Goal: Communication & Community: Answer question/provide support

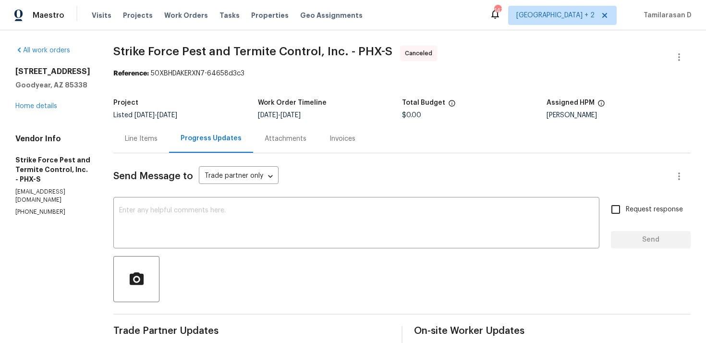
click at [43, 102] on div "12164 S 184th Ave Goodyear, AZ 85338 Home details" at bounding box center [52, 89] width 75 height 44
click at [30, 106] on link "Home details" at bounding box center [36, 106] width 42 height 7
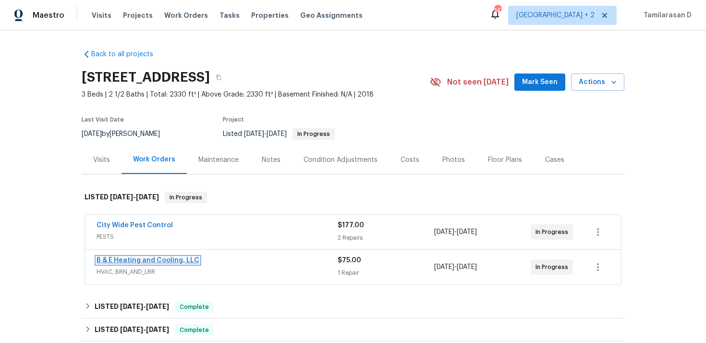
click at [152, 261] on link "B & E Heating and Cooling, LLC" at bounding box center [147, 260] width 103 height 7
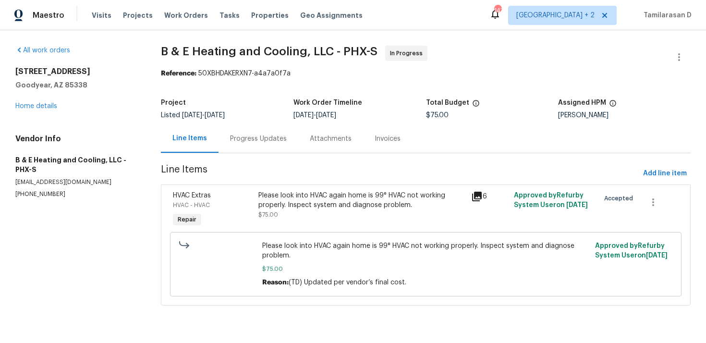
click at [247, 145] on div "Progress Updates" at bounding box center [258, 138] width 80 height 28
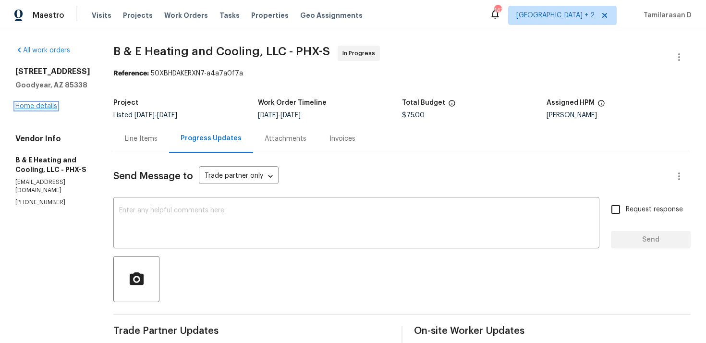
click at [48, 106] on link "Home details" at bounding box center [36, 106] width 42 height 7
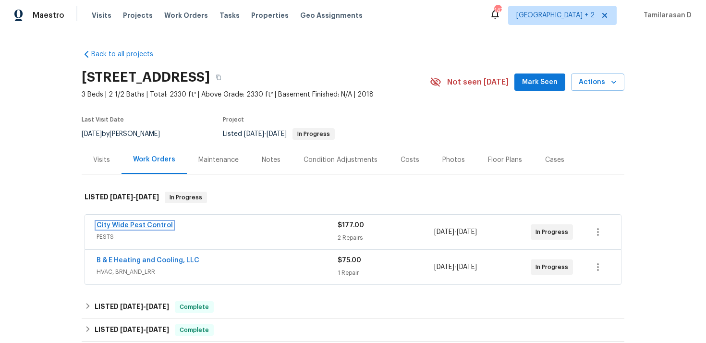
click at [147, 227] on link "City Wide Pest Control" at bounding box center [134, 225] width 76 height 7
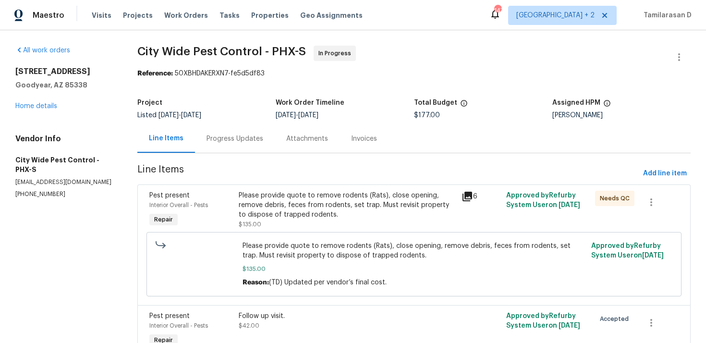
click at [235, 141] on div "Progress Updates" at bounding box center [234, 139] width 57 height 10
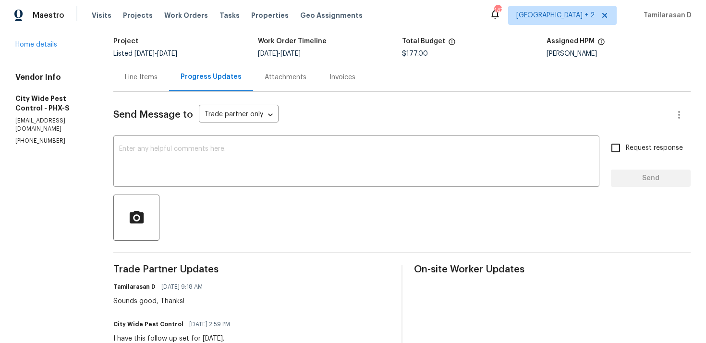
scroll to position [79, 0]
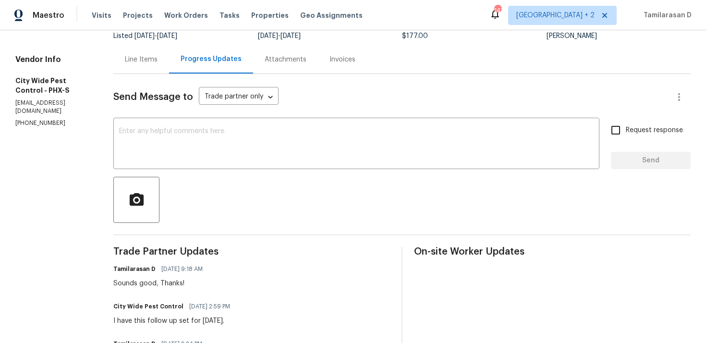
click at [168, 287] on div "Sounds good, Thanks!" at bounding box center [160, 283] width 95 height 10
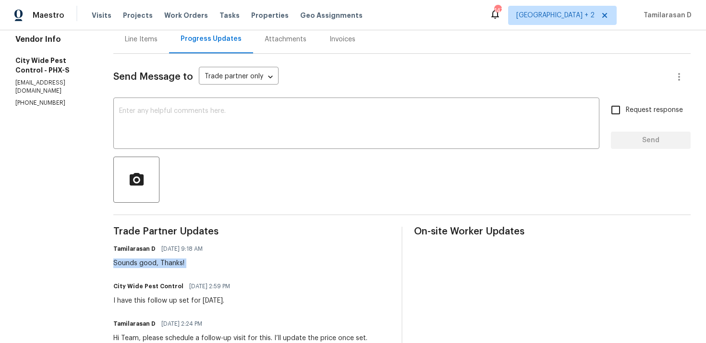
scroll to position [0, 0]
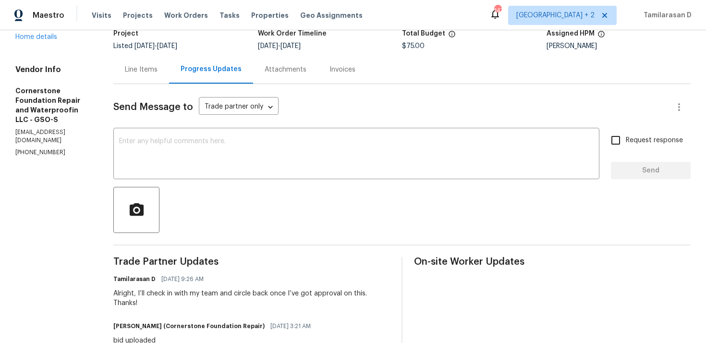
scroll to position [7, 0]
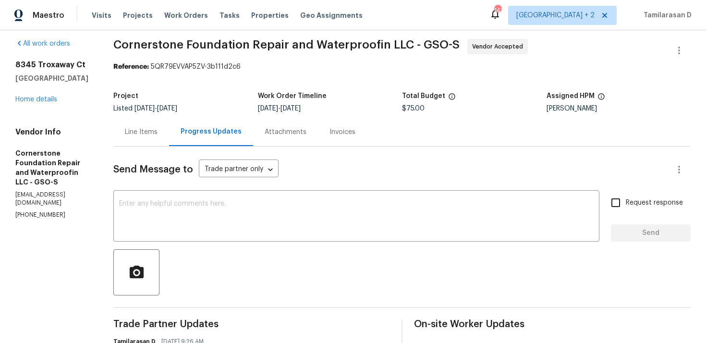
click at [144, 132] on div "Line Items" at bounding box center [141, 132] width 33 height 10
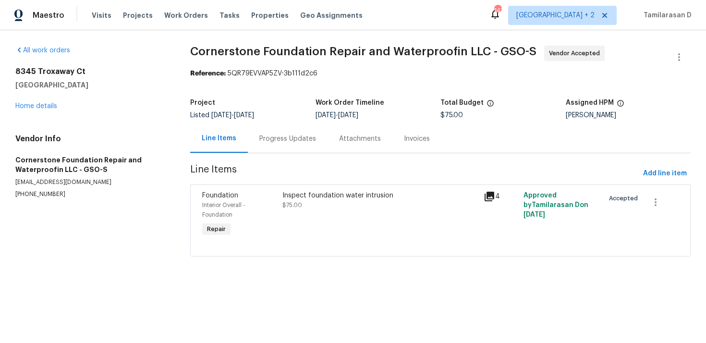
click at [251, 134] on div "Progress Updates" at bounding box center [288, 138] width 80 height 28
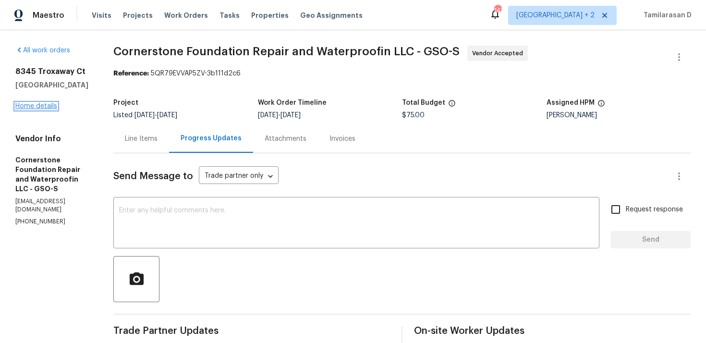
click at [27, 103] on link "Home details" at bounding box center [36, 106] width 42 height 7
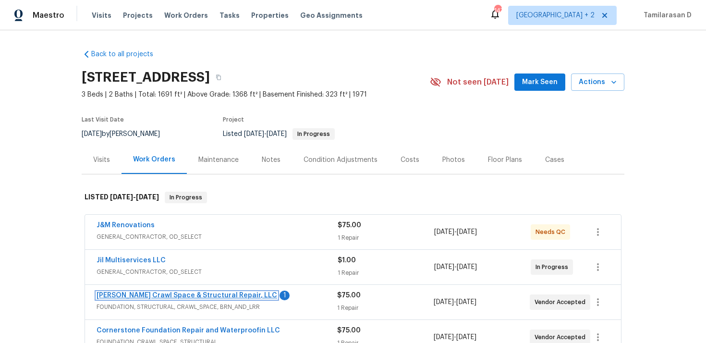
click at [141, 294] on link "Falcone Crawl Space & Structural Repair, LLC" at bounding box center [186, 295] width 180 height 7
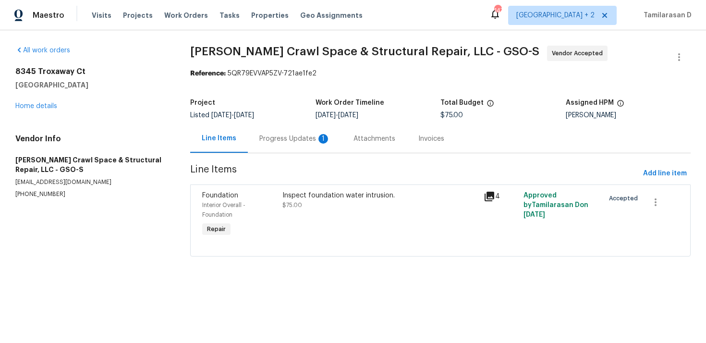
click at [254, 143] on div "Progress Updates 1" at bounding box center [295, 138] width 94 height 28
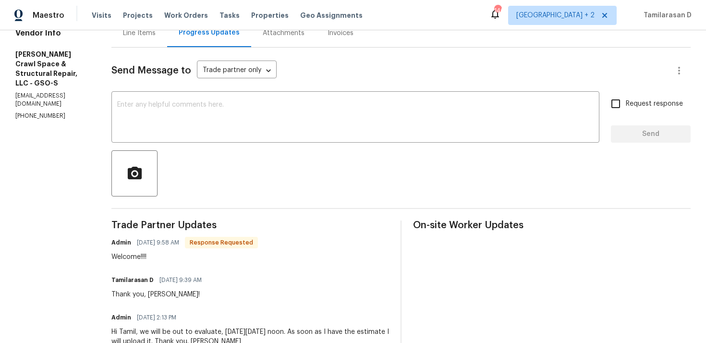
scroll to position [114, 0]
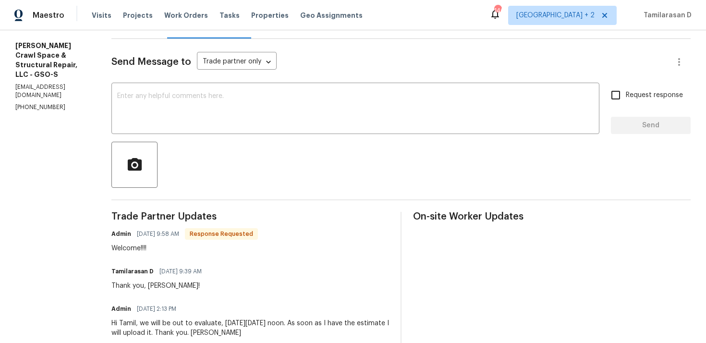
click at [218, 136] on div "Send Message to Trade partner only Trade partner only ​ x ​ Request response Se…" at bounding box center [400, 293] width 579 height 509
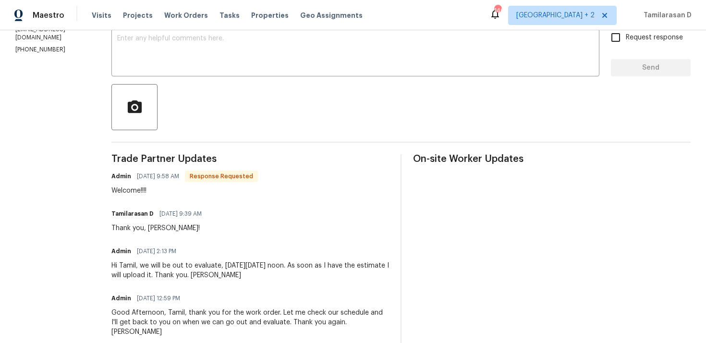
scroll to position [0, 0]
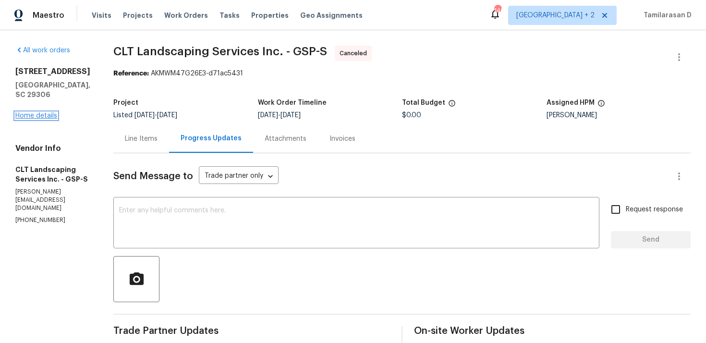
click at [41, 119] on link "Home details" at bounding box center [36, 115] width 42 height 7
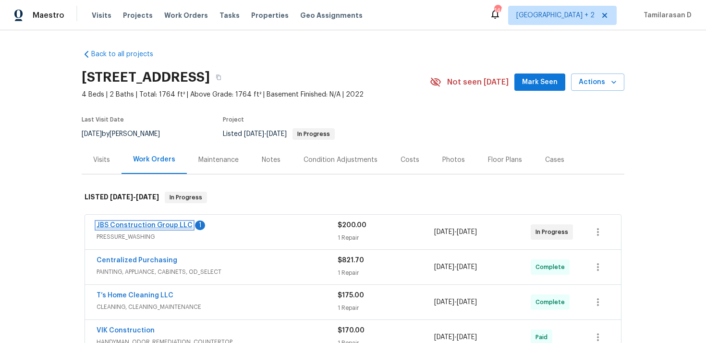
click at [139, 225] on link "JBS Construction Group LLC" at bounding box center [144, 225] width 96 height 7
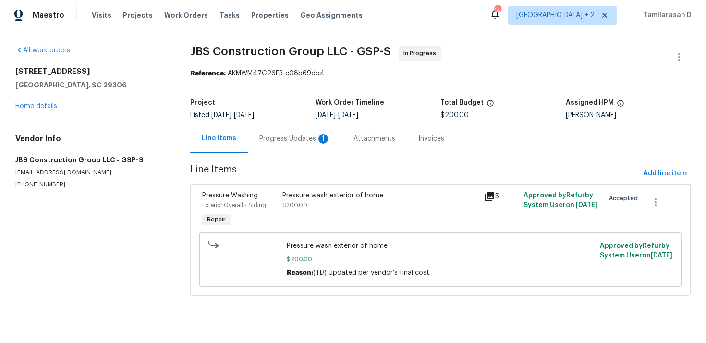
click at [263, 126] on div "Progress Updates 1" at bounding box center [295, 138] width 94 height 28
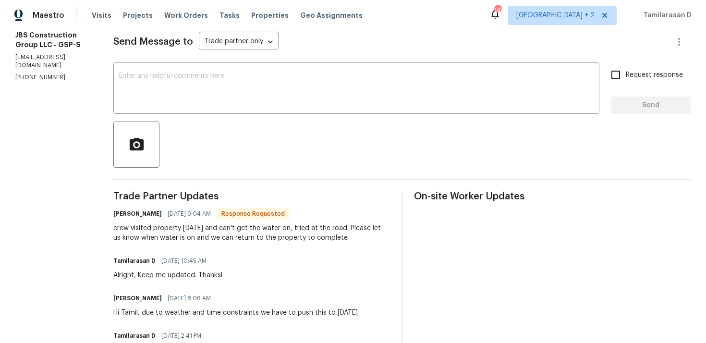
scroll to position [138, 0]
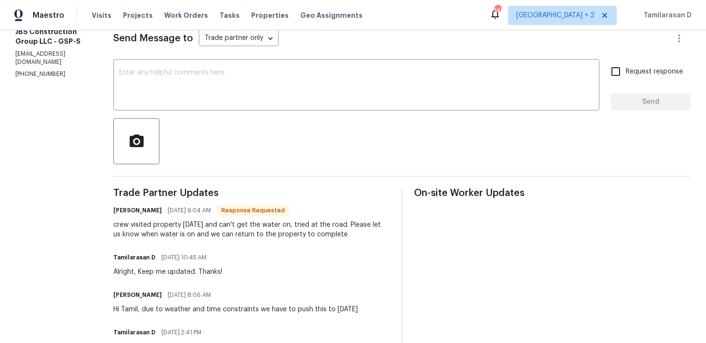
click at [231, 238] on div "crew visited property [DATE] and can't get the water on, tried at the road. Ple…" at bounding box center [251, 229] width 276 height 19
click at [231, 238] on div "crew visited property on Sunday and can't get the water on, tried at the road. …" at bounding box center [251, 229] width 276 height 19
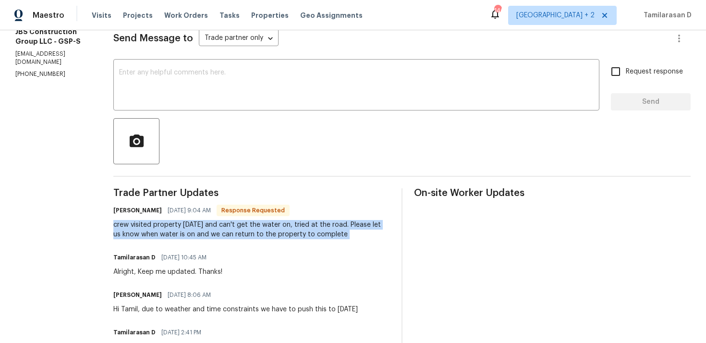
click at [180, 224] on div "crew visited property on Sunday and can't get the water on, tried at the road. …" at bounding box center [251, 229] width 276 height 19
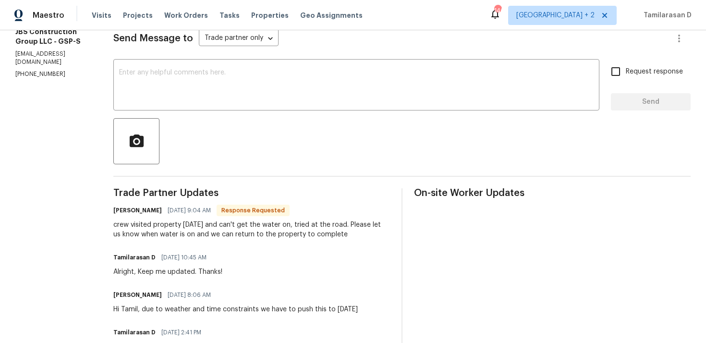
click at [180, 224] on div "crew visited property on Sunday and can't get the water on, tried at the road. …" at bounding box center [251, 229] width 276 height 19
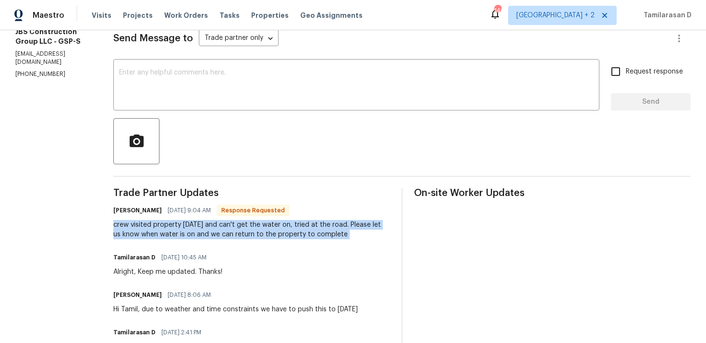
scroll to position [131, 0]
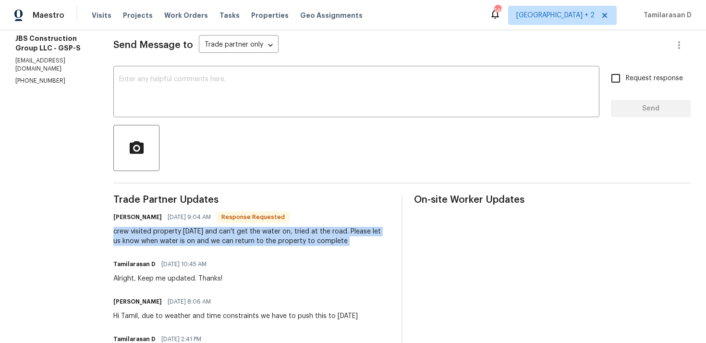
click at [208, 239] on div "crew visited property on Sunday and can't get the water on, tried at the road. …" at bounding box center [251, 236] width 276 height 19
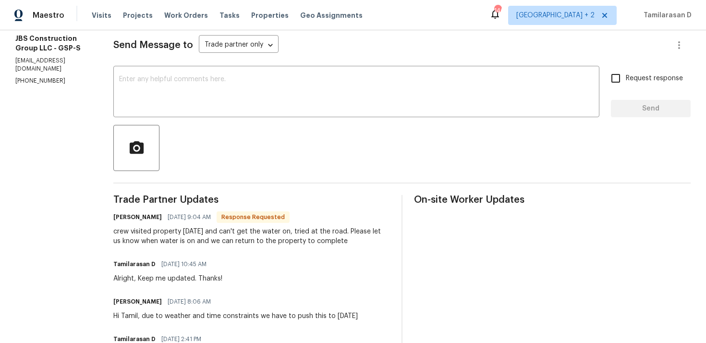
click at [208, 239] on div "crew visited property on Sunday and can't get the water on, tried at the road. …" at bounding box center [251, 236] width 276 height 19
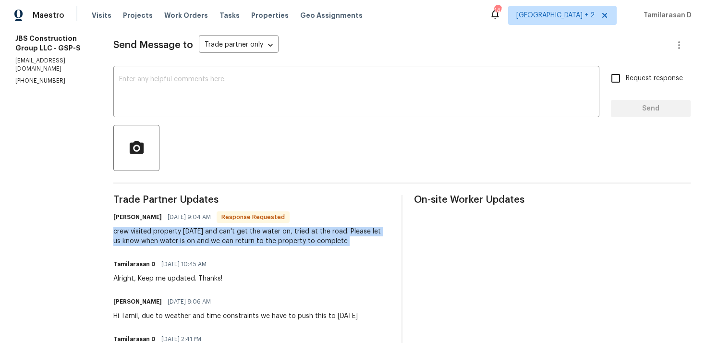
scroll to position [142, 0]
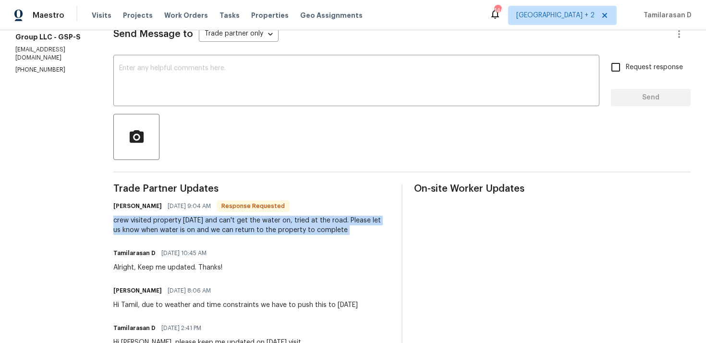
click at [280, 217] on div "crew visited property on Sunday and can't get the water on, tried at the road. …" at bounding box center [251, 224] width 276 height 19
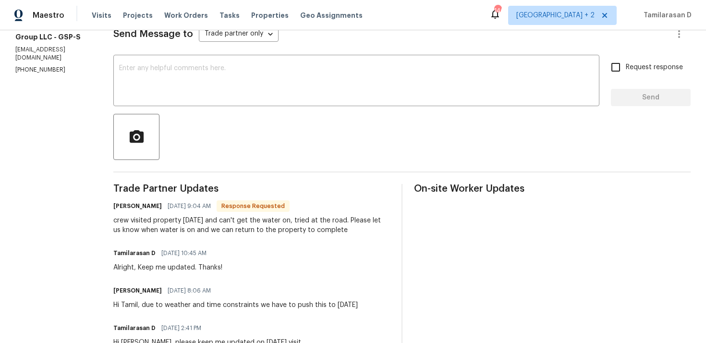
click at [280, 217] on div "crew visited property on Sunday and can't get the water on, tried at the road. …" at bounding box center [251, 224] width 276 height 19
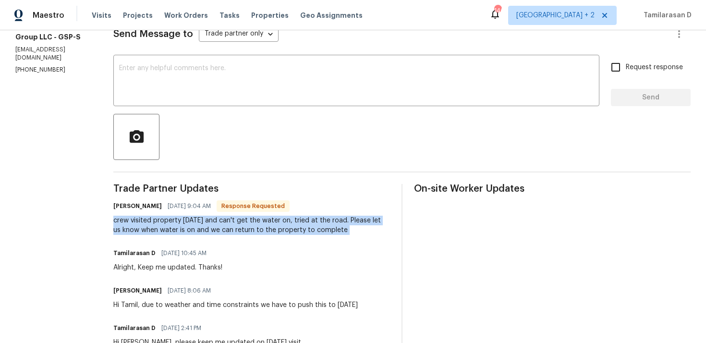
click at [280, 217] on div "crew visited property on Sunday and can't get the water on, tried at the road. …" at bounding box center [251, 224] width 276 height 19
click at [296, 225] on div "crew visited property on Sunday and can't get the water on, tried at the road. …" at bounding box center [251, 224] width 276 height 19
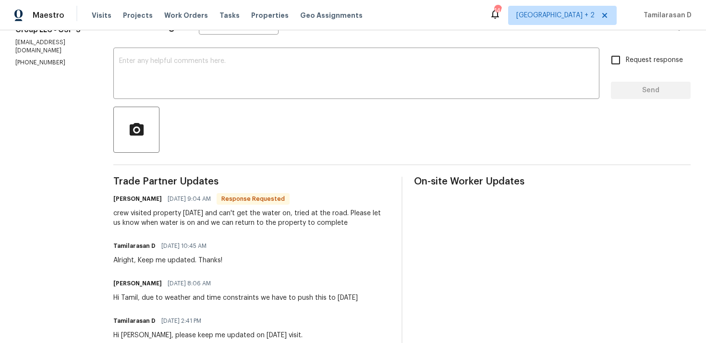
scroll to position [55, 0]
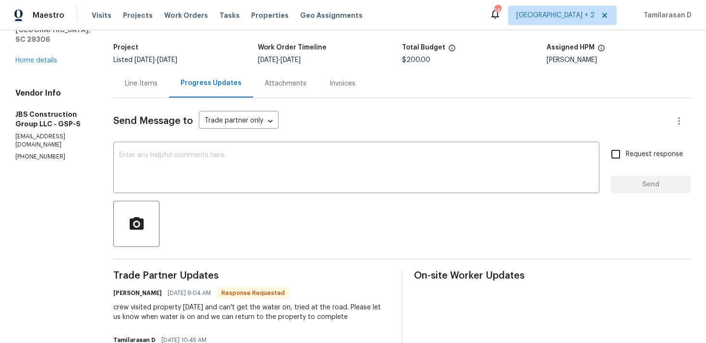
click at [164, 96] on div "Line Items" at bounding box center [141, 83] width 56 height 28
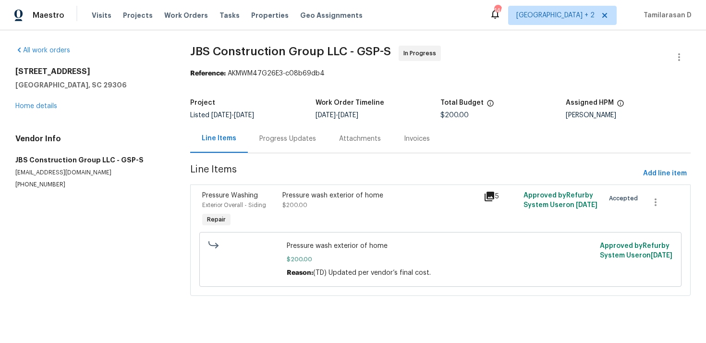
click at [329, 199] on div "Pressure wash exterior of home" at bounding box center [379, 196] width 195 height 10
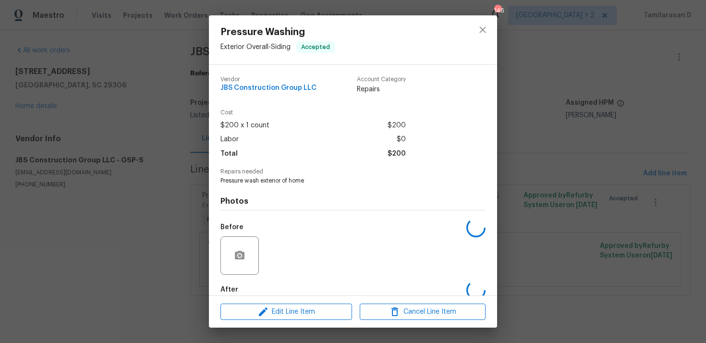
scroll to position [51, 0]
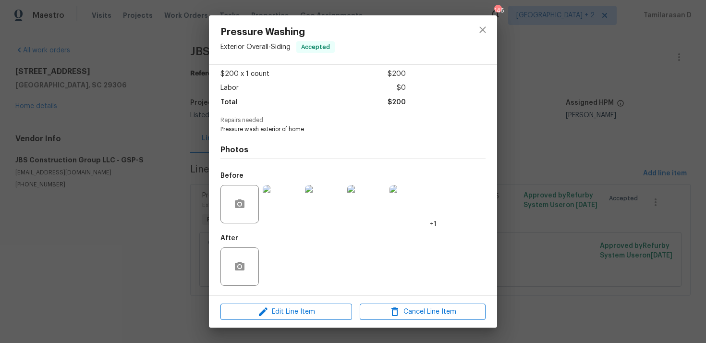
click at [193, 169] on div "Pressure Washing Exterior Overall - Siding Accepted Vendor JBS Construction Gro…" at bounding box center [353, 171] width 706 height 343
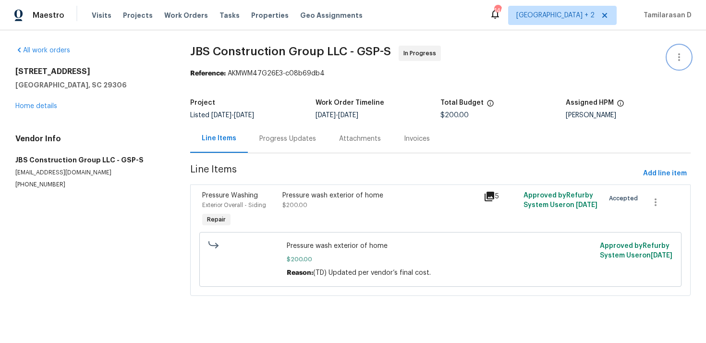
click at [670, 59] on button "button" at bounding box center [678, 57] width 23 height 23
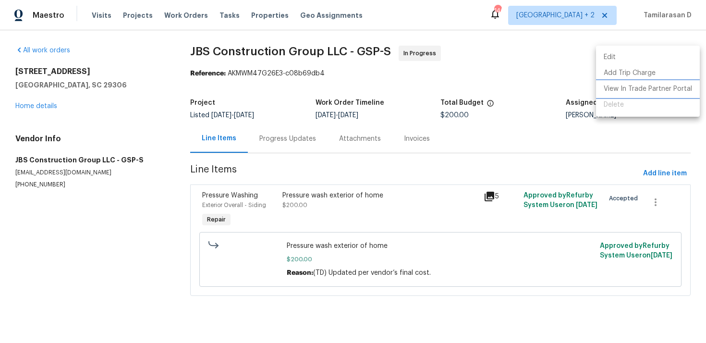
click at [620, 86] on li "View In Trade Partner Portal" at bounding box center [648, 89] width 104 height 16
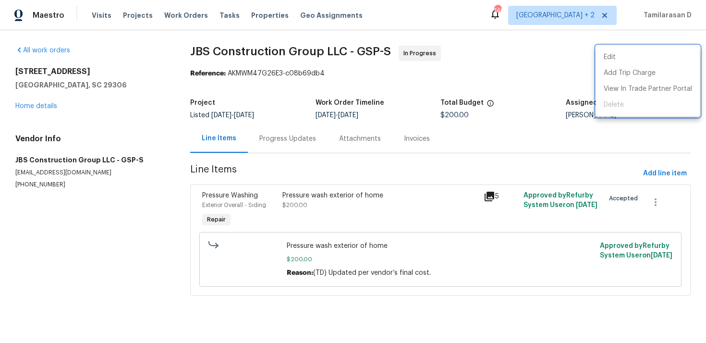
click at [323, 191] on div at bounding box center [353, 171] width 706 height 343
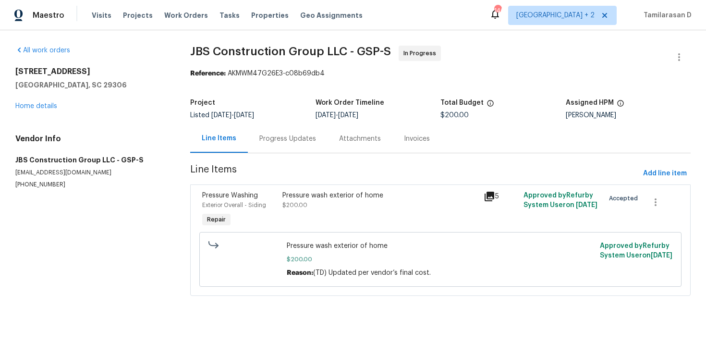
click at [323, 191] on div "Pressure wash exterior of home" at bounding box center [379, 196] width 195 height 10
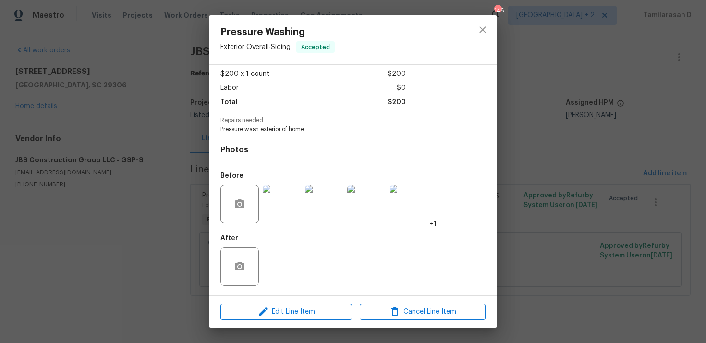
click at [291, 199] on img at bounding box center [282, 204] width 38 height 38
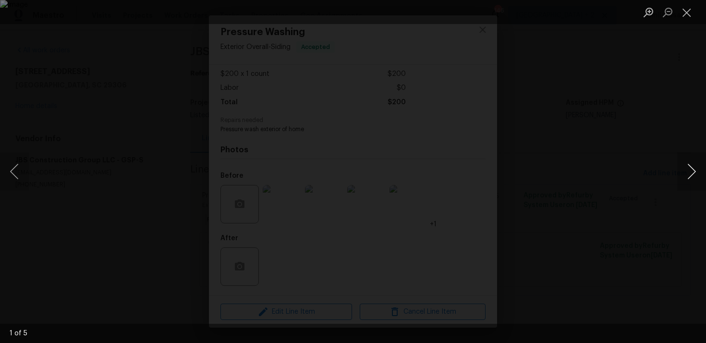
click at [690, 168] on button "Next image" at bounding box center [691, 171] width 29 height 38
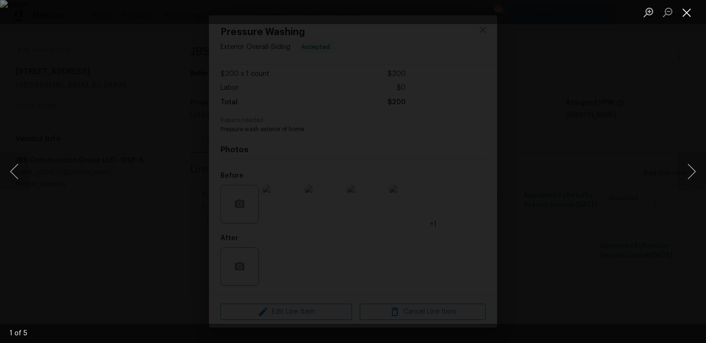
click at [689, 10] on button "Close lightbox" at bounding box center [686, 12] width 19 height 17
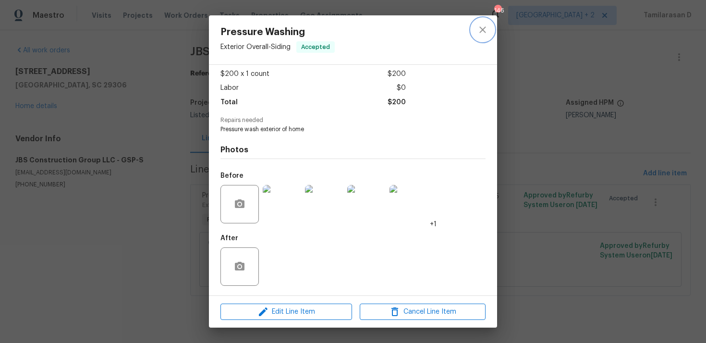
click at [479, 35] on icon "close" at bounding box center [483, 30] width 12 height 12
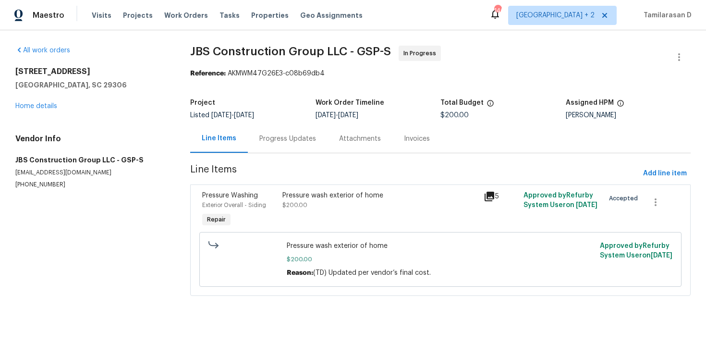
click at [285, 146] on div "Progress Updates" at bounding box center [288, 138] width 80 height 28
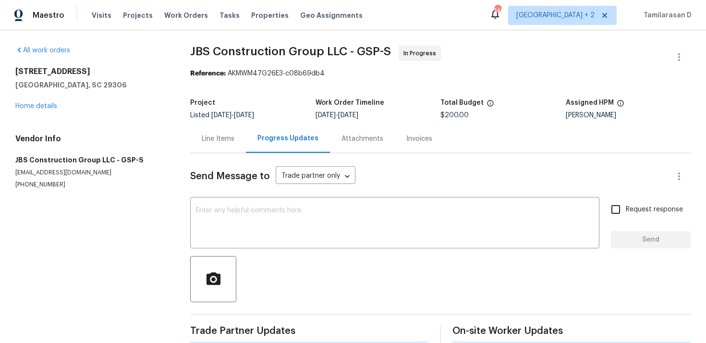
scroll to position [16, 0]
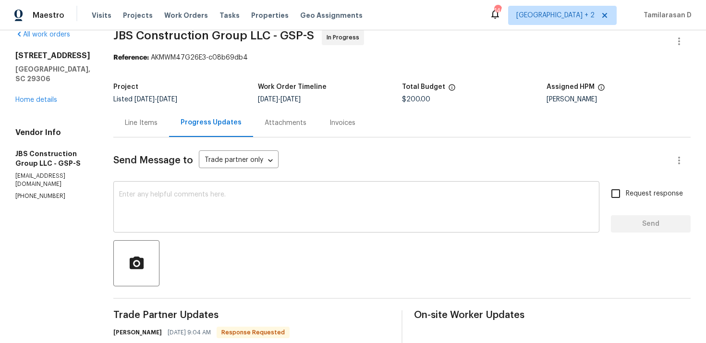
click at [237, 203] on textarea at bounding box center [356, 208] width 474 height 34
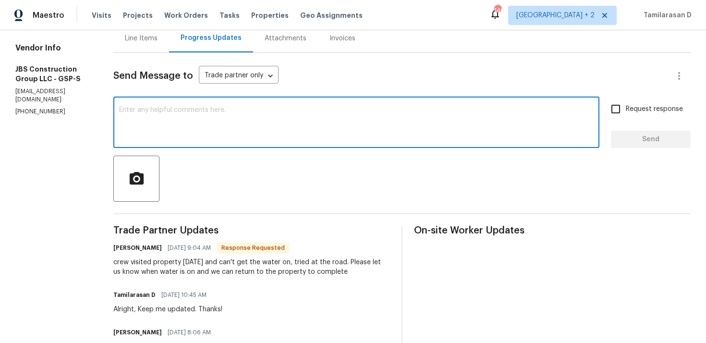
scroll to position [135, 0]
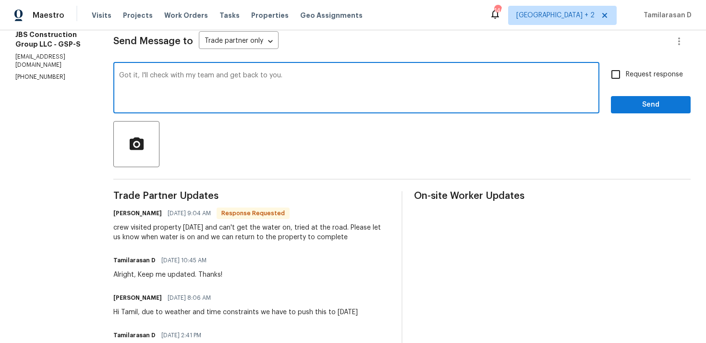
type textarea "Got it, I'll check with my team and get back to you."
click at [635, 109] on span "Send" at bounding box center [650, 105] width 64 height 12
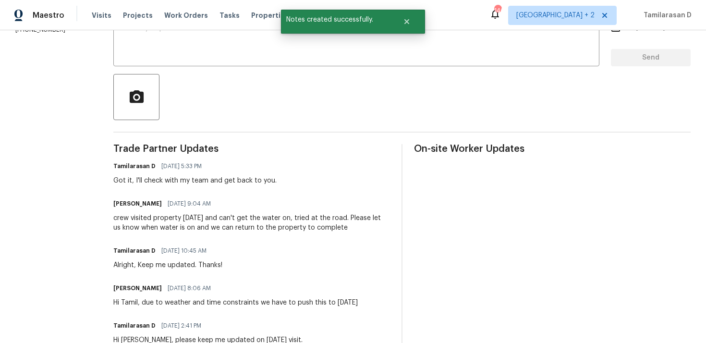
scroll to position [191, 0]
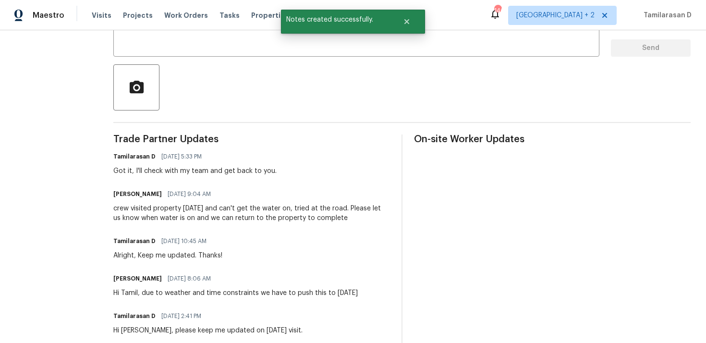
click at [209, 217] on div "crew visited property on Sunday and can't get the water on, tried at the road. …" at bounding box center [251, 212] width 276 height 19
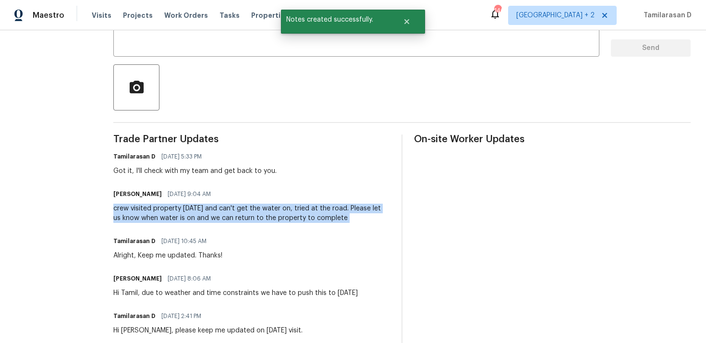
copy div "crew visited property on Sunday and can't get the water on, tried at the road. …"
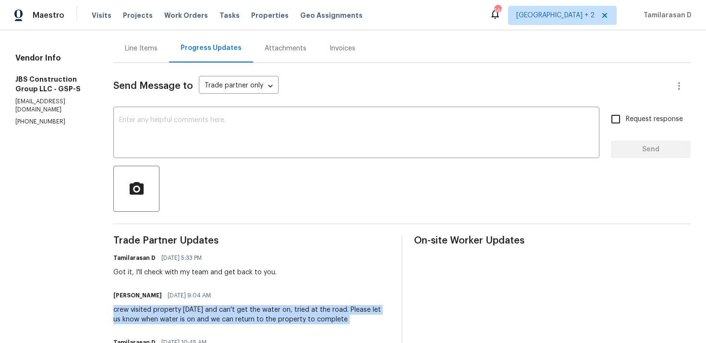
scroll to position [0, 0]
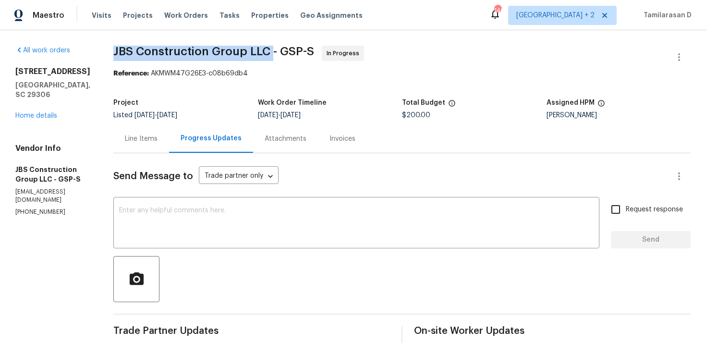
drag, startPoint x: 142, startPoint y: 52, endPoint x: 300, endPoint y: 52, distance: 157.9
click at [300, 52] on span "JBS Construction Group LLC - GSP-S" at bounding box center [213, 52] width 201 height 12
copy span "JBS Construction Group LLC"
click at [34, 112] on link "Home details" at bounding box center [36, 115] width 42 height 7
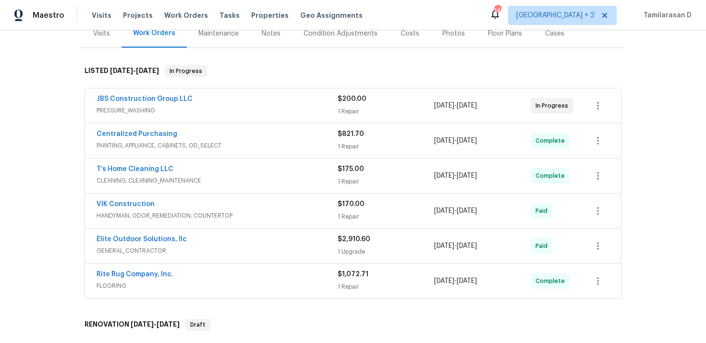
scroll to position [142, 0]
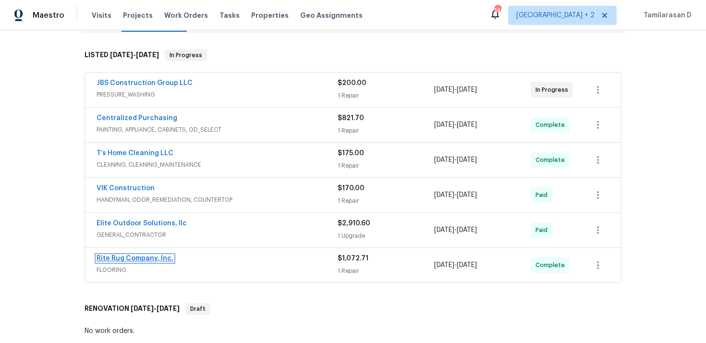
click at [147, 258] on link "Rite Rug Company, Inc." at bounding box center [134, 258] width 77 height 7
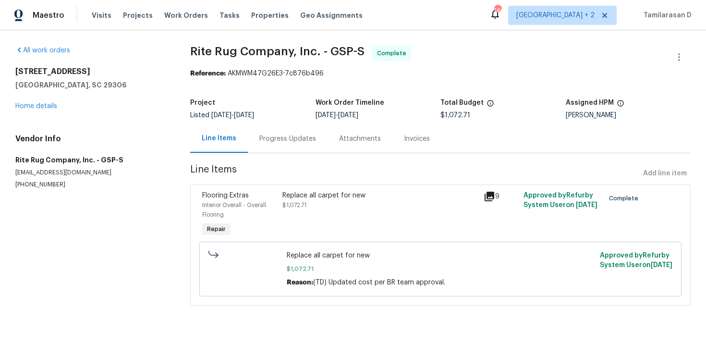
click at [278, 144] on div "Progress Updates" at bounding box center [288, 138] width 80 height 28
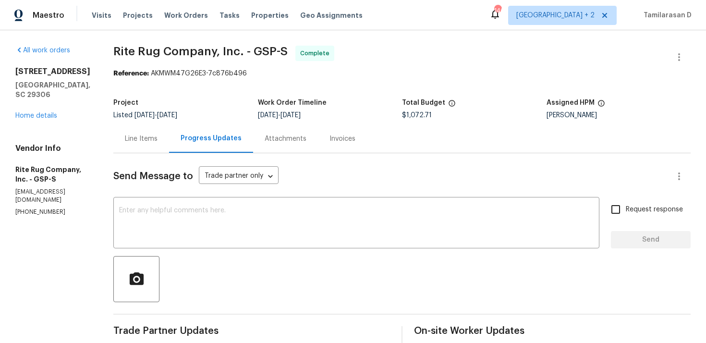
click at [159, 151] on div "Line Items" at bounding box center [141, 138] width 56 height 28
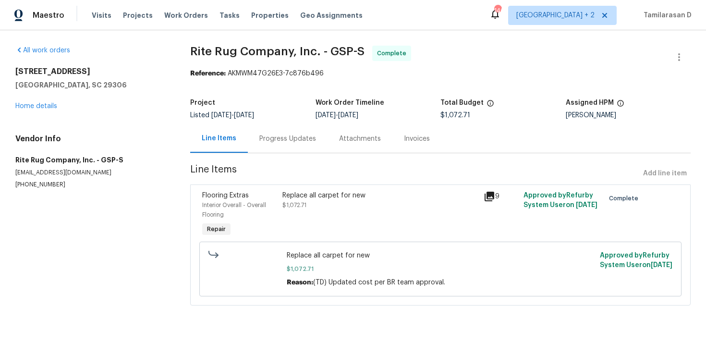
click at [272, 145] on div "Progress Updates" at bounding box center [288, 138] width 80 height 28
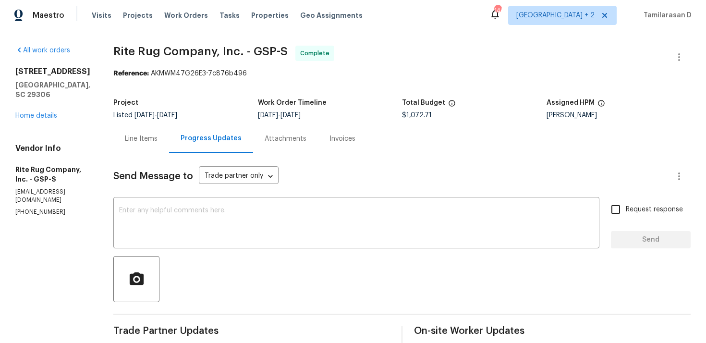
click at [149, 131] on div "Line Items" at bounding box center [141, 138] width 56 height 28
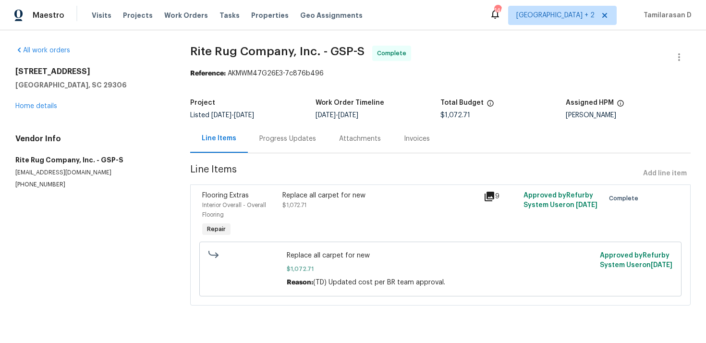
click at [255, 138] on div "Progress Updates" at bounding box center [288, 138] width 80 height 28
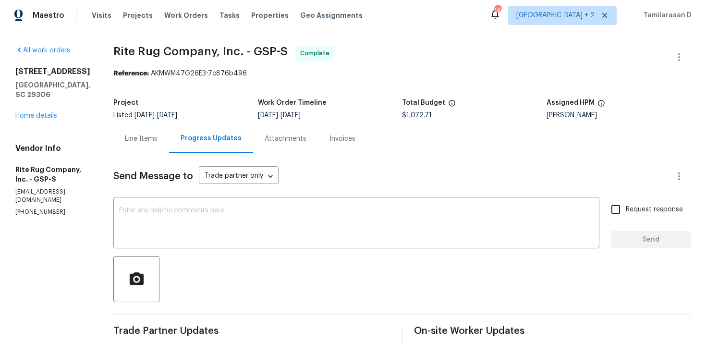
click at [169, 136] on div "Line Items" at bounding box center [141, 138] width 56 height 28
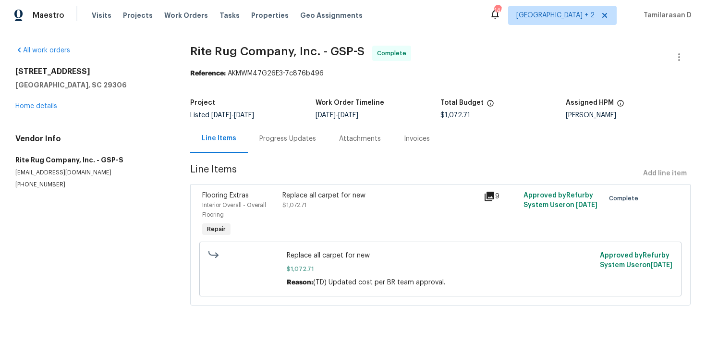
click at [271, 139] on div "Progress Updates" at bounding box center [287, 139] width 57 height 10
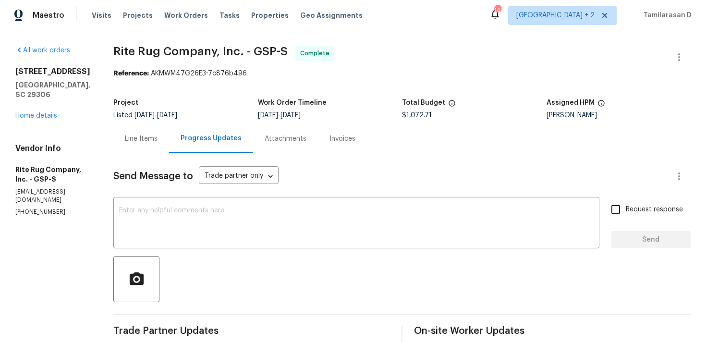
click at [161, 132] on div "Line Items" at bounding box center [141, 138] width 56 height 28
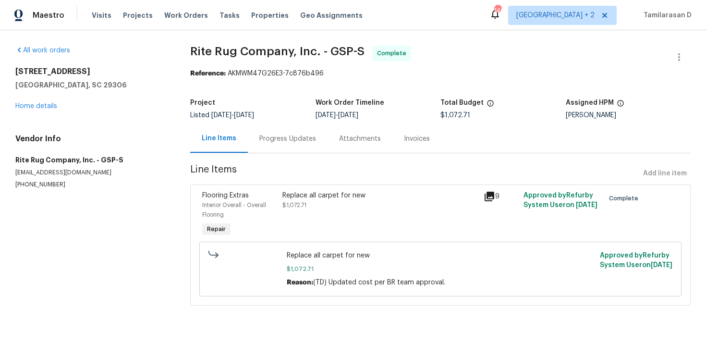
click at [286, 146] on div "Progress Updates" at bounding box center [288, 138] width 80 height 28
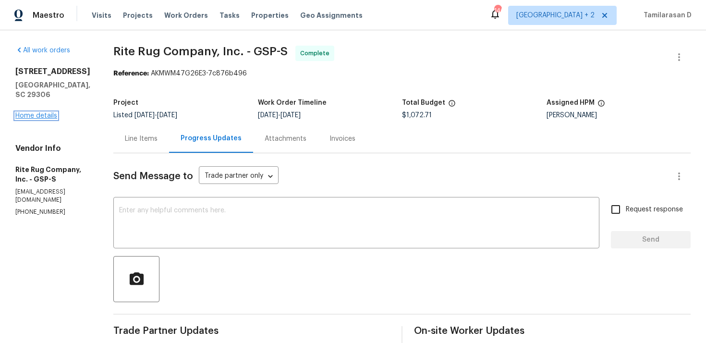
click at [38, 112] on link "Home details" at bounding box center [36, 115] width 42 height 7
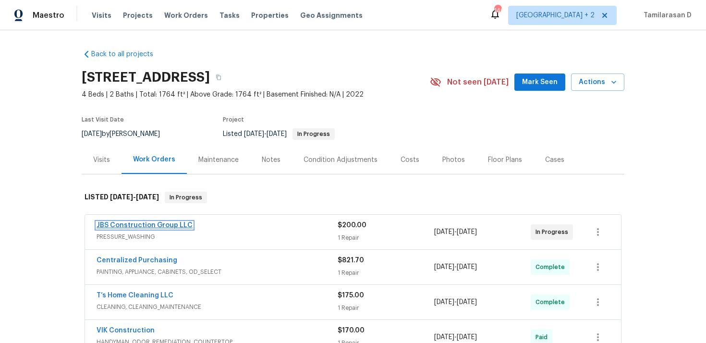
click at [148, 222] on link "JBS Construction Group LLC" at bounding box center [144, 225] width 96 height 7
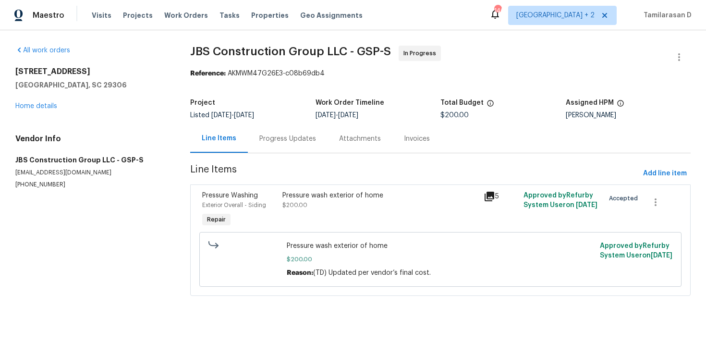
click at [266, 139] on div "Progress Updates" at bounding box center [287, 139] width 57 height 10
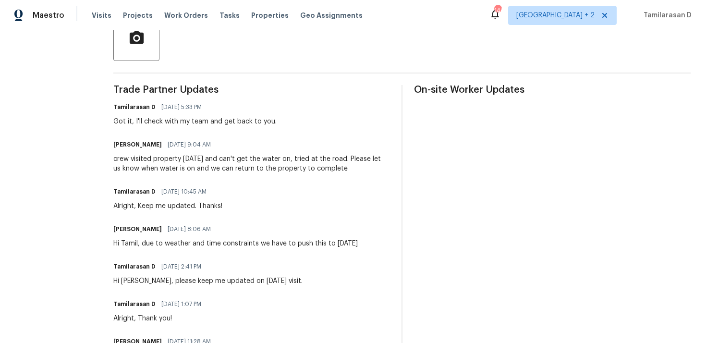
scroll to position [242, 0]
click at [201, 132] on div "Trade Partner Updates Tamilarasan D 09/08/2025 5:33 PM Got it, I'll check with …" at bounding box center [251, 321] width 276 height 475
click at [210, 123] on div "Got it, I'll check with my team and get back to you." at bounding box center [194, 121] width 163 height 10
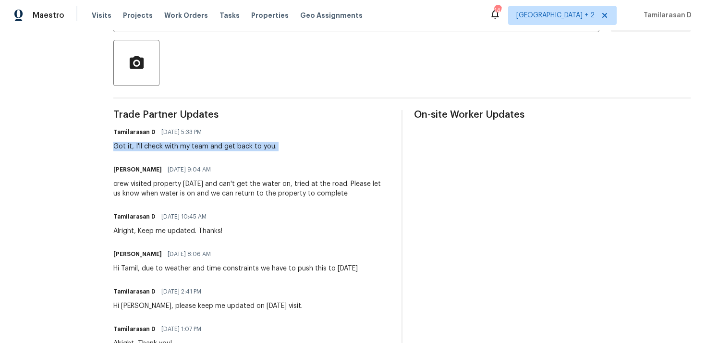
scroll to position [210, 0]
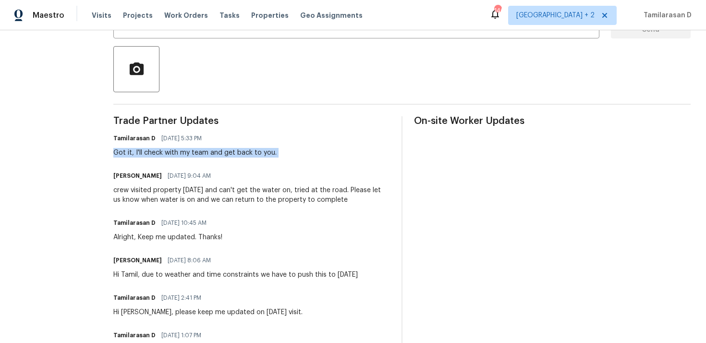
click at [227, 156] on div "Got it, I'll check with my team and get back to you." at bounding box center [194, 153] width 163 height 10
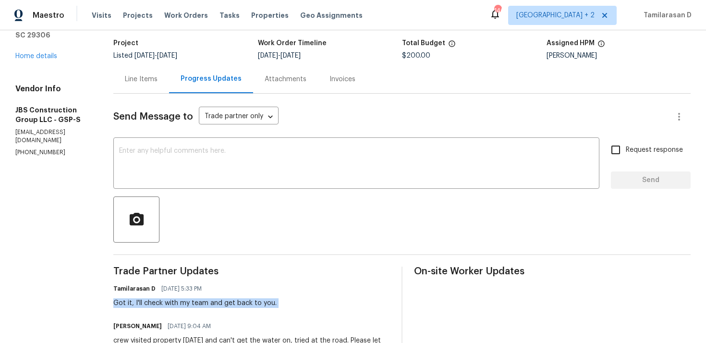
scroll to position [48, 0]
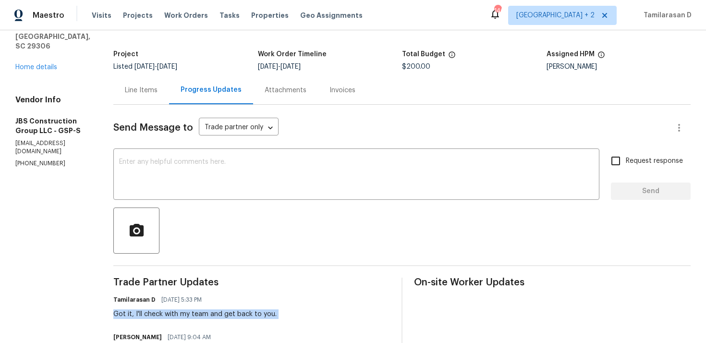
click at [169, 96] on div "Line Items" at bounding box center [141, 90] width 56 height 28
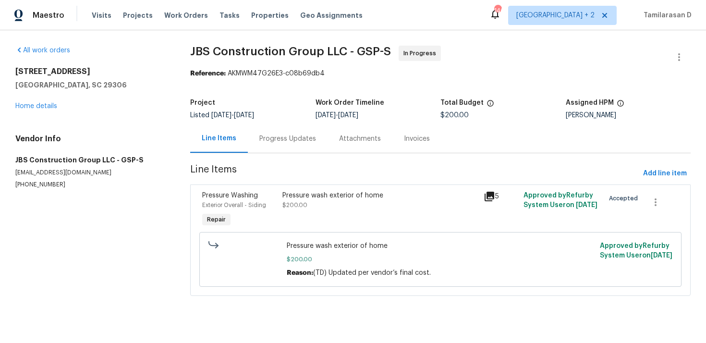
click at [275, 141] on div "Progress Updates" at bounding box center [287, 139] width 57 height 10
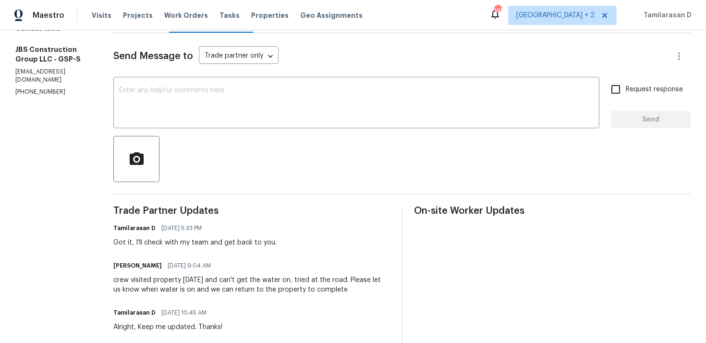
scroll to position [127, 0]
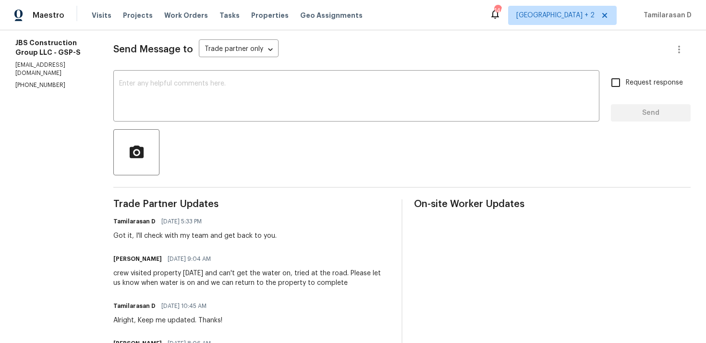
click at [218, 233] on div "Got it, I'll check with my team and get back to you." at bounding box center [194, 236] width 163 height 10
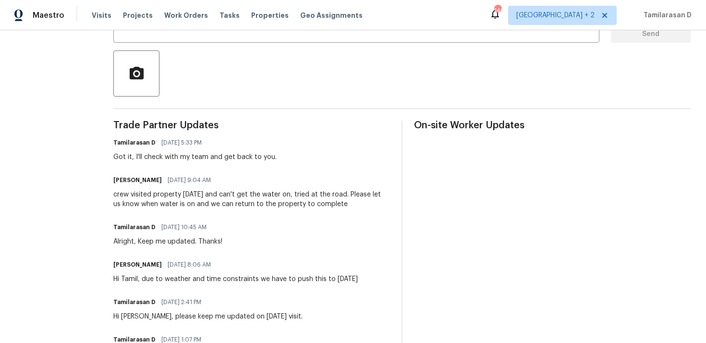
scroll to position [214, 0]
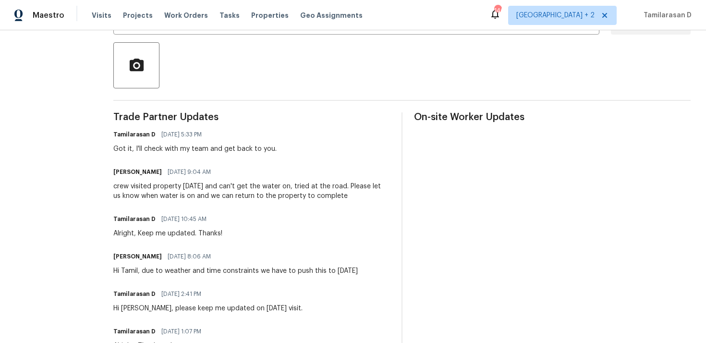
click at [220, 182] on div "crew visited property on Sunday and can't get the water on, tried at the road. …" at bounding box center [251, 190] width 276 height 19
click at [219, 187] on div "crew visited property on Sunday and can't get the water on, tried at the road. …" at bounding box center [251, 190] width 276 height 19
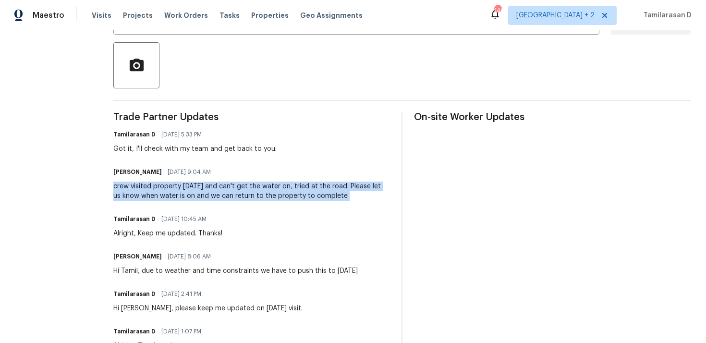
click at [219, 187] on div "crew visited property on Sunday and can't get the water on, tried at the road. …" at bounding box center [251, 190] width 276 height 19
click at [219, 185] on div "crew visited property on Sunday and can't get the water on, tried at the road. …" at bounding box center [251, 190] width 276 height 19
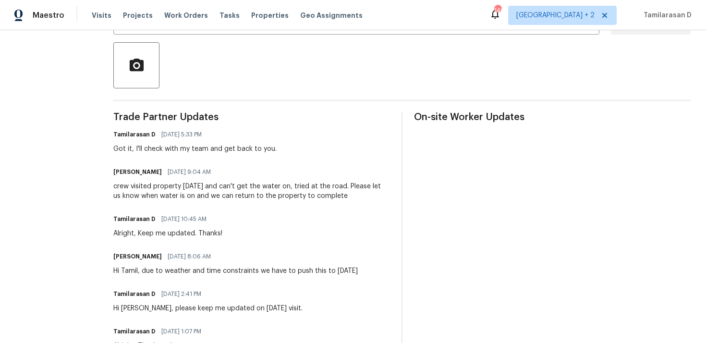
click at [219, 185] on div "crew visited property on Sunday and can't get the water on, tried at the road. …" at bounding box center [251, 190] width 276 height 19
click at [221, 186] on div "crew visited property on Sunday and can't get the water on, tried at the road. …" at bounding box center [251, 190] width 276 height 19
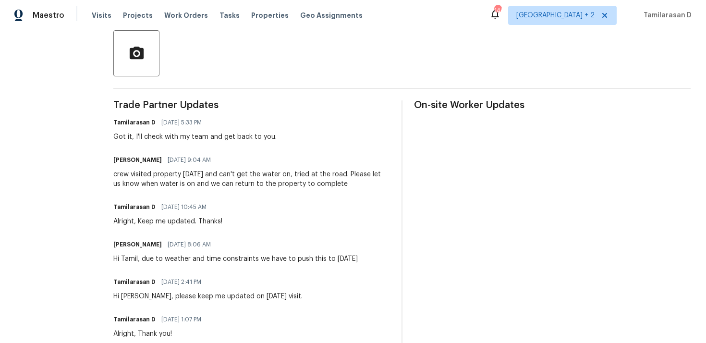
click at [217, 181] on div "crew visited property on Sunday and can't get the water on, tried at the road. …" at bounding box center [251, 178] width 276 height 19
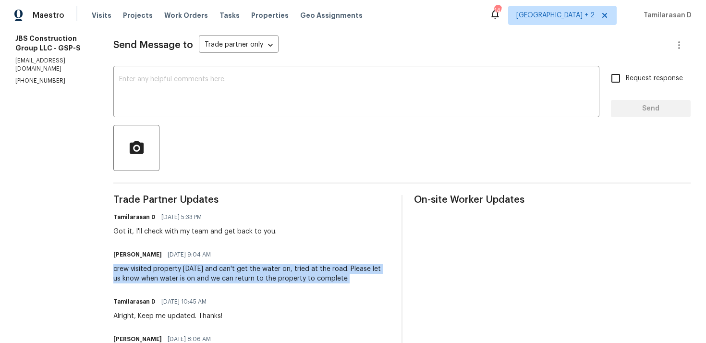
scroll to position [133, 0]
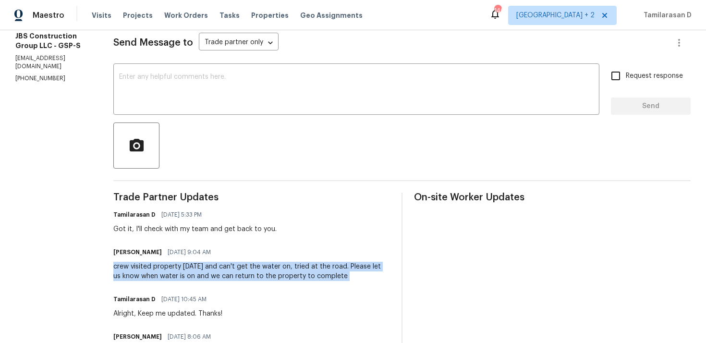
copy div "crew visited property on Sunday and can't get the water on, tried at the road. …"
click at [179, 94] on textarea at bounding box center [356, 90] width 474 height 34
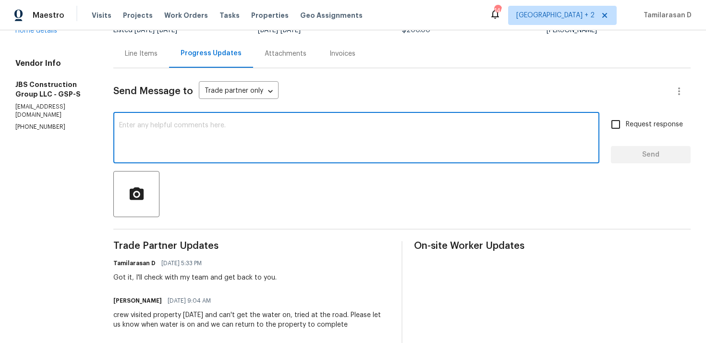
scroll to position [55, 0]
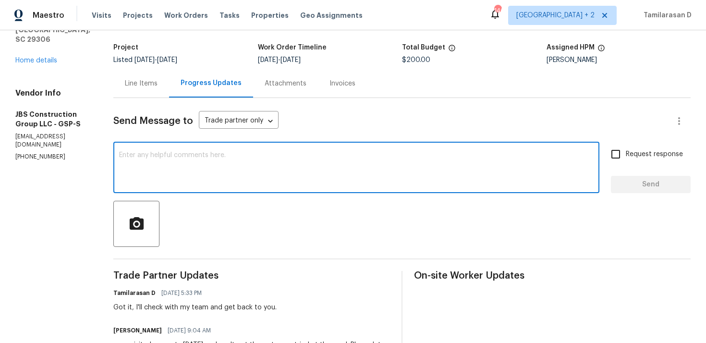
click at [157, 88] on div "Line Items" at bounding box center [141, 84] width 33 height 10
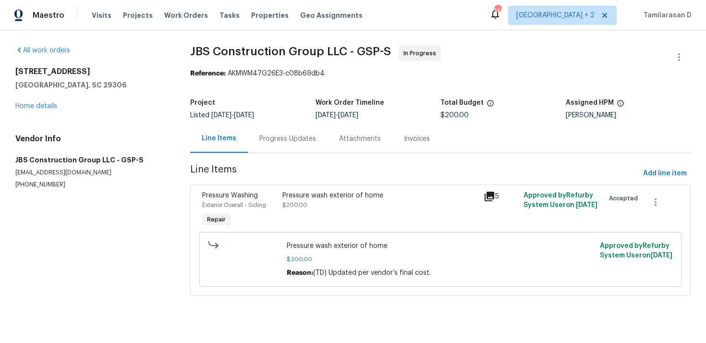
click at [309, 200] on div "Pressure wash exterior of home $200.00" at bounding box center [379, 200] width 195 height 19
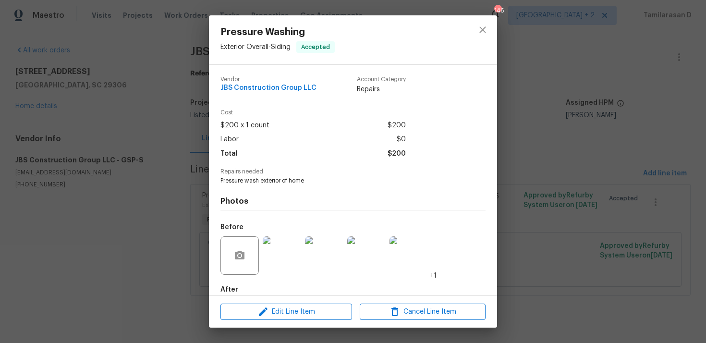
scroll to position [51, 0]
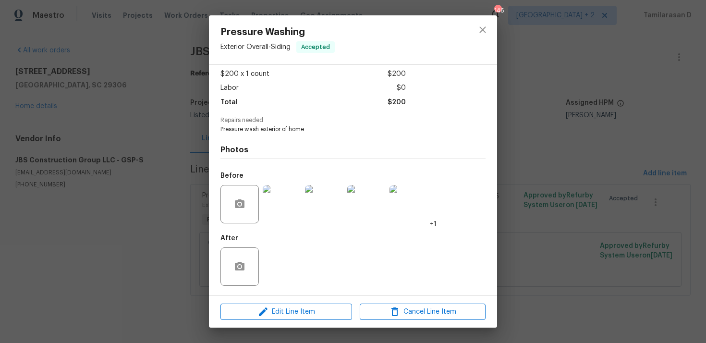
click at [285, 208] on img at bounding box center [282, 204] width 38 height 38
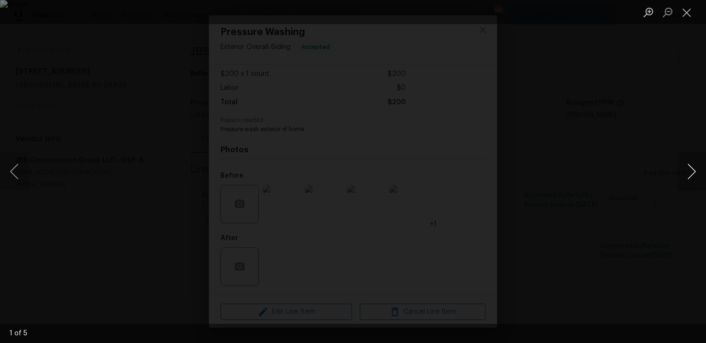
click at [695, 168] on button "Next image" at bounding box center [691, 171] width 29 height 38
click at [19, 184] on button "Previous image" at bounding box center [14, 171] width 29 height 38
click at [547, 57] on div "Lightbox" at bounding box center [353, 171] width 706 height 343
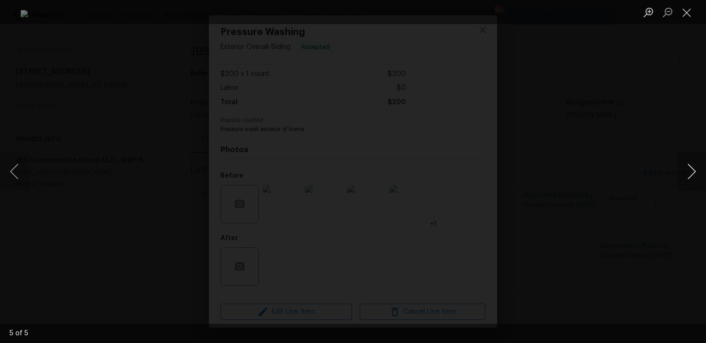
click at [692, 174] on button "Next image" at bounding box center [691, 171] width 29 height 38
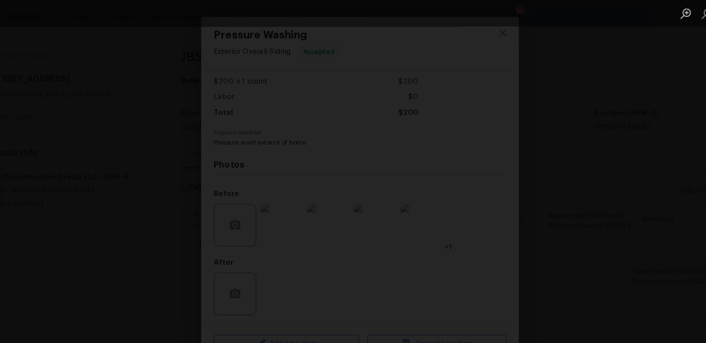
click at [175, 100] on div "Lightbox" at bounding box center [353, 171] width 706 height 343
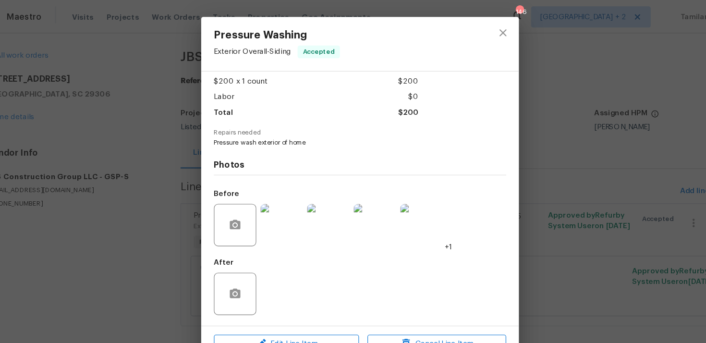
click at [175, 100] on div "Pressure Washing Exterior Overall - Siding Accepted Vendor JBS Construction Gro…" at bounding box center [353, 171] width 706 height 343
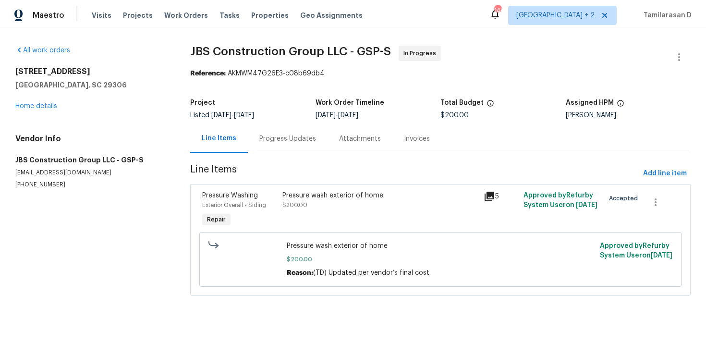
click at [280, 135] on div "Progress Updates" at bounding box center [287, 139] width 57 height 10
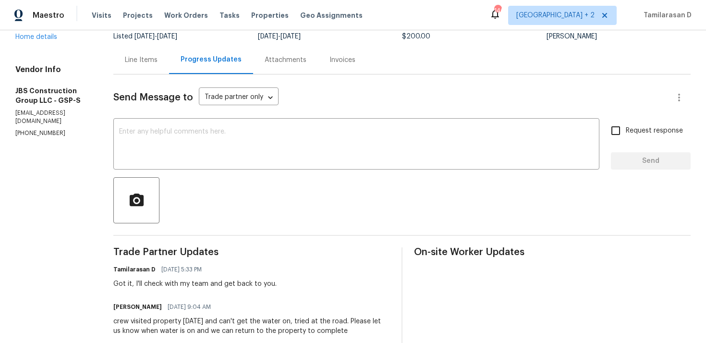
scroll to position [93, 0]
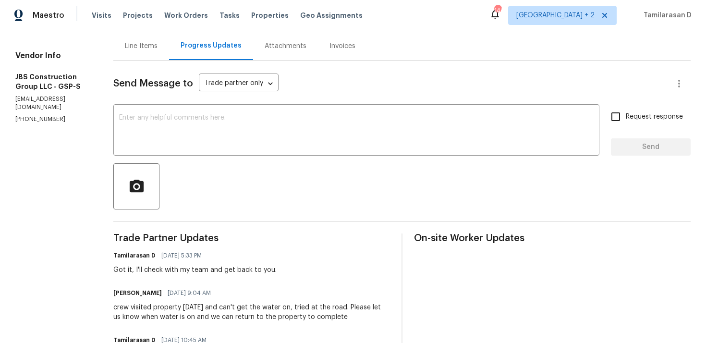
click at [209, 267] on div "Got it, I'll check with my team and get back to you." at bounding box center [194, 270] width 163 height 10
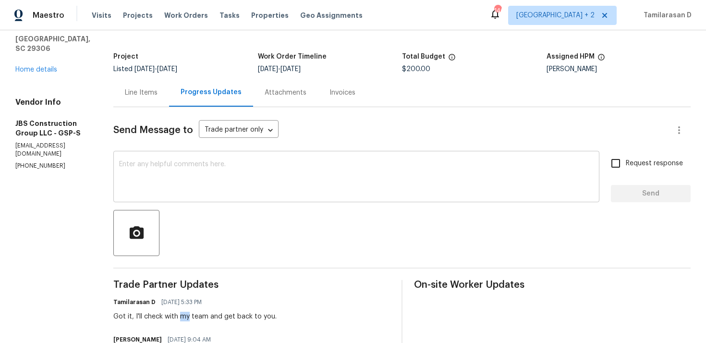
scroll to position [26, 0]
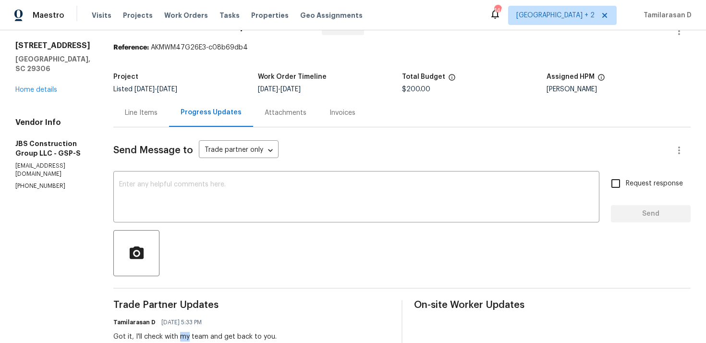
click at [224, 74] on div "Project" at bounding box center [185, 79] width 144 height 12
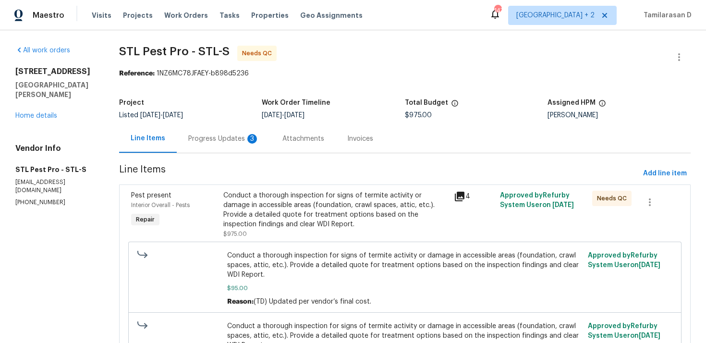
click at [237, 132] on div "Progress Updates 3" at bounding box center [224, 138] width 94 height 28
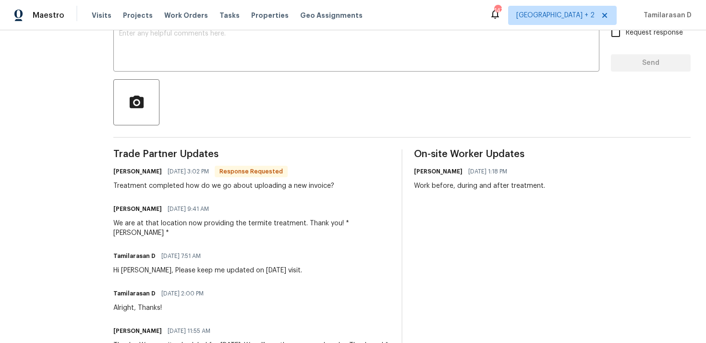
scroll to position [151, 0]
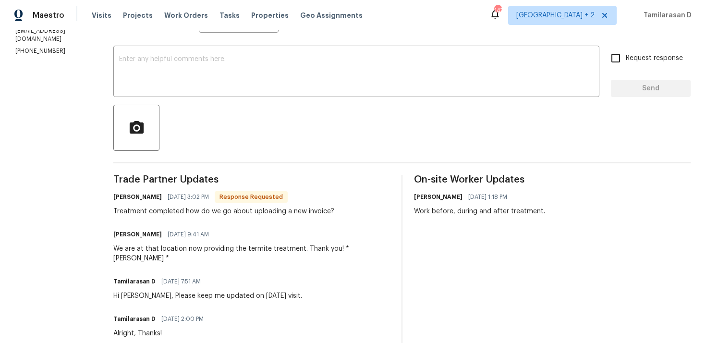
click at [183, 250] on div "We are at that location now providing the termite treatment. Thank you! *Jean G…" at bounding box center [251, 253] width 276 height 19
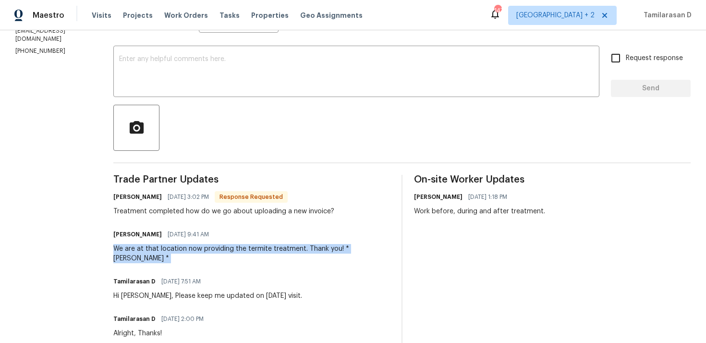
click at [183, 250] on div "We are at that location now providing the termite treatment. Thank you! *Jean G…" at bounding box center [251, 253] width 276 height 19
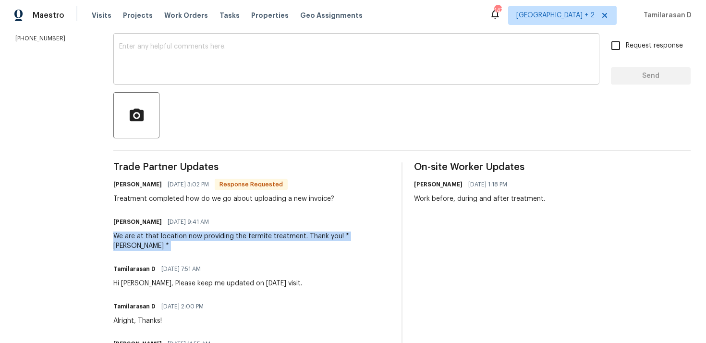
scroll to position [165, 0]
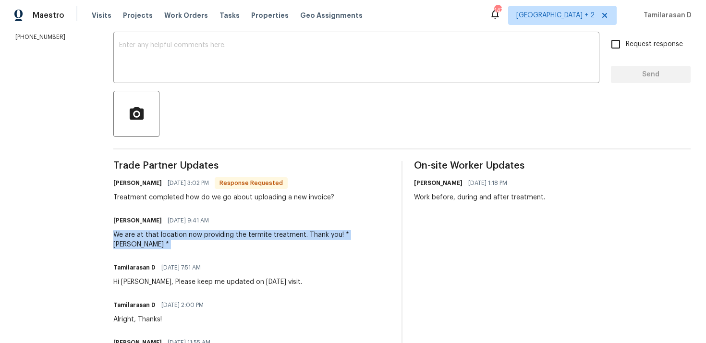
click at [177, 266] on div "Tamilarasan D 09/05/2025 7:51 AM Hi Zach, Please keep me updated on today's vis…" at bounding box center [207, 274] width 189 height 26
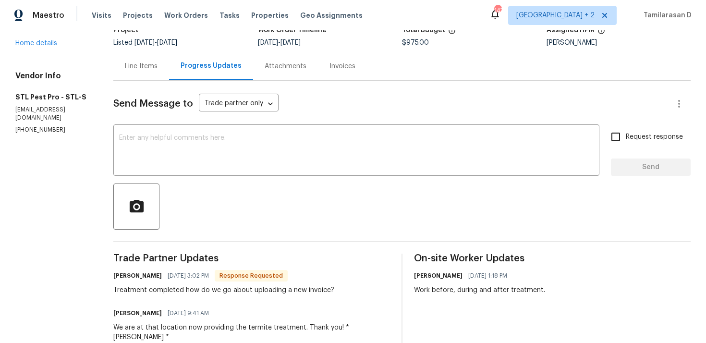
scroll to position [0, 0]
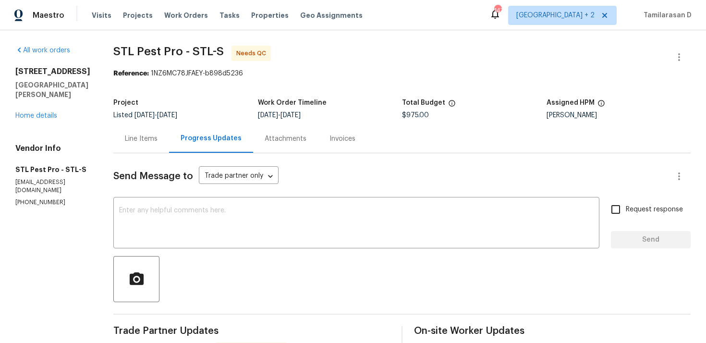
click at [148, 146] on div "Line Items" at bounding box center [141, 138] width 56 height 28
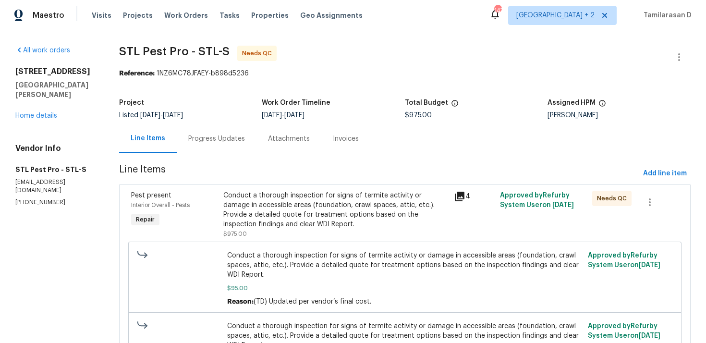
click at [219, 138] on div "Progress Updates" at bounding box center [216, 139] width 57 height 10
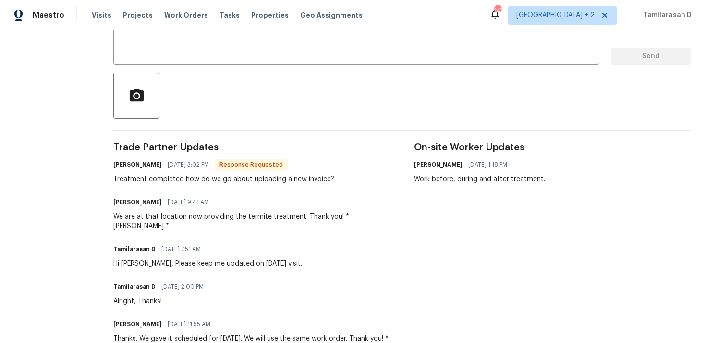
scroll to position [187, 0]
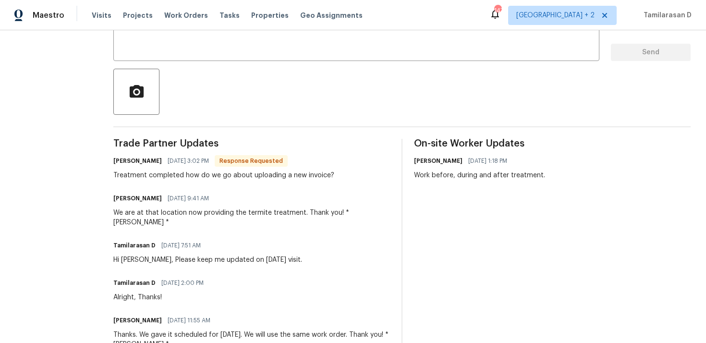
click at [197, 177] on div "Treatment completed how do we go about uploading a new invoice?" at bounding box center [223, 175] width 221 height 10
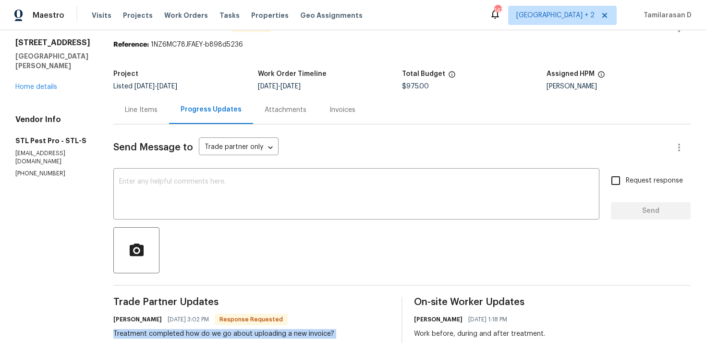
scroll to position [9, 0]
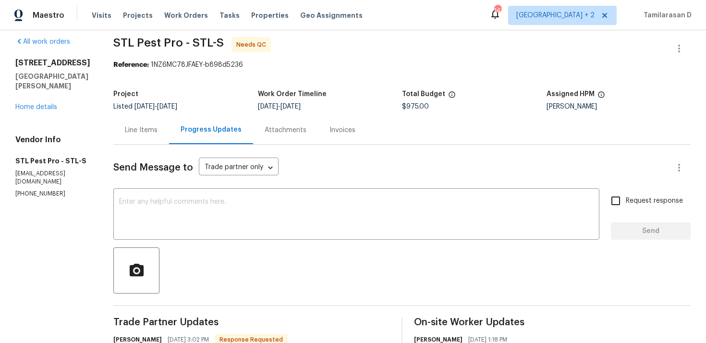
click at [222, 110] on div "Project Listed 8/25/2025 - 8/29/2025 Work Order Timeline 8/25/2025 - 8/27/2025 …" at bounding box center [401, 100] width 577 height 31
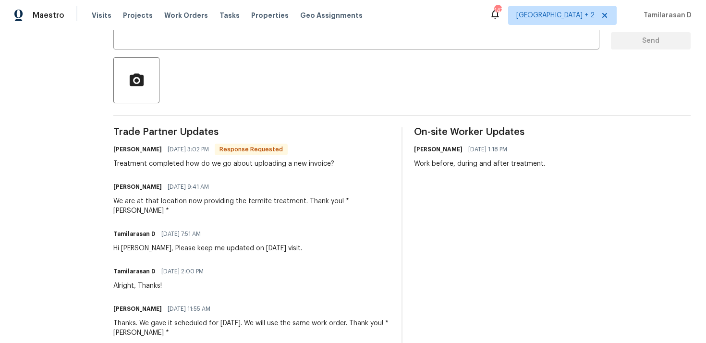
scroll to position [200, 0]
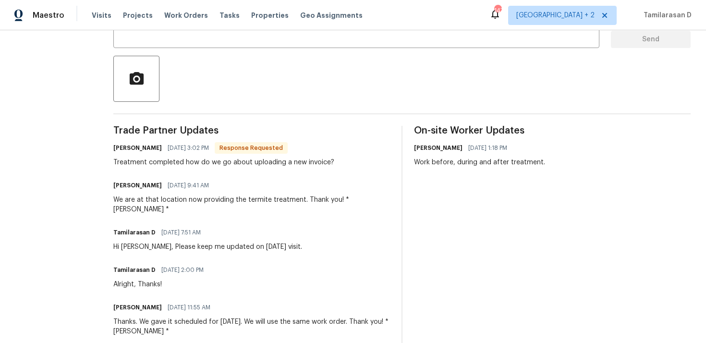
click at [179, 164] on div "Treatment completed how do we go about uploading a new invoice?" at bounding box center [223, 162] width 221 height 10
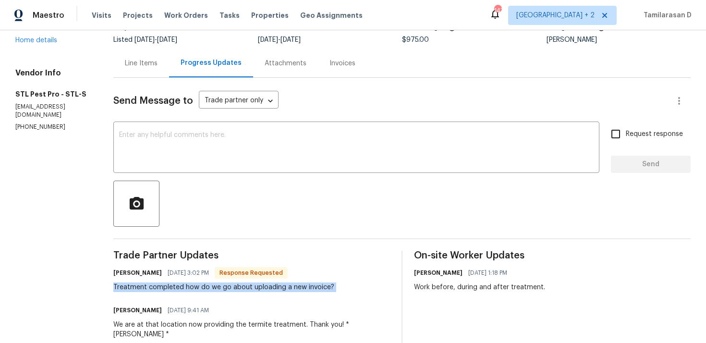
scroll to position [65, 0]
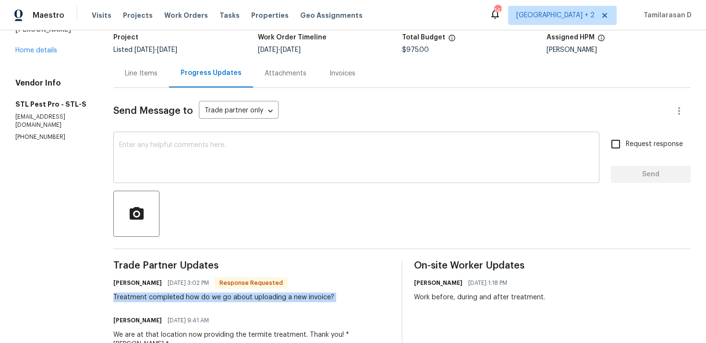
click at [168, 173] on textarea at bounding box center [356, 159] width 474 height 34
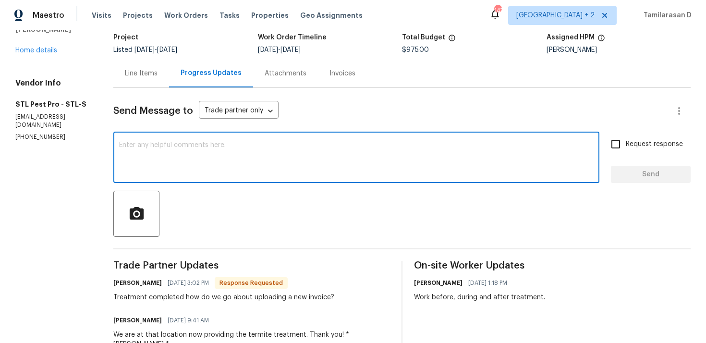
click at [168, 173] on textarea at bounding box center [356, 159] width 474 height 34
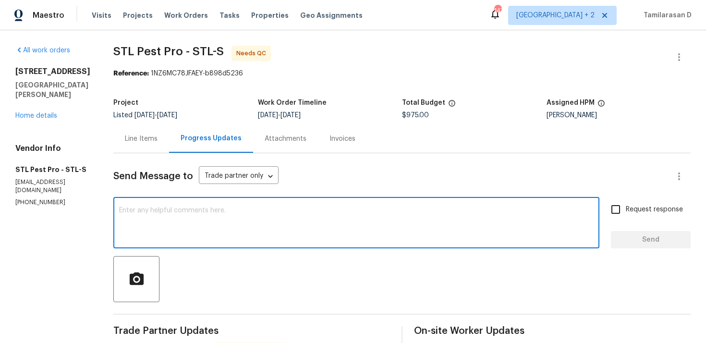
click at [147, 144] on div "Line Items" at bounding box center [141, 138] width 56 height 28
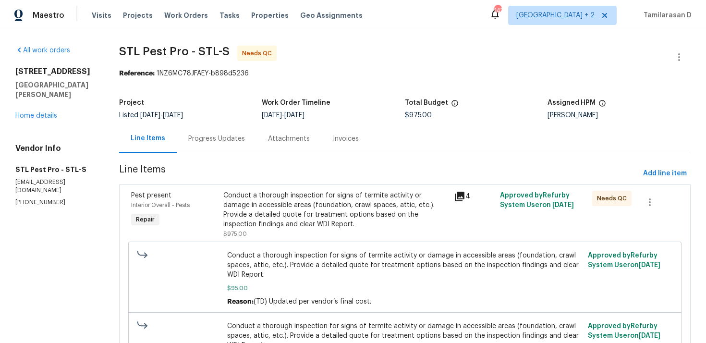
click at [227, 147] on div "Progress Updates" at bounding box center [217, 138] width 80 height 28
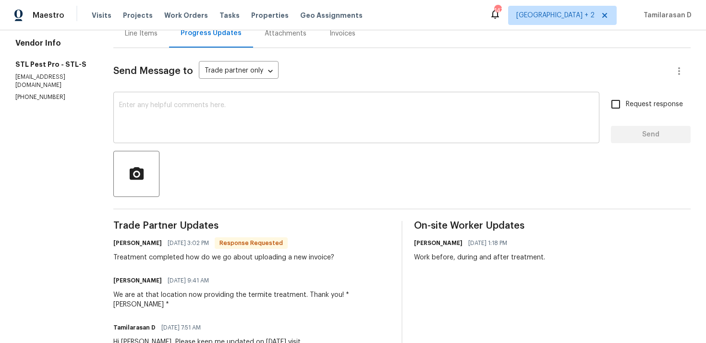
click at [177, 121] on textarea at bounding box center [356, 119] width 474 height 34
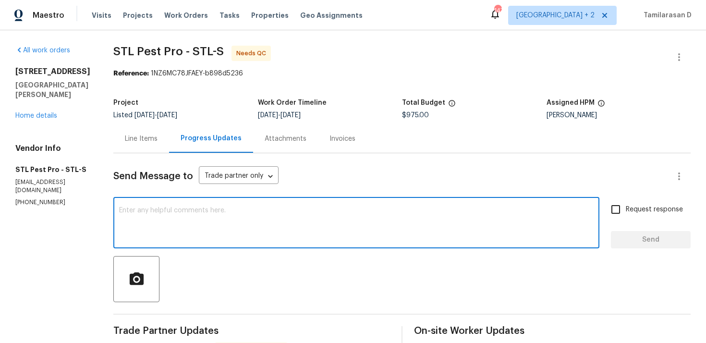
scroll to position [126, 0]
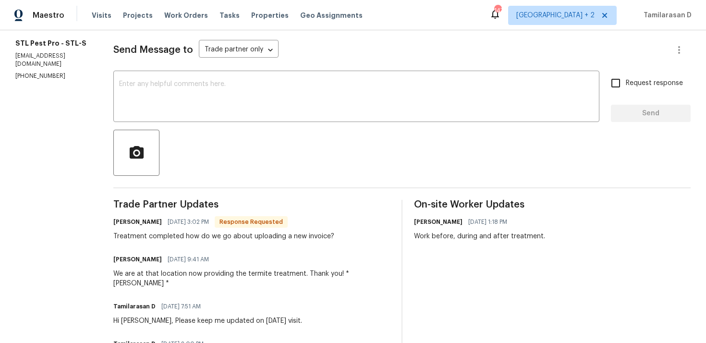
click at [203, 236] on div "Treatment completed how do we go about uploading a new invoice?" at bounding box center [223, 236] width 221 height 10
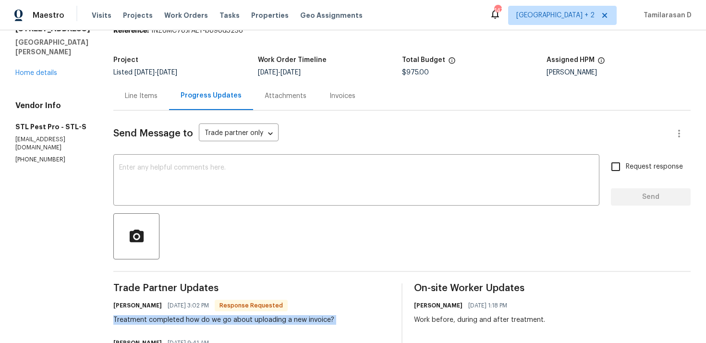
scroll to position [0, 0]
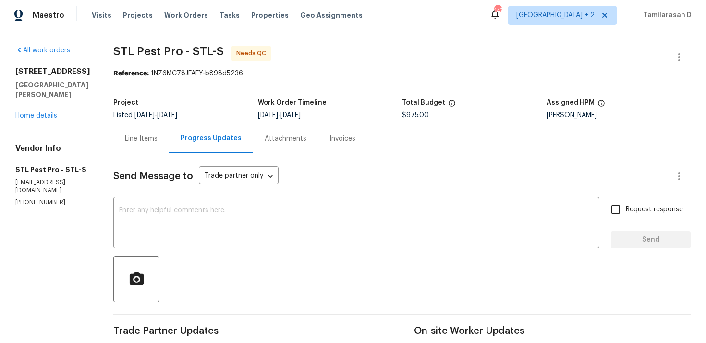
click at [138, 131] on div "Line Items" at bounding box center [141, 138] width 56 height 28
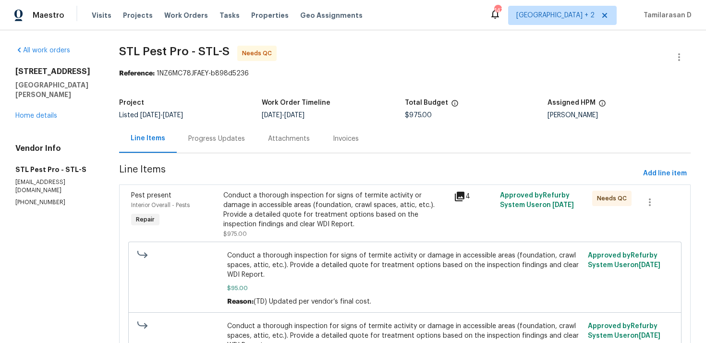
click at [263, 208] on div "Conduct a thorough inspection for signs of termite activity or damage in access…" at bounding box center [335, 210] width 225 height 38
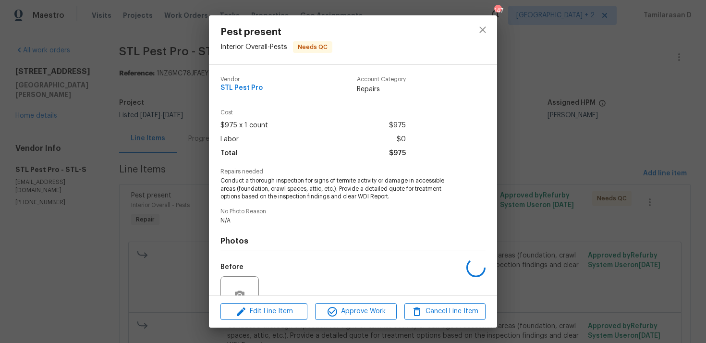
scroll to position [91, 0]
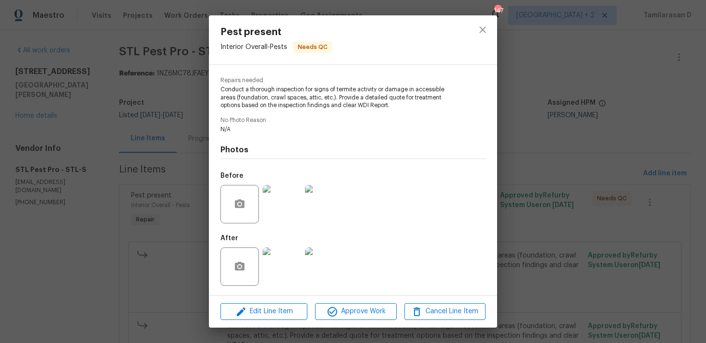
click at [284, 255] on img at bounding box center [282, 266] width 38 height 38
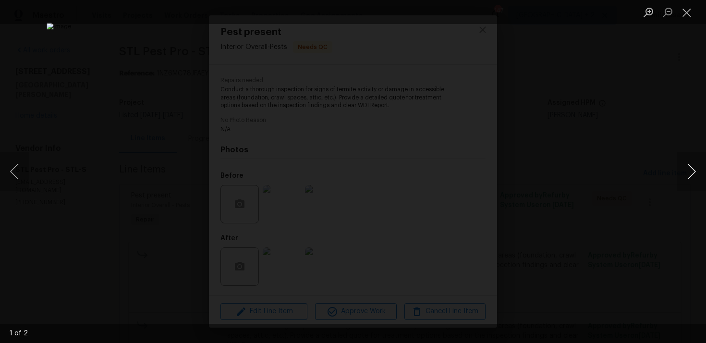
click at [683, 168] on button "Next image" at bounding box center [691, 171] width 29 height 38
click at [689, 171] on button "Next image" at bounding box center [691, 171] width 29 height 38
click at [687, 11] on button "Close lightbox" at bounding box center [686, 12] width 19 height 17
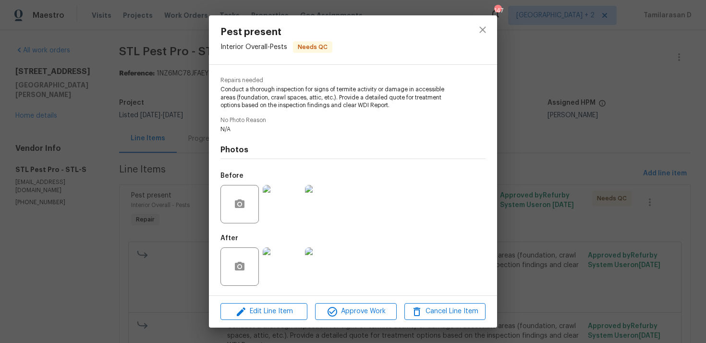
click at [264, 216] on img at bounding box center [282, 204] width 38 height 38
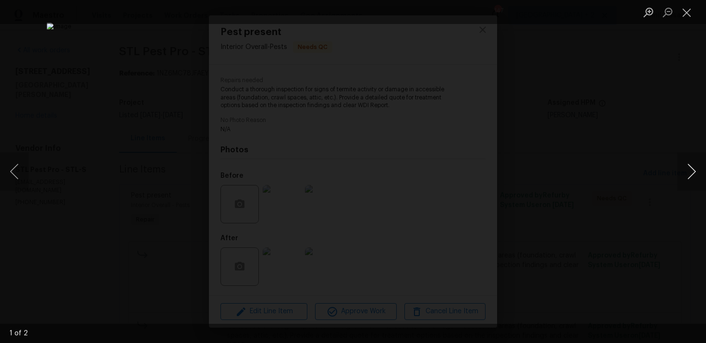
click at [686, 166] on button "Next image" at bounding box center [691, 171] width 29 height 38
click at [688, 18] on button "Close lightbox" at bounding box center [686, 12] width 19 height 17
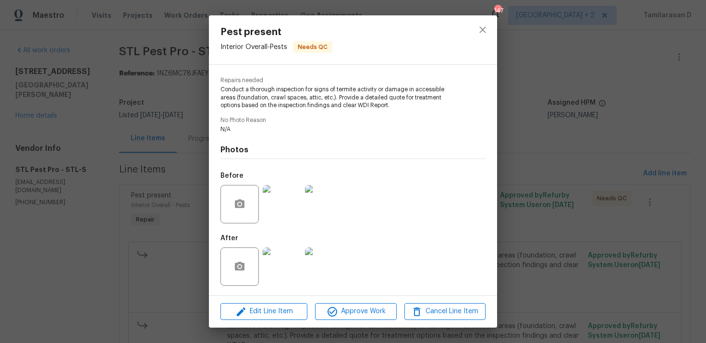
click at [279, 263] on img at bounding box center [282, 266] width 38 height 38
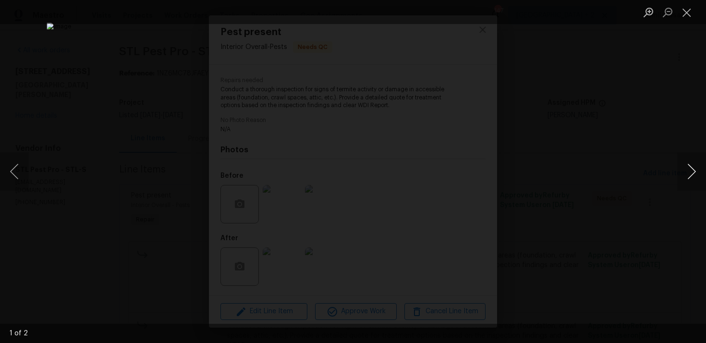
click at [684, 175] on button "Next image" at bounding box center [691, 171] width 29 height 38
click at [688, 16] on button "Close lightbox" at bounding box center [686, 12] width 19 height 17
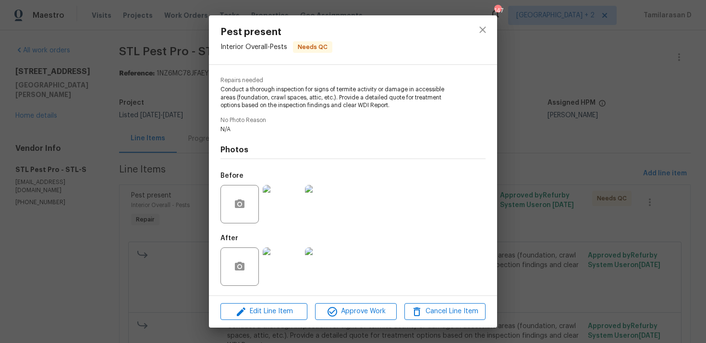
click at [279, 254] on img at bounding box center [282, 266] width 38 height 38
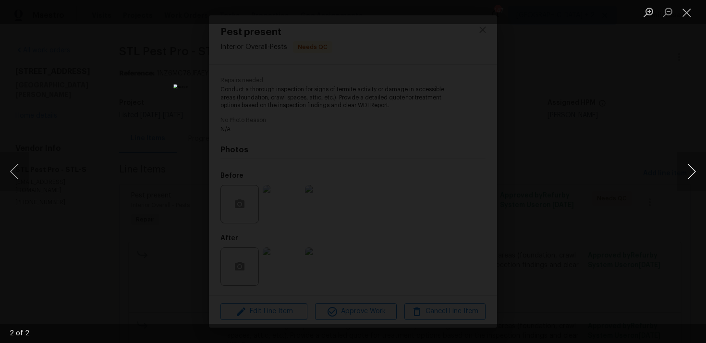
click at [690, 172] on button "Next image" at bounding box center [691, 171] width 29 height 38
click at [682, 17] on button "Close lightbox" at bounding box center [686, 12] width 19 height 17
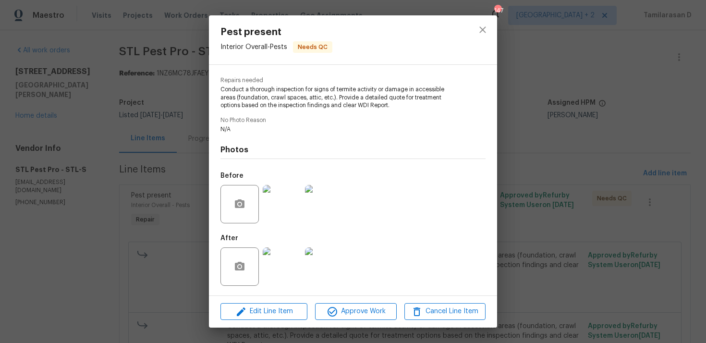
click at [280, 207] on img at bounding box center [282, 204] width 38 height 38
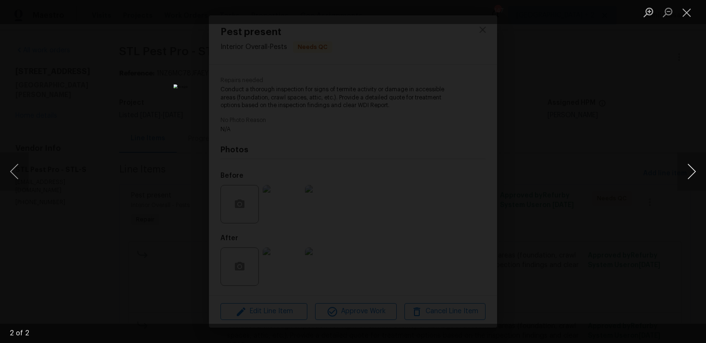
click at [688, 165] on button "Next image" at bounding box center [691, 171] width 29 height 38
click at [468, 134] on img "Lightbox" at bounding box center [353, 171] width 612 height 297
click at [518, 148] on div "Lightbox" at bounding box center [353, 171] width 706 height 343
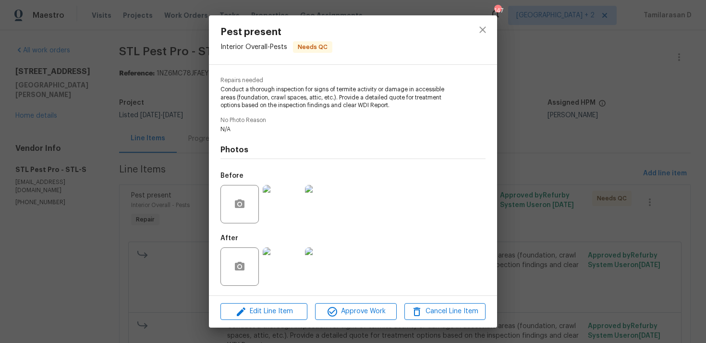
click at [275, 258] on img at bounding box center [282, 266] width 38 height 38
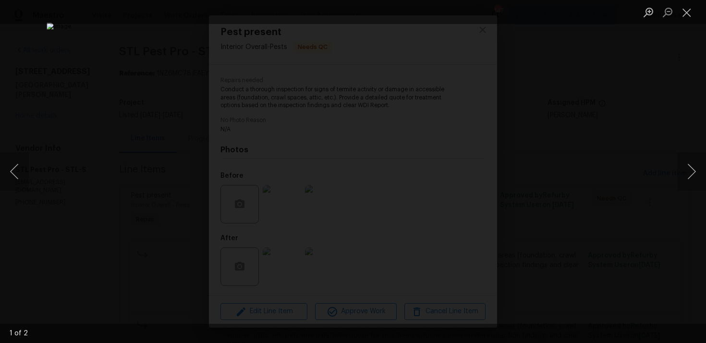
click at [573, 212] on div "Lightbox" at bounding box center [353, 171] width 706 height 343
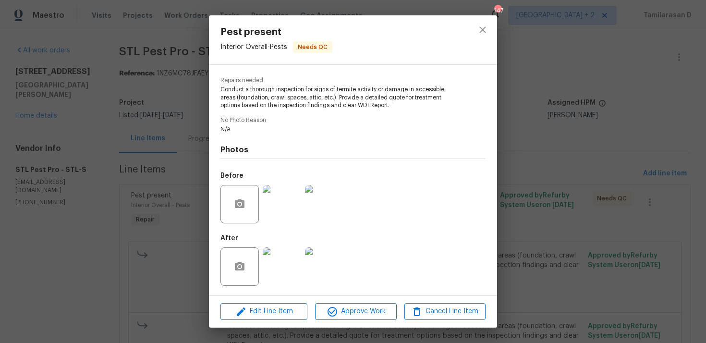
click at [283, 263] on img at bounding box center [282, 266] width 38 height 38
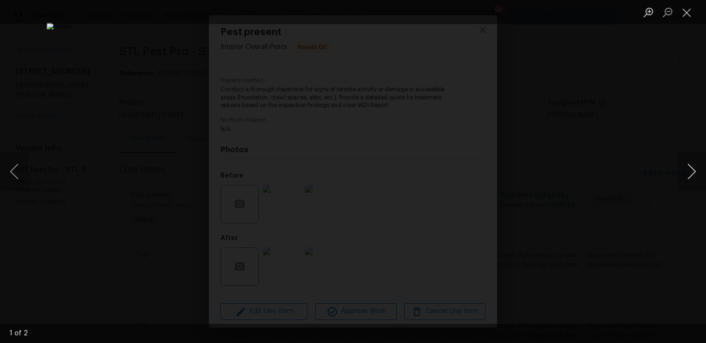
click at [690, 170] on button "Next image" at bounding box center [691, 171] width 29 height 38
click at [534, 180] on div "Lightbox" at bounding box center [353, 171] width 706 height 343
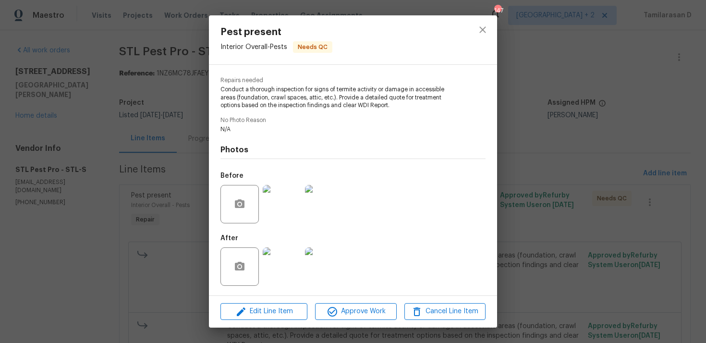
click at [203, 83] on div "Pest present Interior Overall - Pests Needs QC Vendor STL Pest Pro Account Cate…" at bounding box center [353, 171] width 706 height 343
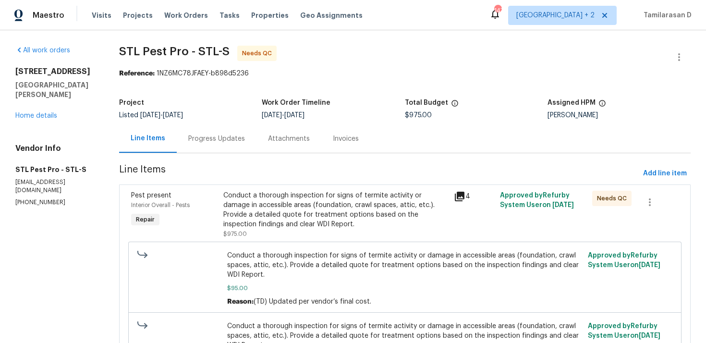
click at [192, 139] on div "Progress Updates" at bounding box center [216, 139] width 57 height 10
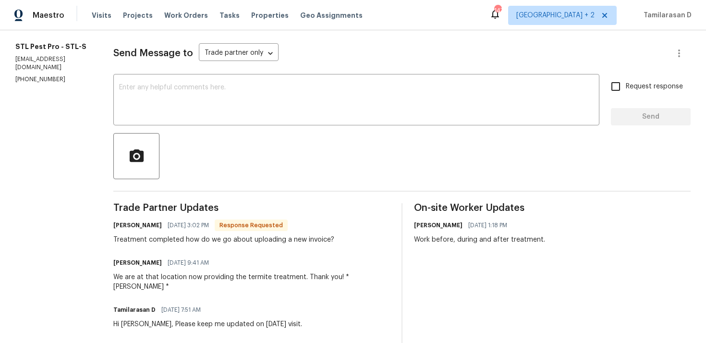
scroll to position [158, 0]
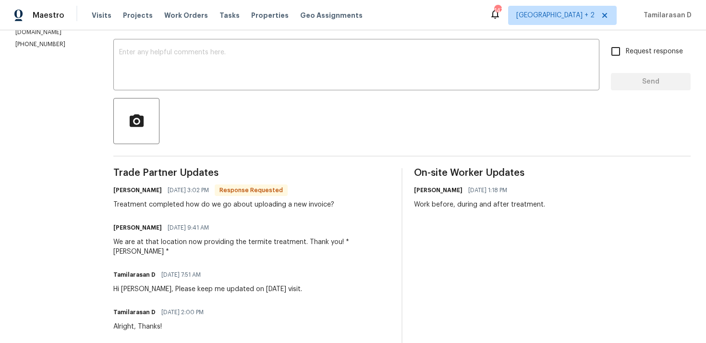
click at [196, 203] on div "Treatment completed how do we go about uploading a new invoice?" at bounding box center [223, 205] width 221 height 10
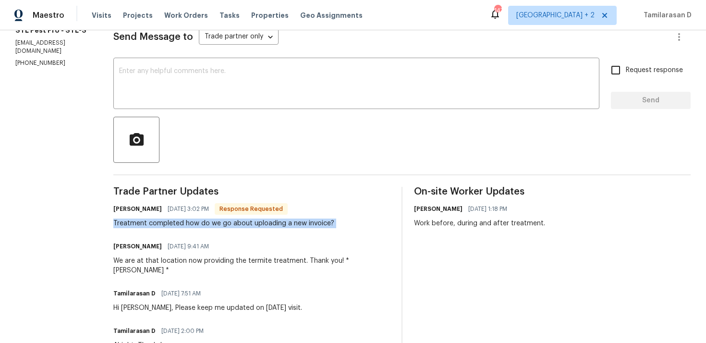
scroll to position [116, 0]
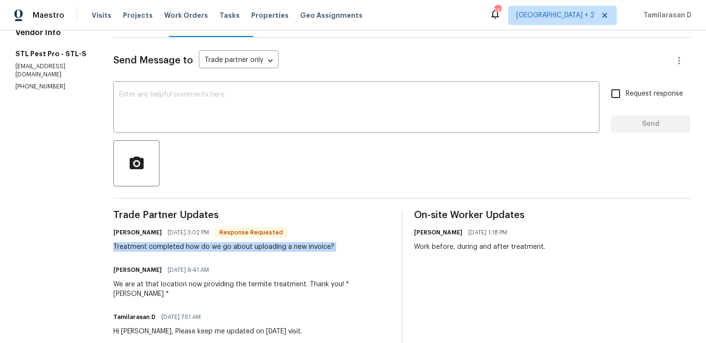
click at [186, 66] on div "Send Message to Trade partner only Trade partner only ​" at bounding box center [390, 60] width 554 height 23
click at [177, 115] on textarea at bounding box center [356, 108] width 474 height 34
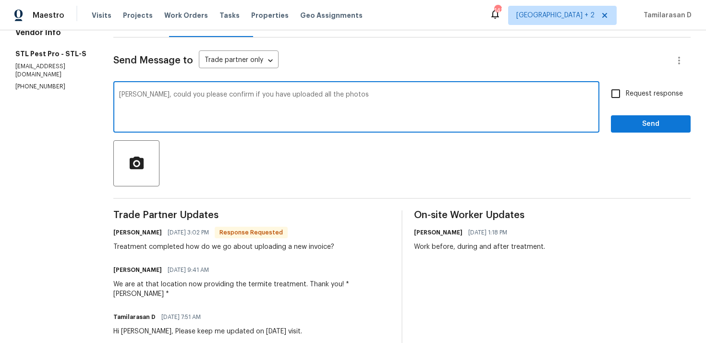
click at [303, 106] on textarea "Zach, could you please confirm if you have uploaded all the photos" at bounding box center [356, 108] width 474 height 34
click at [331, 97] on textarea "Zach, could you please confirm if you have uploaded all the photos" at bounding box center [356, 108] width 474 height 34
click at [325, 99] on textarea "Zach, could you please confirm if you have uploaded all the photos." at bounding box center [356, 108] width 474 height 34
click at [340, 98] on textarea "Zach, could you please confirm if you have uploaded all the photos." at bounding box center [356, 108] width 474 height 34
click at [327, 95] on textarea "Zach, could you please confirm if you have uploaded all the photos." at bounding box center [356, 108] width 474 height 34
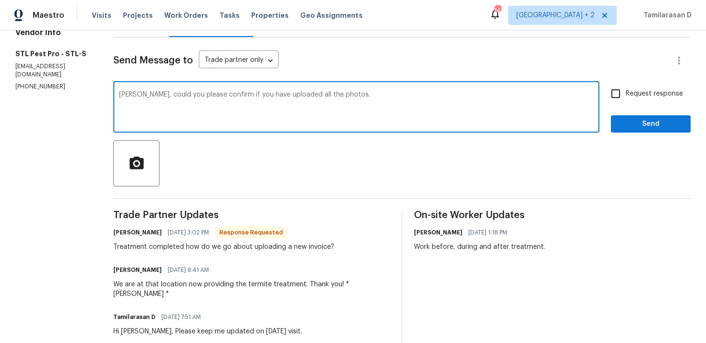
click at [338, 94] on textarea "Zach, could you please confirm if you have uploaded all the photos." at bounding box center [356, 108] width 474 height 34
click at [328, 96] on textarea "Zach, could you please confirm if you have uploaded all the photos." at bounding box center [356, 108] width 474 height 34
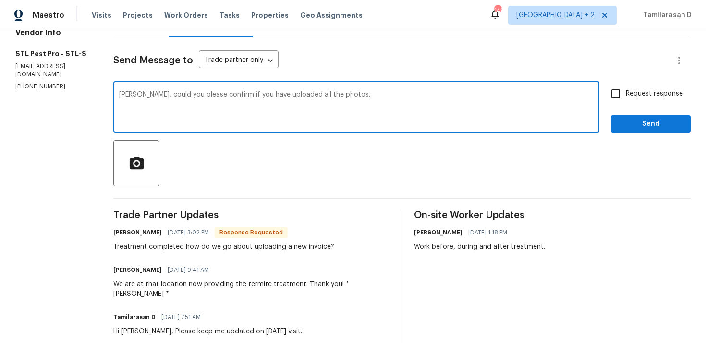
click at [328, 96] on textarea "Zach, could you please confirm if you have uploaded all the photos." at bounding box center [356, 108] width 474 height 34
click at [381, 97] on textarea "Zach, could you please confirm if you have uploaded all the photos." at bounding box center [356, 108] width 474 height 34
type textarea "Zach, could you please confirm if you have uploaded all the photos and good to …"
click at [628, 93] on span "Request response" at bounding box center [653, 94] width 57 height 10
click at [625, 93] on input "Request response" at bounding box center [615, 94] width 20 height 20
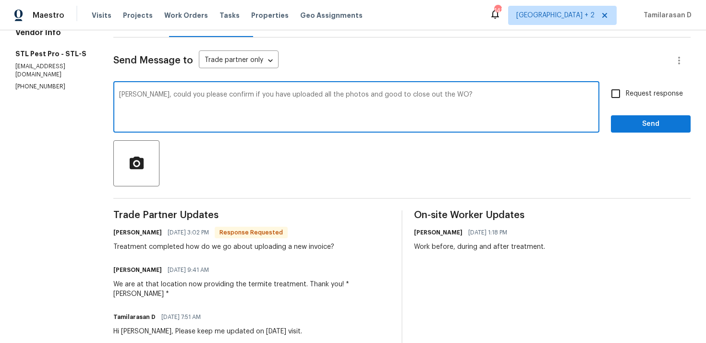
checkbox input "true"
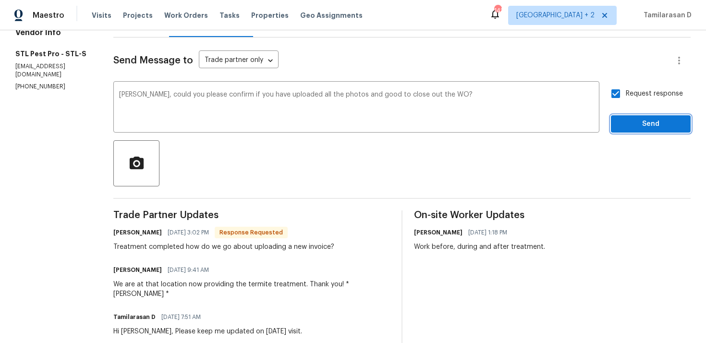
click at [652, 123] on span "Send" at bounding box center [650, 124] width 64 height 12
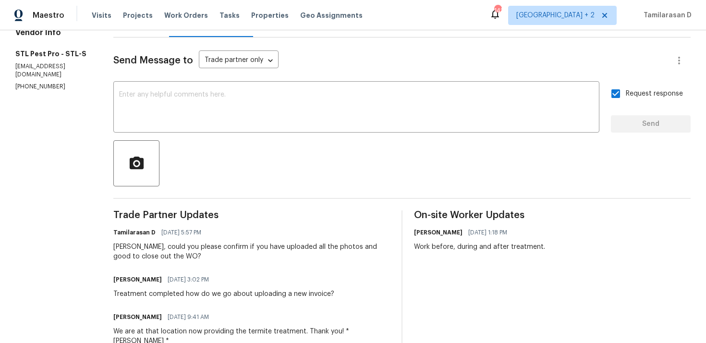
scroll to position [0, 0]
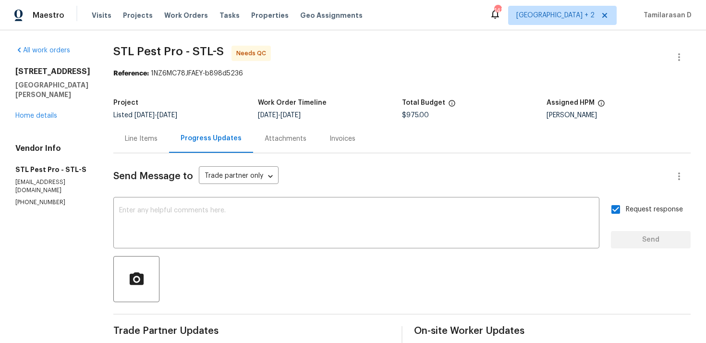
click at [299, 166] on div "Send Message to Trade partner only Trade partner only ​" at bounding box center [390, 176] width 554 height 23
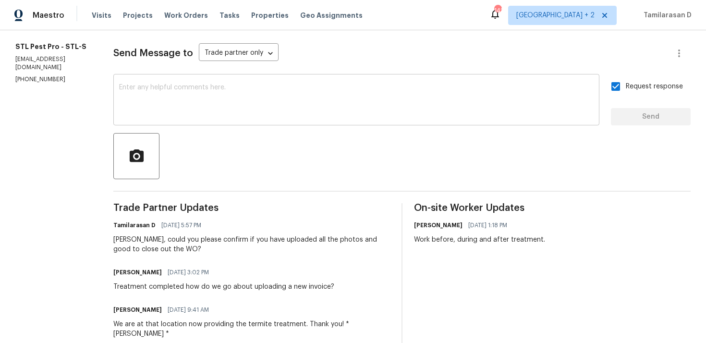
click at [180, 121] on div "x ​" at bounding box center [356, 100] width 486 height 49
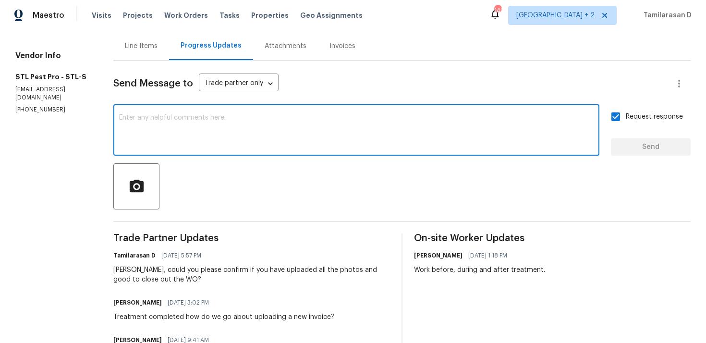
scroll to position [161, 0]
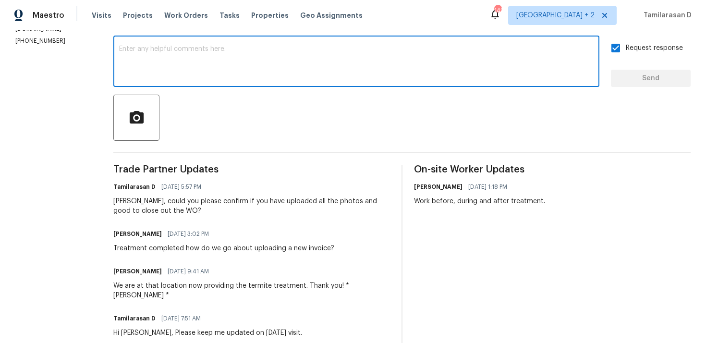
click at [144, 247] on div "Treatment completed how do we go about uploading a new invoice?" at bounding box center [223, 248] width 221 height 10
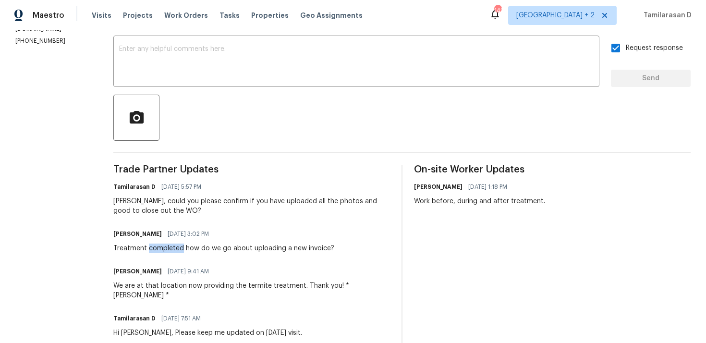
click at [144, 247] on div "Treatment completed how do we go about uploading a new invoice?" at bounding box center [223, 248] width 221 height 10
copy div "Treatment completed how do we go about uploading a new invoice?"
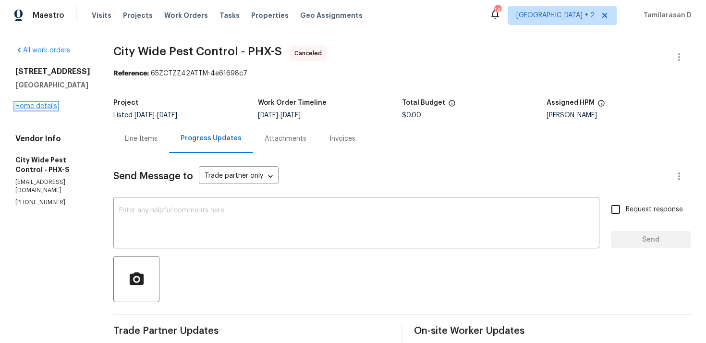
click at [36, 109] on link "Home details" at bounding box center [36, 106] width 42 height 7
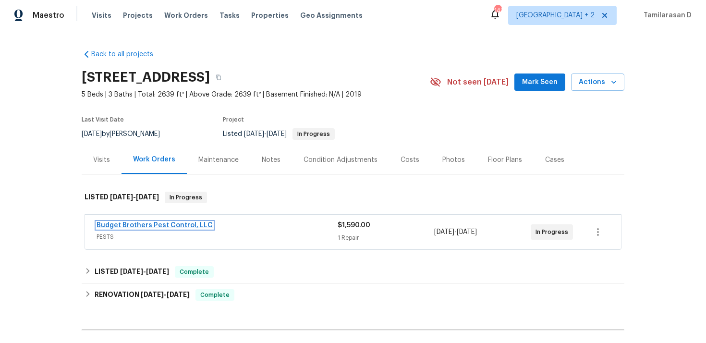
click at [161, 222] on link "Budget Brothers Pest Control, LLC" at bounding box center [154, 225] width 116 height 7
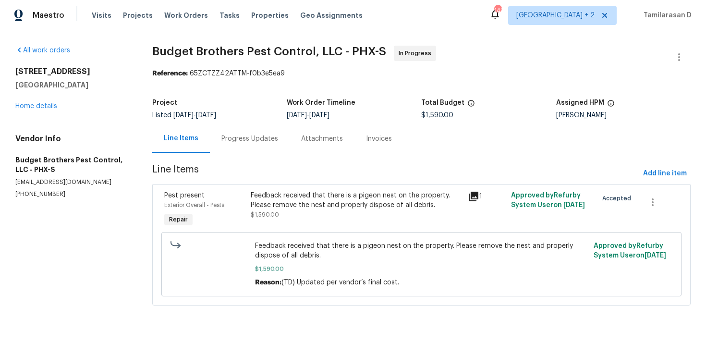
click at [229, 147] on div "Progress Updates" at bounding box center [250, 138] width 80 height 28
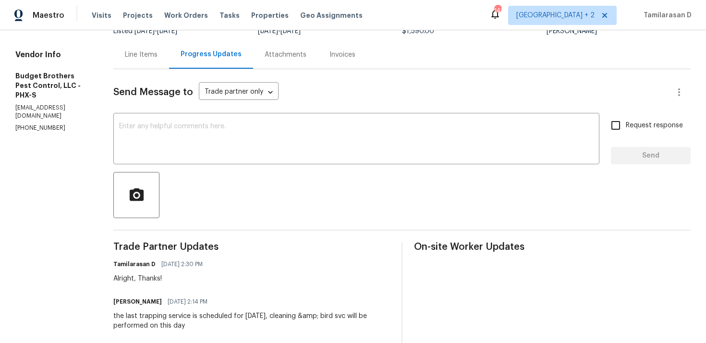
scroll to position [111, 0]
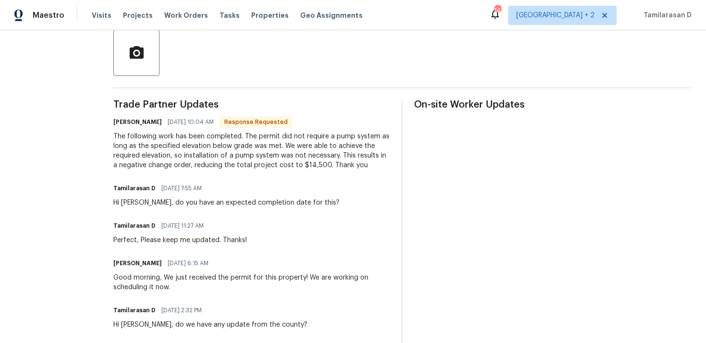
scroll to position [227, 0]
click at [180, 152] on div "The following work has been completed. The permit did not require a pump system…" at bounding box center [251, 150] width 276 height 38
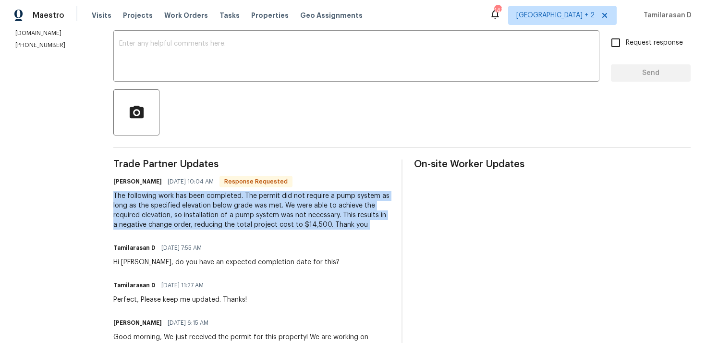
scroll to position [175, 0]
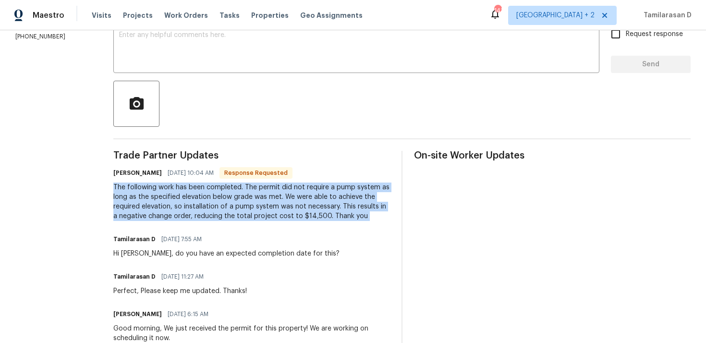
click at [199, 203] on div "The following work has been completed. The permit did not require a pump system…" at bounding box center [251, 201] width 276 height 38
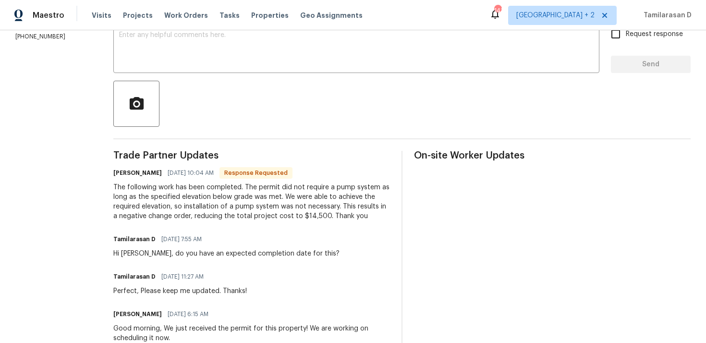
click at [199, 203] on div "The following work has been completed. The permit did not require a pump system…" at bounding box center [251, 201] width 276 height 38
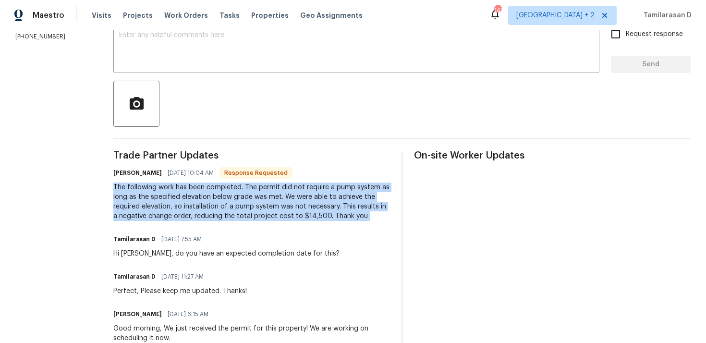
click at [199, 203] on div "The following work has been completed. The permit did not require a pump system…" at bounding box center [251, 201] width 276 height 38
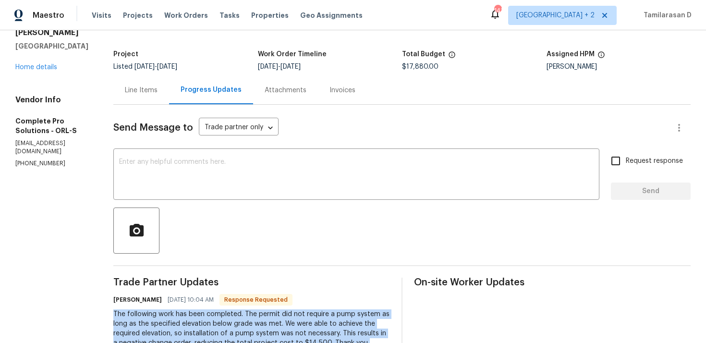
scroll to position [0, 0]
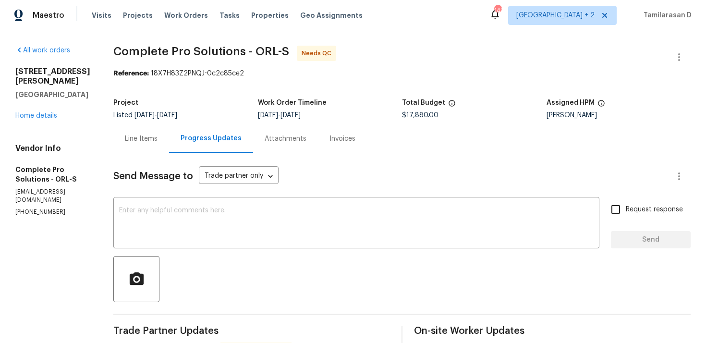
click at [157, 136] on div "Line Items" at bounding box center [141, 139] width 33 height 10
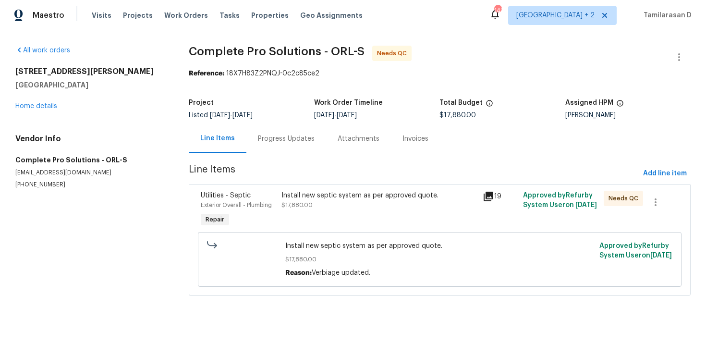
click at [320, 207] on div "Install new septic system as per approved quote. $17,880.00" at bounding box center [379, 200] width 196 height 19
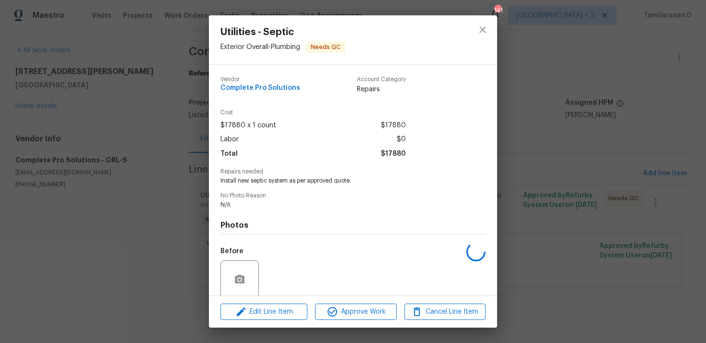
scroll to position [75, 0]
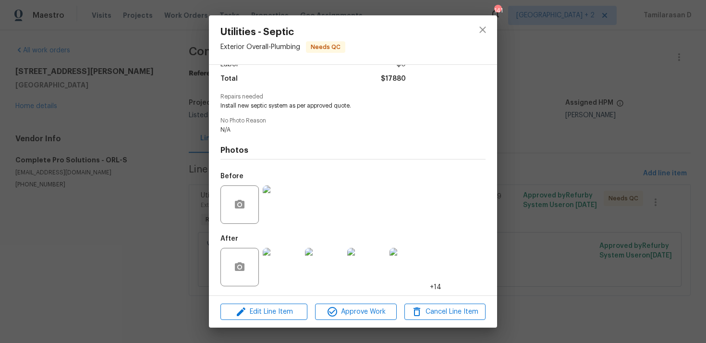
click at [287, 204] on img at bounding box center [282, 204] width 38 height 38
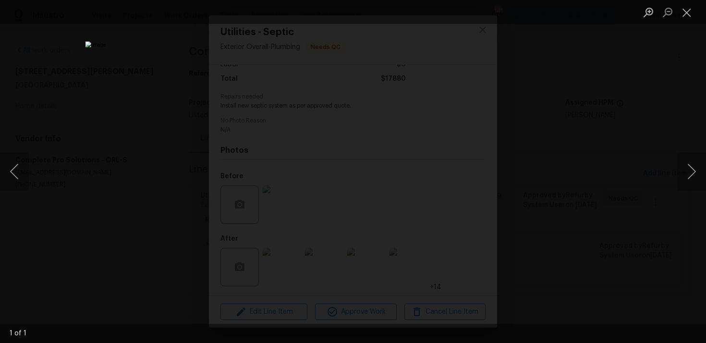
click at [598, 220] on div "Lightbox" at bounding box center [353, 171] width 706 height 343
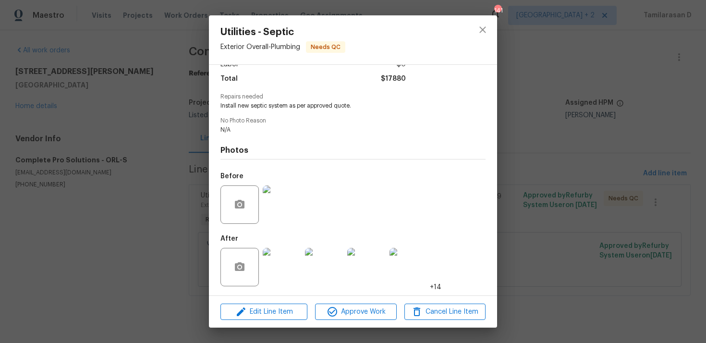
click at [275, 263] on img at bounding box center [282, 267] width 38 height 38
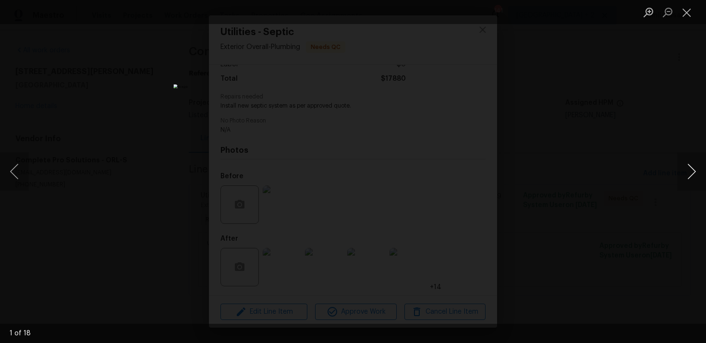
click at [689, 167] on button "Next image" at bounding box center [691, 171] width 29 height 38
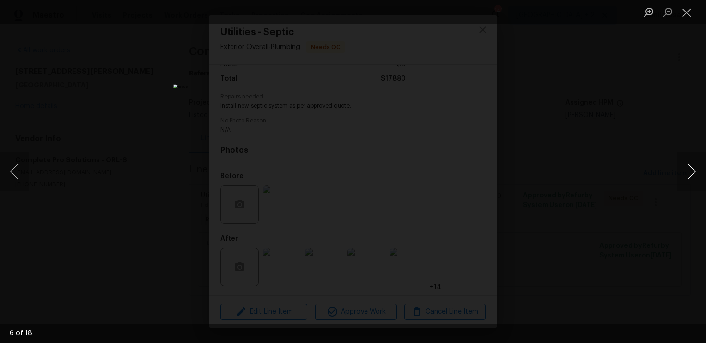
click at [689, 167] on button "Next image" at bounding box center [691, 171] width 29 height 38
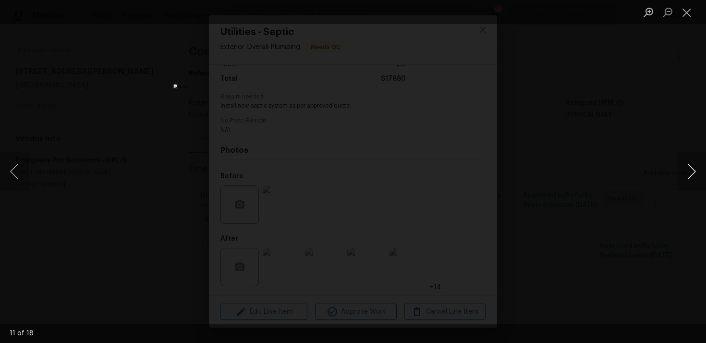
click at [689, 167] on button "Next image" at bounding box center [691, 171] width 29 height 38
click at [684, 14] on button "Close lightbox" at bounding box center [686, 12] width 19 height 17
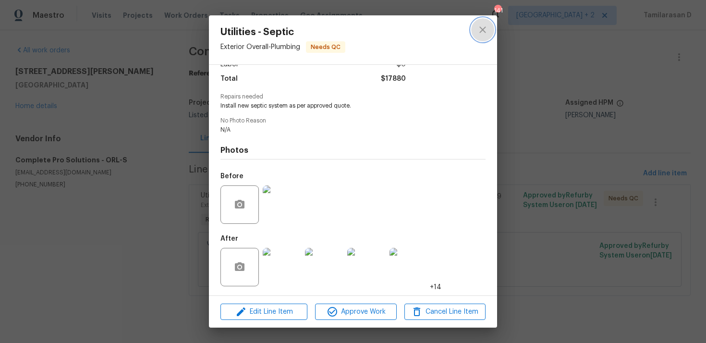
click at [477, 34] on icon "close" at bounding box center [483, 30] width 12 height 12
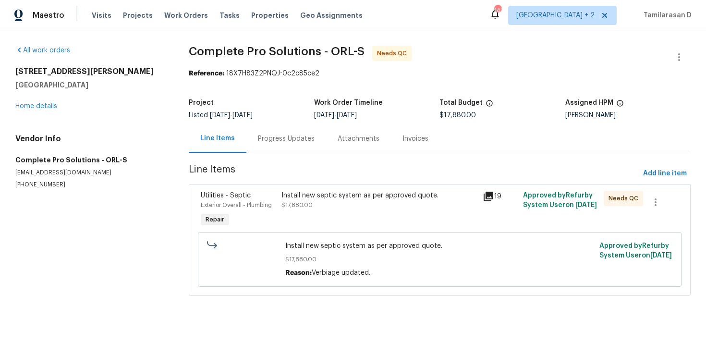
click at [264, 140] on div "Progress Updates" at bounding box center [286, 139] width 57 height 10
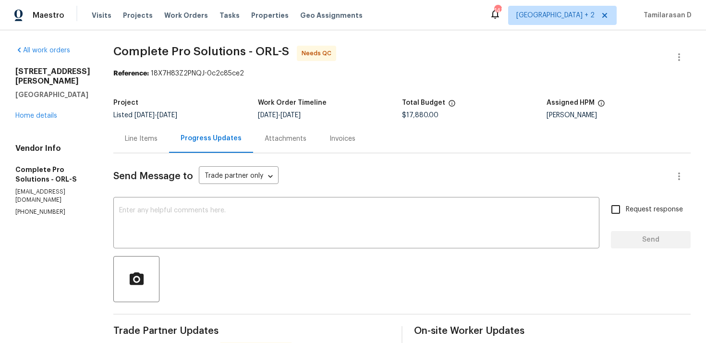
click at [157, 143] on div "Line Items" at bounding box center [141, 139] width 33 height 10
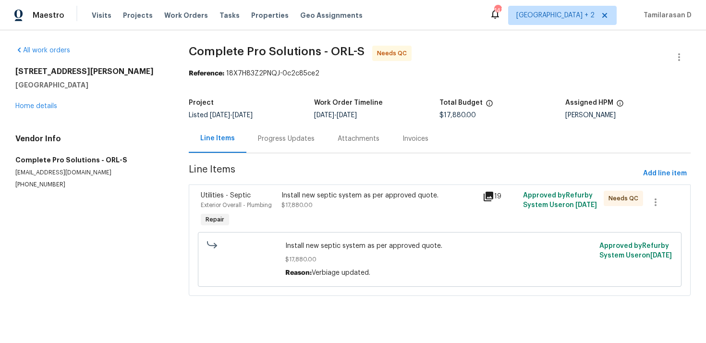
click at [308, 233] on div "Install new septic system as per approved quote. $17,880.00 Reason: Verbiage up…" at bounding box center [439, 259] width 483 height 55
click at [313, 203] on div "Install new septic system as per approved quote. $17,880.00" at bounding box center [379, 200] width 196 height 19
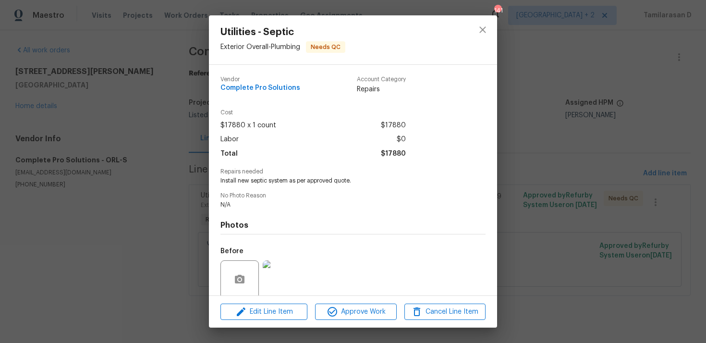
scroll to position [75, 0]
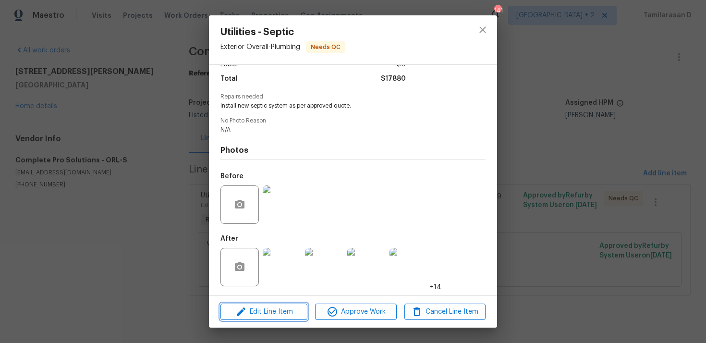
click at [261, 306] on span "Edit Line Item" at bounding box center [263, 312] width 81 height 12
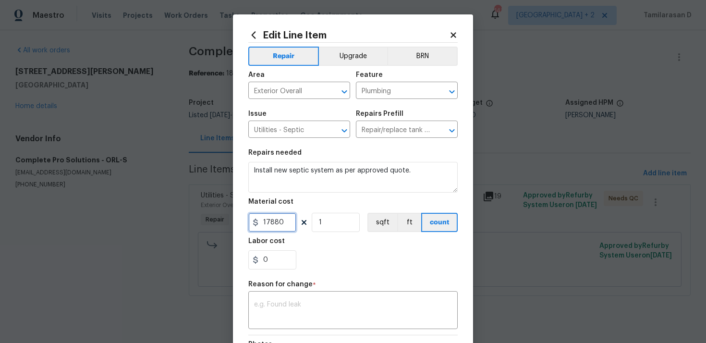
click at [270, 227] on input "17880" at bounding box center [272, 222] width 48 height 19
type input "14500"
click at [288, 307] on textarea at bounding box center [353, 311] width 198 height 20
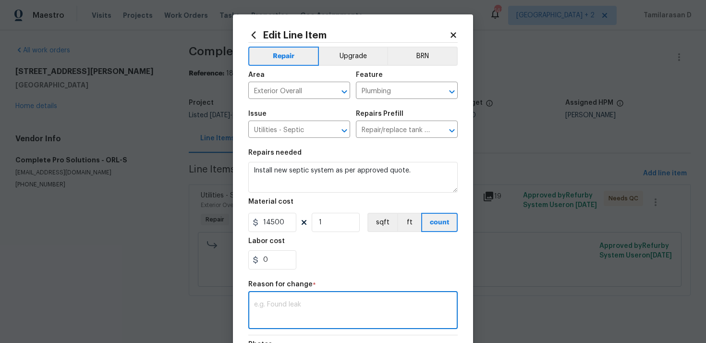
paste textarea "(TD) Updated per vendor’s final cost."
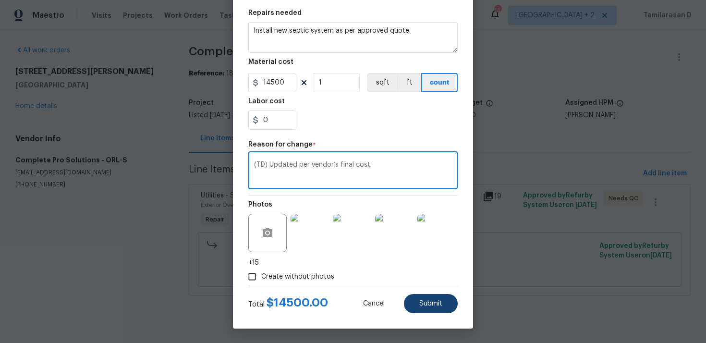
type textarea "(TD) Updated per vendor’s final cost."
click at [420, 297] on button "Submit" at bounding box center [431, 303] width 54 height 19
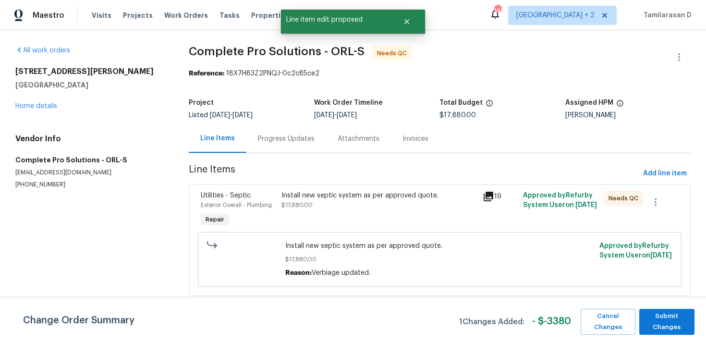
scroll to position [0, 0]
click at [660, 322] on span "Submit Changes" at bounding box center [667, 322] width 46 height 22
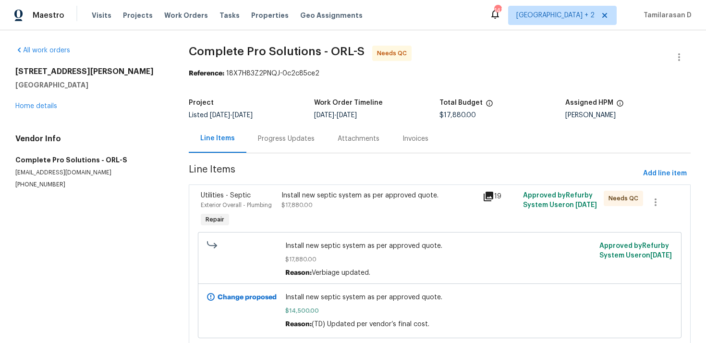
click at [267, 135] on div "Progress Updates" at bounding box center [286, 139] width 57 height 10
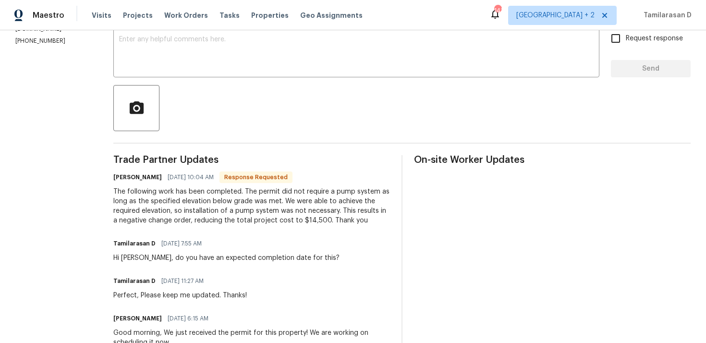
scroll to position [181, 0]
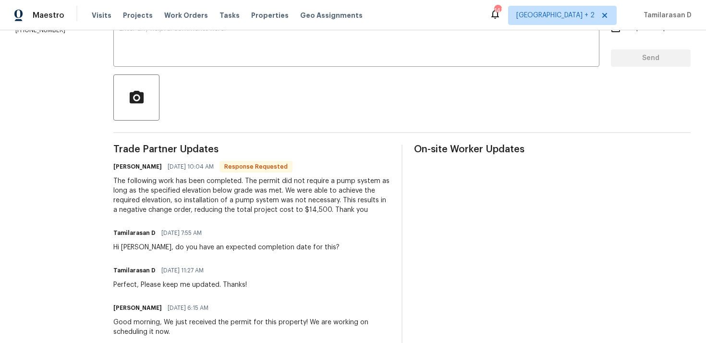
click at [211, 189] on div "The following work has been completed. The permit did not require a pump system…" at bounding box center [251, 195] width 276 height 38
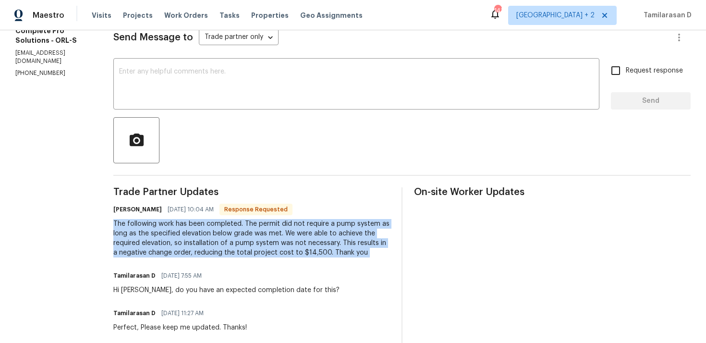
scroll to position [180, 0]
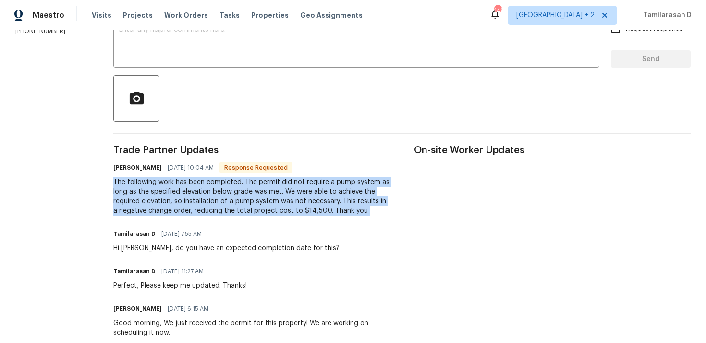
click at [164, 209] on div "The following work has been completed. The permit did not require a pump system…" at bounding box center [251, 196] width 276 height 38
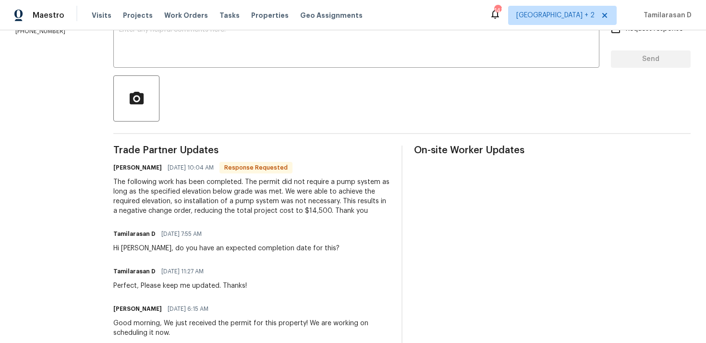
click at [164, 199] on div "The following work has been completed. The permit did not require a pump system…" at bounding box center [251, 196] width 276 height 38
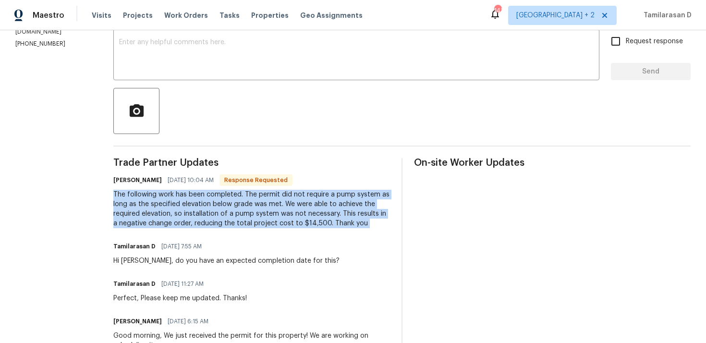
scroll to position [148, 0]
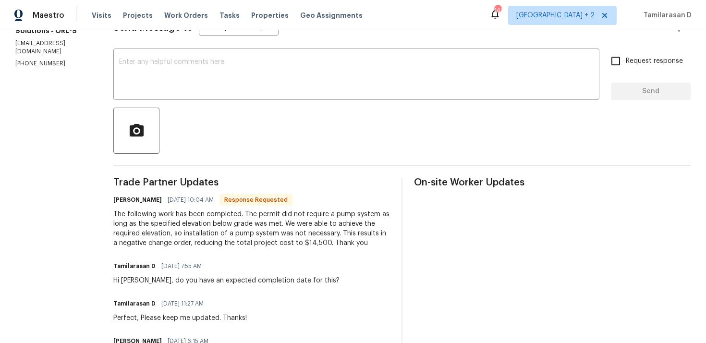
click at [173, 197] on div "[PERSON_NAME] [DATE] 10:04 AM Response Requested" at bounding box center [251, 199] width 276 height 13
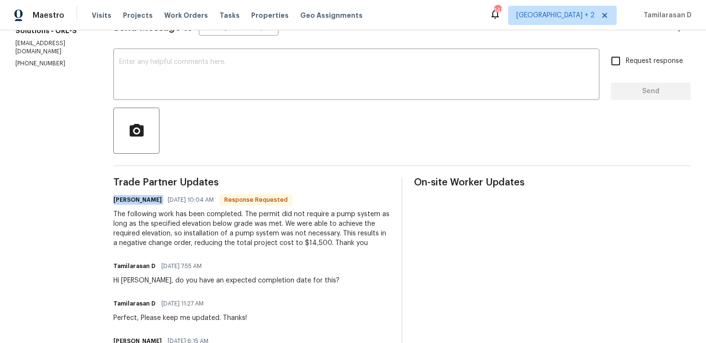
click at [174, 200] on div "[PERSON_NAME] [DATE] 10:04 AM Response Requested" at bounding box center [251, 199] width 276 height 13
click at [173, 198] on div "[PERSON_NAME] [DATE] 10:04 AM Response Requested" at bounding box center [251, 199] width 276 height 13
click at [173, 199] on div "[PERSON_NAME] [DATE] 10:04 AM Response Requested" at bounding box center [251, 199] width 276 height 13
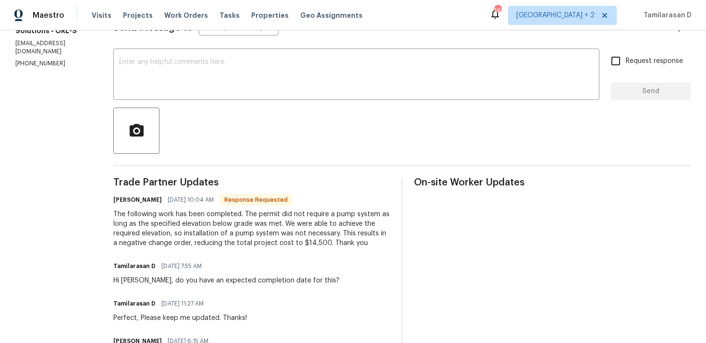
click at [173, 199] on div "[PERSON_NAME] [DATE] 10:04 AM Response Requested" at bounding box center [251, 199] width 276 height 13
click at [173, 195] on div "[PERSON_NAME] [DATE] 10:04 AM Response Requested" at bounding box center [251, 199] width 276 height 13
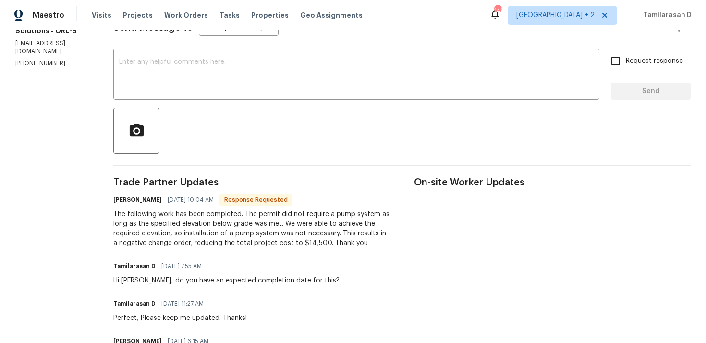
click at [173, 195] on div "[PERSON_NAME] [DATE] 10:04 AM Response Requested" at bounding box center [251, 199] width 276 height 13
click at [173, 200] on div "[PERSON_NAME] [DATE] 10:04 AM Response Requested" at bounding box center [251, 199] width 276 height 13
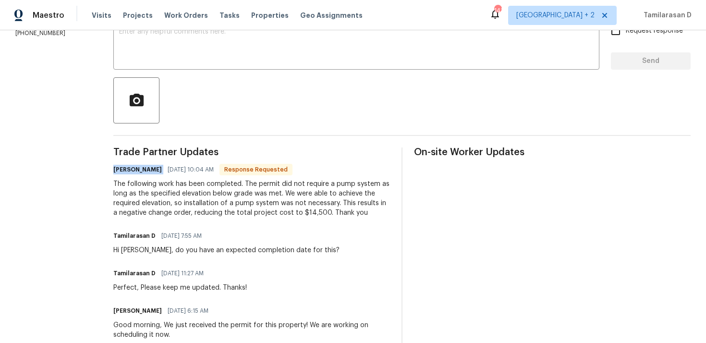
scroll to position [185, 0]
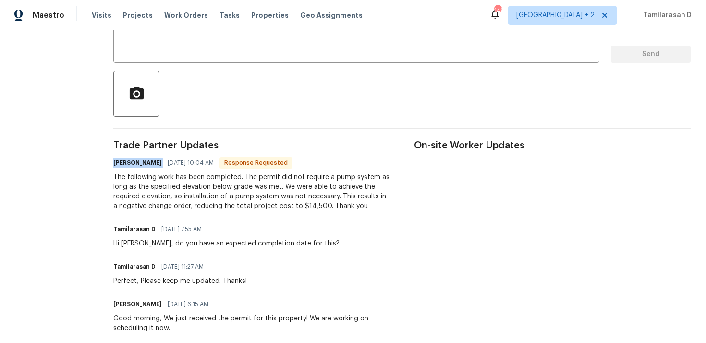
click at [182, 198] on div "The following work has been completed. The permit did not require a pump system…" at bounding box center [251, 191] width 276 height 38
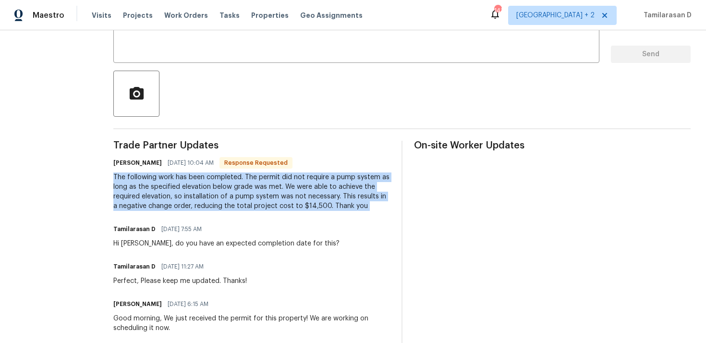
click at [174, 187] on div "The following work has been completed. The permit did not require a pump system…" at bounding box center [251, 191] width 276 height 38
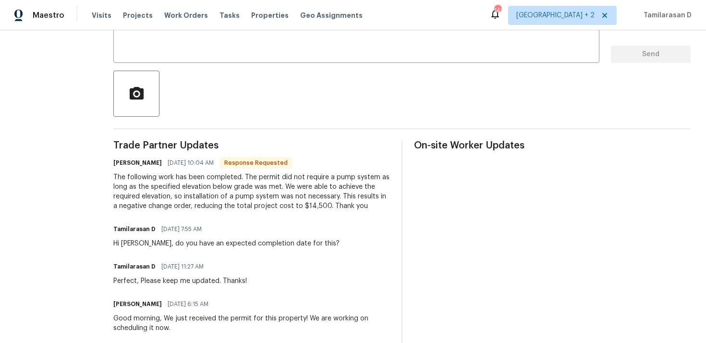
click at [174, 187] on div "The following work has been completed. The permit did not require a pump system…" at bounding box center [251, 191] width 276 height 38
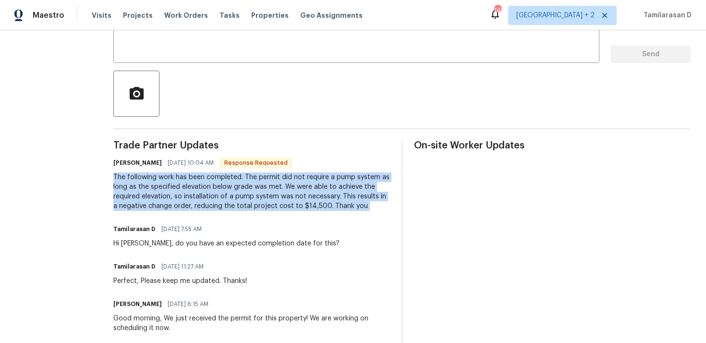
click at [174, 187] on div "The following work has been completed. The permit did not require a pump system…" at bounding box center [251, 191] width 276 height 38
click at [214, 193] on div "The following work has been completed. The permit did not require a pump system…" at bounding box center [251, 191] width 276 height 38
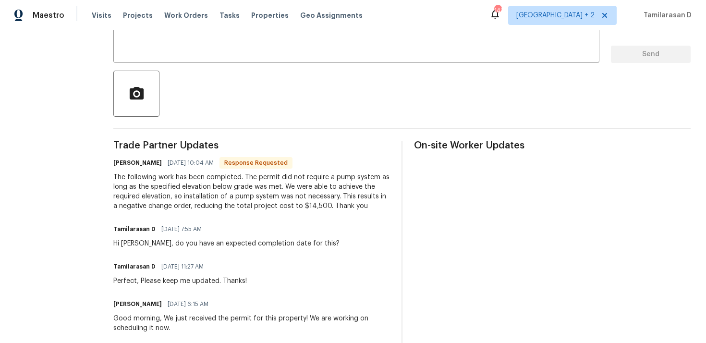
click at [214, 193] on div "The following work has been completed. The permit did not require a pump system…" at bounding box center [251, 191] width 276 height 38
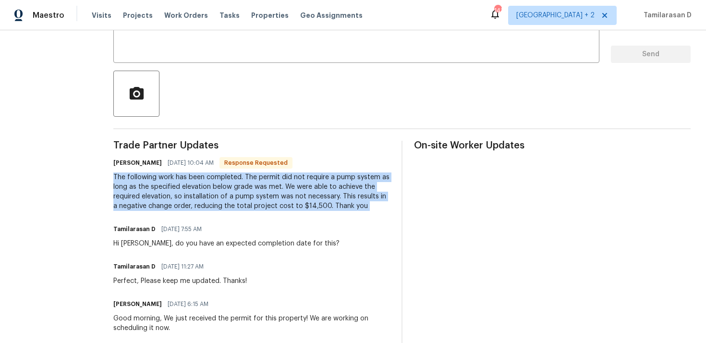
click at [214, 193] on div "The following work has been completed. The permit did not require a pump system…" at bounding box center [251, 191] width 276 height 38
click at [203, 191] on div "The following work has been completed. The permit did not require a pump system…" at bounding box center [251, 191] width 276 height 38
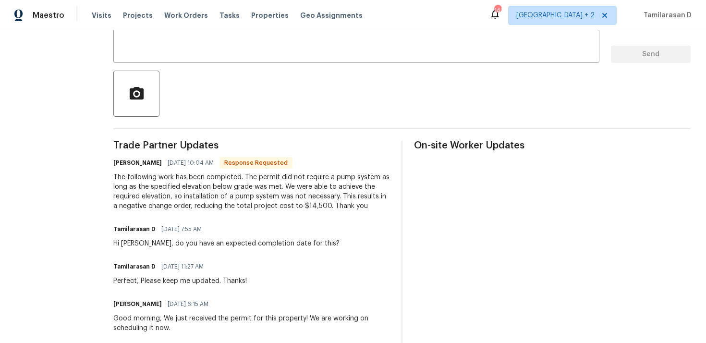
click at [203, 191] on div "The following work has been completed. The permit did not require a pump system…" at bounding box center [251, 191] width 276 height 38
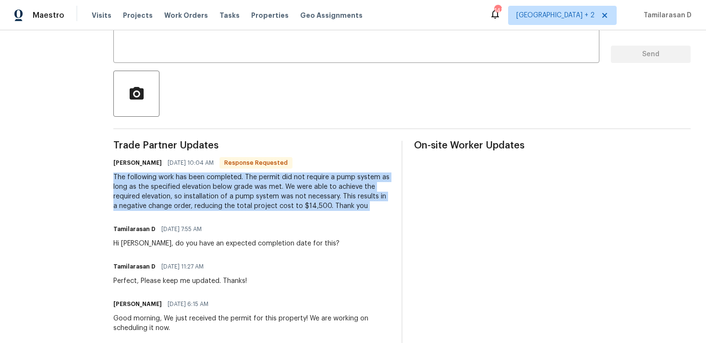
click at [203, 191] on div "The following work has been completed. The permit did not require a pump system…" at bounding box center [251, 191] width 276 height 38
click at [267, 191] on div "The following work has been completed. The permit did not require a pump system…" at bounding box center [251, 191] width 276 height 38
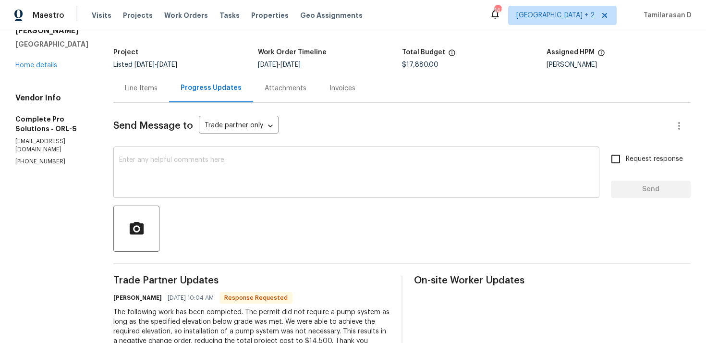
scroll to position [28, 0]
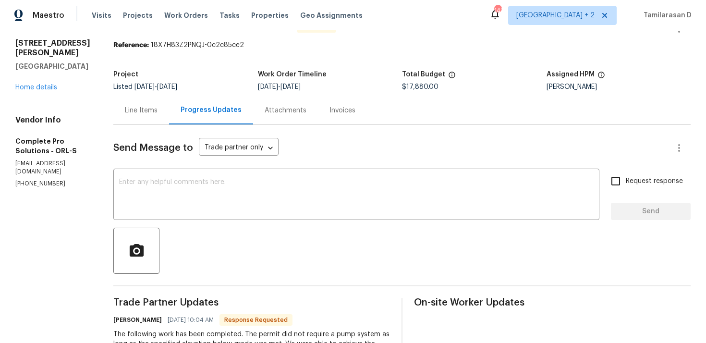
click at [146, 117] on div "Line Items" at bounding box center [141, 110] width 56 height 28
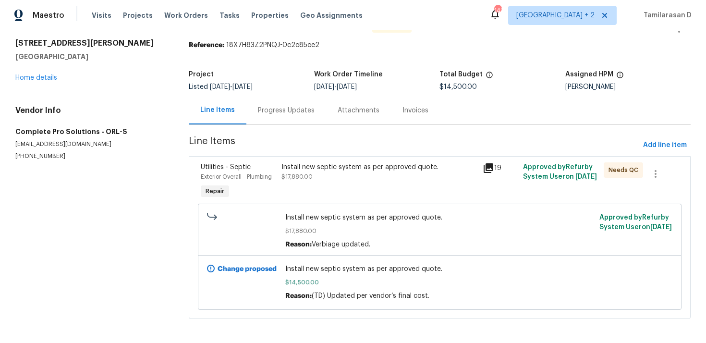
scroll to position [32, 0]
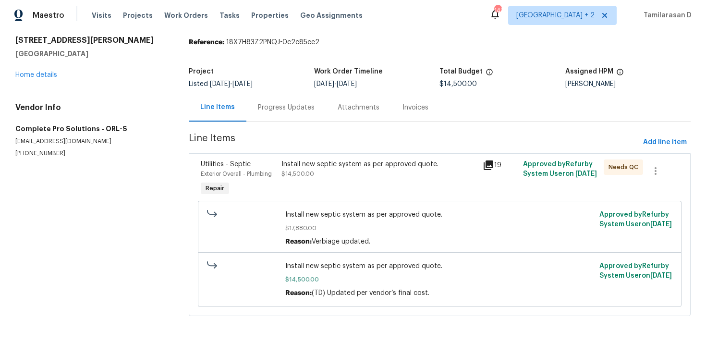
click at [285, 184] on div "Install new septic system as per approved quote. $14,500.00" at bounding box center [379, 178] width 202 height 44
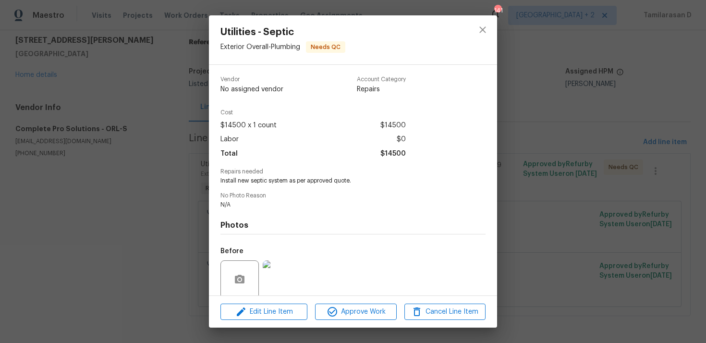
scroll to position [75, 0]
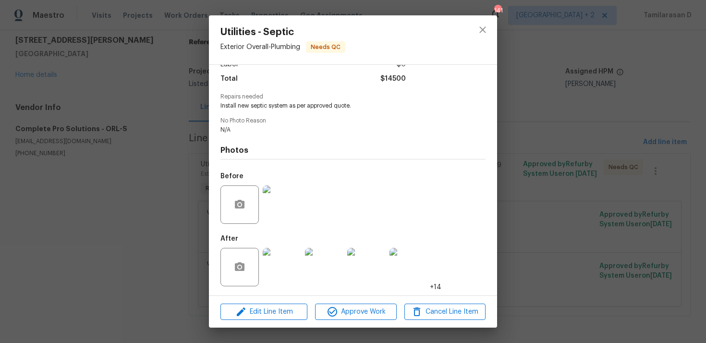
click at [281, 245] on div at bounding box center [282, 267] width 42 height 50
click at [268, 265] on img at bounding box center [282, 267] width 38 height 38
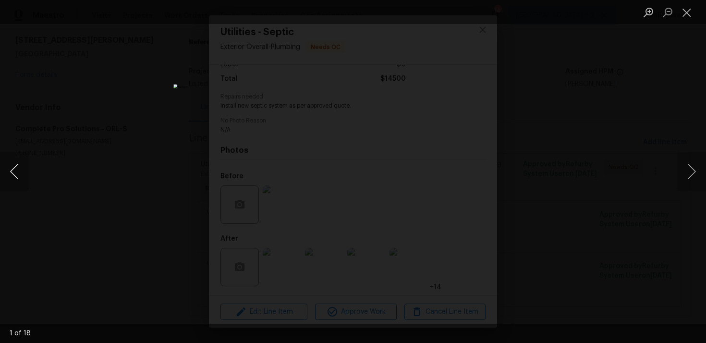
click at [9, 178] on button "Previous image" at bounding box center [14, 171] width 29 height 38
click at [13, 173] on button "Previous image" at bounding box center [14, 171] width 29 height 38
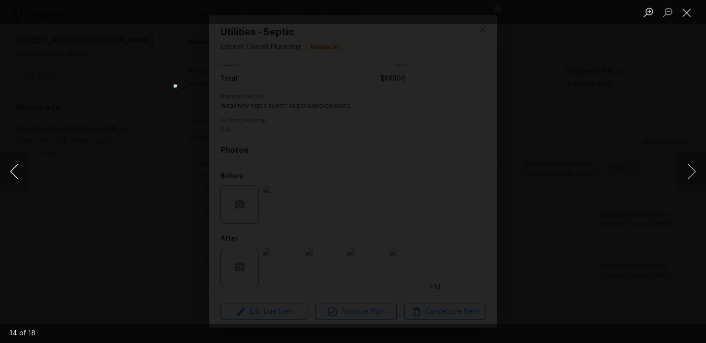
click at [15, 171] on button "Previous image" at bounding box center [14, 171] width 29 height 38
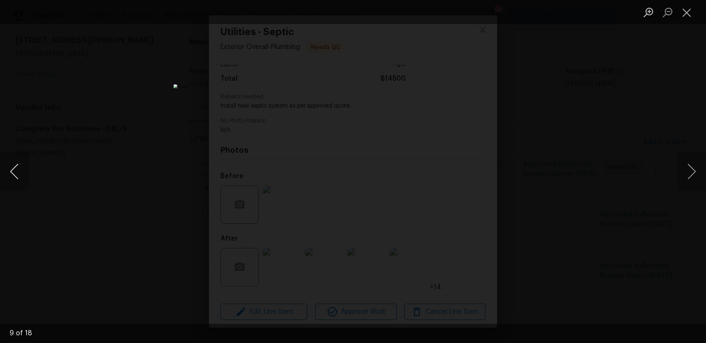
click at [15, 171] on button "Previous image" at bounding box center [14, 171] width 29 height 38
click at [8, 171] on button "Previous image" at bounding box center [14, 171] width 29 height 38
click at [6, 169] on button "Previous image" at bounding box center [14, 171] width 29 height 38
click at [626, 110] on div "Lightbox" at bounding box center [353, 171] width 706 height 343
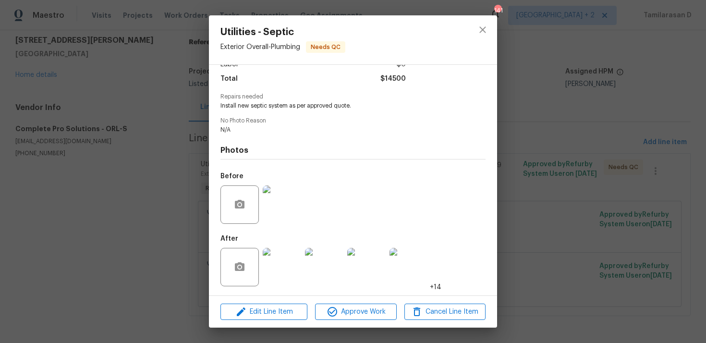
click at [158, 161] on div "Utilities - Septic Exterior Overall - Plumbing Needs QC Vendor Complete Pro Sol…" at bounding box center [353, 171] width 706 height 343
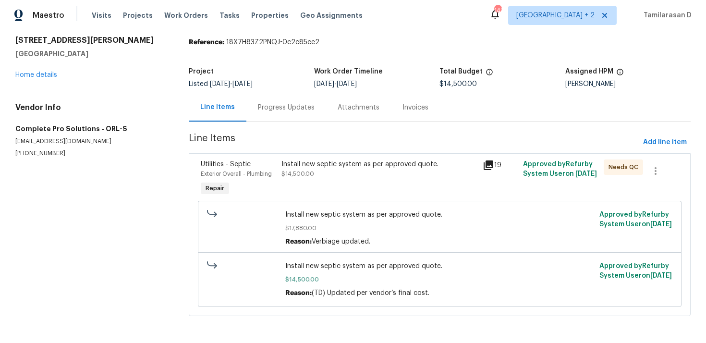
click at [271, 103] on div "Progress Updates" at bounding box center [286, 108] width 57 height 10
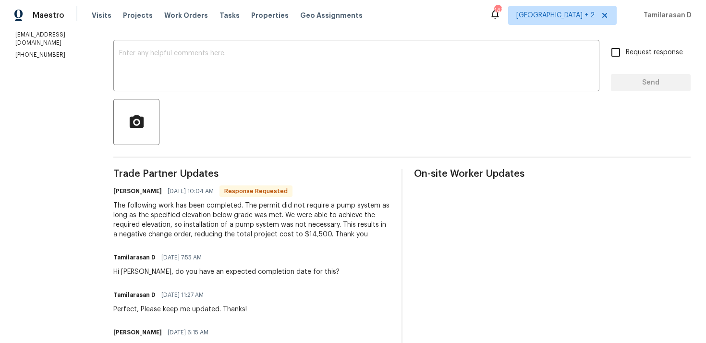
scroll to position [181, 0]
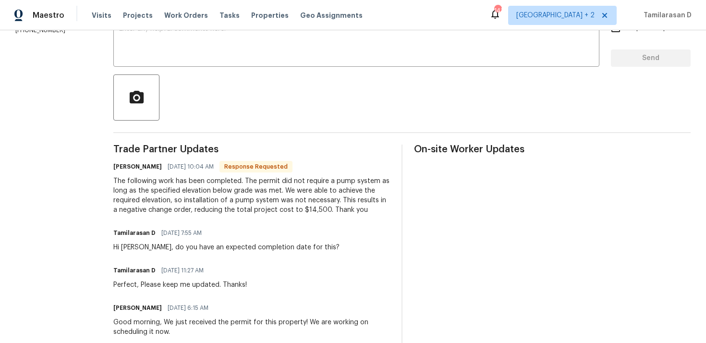
click at [197, 197] on div "The following work has been completed. The permit did not require a pump system…" at bounding box center [251, 195] width 276 height 38
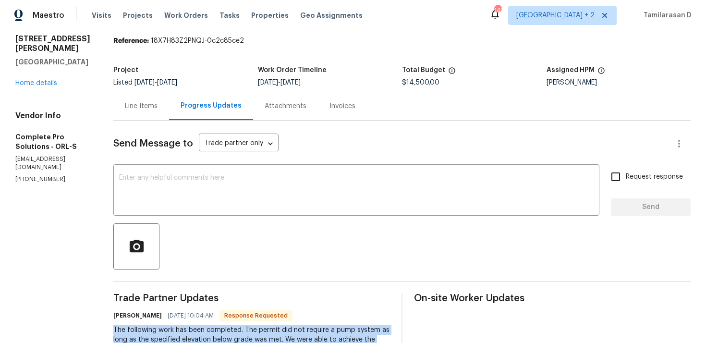
scroll to position [18, 0]
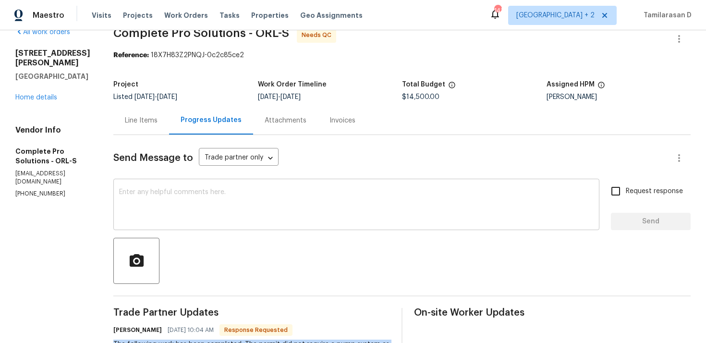
click at [186, 192] on textarea at bounding box center [356, 206] width 474 height 34
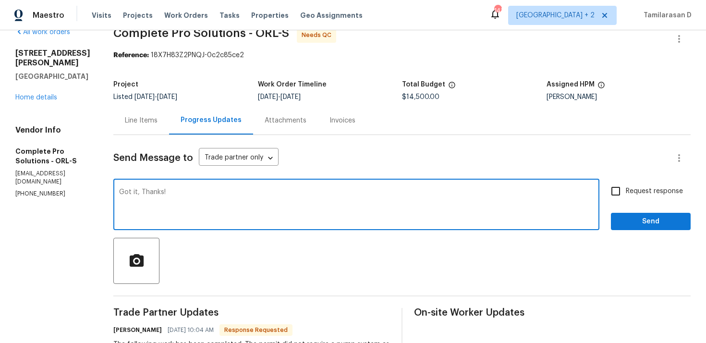
type textarea "Got it, Thanks!"
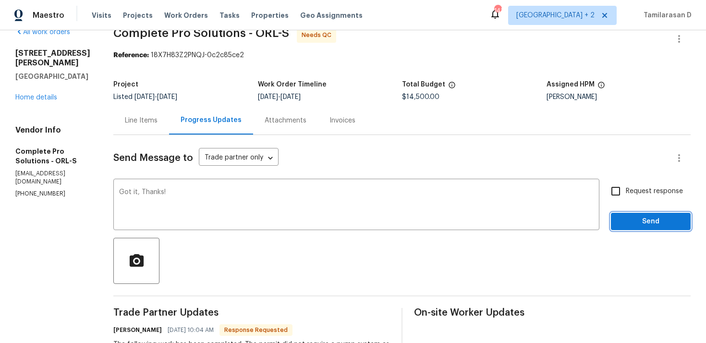
click at [631, 225] on span "Send" at bounding box center [650, 221] width 64 height 12
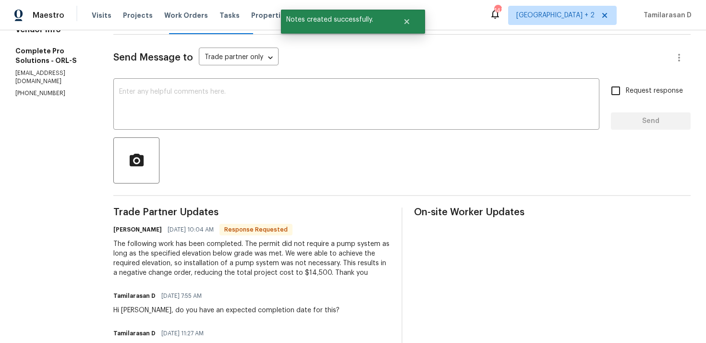
scroll to position [155, 0]
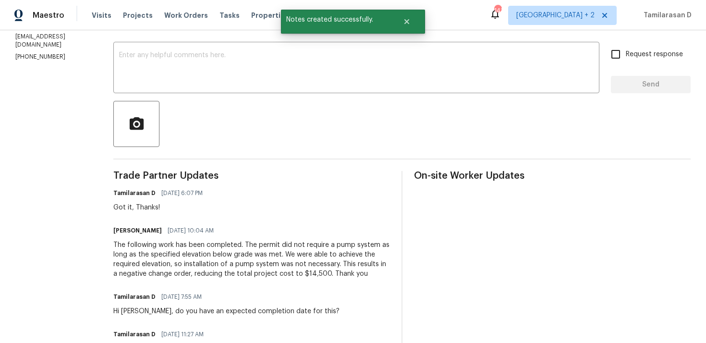
click at [193, 255] on div "The following work has been completed. The permit did not require a pump system…" at bounding box center [251, 259] width 276 height 38
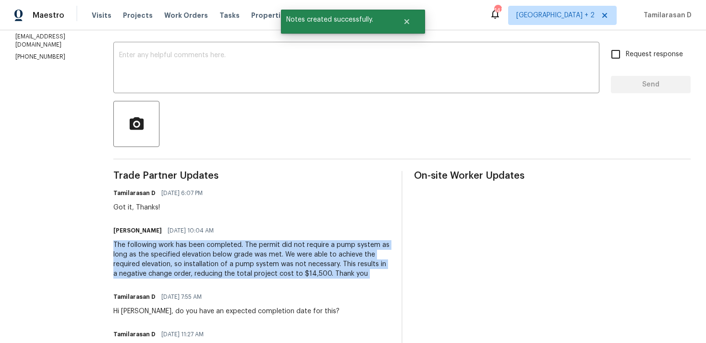
copy div "The following work has been completed. The permit did not require a pump system…"
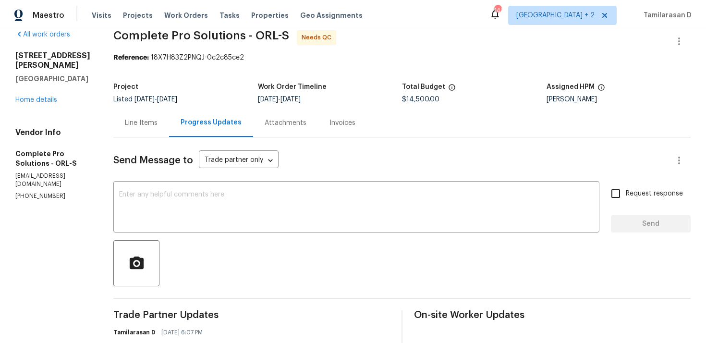
scroll to position [0, 0]
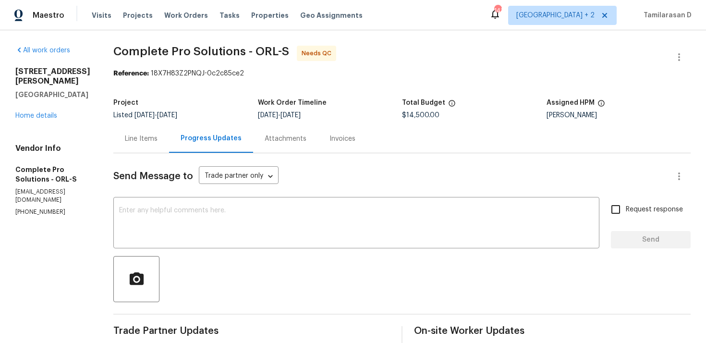
click at [156, 136] on div "Line Items" at bounding box center [141, 139] width 33 height 10
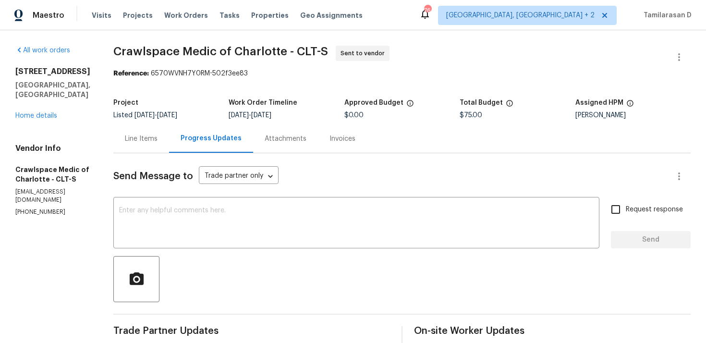
click at [157, 139] on div "Line Items" at bounding box center [141, 139] width 33 height 10
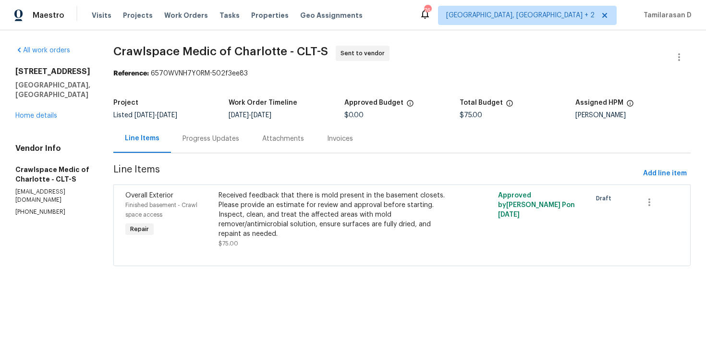
click at [275, 140] on div "Attachments" at bounding box center [283, 139] width 42 height 10
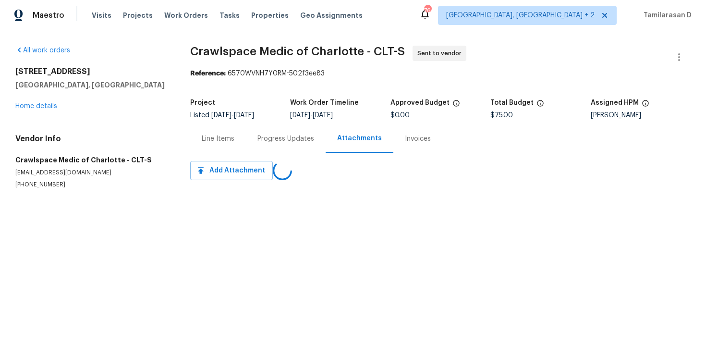
click at [255, 142] on div "Progress Updates" at bounding box center [286, 138] width 80 height 28
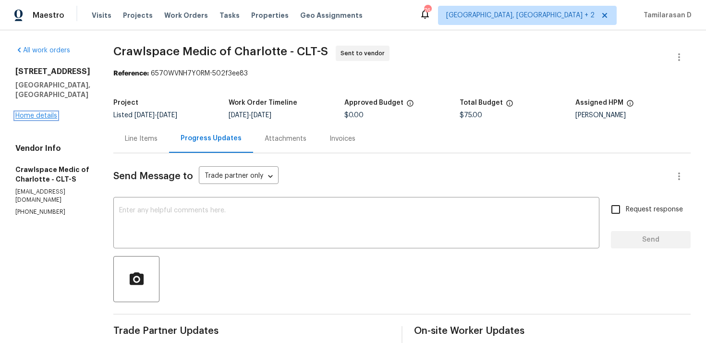
click at [26, 112] on link "Home details" at bounding box center [36, 115] width 42 height 7
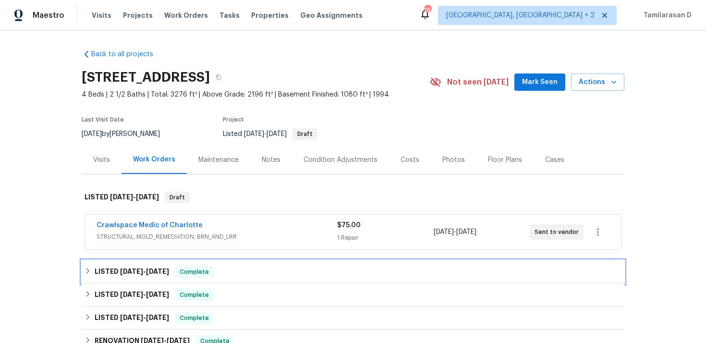
click at [115, 274] on h6 "LISTED 7/17/25 - 8/18/25" at bounding box center [132, 272] width 74 height 12
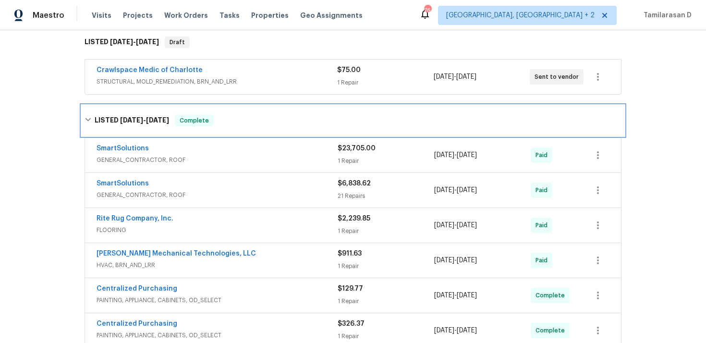
scroll to position [160, 0]
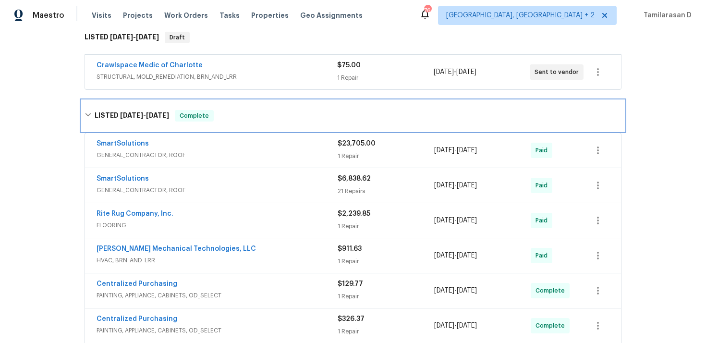
click at [90, 116] on icon at bounding box center [87, 114] width 7 height 7
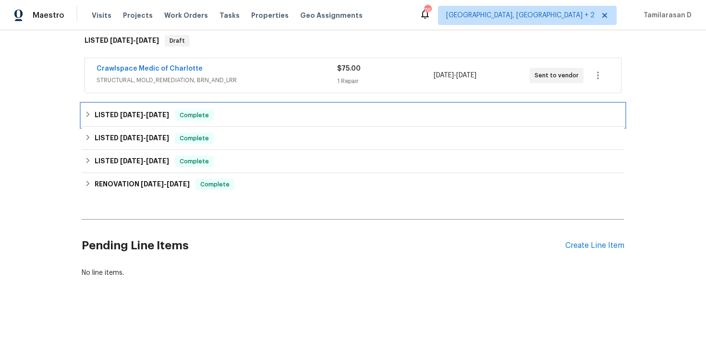
click at [100, 116] on h6 "LISTED 7/17/25 - 8/18/25" at bounding box center [132, 115] width 74 height 12
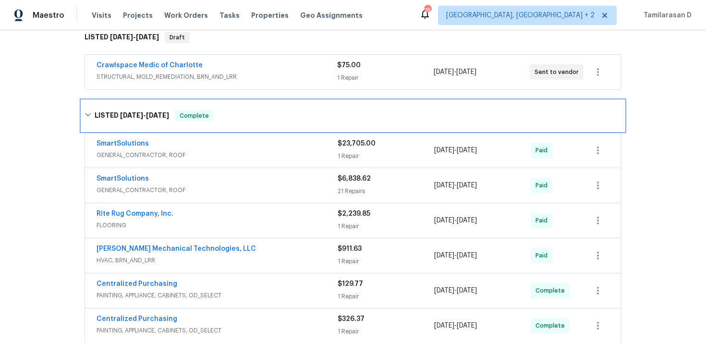
click at [93, 112] on div "LISTED 7/17/25 - 8/18/25 Complete" at bounding box center [352, 116] width 537 height 12
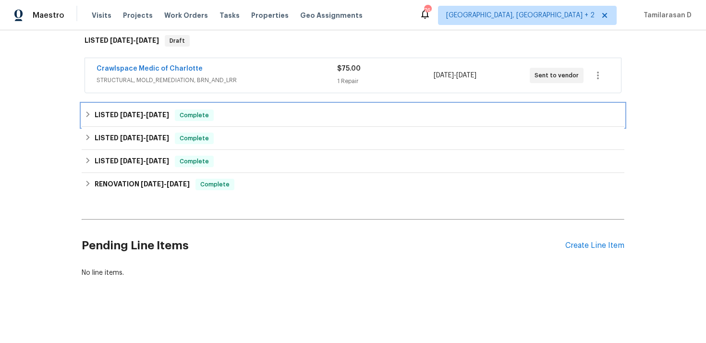
click at [103, 122] on div "LISTED 7/17/25 - 8/18/25 Complete" at bounding box center [353, 115] width 542 height 23
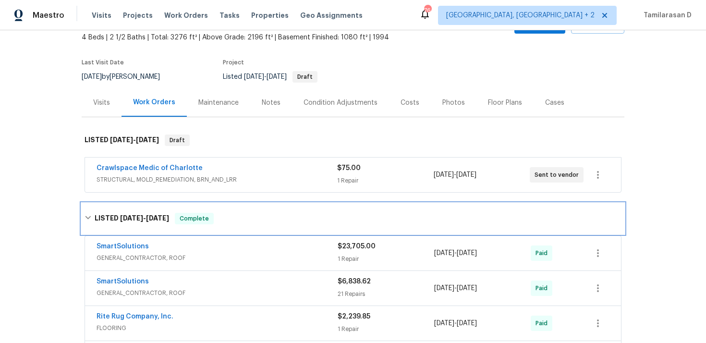
scroll to position [35, 0]
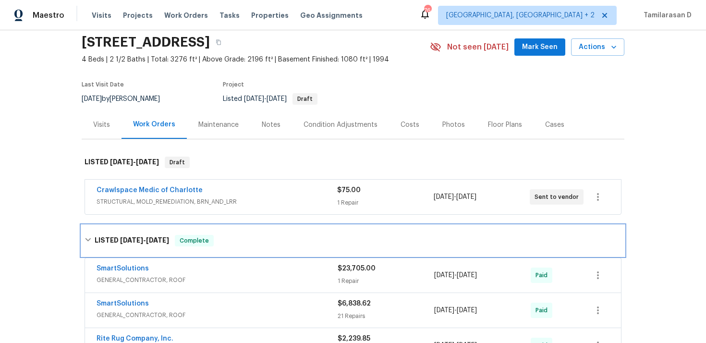
click at [101, 233] on div "LISTED 7/17/25 - 8/18/25 Complete" at bounding box center [353, 240] width 542 height 31
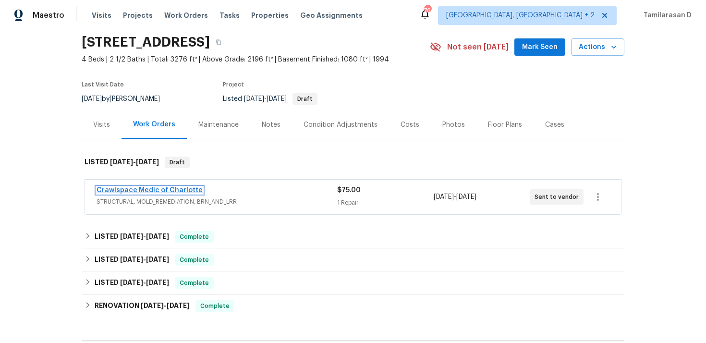
click at [139, 187] on link "Crawlspace Medic of Charlotte" at bounding box center [149, 190] width 106 height 7
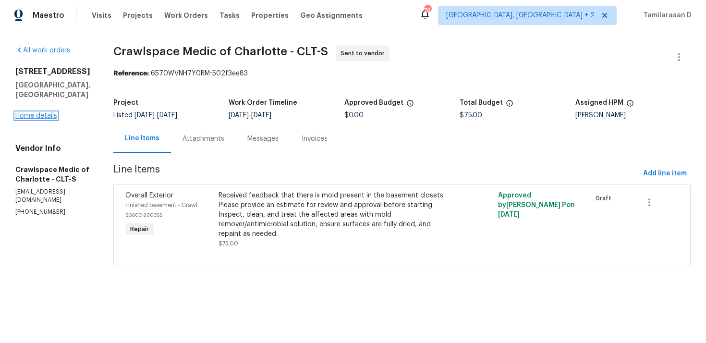
click at [31, 112] on link "Home details" at bounding box center [36, 115] width 42 height 7
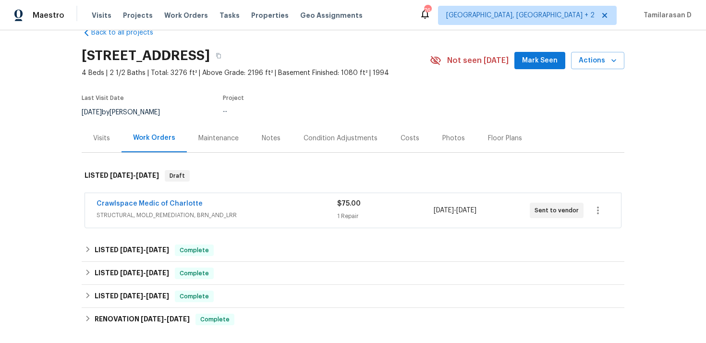
scroll to position [42, 0]
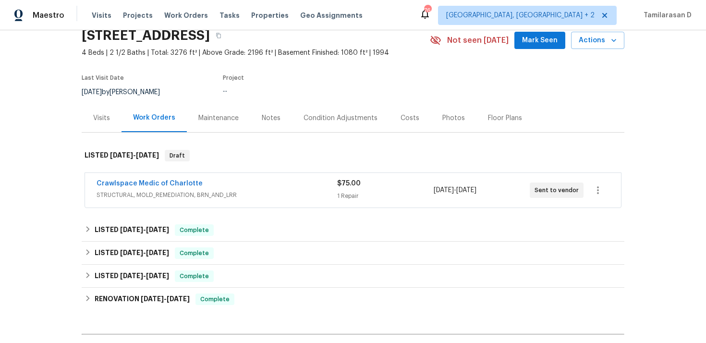
click at [77, 222] on div "Back to all projects 8806 Glenside St, Huntersville, NC 28078 4 Beds | 2 1/2 Ba…" at bounding box center [353, 186] width 706 height 312
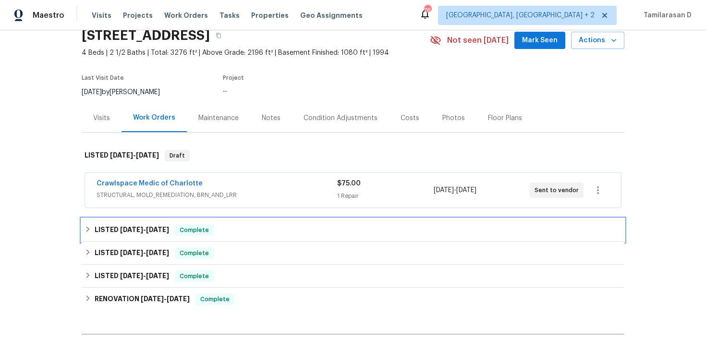
click at [99, 235] on h6 "LISTED 7/17/25 - 8/18/25" at bounding box center [132, 230] width 74 height 12
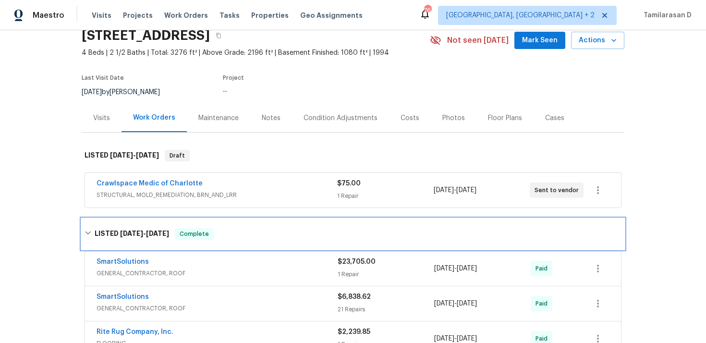
click at [100, 230] on h6 "LISTED 7/17/25 - 8/18/25" at bounding box center [132, 234] width 74 height 12
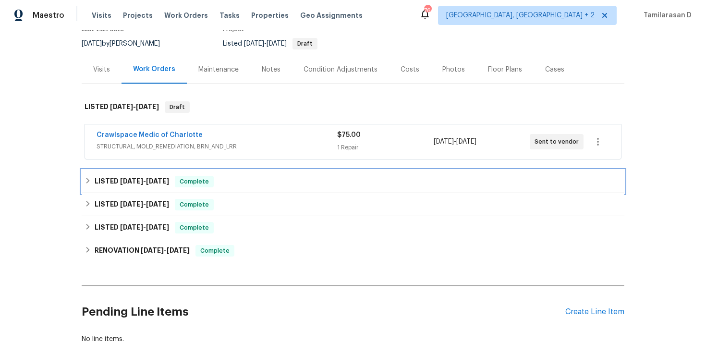
scroll to position [80, 0]
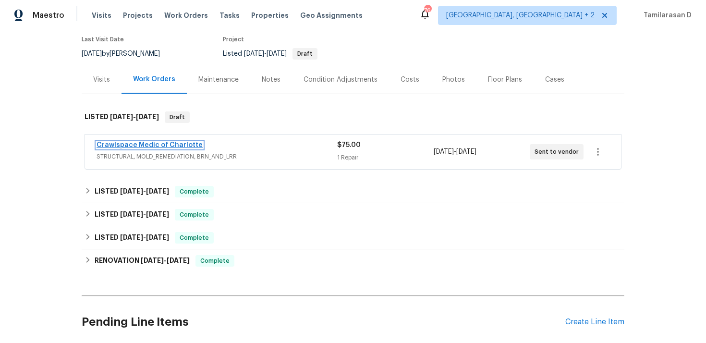
click at [164, 145] on link "Crawlspace Medic of Charlotte" at bounding box center [149, 145] width 106 height 7
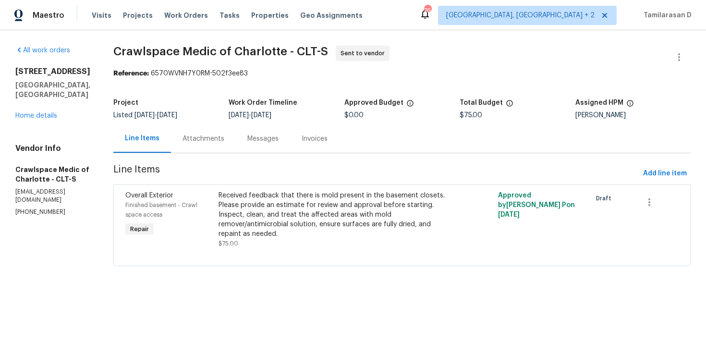
click at [210, 130] on div "Attachments" at bounding box center [203, 138] width 65 height 28
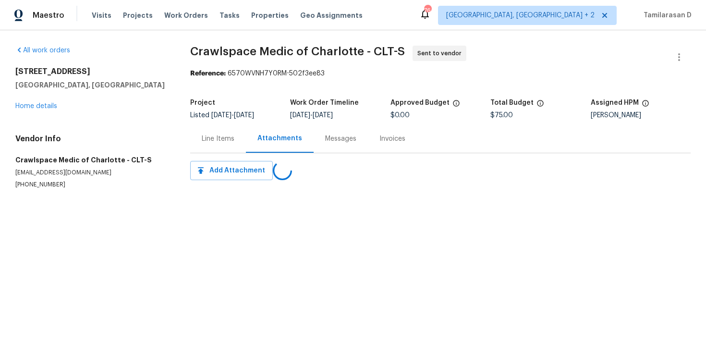
click at [325, 136] on div "Messages" at bounding box center [340, 139] width 31 height 10
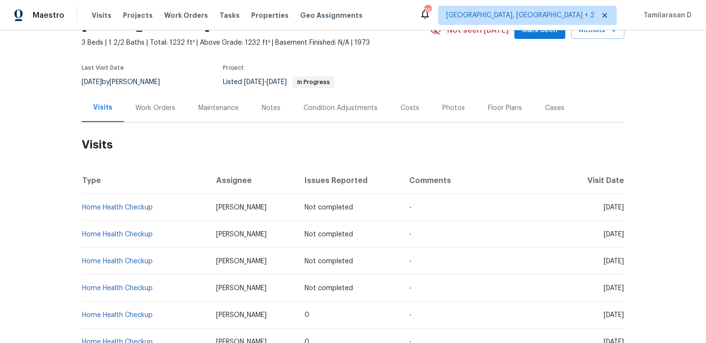
scroll to position [66, 0]
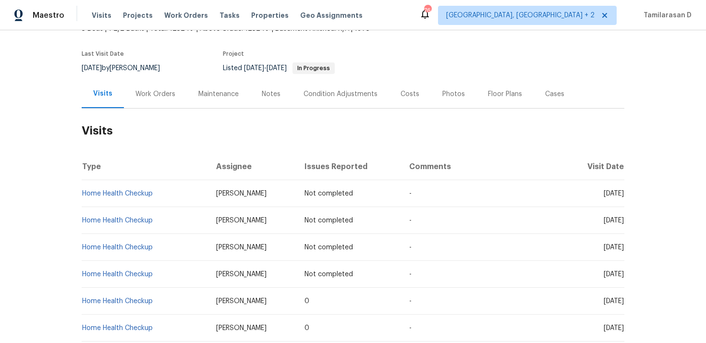
click at [156, 98] on div "Work Orders" at bounding box center [155, 94] width 63 height 28
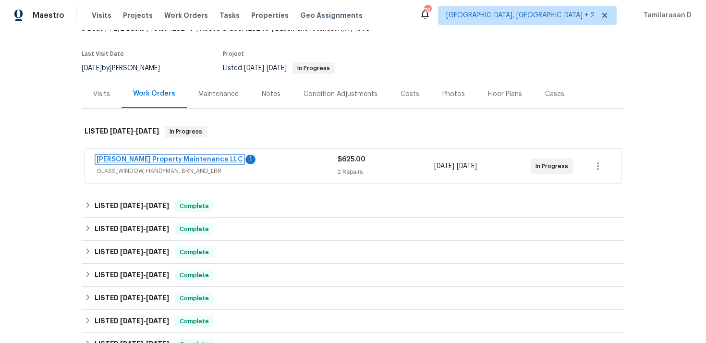
click at [177, 156] on link "[PERSON_NAME] Property Maintenance LLC" at bounding box center [169, 159] width 146 height 7
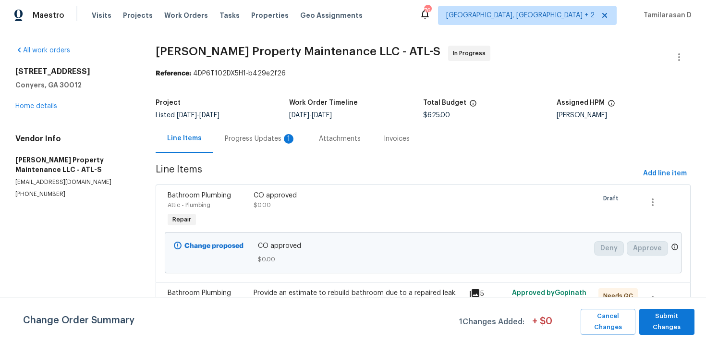
scroll to position [87, 0]
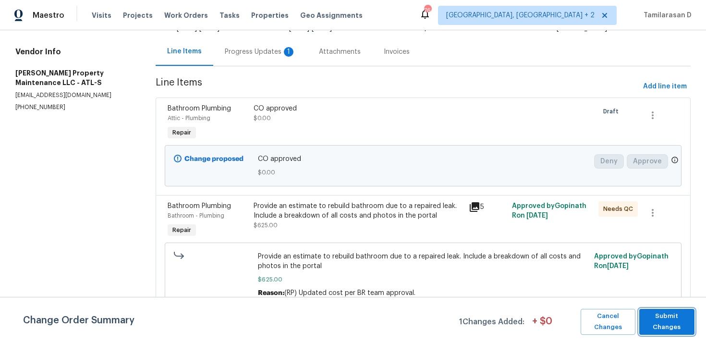
click at [673, 322] on span "Submit Changes" at bounding box center [667, 322] width 46 height 22
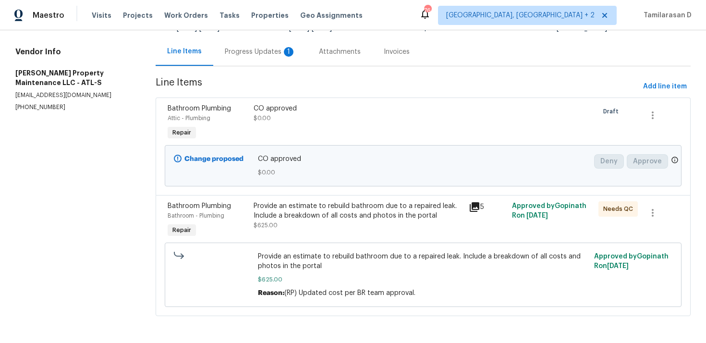
scroll to position [0, 0]
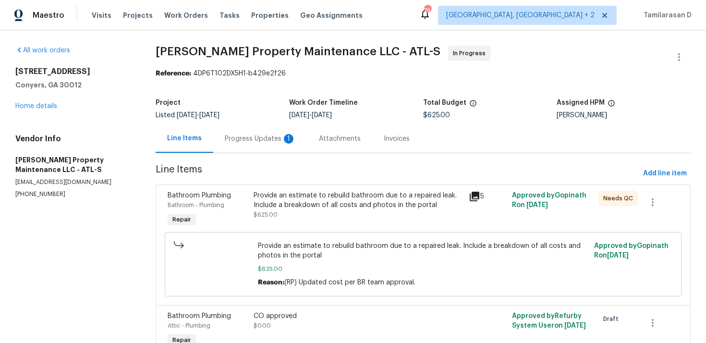
click at [282, 142] on div "Progress Updates 1" at bounding box center [260, 139] width 71 height 10
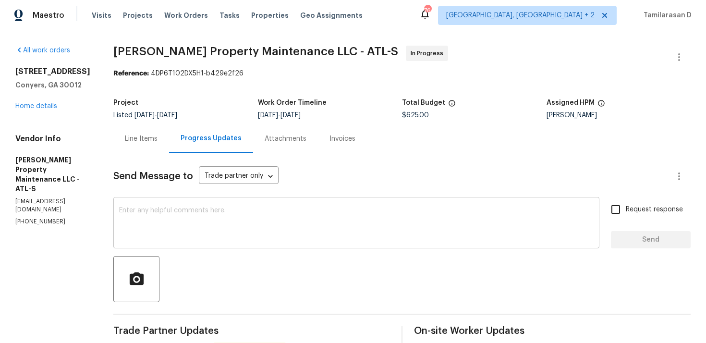
click at [209, 220] on textarea at bounding box center [356, 224] width 474 height 34
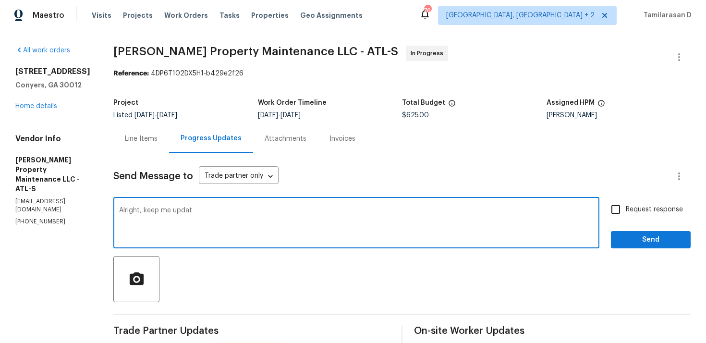
click at [209, 220] on textarea "Alright, keep me updat" at bounding box center [356, 224] width 474 height 34
type textarea "Alright, keep me updated. Thanks!"
click at [612, 207] on input "Request response" at bounding box center [615, 209] width 20 height 20
checkbox input "true"
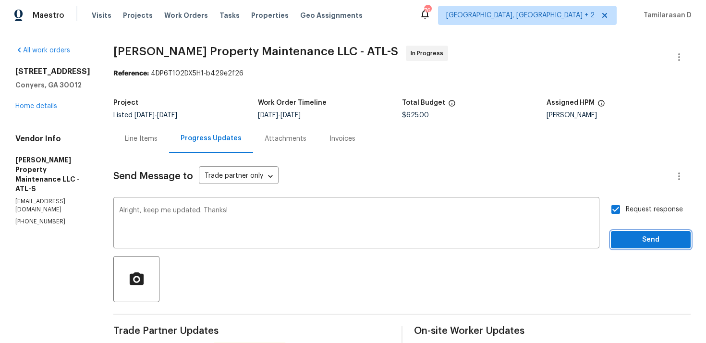
click at [637, 244] on span "Send" at bounding box center [650, 240] width 64 height 12
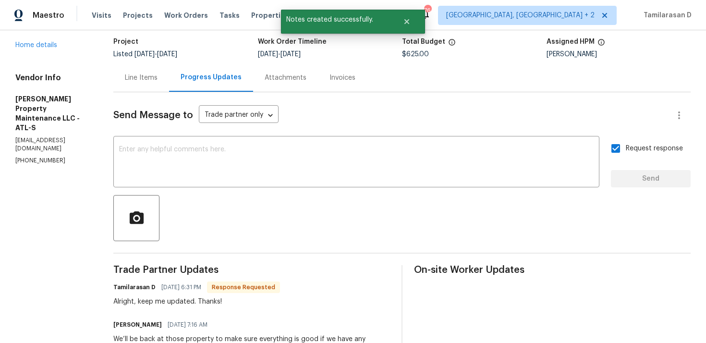
scroll to position [148, 0]
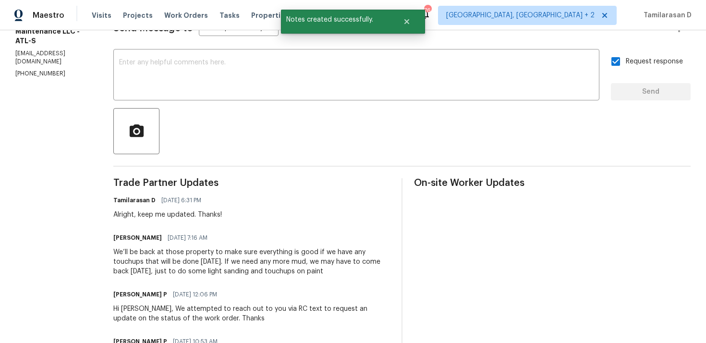
click at [162, 269] on div "We’ll be back at those property to make sure everything is good if we have any …" at bounding box center [251, 261] width 276 height 29
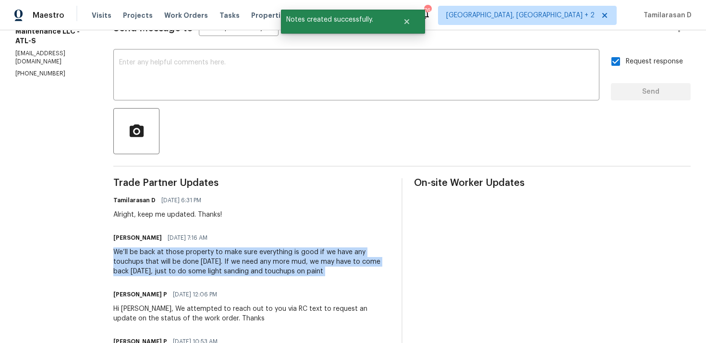
copy div "We’ll be back at those property to make sure everything is good if we have any …"
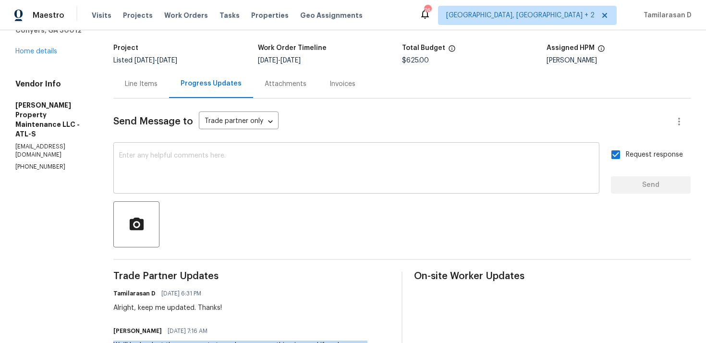
scroll to position [0, 0]
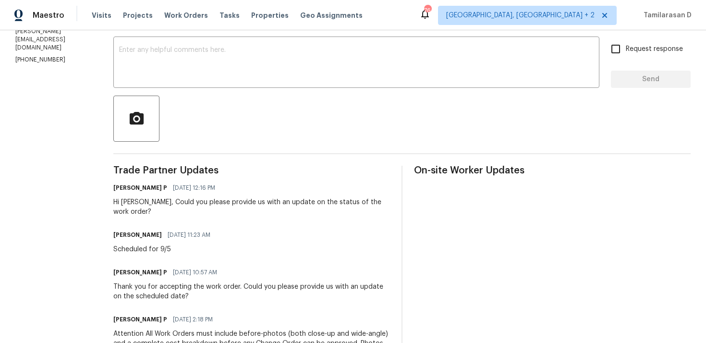
scroll to position [227, 0]
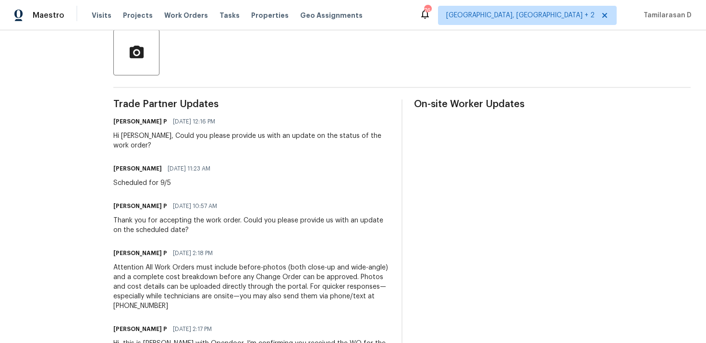
click at [180, 125] on span "[DATE] 12:16 PM" at bounding box center [194, 122] width 42 height 10
click at [181, 134] on div "Hi [PERSON_NAME], Could you please provide us with an update on the status of t…" at bounding box center [251, 140] width 276 height 19
click at [181, 134] on div "Hi Ellen, Could you please provide us with an update on the status of the work …" at bounding box center [251, 140] width 276 height 19
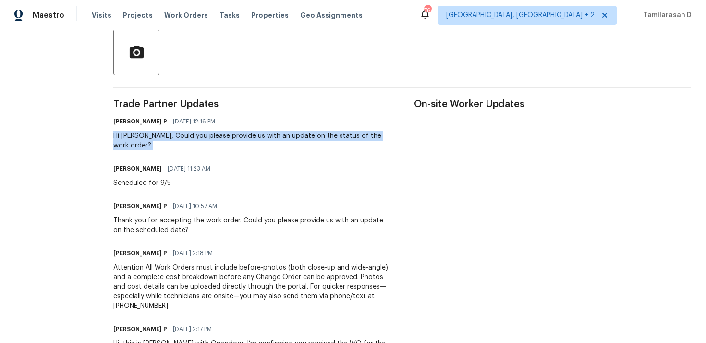
click at [181, 134] on div "Hi Ellen, Could you please provide us with an update on the status of the work …" at bounding box center [251, 140] width 276 height 19
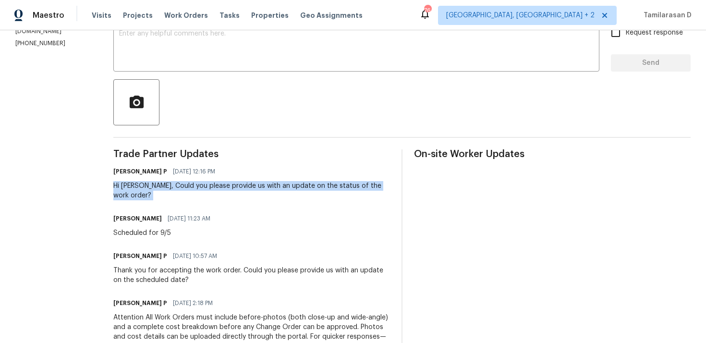
click at [247, 182] on div "Hi Ellen, Could you please provide us with an update on the status of the work …" at bounding box center [251, 190] width 276 height 19
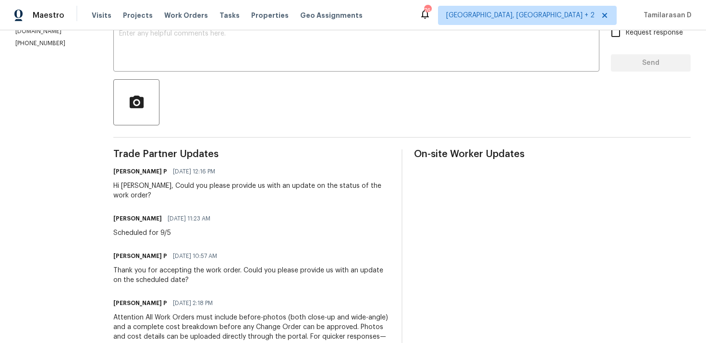
click at [247, 182] on div "Hi Ellen, Could you please provide us with an update on the status of the work …" at bounding box center [251, 190] width 276 height 19
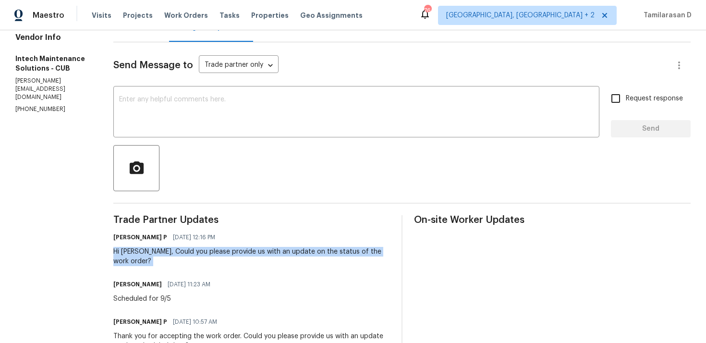
scroll to position [107, 0]
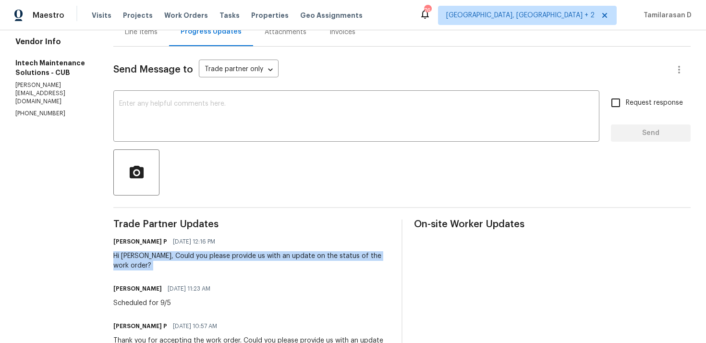
click at [201, 247] on div "Ramyasri P 09/05/2025 12:16 PM" at bounding box center [251, 241] width 276 height 13
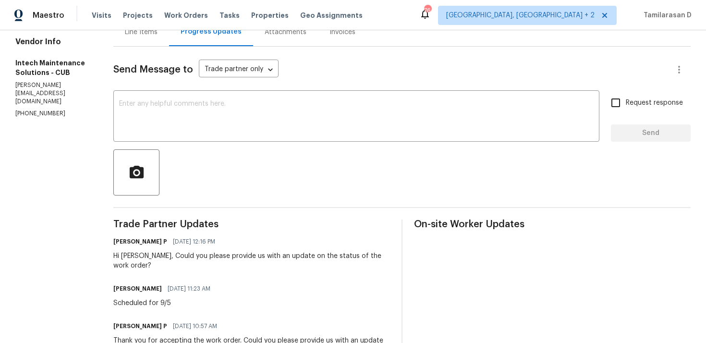
click at [201, 247] on div "Ramyasri P 09/05/2025 12:16 PM" at bounding box center [251, 241] width 276 height 13
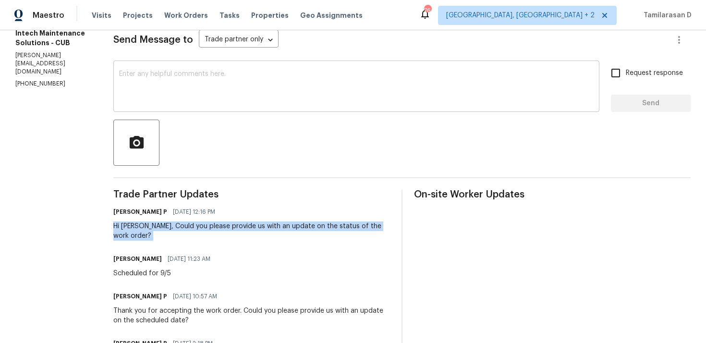
scroll to position [99, 0]
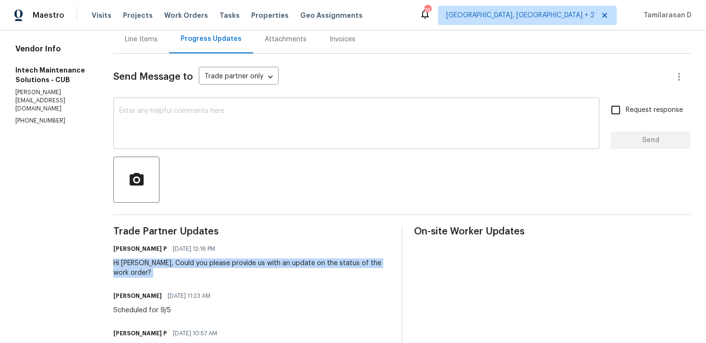
click at [146, 143] on div "x ​" at bounding box center [356, 124] width 486 height 49
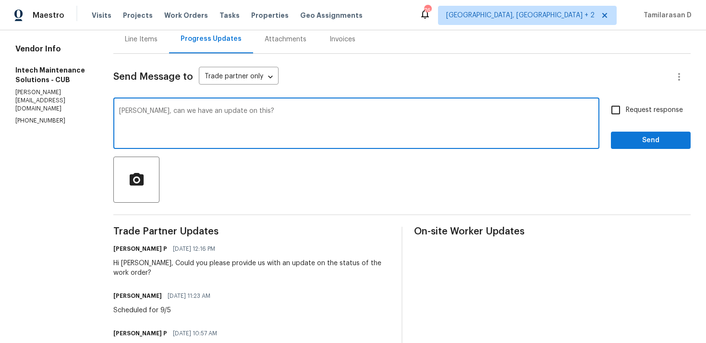
type textarea "Ellen, can we have an update on this?"
click at [622, 109] on input "Request response" at bounding box center [615, 110] width 20 height 20
checkbox input "true"
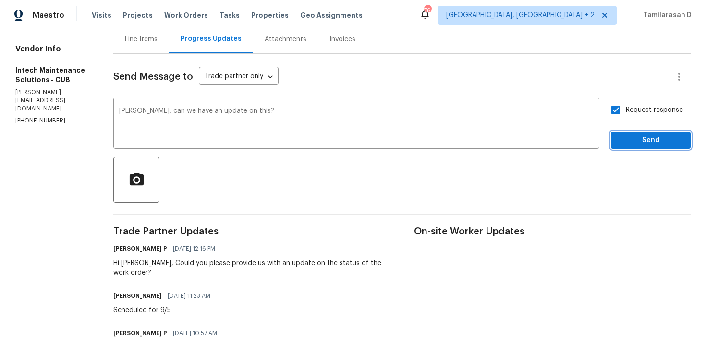
click at [637, 139] on span "Send" at bounding box center [650, 140] width 64 height 12
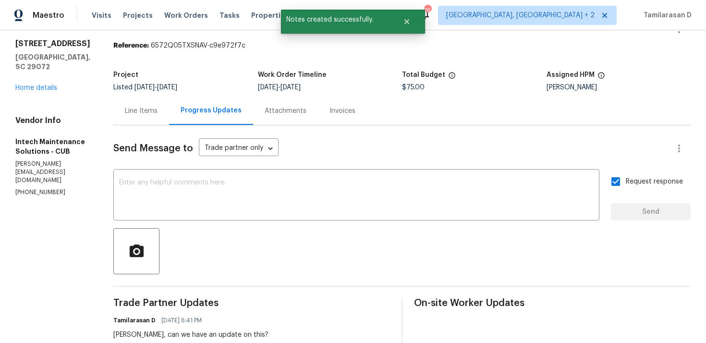
scroll to position [4, 0]
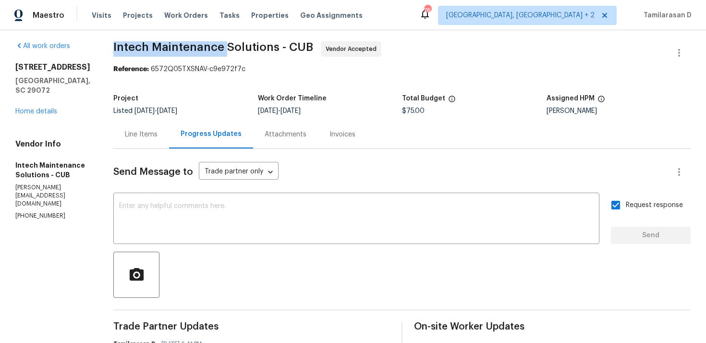
drag, startPoint x: 110, startPoint y: 47, endPoint x: 221, endPoint y: 49, distance: 110.9
click at [222, 49] on span "Intech Maintenance Solutions - CUB" at bounding box center [213, 47] width 200 height 12
copy span "Intech Maintenance"
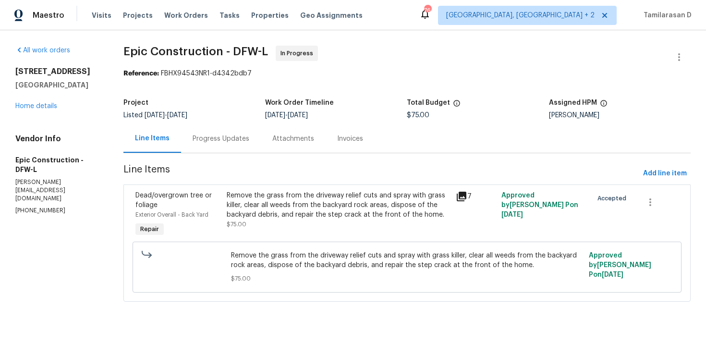
click at [216, 137] on div "Progress Updates" at bounding box center [220, 139] width 57 height 10
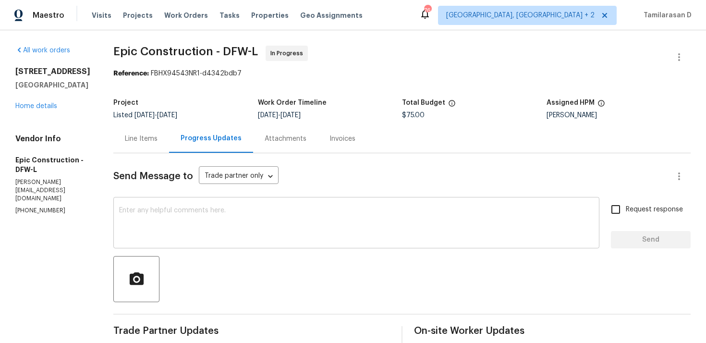
click at [211, 216] on textarea at bounding box center [356, 224] width 474 height 34
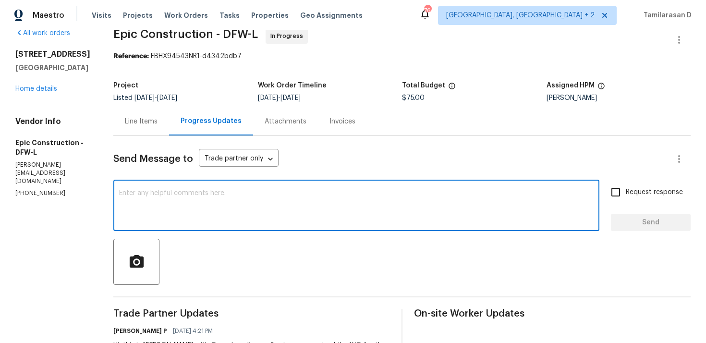
scroll to position [36, 0]
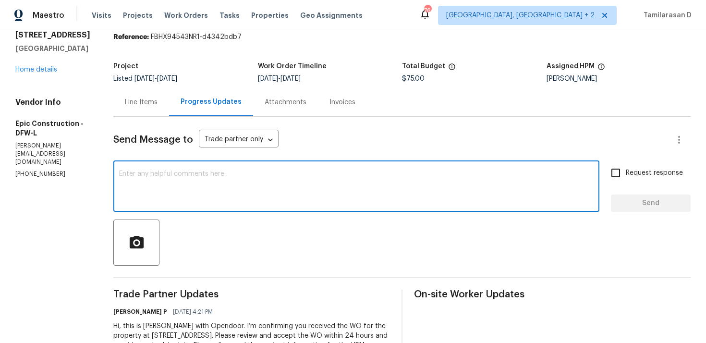
click at [207, 199] on textarea at bounding box center [356, 187] width 474 height 34
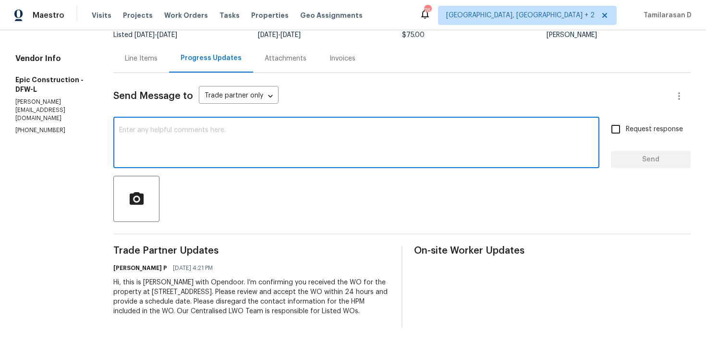
click at [247, 130] on textarea at bounding box center [356, 144] width 474 height 34
click at [167, 128] on textarea at bounding box center [356, 144] width 474 height 34
paste textarea "Hello Team, Please confirm your availability by accepting this work order with …"
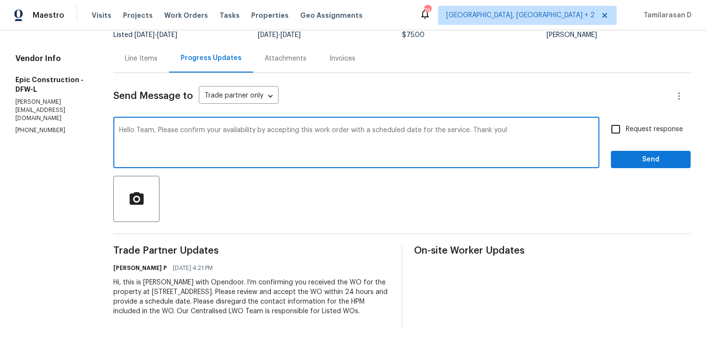
type textarea "Hello Team, Please confirm your availability by accepting this work order with …"
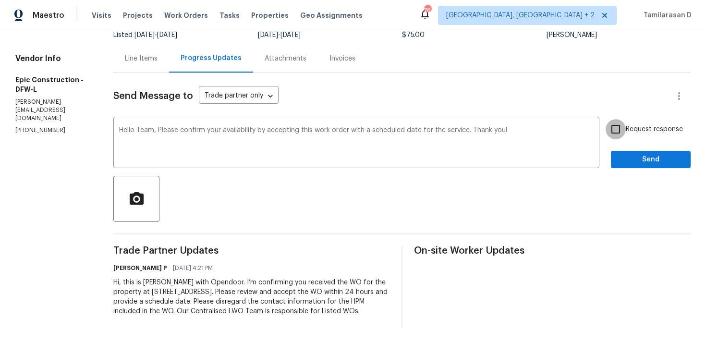
click at [616, 132] on input "Request response" at bounding box center [615, 129] width 20 height 20
checkbox input "true"
click at [644, 160] on span "Send" at bounding box center [650, 160] width 64 height 12
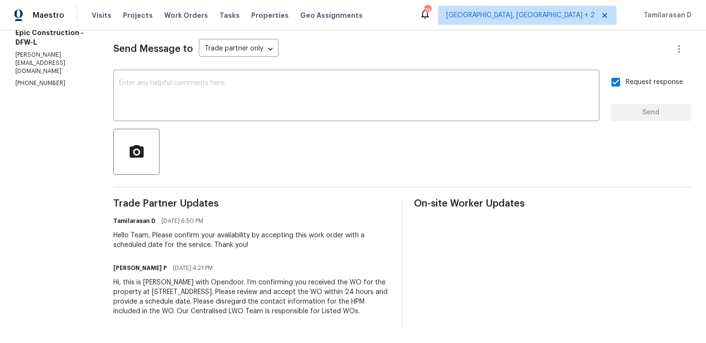
scroll to position [0, 0]
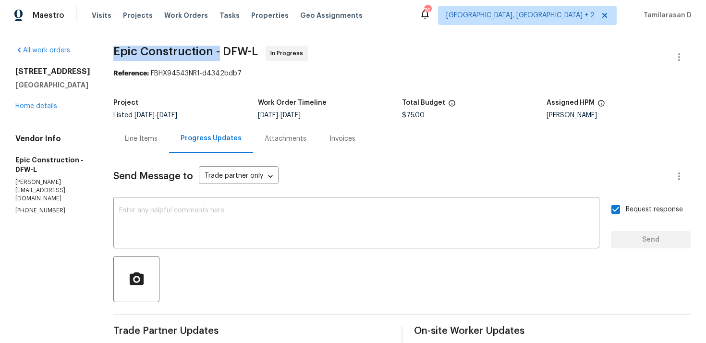
drag, startPoint x: 112, startPoint y: 54, endPoint x: 216, endPoint y: 55, distance: 104.2
click at [217, 54] on span "Epic Construction - DFW-L" at bounding box center [185, 52] width 144 height 12
copy span "Epic Construction -"
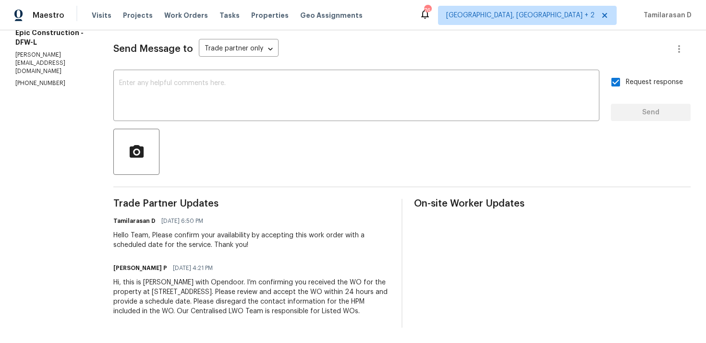
click at [303, 211] on div "Trade Partner Updates Tamilarasan D 09/08/2025 6:50 PM Hello Team, Please confi…" at bounding box center [251, 263] width 276 height 129
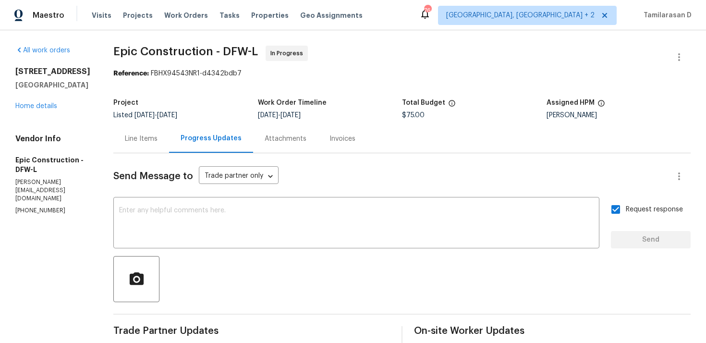
click at [311, 172] on div "Send Message to Trade partner only Trade partner only ​" at bounding box center [390, 176] width 554 height 23
click at [361, 169] on div "Send Message to Trade partner only Trade partner only ​" at bounding box center [390, 176] width 554 height 23
click at [337, 164] on div "Send Message to Trade partner only Trade partner only ​ x ​ Request response Se…" at bounding box center [401, 303] width 577 height 301
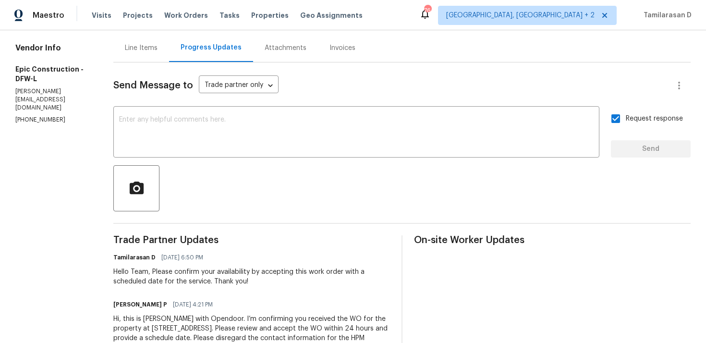
scroll to position [23, 0]
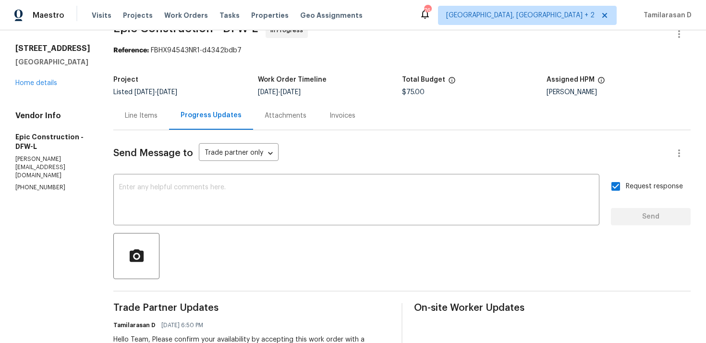
click at [315, 152] on div "Send Message to Trade partner only Trade partner only ​" at bounding box center [390, 153] width 554 height 23
click at [334, 147] on div "Send Message to Trade partner only Trade partner only ​" at bounding box center [390, 153] width 554 height 23
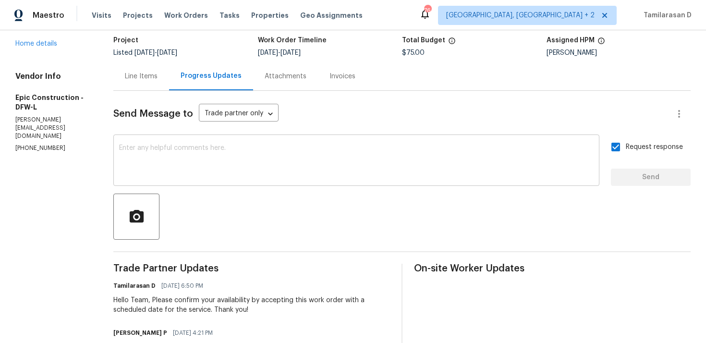
scroll to position [127, 0]
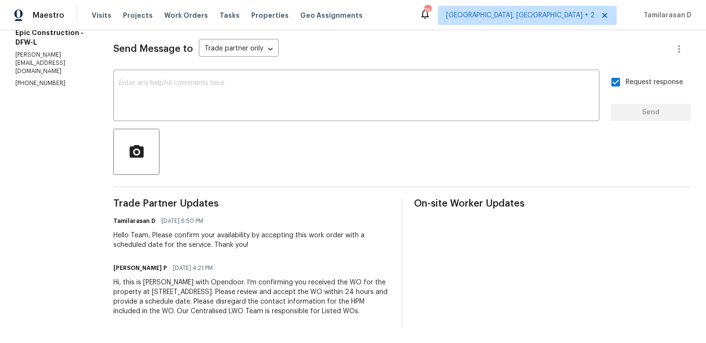
click at [228, 232] on div "Hello Team, Please confirm your availability by accepting this work order with …" at bounding box center [251, 239] width 276 height 19
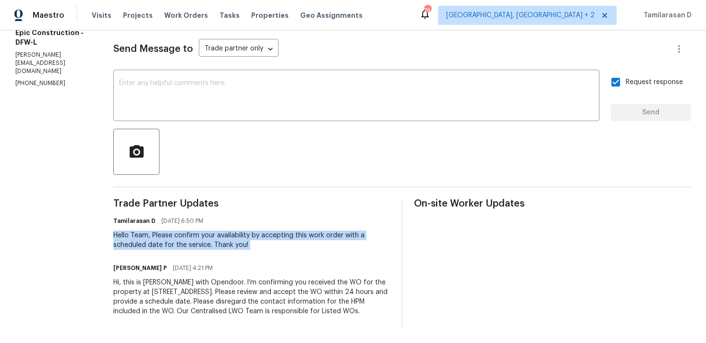
copy div "Hello Team, Please confirm your availability by accepting this work order with …"
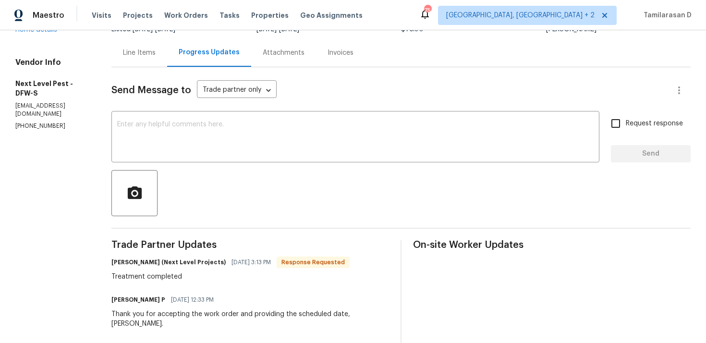
scroll to position [94, 0]
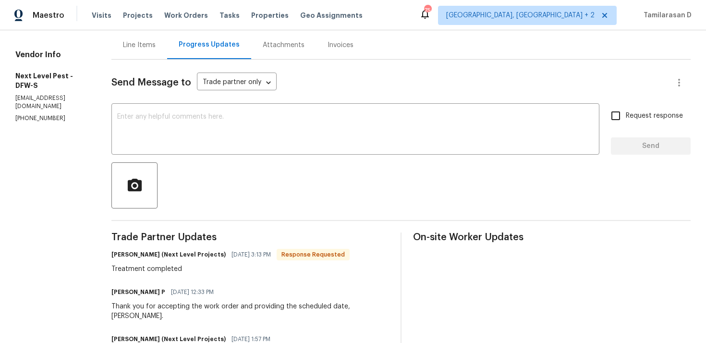
click at [177, 272] on div "Treatment completed" at bounding box center [230, 269] width 238 height 10
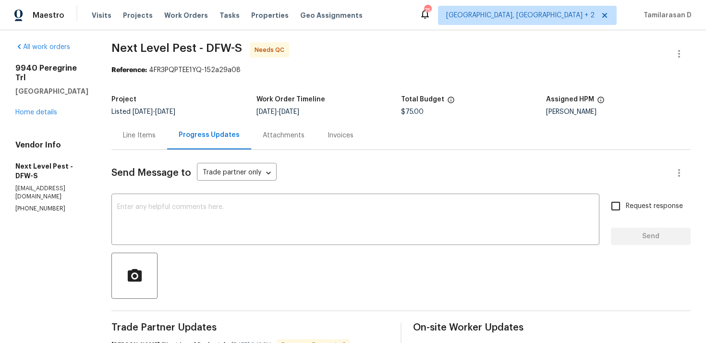
scroll to position [0, 0]
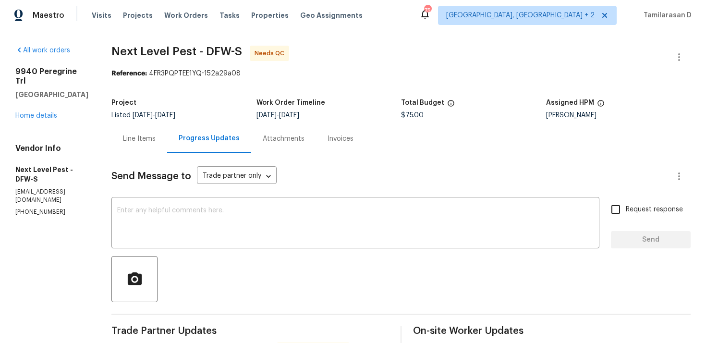
click at [138, 134] on div "Line Items" at bounding box center [139, 139] width 33 height 10
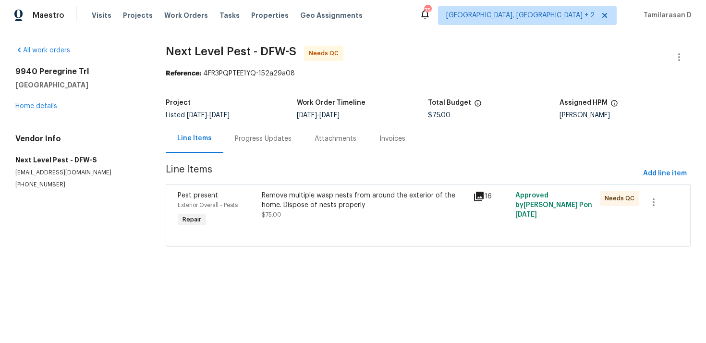
click at [311, 218] on div "Remove multiple wasp nests from around the exterior of the home. Dispose of nes…" at bounding box center [364, 205] width 205 height 29
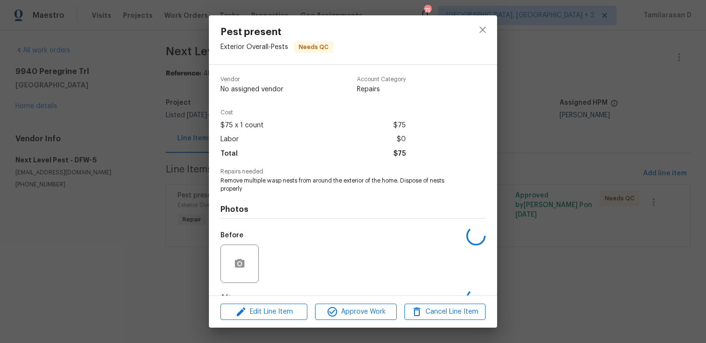
scroll to position [60, 0]
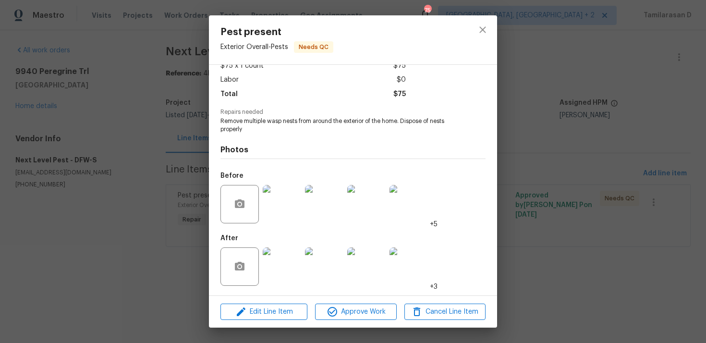
click at [268, 276] on img at bounding box center [282, 266] width 38 height 38
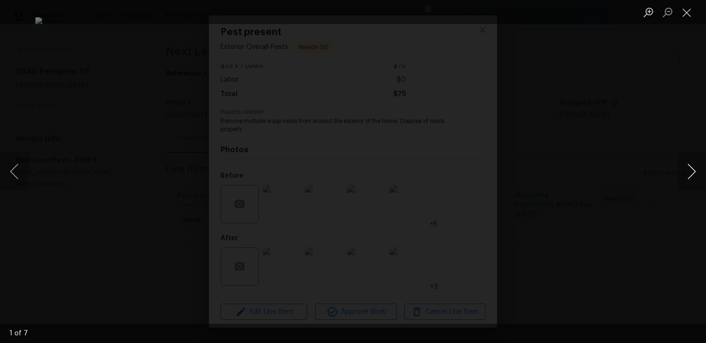
click at [688, 175] on button "Next image" at bounding box center [691, 171] width 29 height 38
click at [688, 165] on button "Next image" at bounding box center [691, 171] width 29 height 38
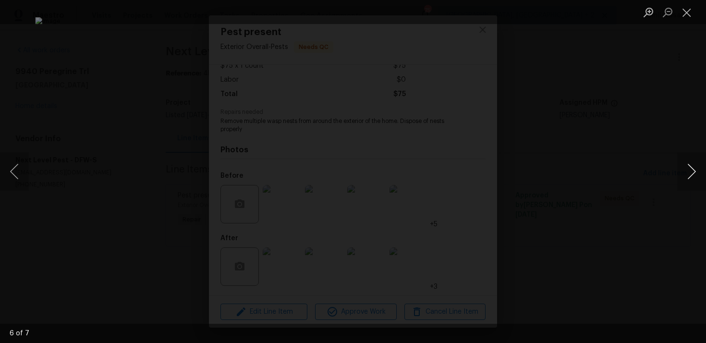
click at [688, 165] on button "Next image" at bounding box center [691, 171] width 29 height 38
click at [692, 168] on button "Next image" at bounding box center [691, 171] width 29 height 38
click at [690, 18] on button "Close lightbox" at bounding box center [686, 12] width 19 height 17
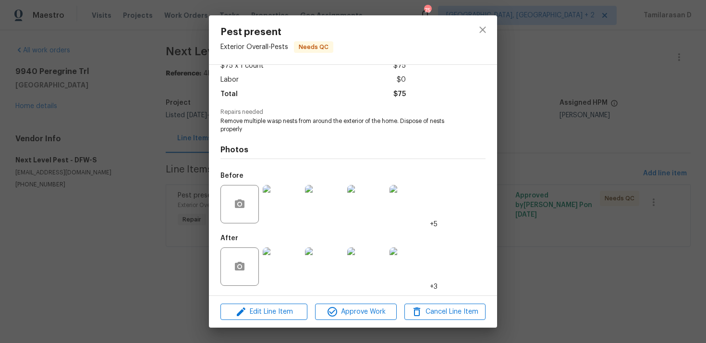
click at [281, 206] on img at bounding box center [282, 204] width 38 height 38
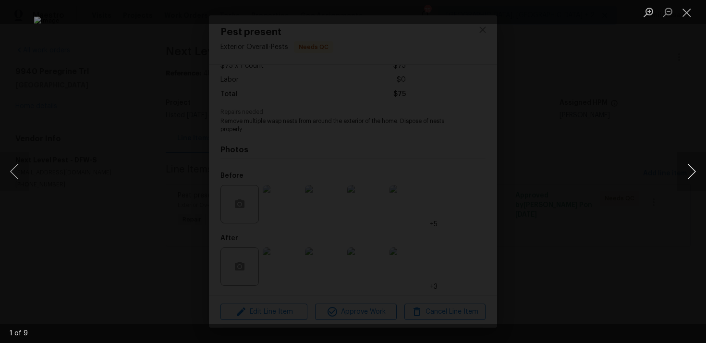
click at [689, 170] on button "Next image" at bounding box center [691, 171] width 29 height 38
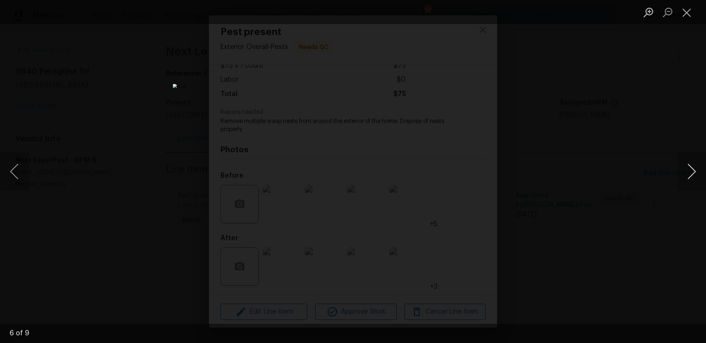
click at [689, 170] on button "Next image" at bounding box center [691, 171] width 29 height 38
click at [683, 19] on button "Close lightbox" at bounding box center [686, 12] width 19 height 17
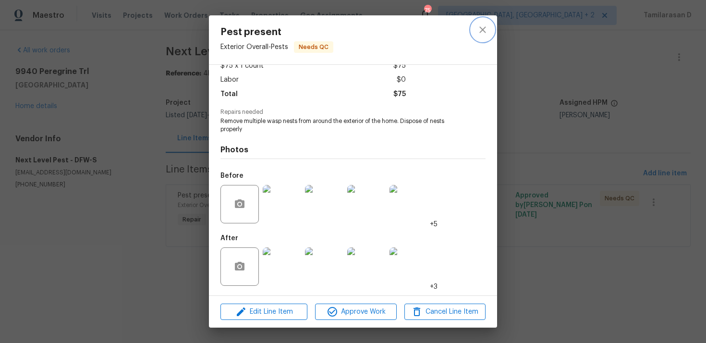
click at [481, 24] on button "close" at bounding box center [482, 29] width 23 height 23
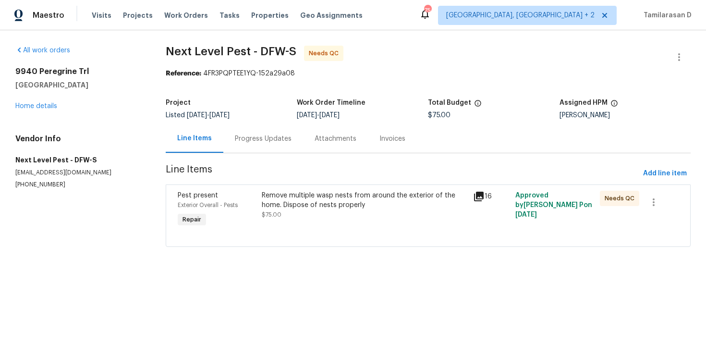
click at [251, 142] on div "Progress Updates" at bounding box center [263, 139] width 57 height 10
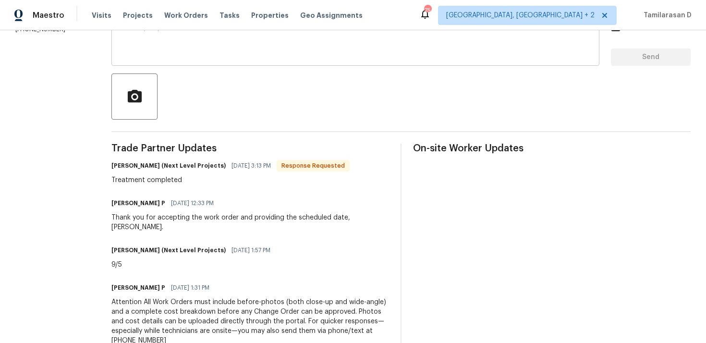
click at [194, 61] on div "x ​" at bounding box center [355, 41] width 488 height 49
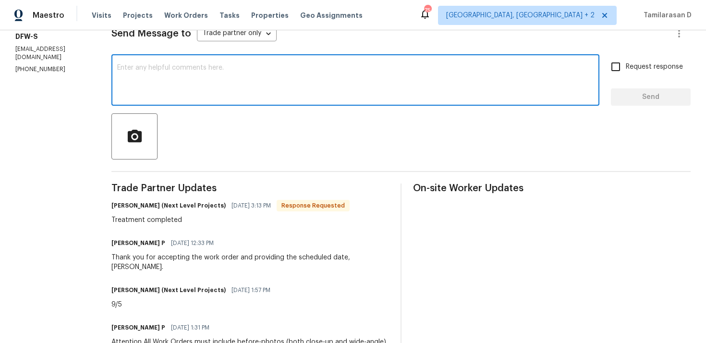
scroll to position [137, 0]
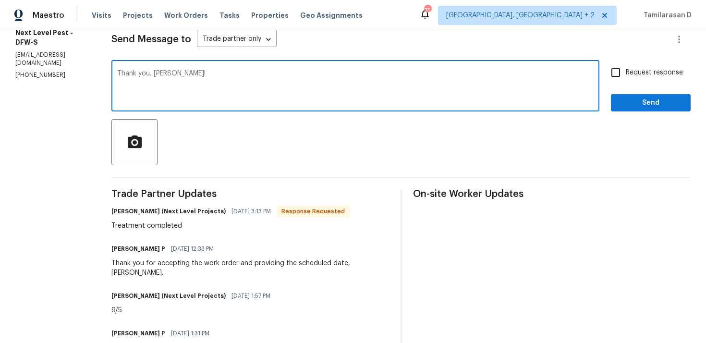
type textarea "Thank you, Brandon!"
click at [635, 97] on span "Send" at bounding box center [650, 103] width 64 height 12
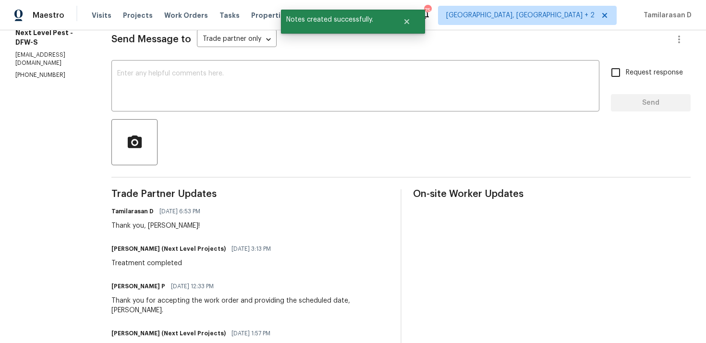
click at [152, 262] on div "Treatment completed" at bounding box center [193, 263] width 165 height 10
copy div "Treatment completed"
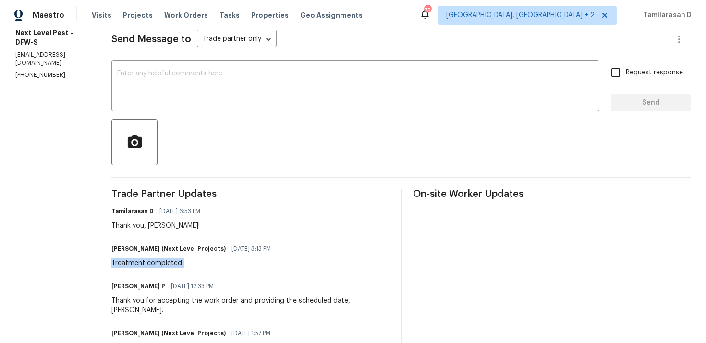
scroll to position [91, 0]
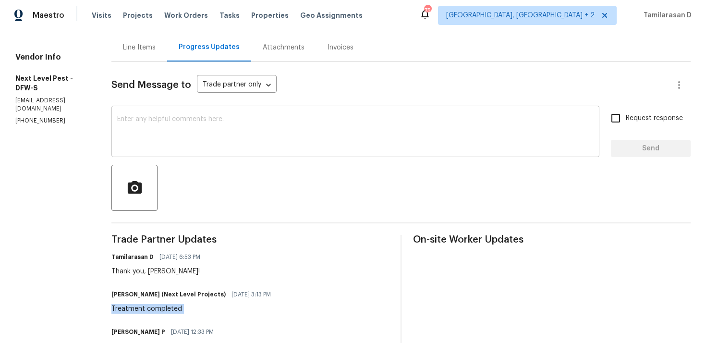
click at [181, 127] on textarea at bounding box center [355, 133] width 476 height 34
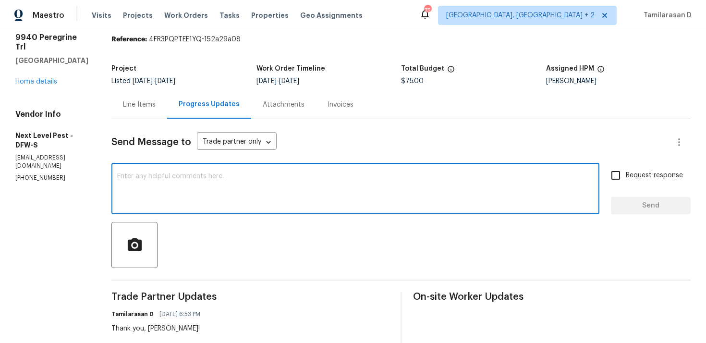
scroll to position [0, 0]
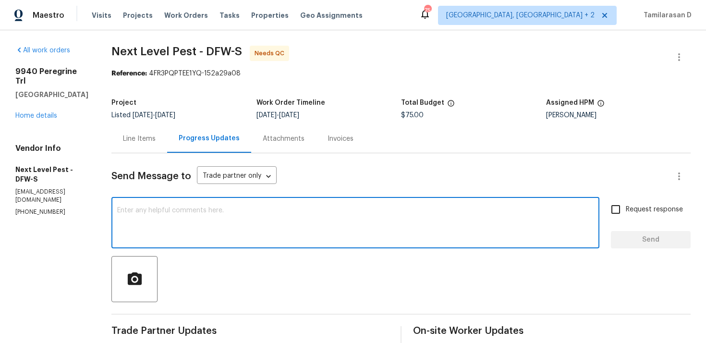
click at [488, 89] on section "Next Level Pest - DFW-S Needs QC Reference: 4FR3PQPTEE1YQ-152a29a08 Project Lis…" at bounding box center [400, 344] width 579 height 597
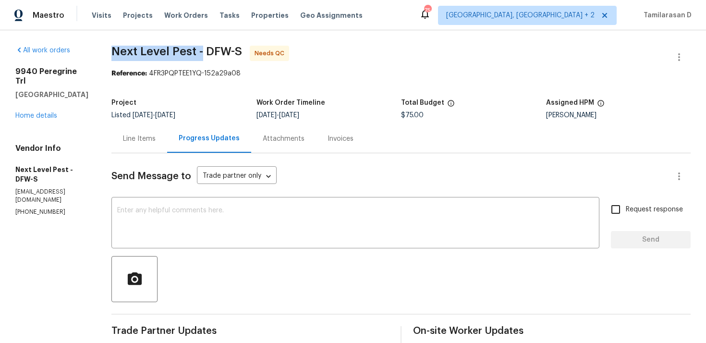
drag, startPoint x: 110, startPoint y: 50, endPoint x: 200, endPoint y: 48, distance: 89.3
click at [200, 48] on span "Next Level Pest - DFW-S" at bounding box center [176, 52] width 131 height 12
copy span "Next Level Pest -"
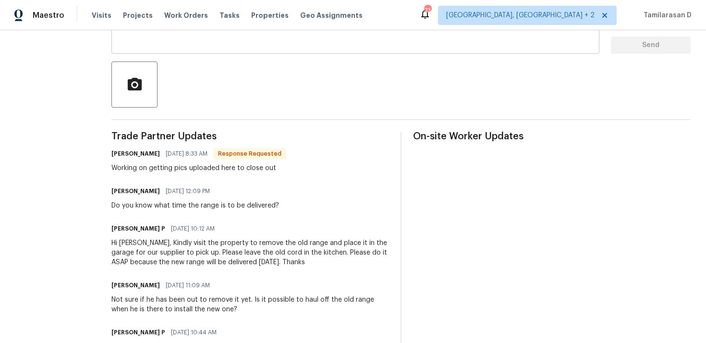
scroll to position [198, 0]
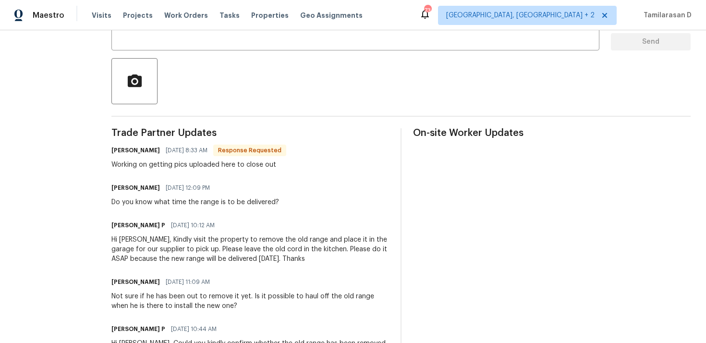
click at [178, 169] on div "Working on getting pics uploaded here to close out" at bounding box center [198, 165] width 175 height 10
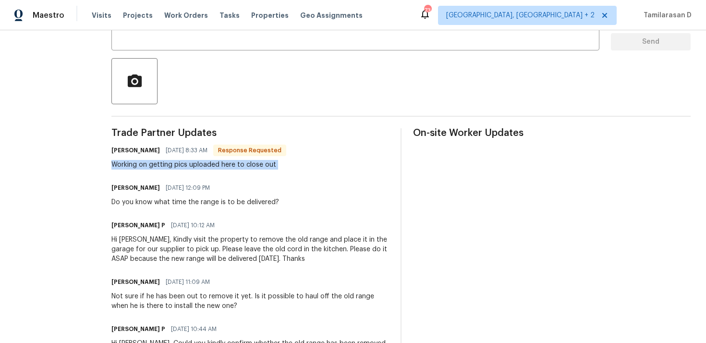
scroll to position [212, 0]
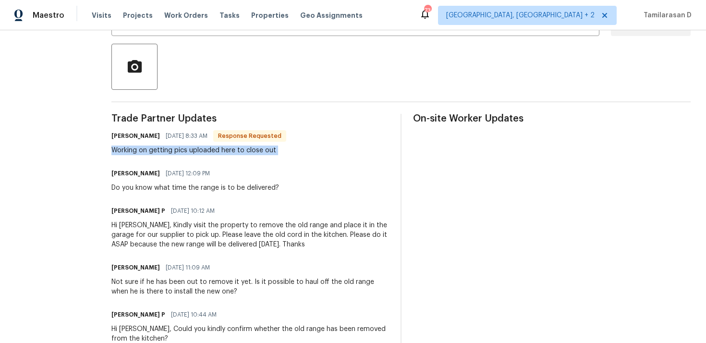
click at [251, 191] on div "Do you know what time the range is to be delivered?" at bounding box center [195, 188] width 168 height 10
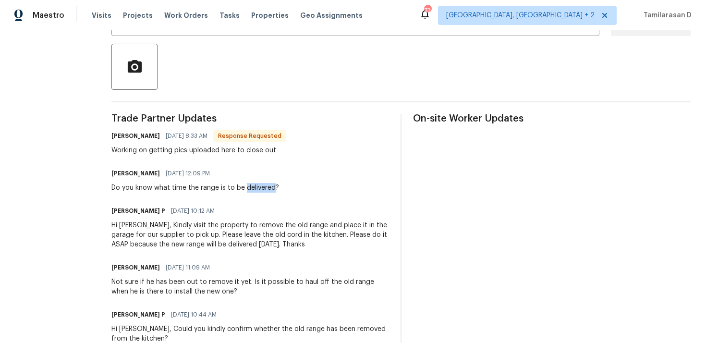
click at [251, 191] on div "Do you know what time the range is to be delivered?" at bounding box center [195, 188] width 168 height 10
click at [215, 147] on div "Working on getting pics uploaded here to close out" at bounding box center [198, 150] width 175 height 10
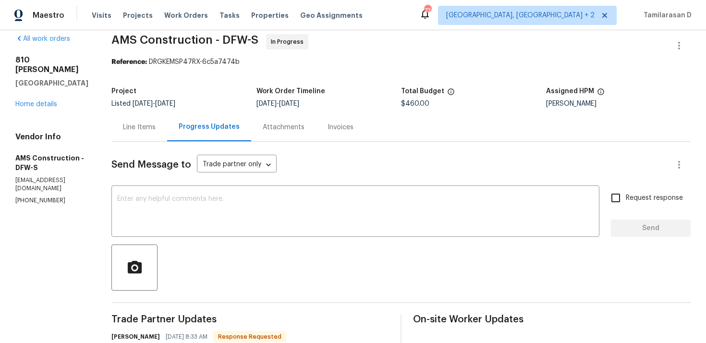
scroll to position [0, 0]
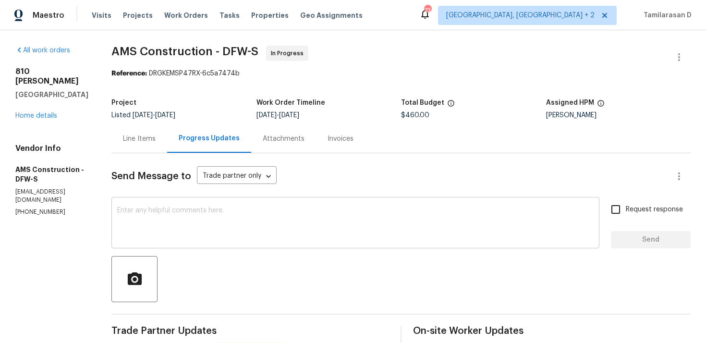
click at [215, 241] on div "x ​" at bounding box center [355, 223] width 488 height 49
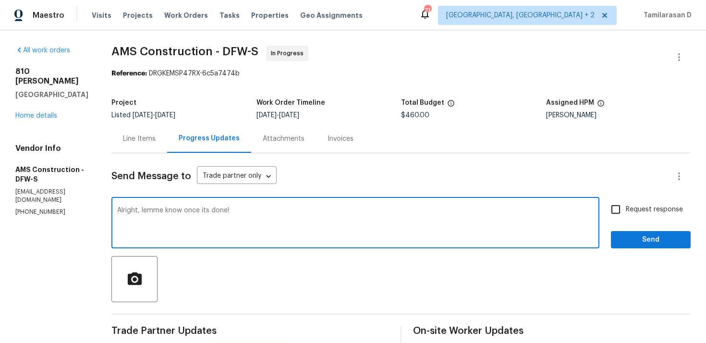
type textarea "Alright, lemme know once its done!"
click at [623, 204] on input "Request response" at bounding box center [615, 209] width 20 height 20
checkbox input "true"
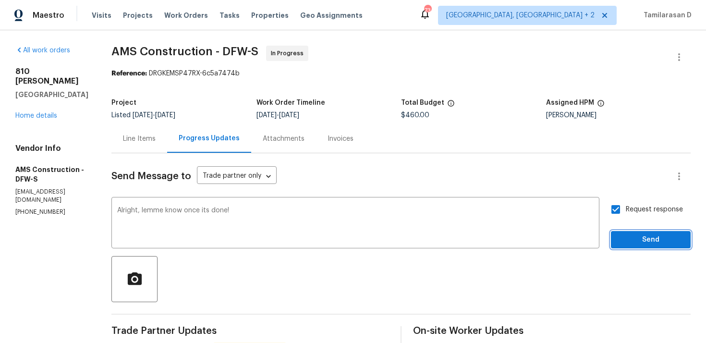
click at [638, 243] on span "Send" at bounding box center [650, 240] width 64 height 12
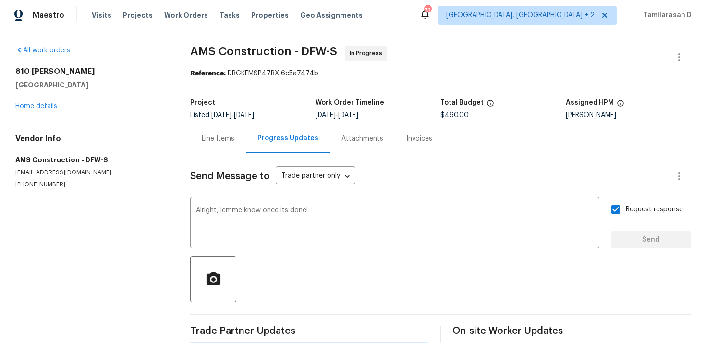
scroll to position [16, 0]
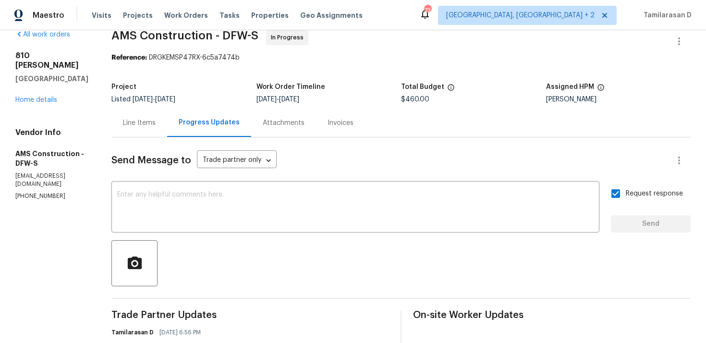
click at [399, 243] on div at bounding box center [400, 263] width 579 height 46
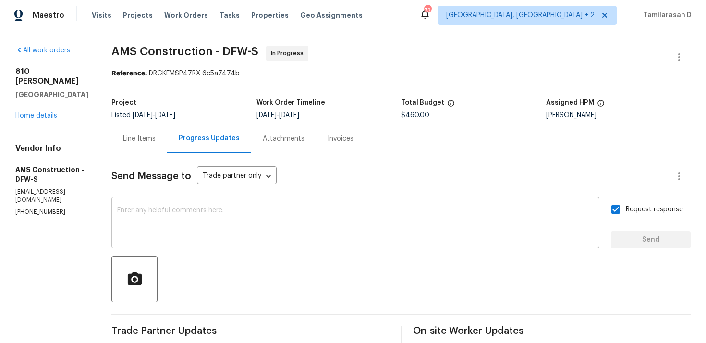
scroll to position [225, 0]
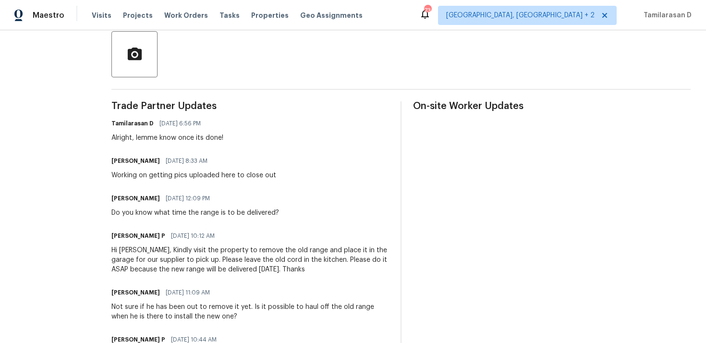
click at [159, 176] on div "Working on getting pics uploaded here to close out" at bounding box center [193, 175] width 165 height 10
copy div "Working on getting pics uploaded here to close out"
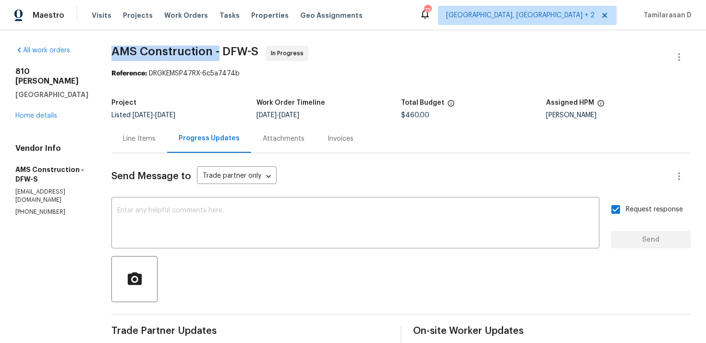
drag, startPoint x: 114, startPoint y: 51, endPoint x: 221, endPoint y: 55, distance: 107.1
click at [221, 55] on span "AMS Construction - DFW-S" at bounding box center [184, 52] width 147 height 12
copy span "AMS Construction -"
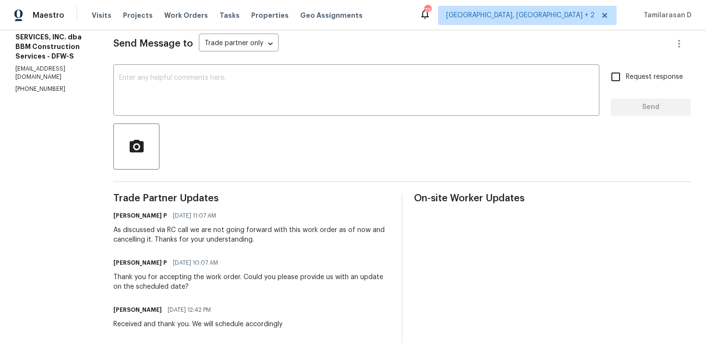
scroll to position [145, 0]
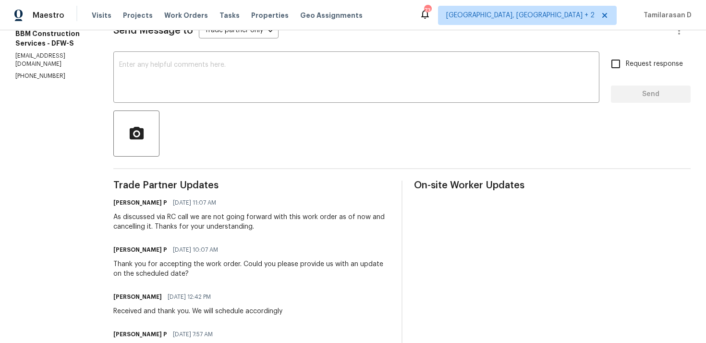
click at [224, 218] on div "As discussed via RC call we are not going forward with this work order as of no…" at bounding box center [251, 221] width 276 height 19
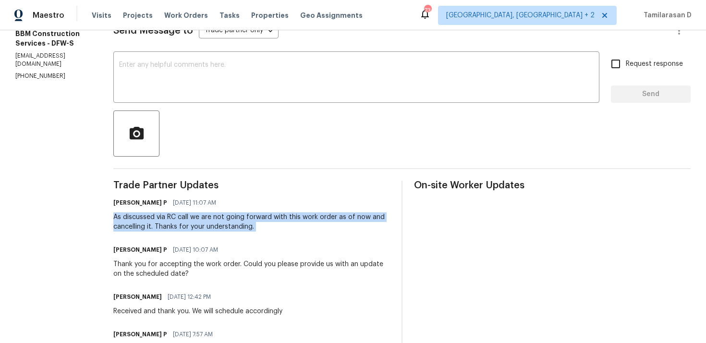
click at [260, 225] on div "As discussed via RC call we are not going forward with this work order as of no…" at bounding box center [251, 221] width 276 height 19
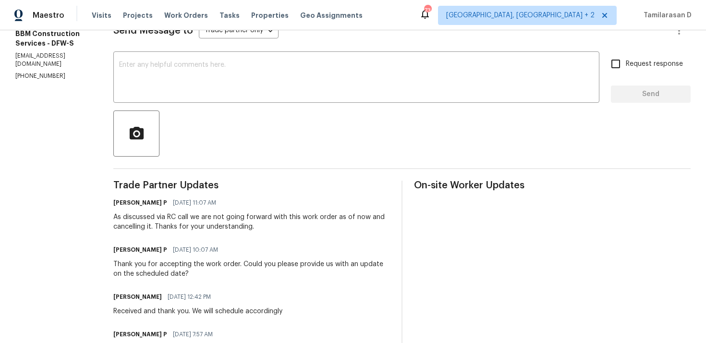
click at [260, 225] on div "As discussed via RC call we are not going forward with this work order as of no…" at bounding box center [251, 221] width 276 height 19
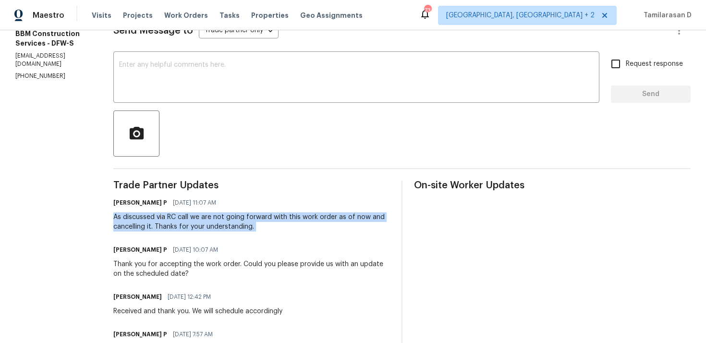
click at [260, 225] on div "As discussed via RC call we are not going forward with this work order as of no…" at bounding box center [251, 221] width 276 height 19
click at [277, 221] on div "As discussed via RC call we are not going forward with this work order as of no…" at bounding box center [251, 221] width 276 height 19
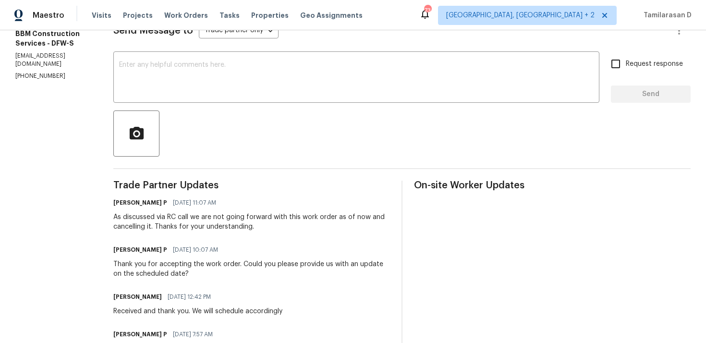
click at [277, 221] on div "As discussed via RC call we are not going forward with this work order as of no…" at bounding box center [251, 221] width 276 height 19
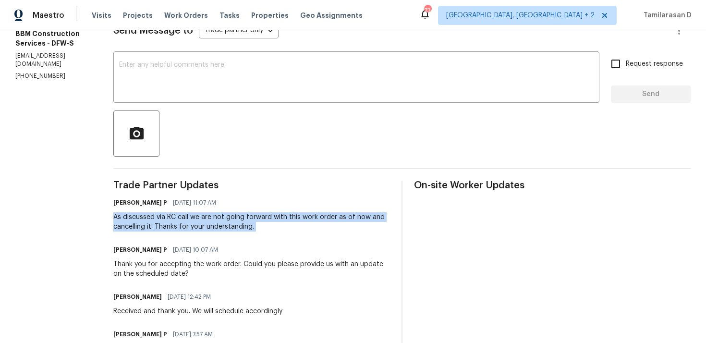
click at [277, 221] on div "As discussed via RC call we are not going forward with this work order as of no…" at bounding box center [251, 221] width 276 height 19
click at [236, 216] on div "As discussed via RC call we are not going forward with this work order as of no…" at bounding box center [251, 221] width 276 height 19
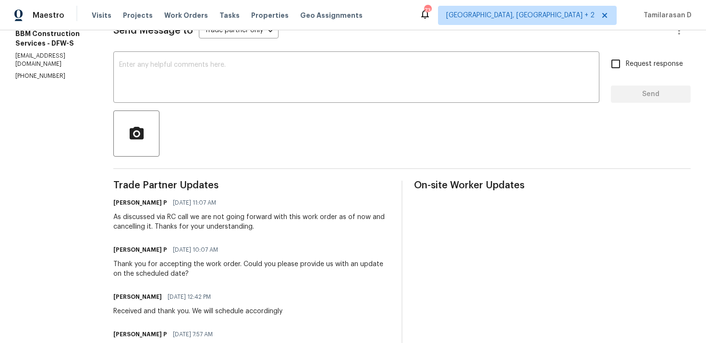
click at [236, 216] on div "As discussed via RC call we are not going forward with this work order as of no…" at bounding box center [251, 221] width 276 height 19
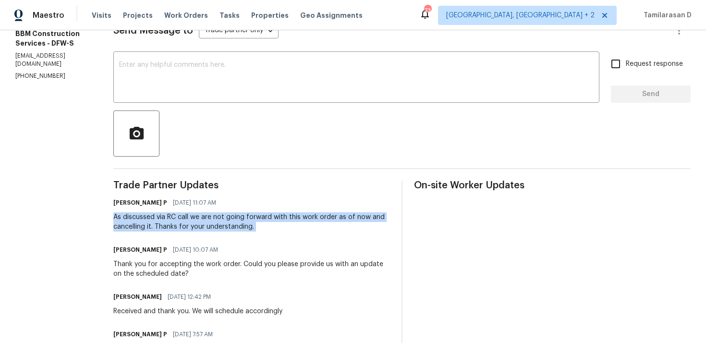
click at [279, 228] on div "As discussed via RC call we are not going forward with this work order as of no…" at bounding box center [251, 221] width 276 height 19
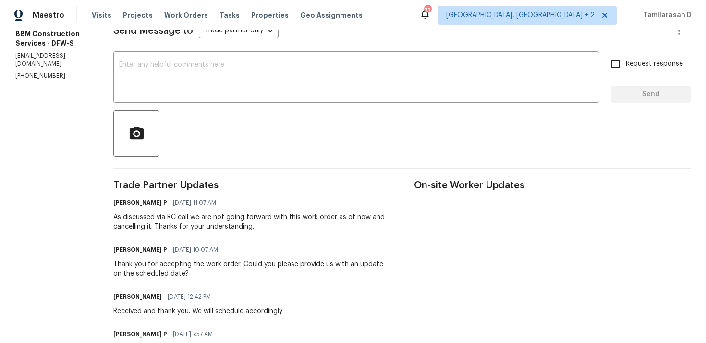
click at [279, 228] on div "As discussed via RC call we are not going forward with this work order as of no…" at bounding box center [251, 221] width 276 height 19
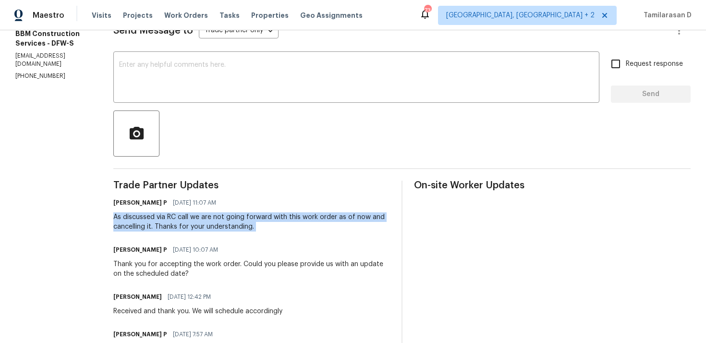
click at [223, 223] on div "As discussed via RC call we are not going forward with this work order as of no…" at bounding box center [251, 221] width 276 height 19
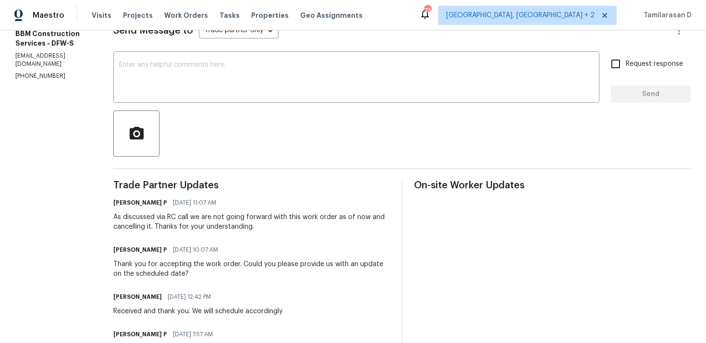
click at [223, 223] on div "As discussed via RC call we are not going forward with this work order as of no…" at bounding box center [251, 221] width 276 height 19
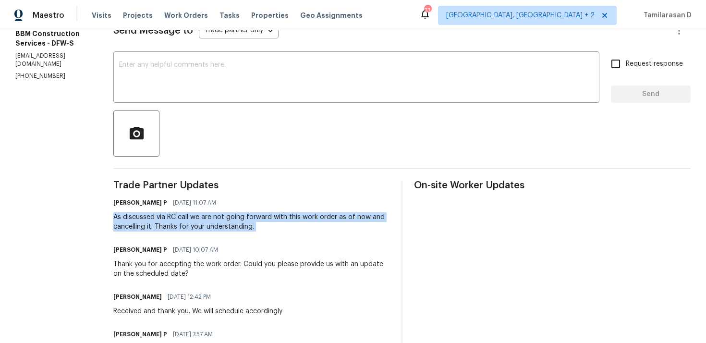
click at [210, 223] on div "As discussed via RC call we are not going forward with this work order as of no…" at bounding box center [251, 221] width 276 height 19
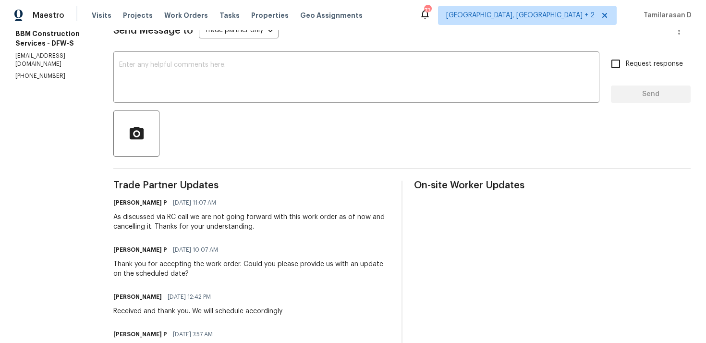
click at [210, 223] on div "As discussed via RC call we are not going forward with this work order as of no…" at bounding box center [251, 221] width 276 height 19
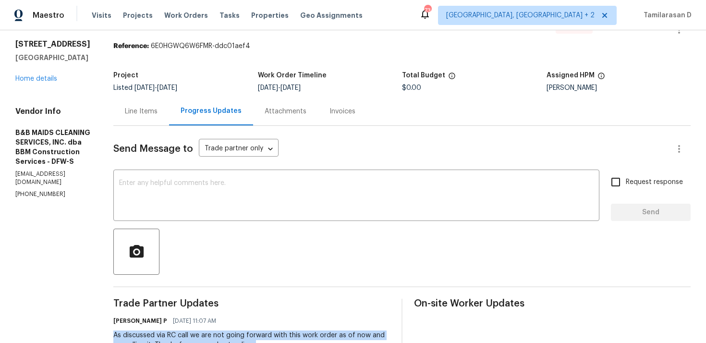
scroll to position [30, 0]
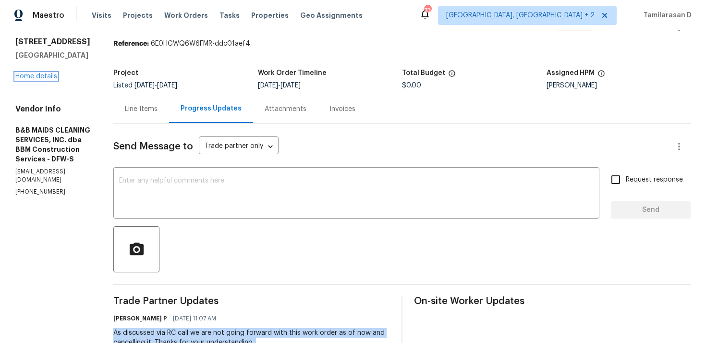
click at [41, 78] on link "Home details" at bounding box center [36, 76] width 42 height 7
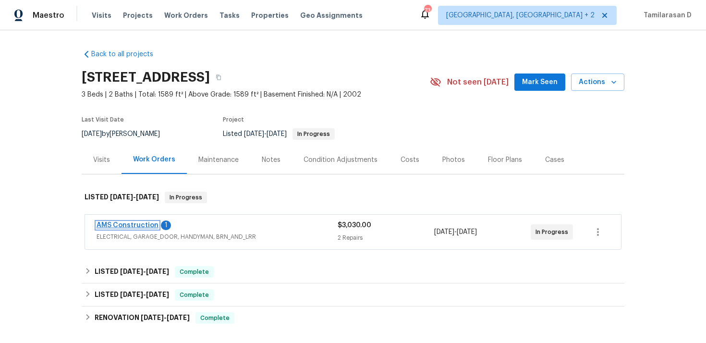
click at [145, 224] on link "AMS Construction" at bounding box center [127, 225] width 62 height 7
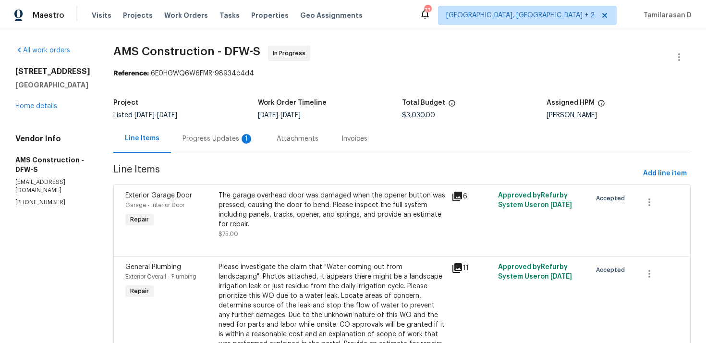
click at [236, 144] on div "Progress Updates 1" at bounding box center [218, 138] width 94 height 28
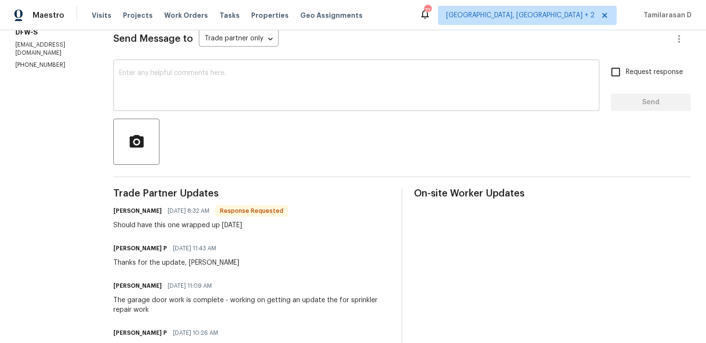
scroll to position [176, 0]
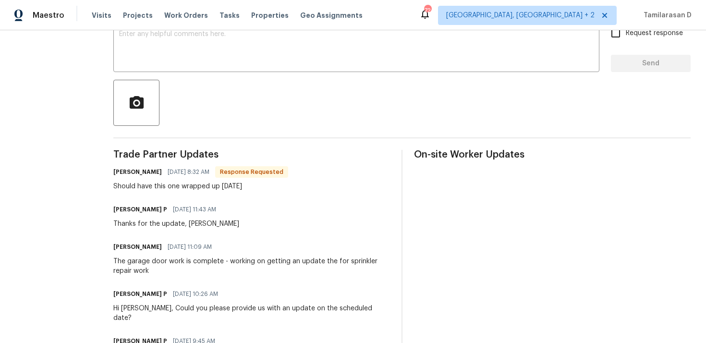
click at [205, 185] on div "Should have this one wrapped up today" at bounding box center [200, 186] width 175 height 10
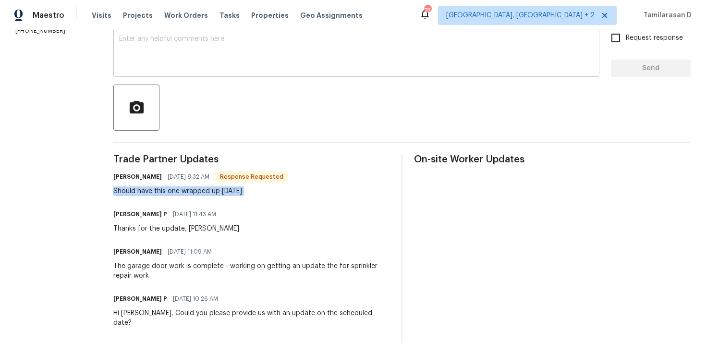
click at [160, 58] on textarea at bounding box center [356, 53] width 474 height 34
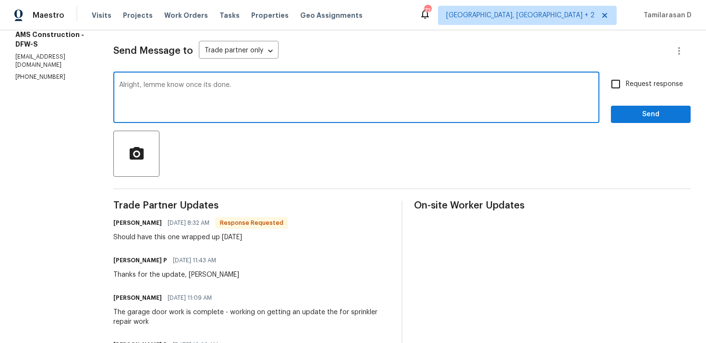
scroll to position [121, 0]
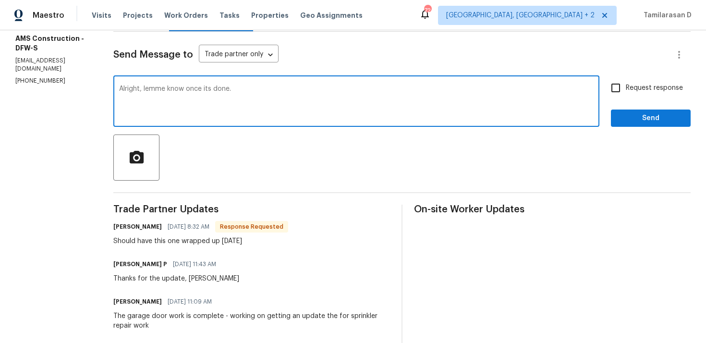
type textarea "Alright, lemme know once its done."
click at [623, 91] on input "Request response" at bounding box center [615, 88] width 20 height 20
checkbox input "true"
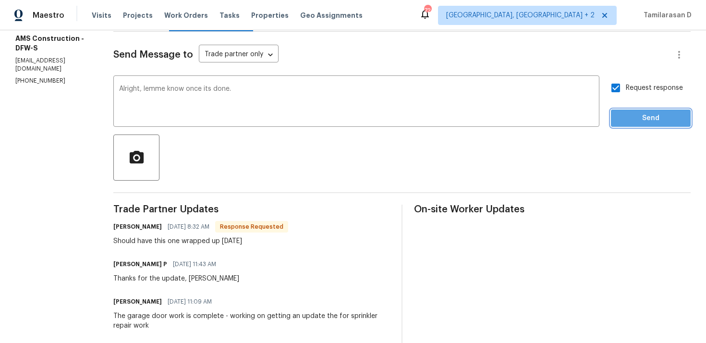
click at [643, 117] on span "Send" at bounding box center [650, 118] width 64 height 12
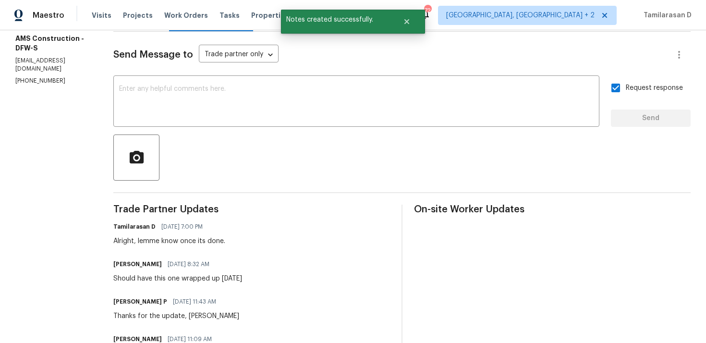
click at [158, 280] on div "Should have this one wrapped up today" at bounding box center [177, 279] width 129 height 10
copy div "Should have this one wrapped up today"
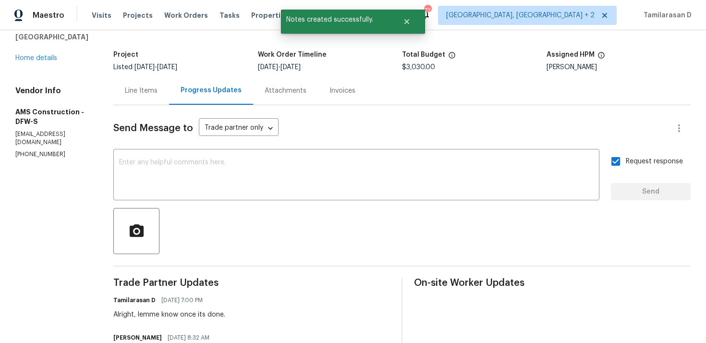
scroll to position [0, 0]
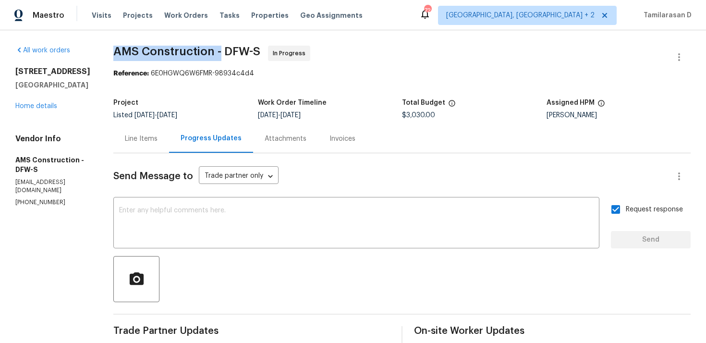
drag, startPoint x: 107, startPoint y: 52, endPoint x: 213, endPoint y: 53, distance: 106.1
click at [214, 53] on span "AMS Construction - DFW-S" at bounding box center [186, 52] width 147 height 12
copy span "AMS Construction -"
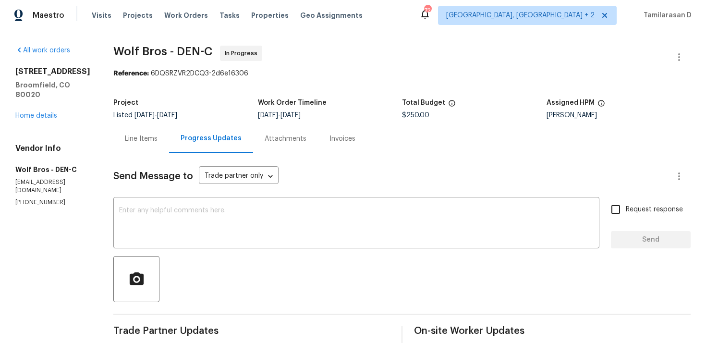
click at [142, 141] on div "Line Items" at bounding box center [141, 139] width 33 height 10
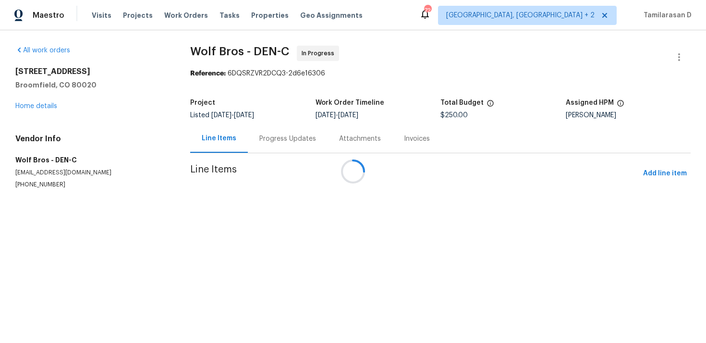
click at [339, 134] on div "Attachments" at bounding box center [360, 139] width 42 height 10
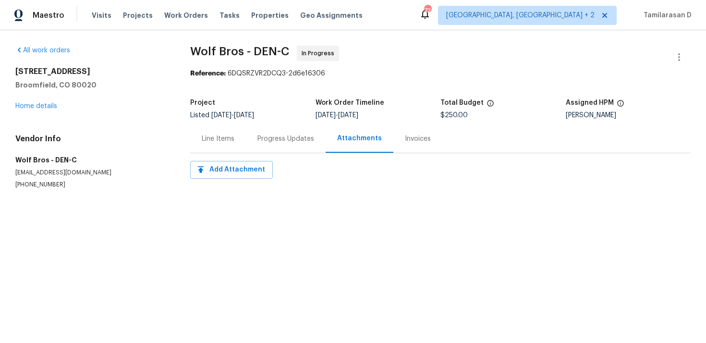
click at [287, 127] on div "Progress Updates" at bounding box center [286, 138] width 80 height 28
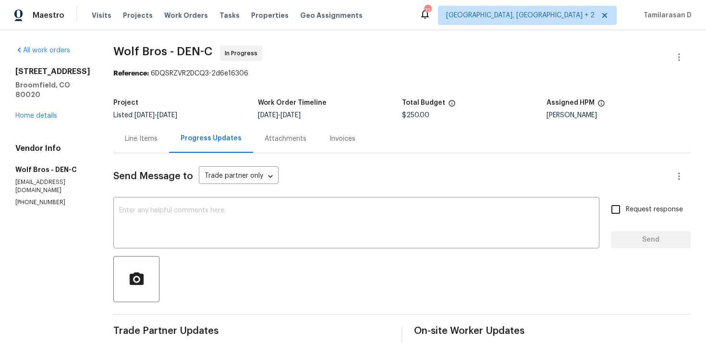
click at [146, 146] on div "Line Items" at bounding box center [141, 138] width 56 height 28
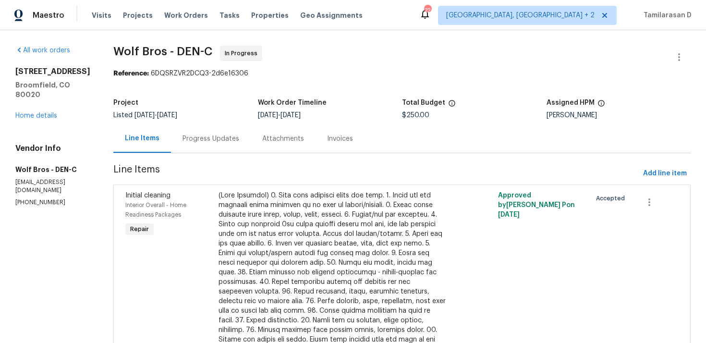
click at [204, 135] on div "Progress Updates" at bounding box center [210, 139] width 57 height 10
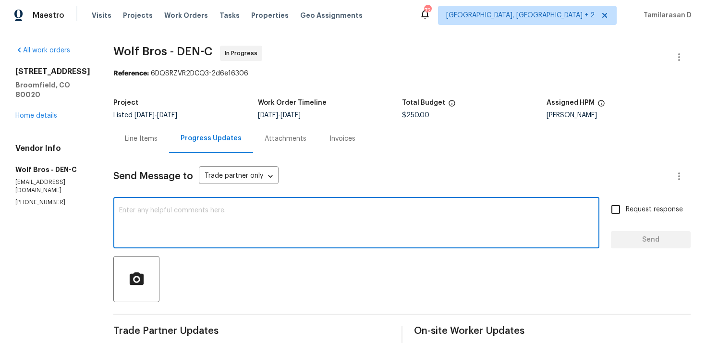
click at [246, 208] on textarea at bounding box center [356, 224] width 474 height 34
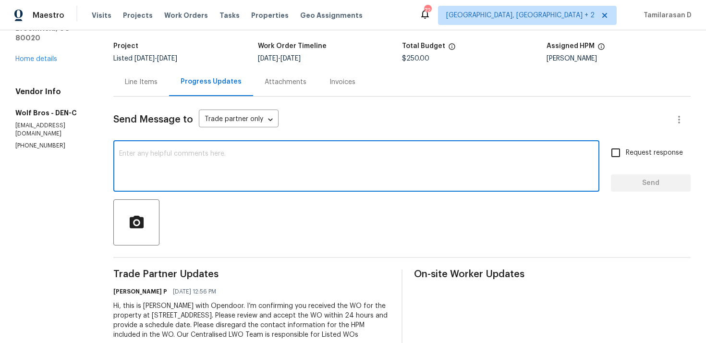
scroll to position [80, 0]
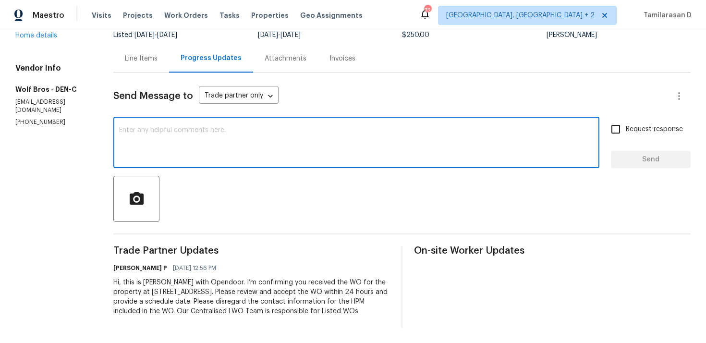
paste textarea "Hey there, Thank you for accepting the work order, could you please let me know…"
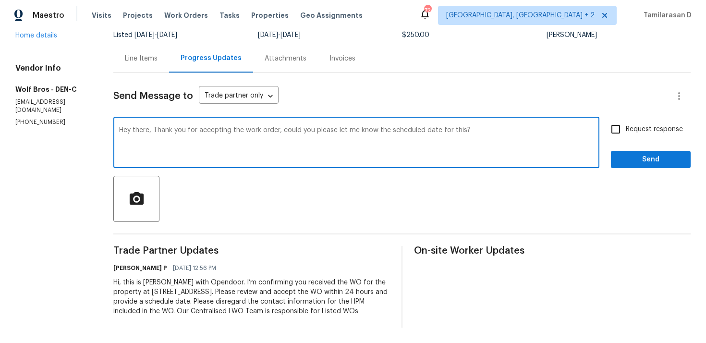
type textarea "Hey there, Thank you for accepting the work order, could you please let me know…"
click at [617, 132] on input "Request response" at bounding box center [615, 129] width 20 height 20
checkbox input "true"
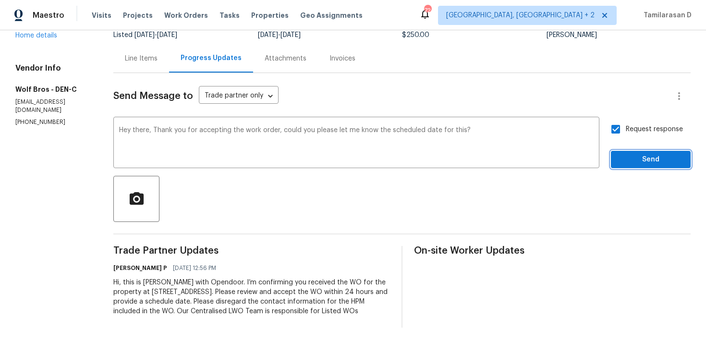
click at [638, 165] on button "Send" at bounding box center [650, 160] width 80 height 18
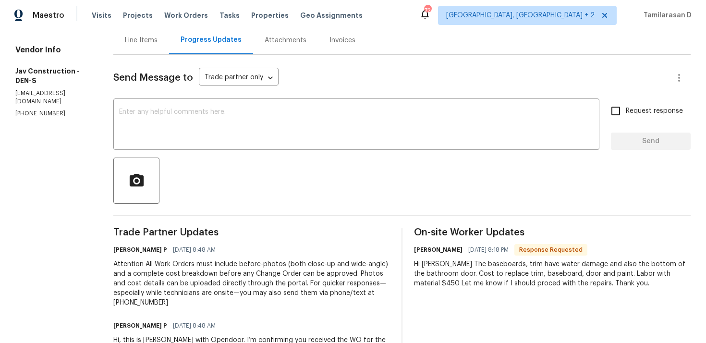
scroll to position [156, 0]
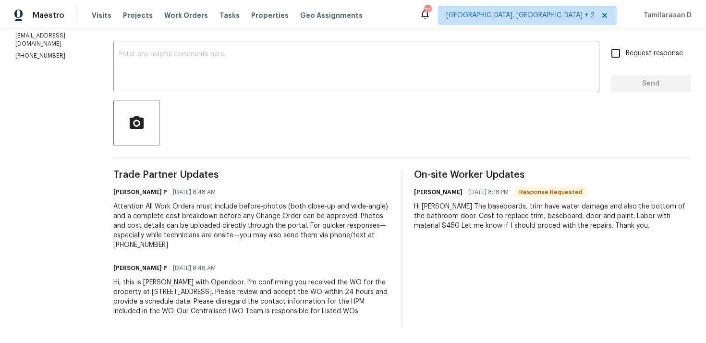
click at [206, 207] on div "Attention All Work Orders must include before-photos (both close-up and wide-an…" at bounding box center [251, 226] width 276 height 48
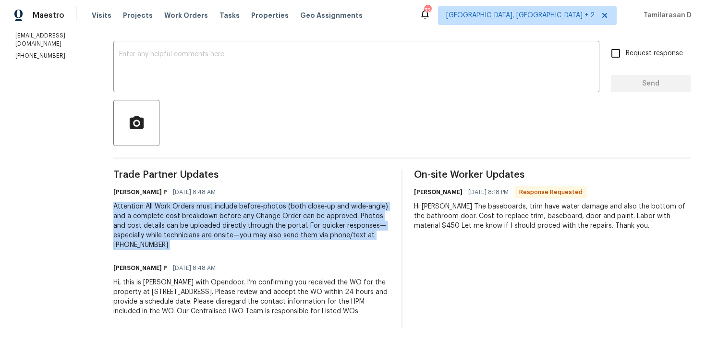
scroll to position [131, 0]
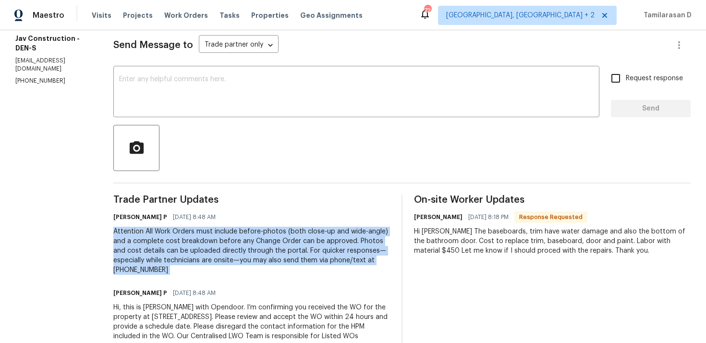
click at [474, 243] on div "Hi Ramyasri The baseboards, trim have water damage and also the bottom of the b…" at bounding box center [552, 241] width 276 height 29
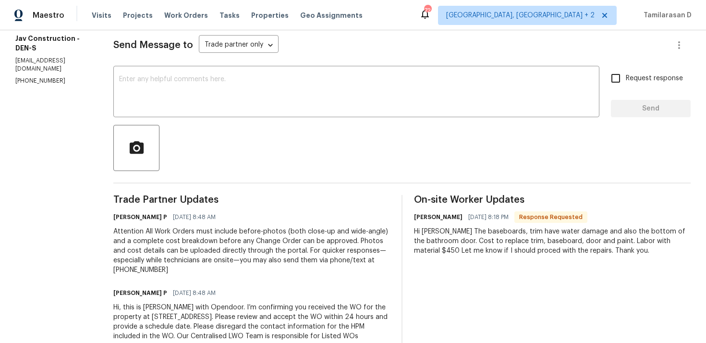
click at [474, 243] on div "Hi Ramyasri The baseboards, trim have water damage and also the bottom of the b…" at bounding box center [552, 241] width 276 height 29
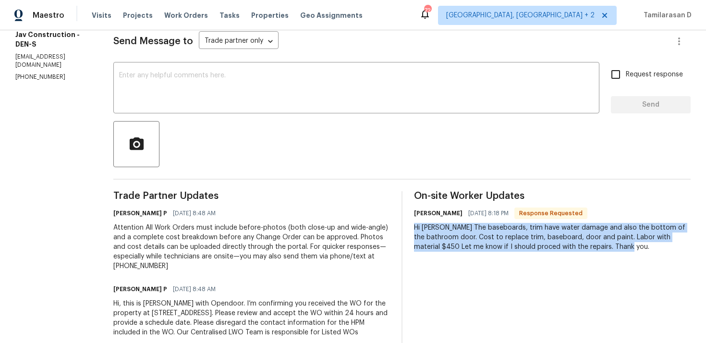
scroll to position [156, 0]
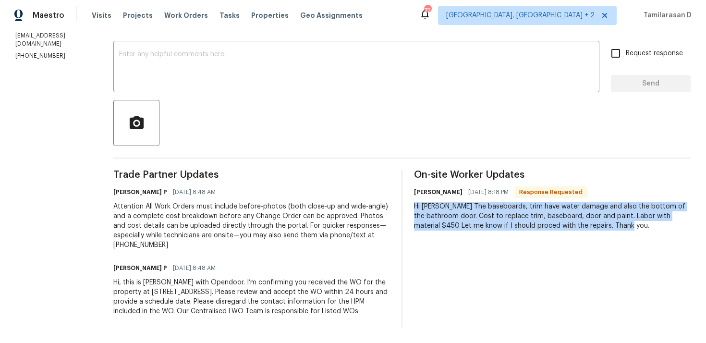
click at [462, 192] on h6 "Victor Gayosso Cazares" at bounding box center [438, 192] width 48 height 10
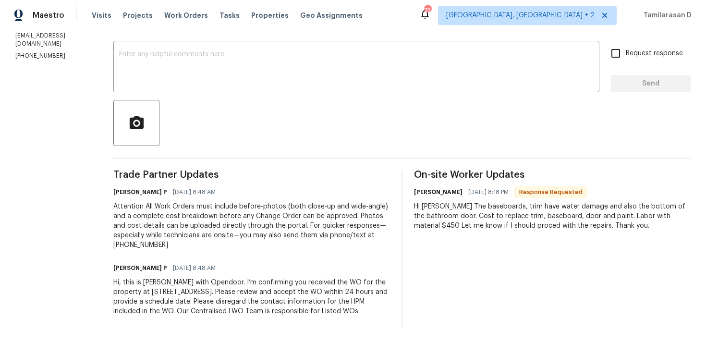
click at [463, 208] on div "Hi Ramyasri The baseboards, trim have water damage and also the bottom of the b…" at bounding box center [552, 216] width 276 height 29
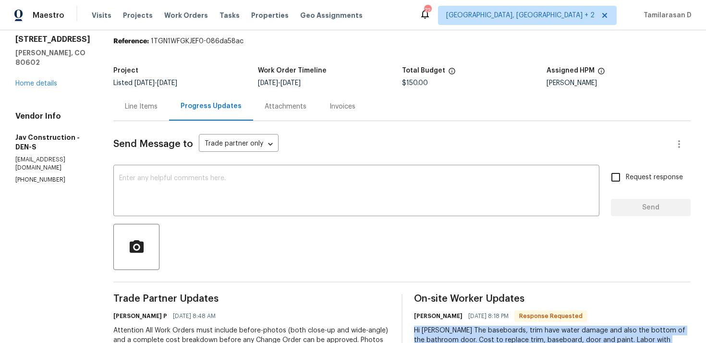
scroll to position [21, 0]
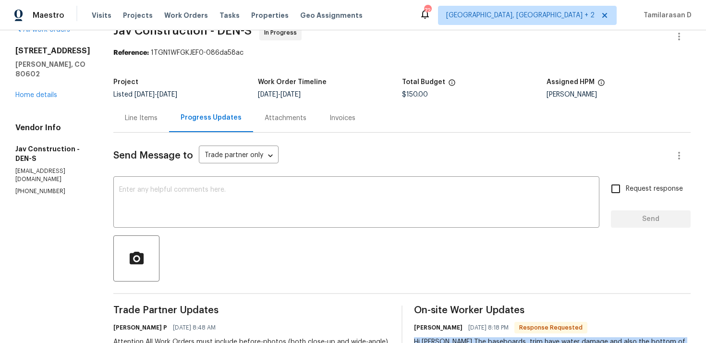
click at [153, 118] on div "Line Items" at bounding box center [141, 118] width 56 height 28
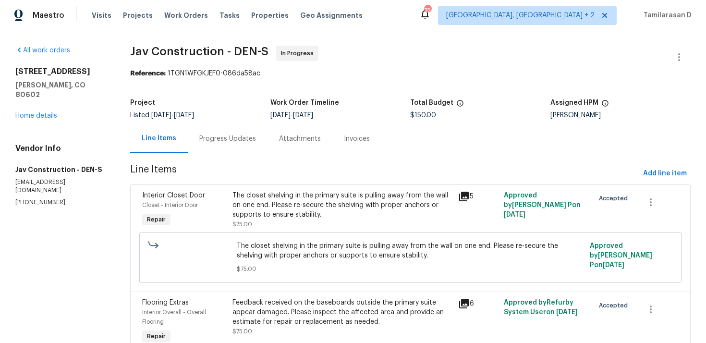
scroll to position [48, 0]
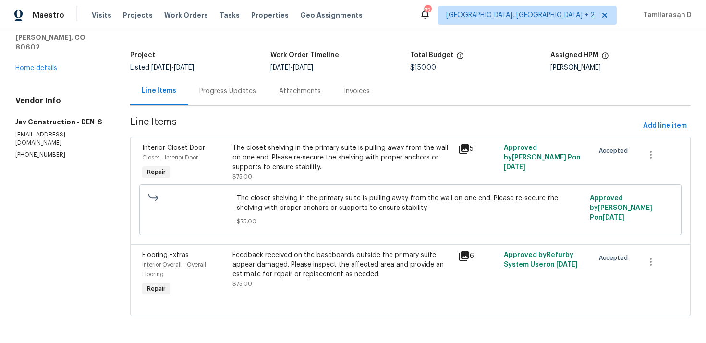
click at [223, 89] on div "Progress Updates" at bounding box center [227, 91] width 57 height 10
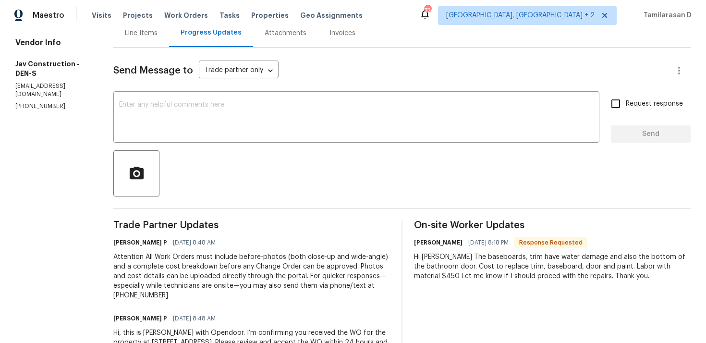
scroll to position [156, 0]
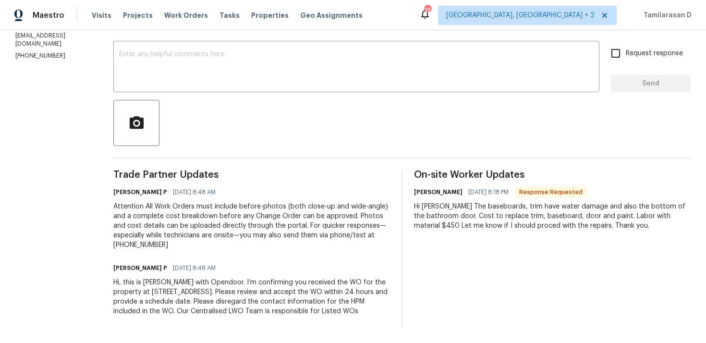
click at [471, 205] on div "Hi Ramyasri The baseboards, trim have water damage and also the bottom of the b…" at bounding box center [552, 216] width 276 height 29
click at [297, 62] on textarea at bounding box center [356, 68] width 474 height 34
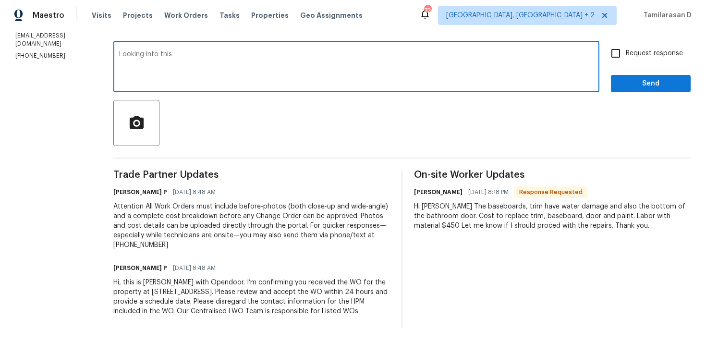
scroll to position [0, 0]
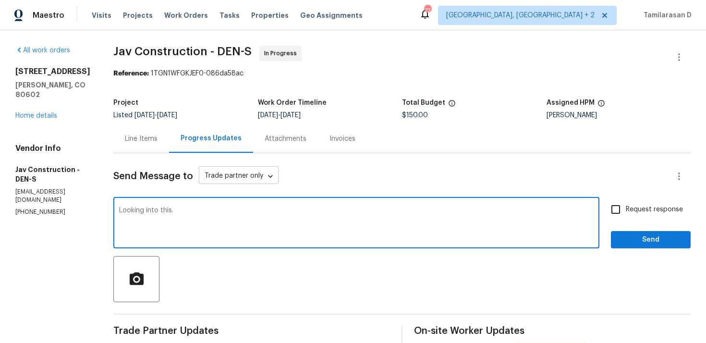
type textarea "Looking into this."
click at [220, 172] on body "Maestro Visits Projects Work Orders Tasks Properties Geo Assignments 72 Albuque…" at bounding box center [353, 171] width 706 height 343
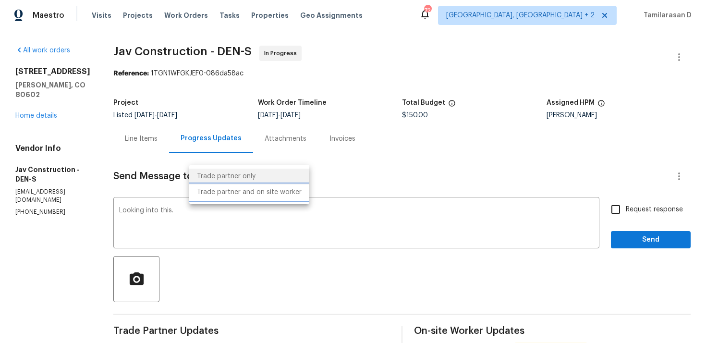
click at [237, 197] on li "Trade partner and on site worker" at bounding box center [249, 192] width 120 height 16
type input "Trade Partner and On-Site Worker"
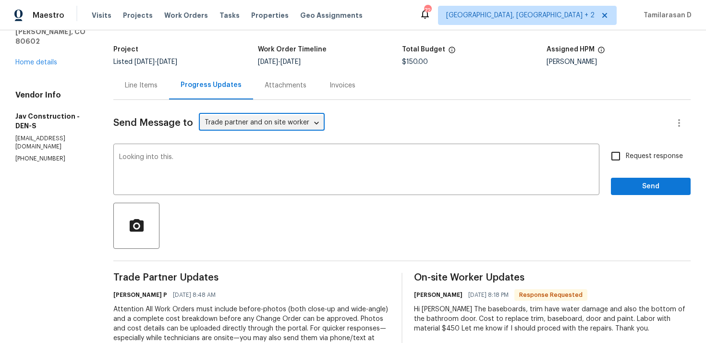
scroll to position [58, 0]
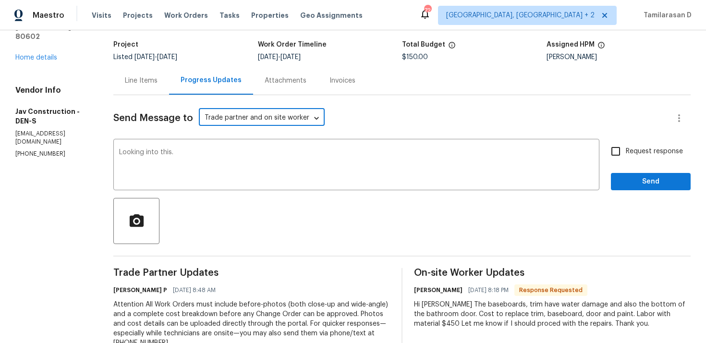
click at [644, 179] on span "Send" at bounding box center [650, 182] width 64 height 12
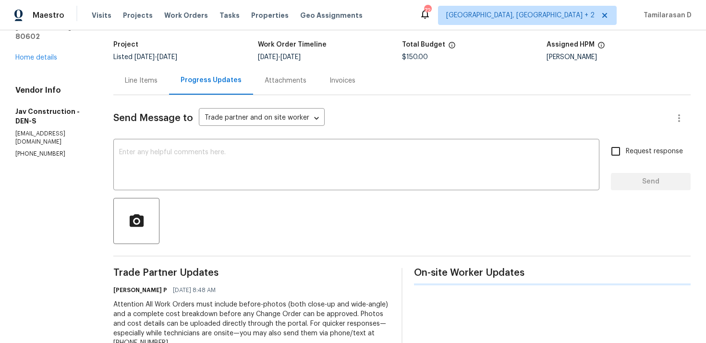
scroll to position [156, 0]
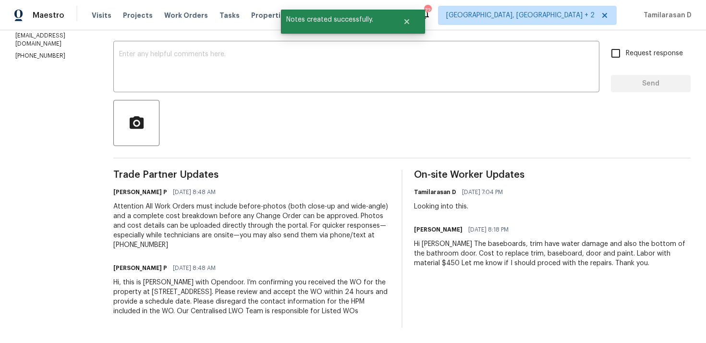
click at [443, 245] on div "Hi Ramyasri The baseboards, trim have water damage and also the bottom of the b…" at bounding box center [552, 253] width 276 height 29
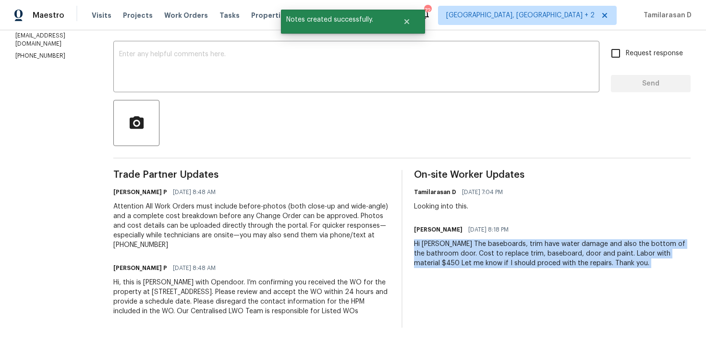
copy div "Hi Ramyasri The baseboards, trim have water damage and also the bottom of the b…"
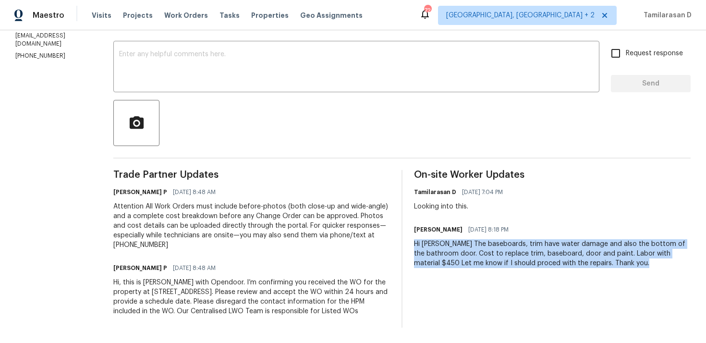
click at [432, 249] on div "Hi Ramyasri The baseboards, trim have water damage and also the bottom of the b…" at bounding box center [552, 253] width 276 height 29
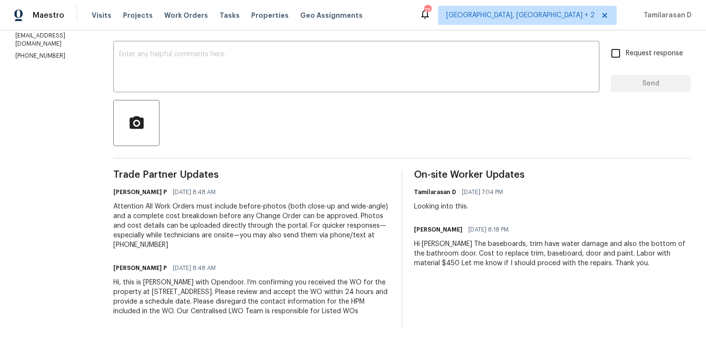
click at [432, 249] on div "Hi Ramyasri The baseboards, trim have water damage and also the bottom of the b…" at bounding box center [552, 253] width 276 height 29
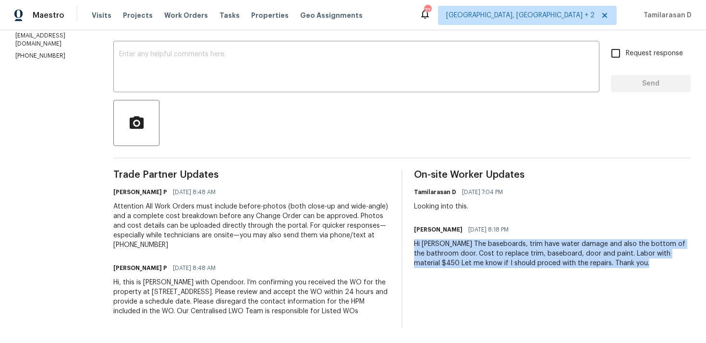
click at [462, 248] on div "Hi Ramyasri The baseboards, trim have water damage and also the bottom of the b…" at bounding box center [552, 253] width 276 height 29
drag, startPoint x: 449, startPoint y: 243, endPoint x: 623, endPoint y: 264, distance: 175.0
click at [623, 264] on div "Hi Ramyasri The baseboards, trim have water damage and also the bottom of the b…" at bounding box center [552, 253] width 276 height 29
copy div "The baseboards, trim have water damage and also the bottom of the bathroom door…"
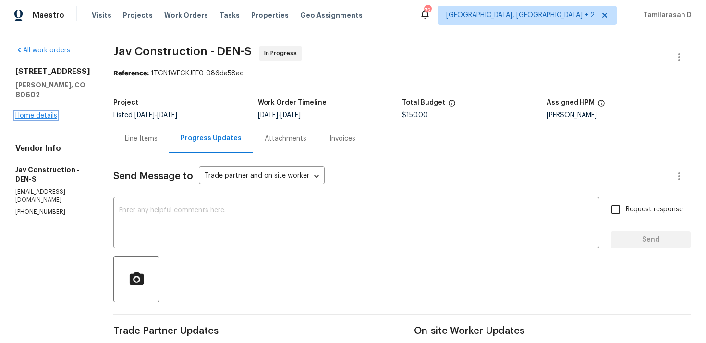
click at [29, 119] on link "Home details" at bounding box center [36, 115] width 42 height 7
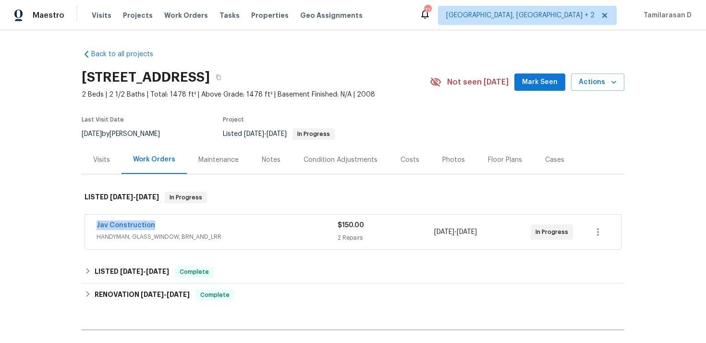
drag, startPoint x: 157, startPoint y: 226, endPoint x: 78, endPoint y: 225, distance: 79.2
click at [78, 225] on div "Back to all projects 12713 Leyden St Unit E, Thornton, CO 80602 2 Beds | 2 1/2 …" at bounding box center [353, 186] width 706 height 312
copy link "Jav Construction"
click at [129, 220] on span "Jav Construction" at bounding box center [125, 225] width 59 height 10
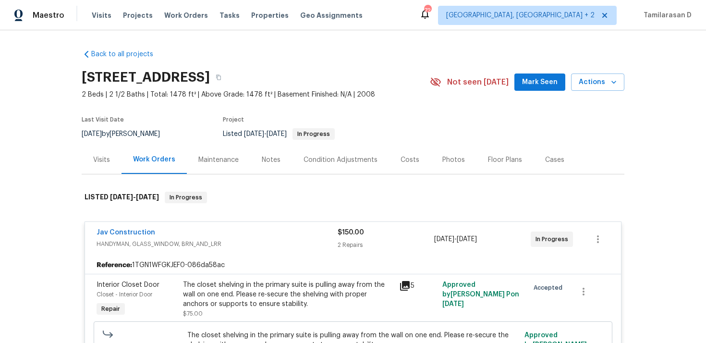
click at [133, 227] on div "Jav Construction HANDYMAN, GLASS_WINDOW, BRN_AND_LRR $150.00 2 Repairs 9/5/2025…" at bounding box center [353, 239] width 536 height 35
click at [133, 228] on span "Jav Construction" at bounding box center [125, 232] width 59 height 10
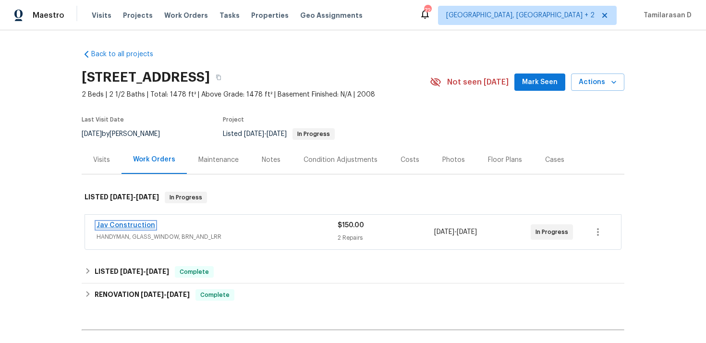
click at [130, 226] on link "Jav Construction" at bounding box center [125, 225] width 59 height 7
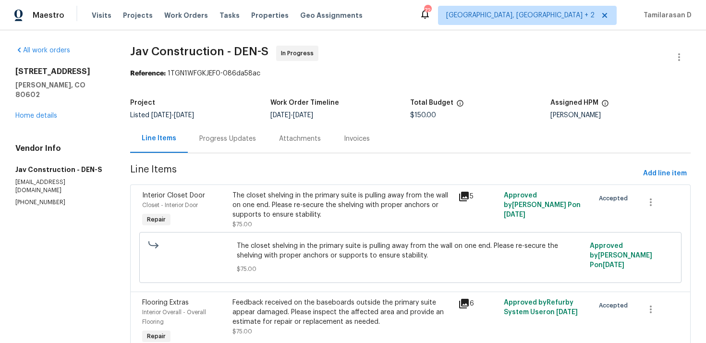
click at [225, 144] on div "Progress Updates" at bounding box center [228, 138] width 80 height 28
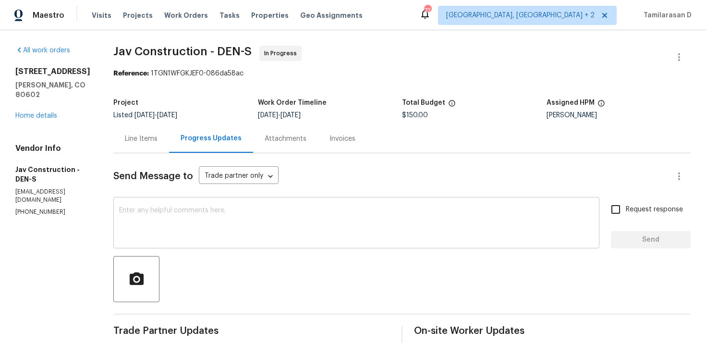
scroll to position [156, 0]
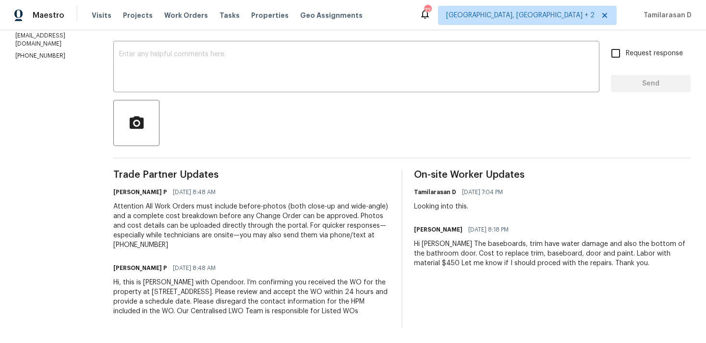
click at [448, 250] on div "Hi Ramyasri The baseboards, trim have water damage and also the bottom of the b…" at bounding box center [552, 253] width 276 height 29
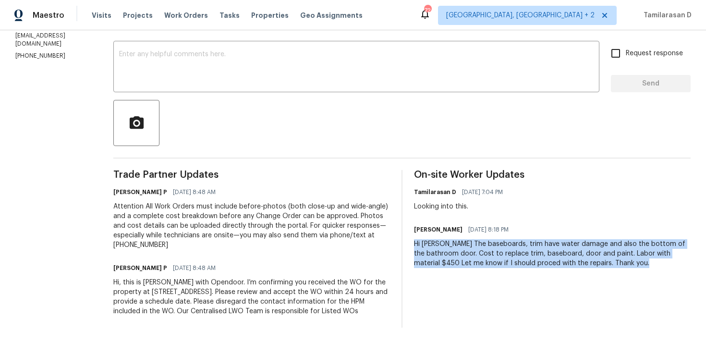
copy div "Hi Ramyasri The baseboards, trim have water damage and also the bottom of the b…"
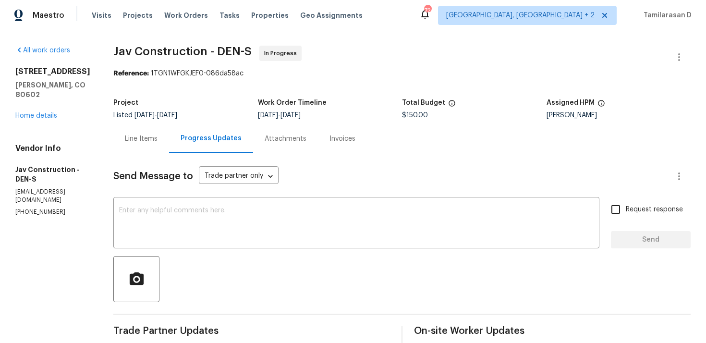
click at [114, 140] on div "Line Items" at bounding box center [141, 138] width 56 height 28
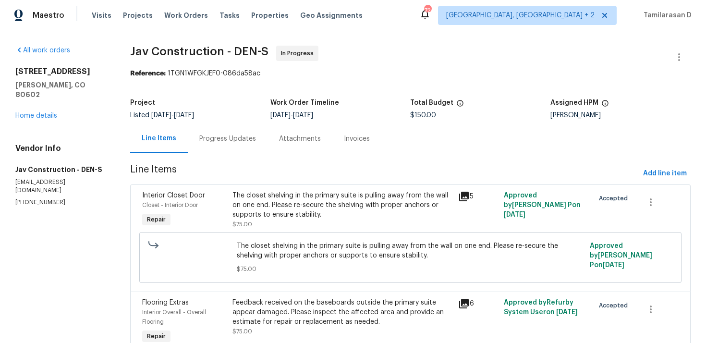
click at [295, 206] on div "The closet shelving in the primary suite is pulling away from the wall on one e…" at bounding box center [342, 205] width 220 height 29
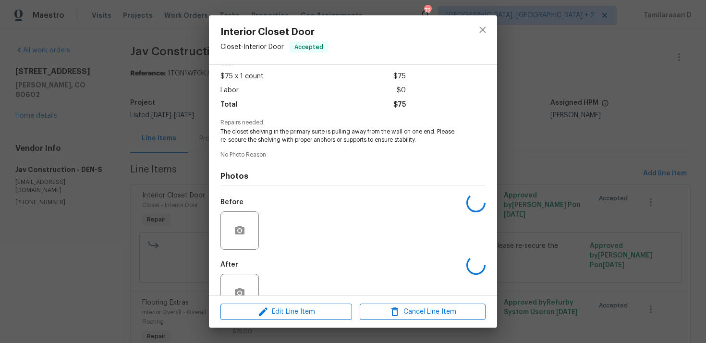
scroll to position [75, 0]
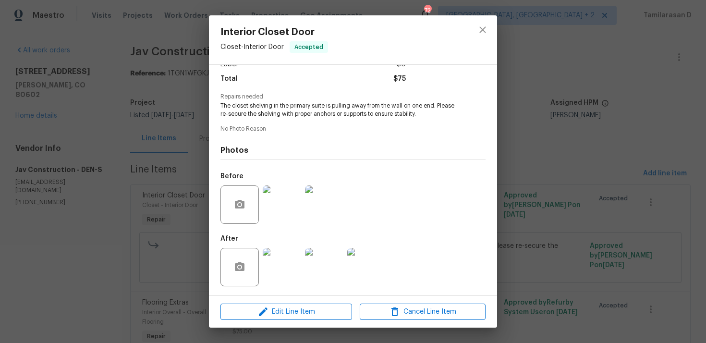
click at [274, 102] on span "The closet shelving in the primary suite is pulling away from the wall on one e…" at bounding box center [339, 110] width 239 height 16
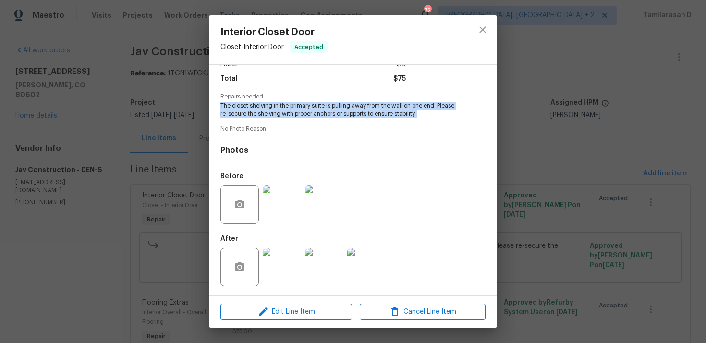
copy span "The closet shelving in the primary suite is pulling away from the wall on one e…"
click at [278, 253] on img at bounding box center [282, 267] width 38 height 38
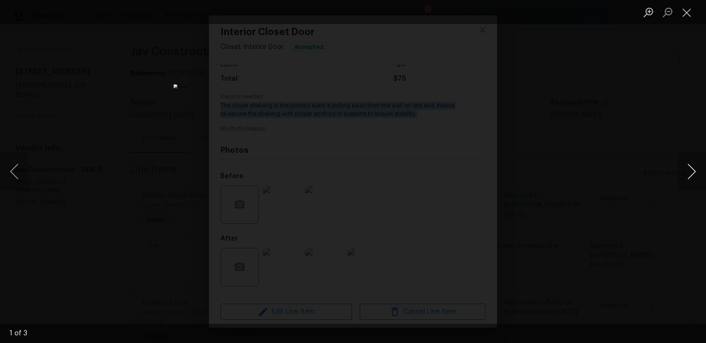
click at [688, 173] on button "Next image" at bounding box center [691, 171] width 29 height 38
click at [702, 182] on button "Next image" at bounding box center [691, 171] width 29 height 38
click at [581, 175] on div "Lightbox" at bounding box center [353, 171] width 706 height 343
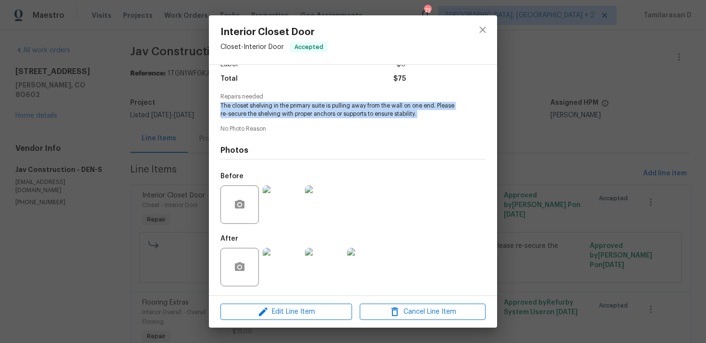
click at [262, 197] on div at bounding box center [282, 205] width 42 height 50
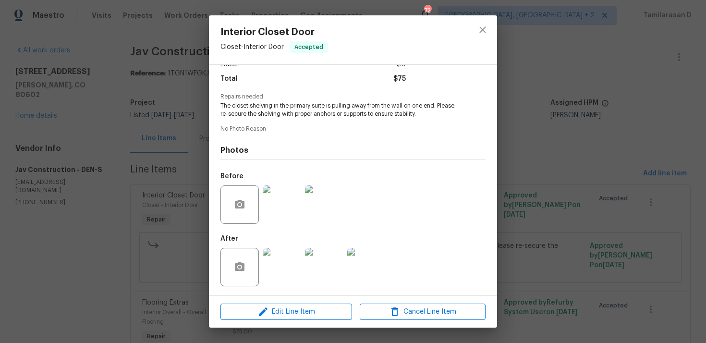
click at [281, 197] on img at bounding box center [282, 204] width 38 height 38
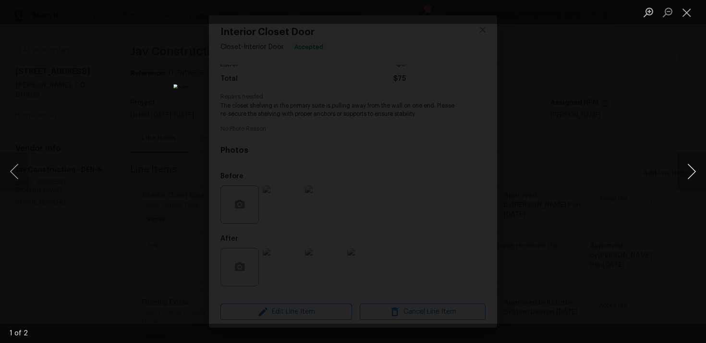
click at [693, 169] on button "Next image" at bounding box center [691, 171] width 29 height 38
click at [605, 183] on div "Lightbox" at bounding box center [353, 171] width 706 height 343
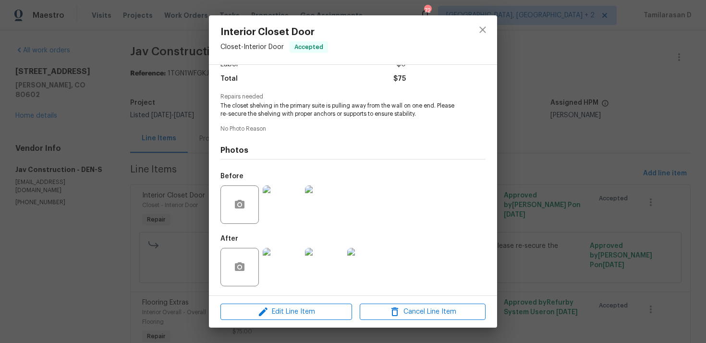
click at [298, 270] on img at bounding box center [282, 267] width 38 height 38
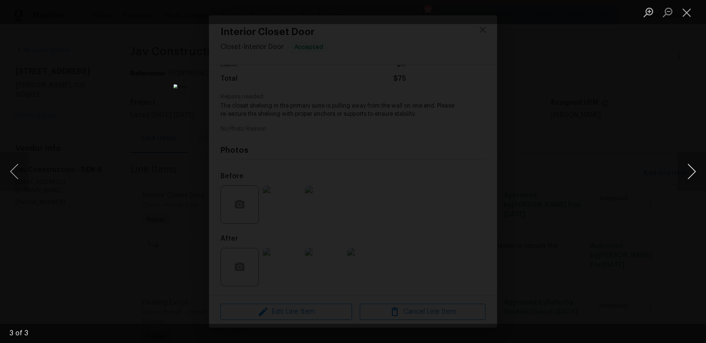
click at [692, 170] on button "Next image" at bounding box center [691, 171] width 29 height 38
click at [688, 173] on button "Next image" at bounding box center [691, 171] width 29 height 38
click at [689, 11] on button "Close lightbox" at bounding box center [686, 12] width 19 height 17
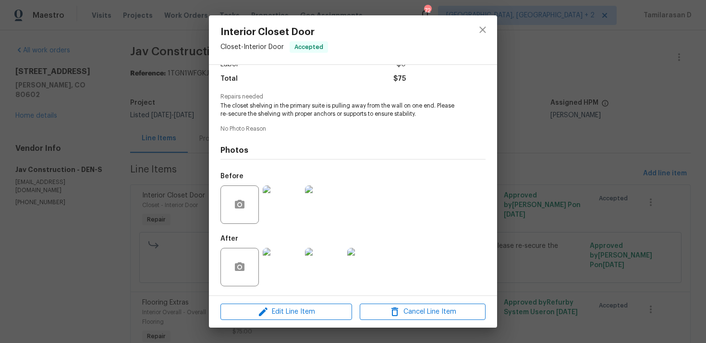
click at [522, 159] on div "Interior Closet Door Closet - Interior Door Accepted Vendor Jav Construction Ac…" at bounding box center [353, 171] width 706 height 343
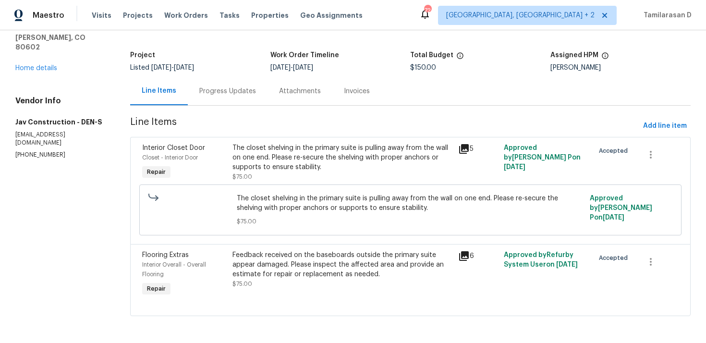
click at [196, 92] on div "Progress Updates" at bounding box center [228, 91] width 80 height 28
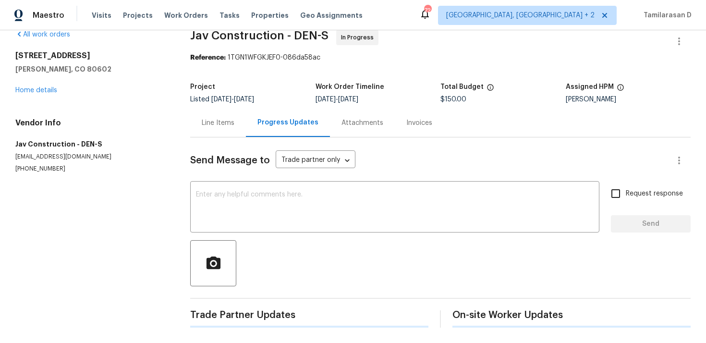
scroll to position [58, 0]
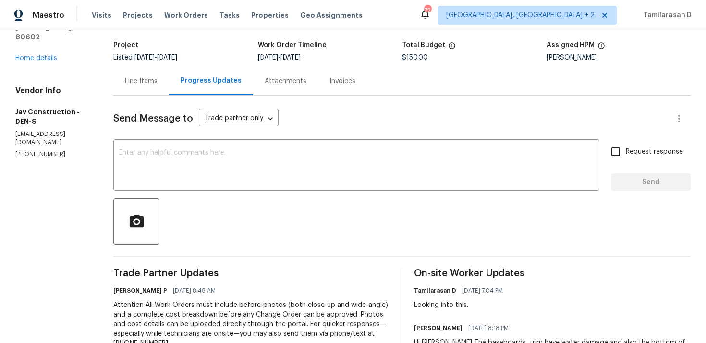
click at [144, 85] on div "Line Items" at bounding box center [141, 81] width 56 height 28
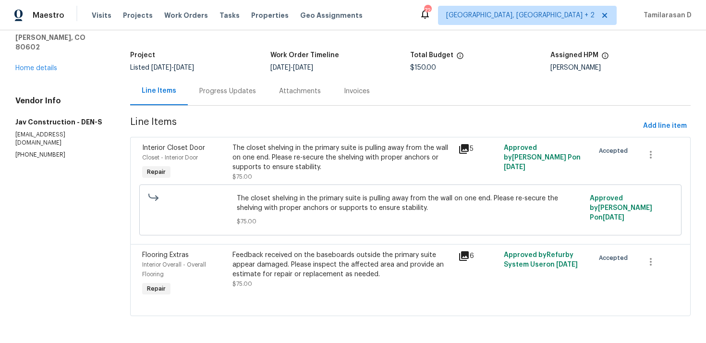
click at [296, 180] on div "The closet shelving in the primary suite is pulling away from the wall on one e…" at bounding box center [342, 162] width 220 height 38
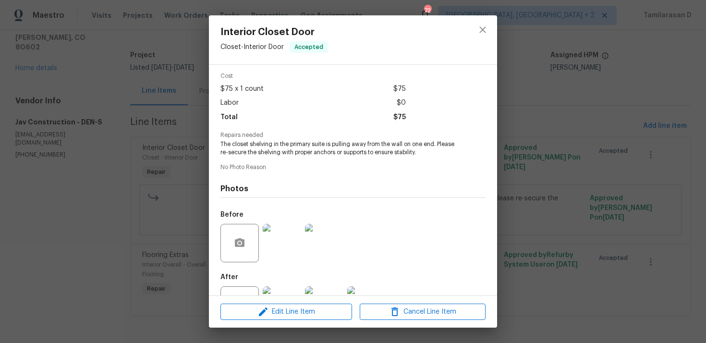
scroll to position [75, 0]
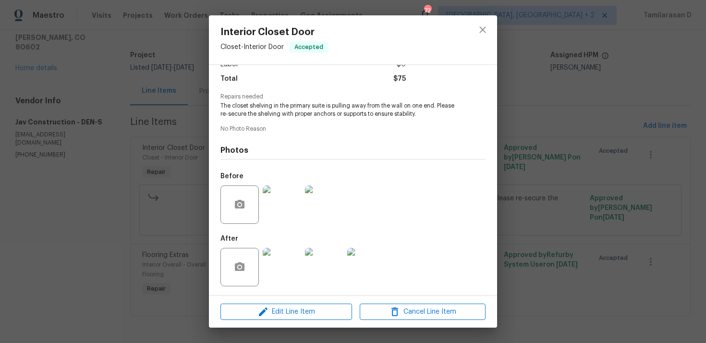
click at [261, 107] on span "The closet shelving in the primary suite is pulling away from the wall on one e…" at bounding box center [339, 110] width 239 height 16
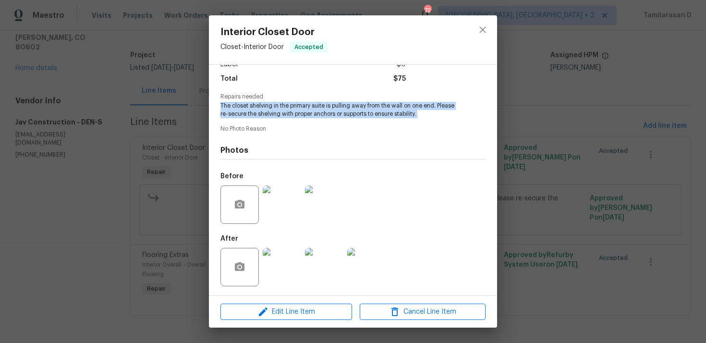
copy span "The closet shelving in the primary suite is pulling away from the wall on one e…"
click at [168, 132] on div "Interior Closet Door Closet - Interior Door Accepted Vendor Jav Construction Ac…" at bounding box center [353, 171] width 706 height 343
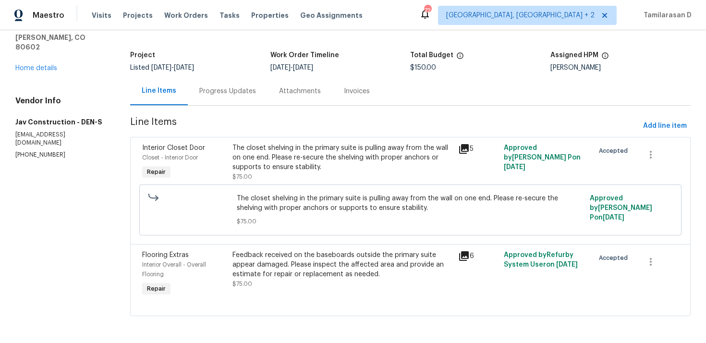
click at [257, 265] on div "Feedback received on the baseboards outside the primary suite appear damaged. P…" at bounding box center [342, 264] width 220 height 29
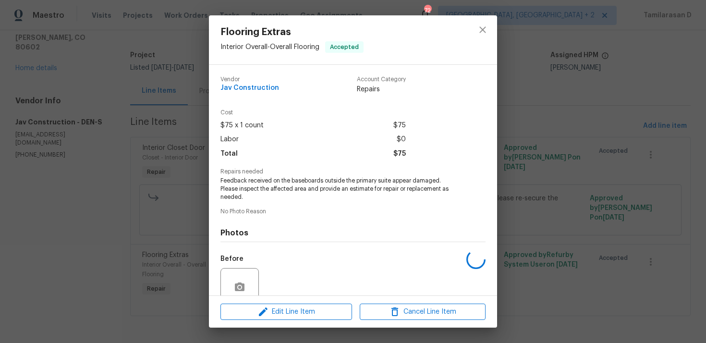
click at [276, 173] on span "Repairs needed" at bounding box center [352, 171] width 265 height 6
click at [276, 180] on span "Feedback received on the baseboards outside the primary suite appear damaged. P…" at bounding box center [339, 189] width 239 height 24
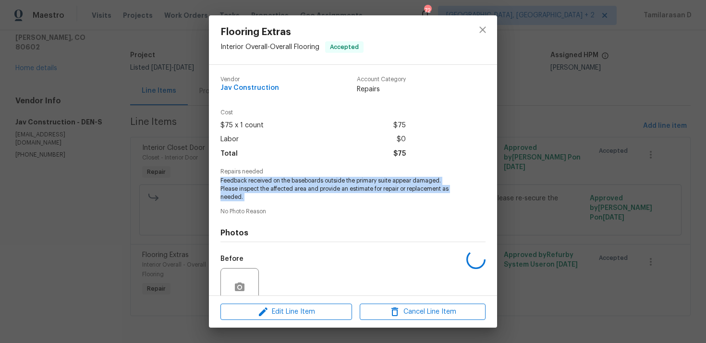
copy span "Feedback received on the baseboards outside the primary suite appear damaged. P…"
click at [480, 34] on icon "close" at bounding box center [483, 30] width 12 height 12
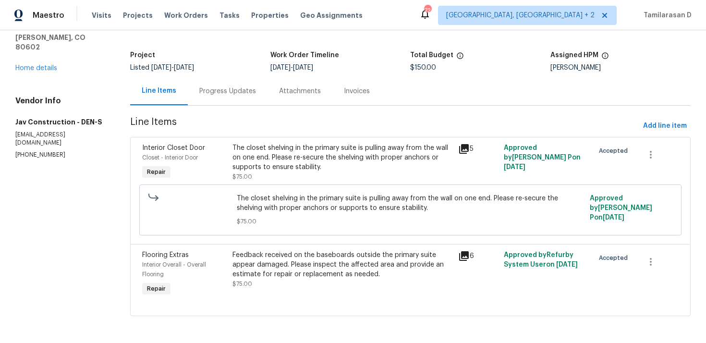
click at [238, 88] on div "Progress Updates" at bounding box center [227, 91] width 57 height 10
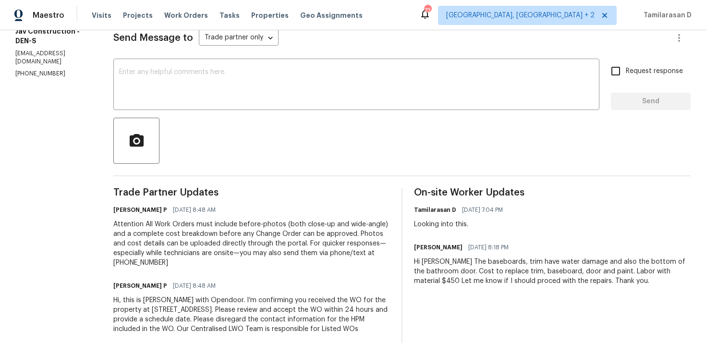
scroll to position [156, 0]
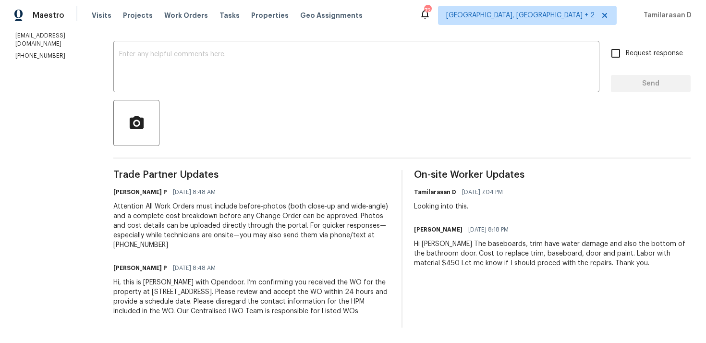
click at [456, 265] on div "Hi Ramyasri The baseboards, trim have water damage and also the bottom of the b…" at bounding box center [552, 253] width 276 height 29
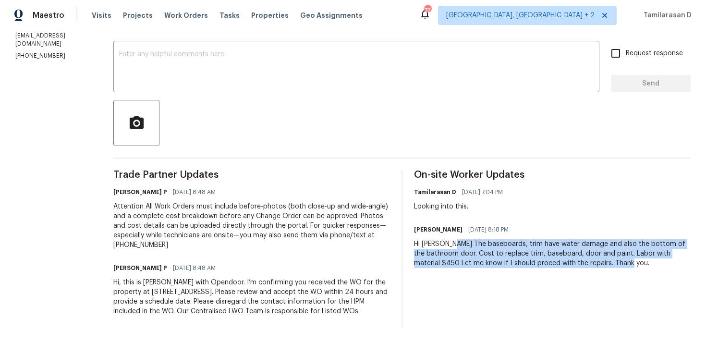
drag, startPoint x: 450, startPoint y: 243, endPoint x: 637, endPoint y: 276, distance: 190.6
click at [637, 276] on div "On-site Worker Updates Tamilarasan D 09/08/2025 7:04 PM Looking into this. Vict…" at bounding box center [552, 248] width 276 height 157
copy div "The baseboards, trim have water damage and also the bottom of the bathroom door…"
click at [508, 225] on span "09/07/2025 8:18 PM" at bounding box center [488, 230] width 40 height 10
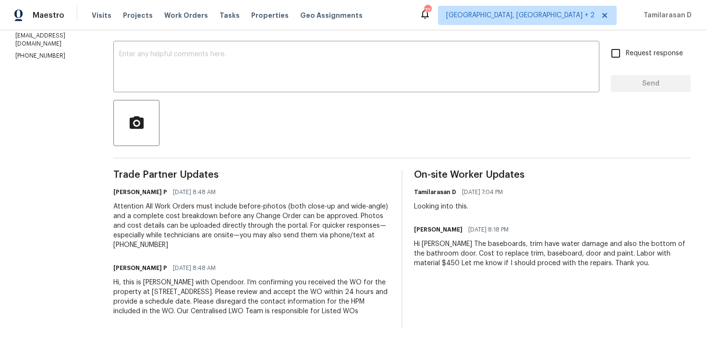
click at [499, 213] on div "On-site Worker Updates Tamilarasan D 09/08/2025 7:04 PM Looking into this. Vict…" at bounding box center [552, 248] width 276 height 157
click at [414, 219] on div "On-site Worker Updates Tamilarasan D 09/08/2025 7:04 PM Looking into this. Vict…" at bounding box center [552, 248] width 276 height 157
click at [439, 227] on h6 "Victor Gayosso Cazares" at bounding box center [438, 230] width 48 height 10
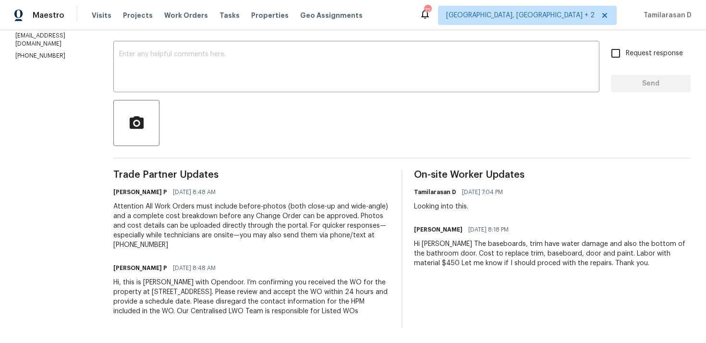
click at [461, 227] on h6 "Victor Gayosso Cazares" at bounding box center [438, 230] width 48 height 10
click at [428, 230] on h6 "Victor Gayosso Cazares" at bounding box center [438, 230] width 48 height 10
click at [441, 229] on h6 "Victor Gayosso Cazares" at bounding box center [438, 230] width 48 height 10
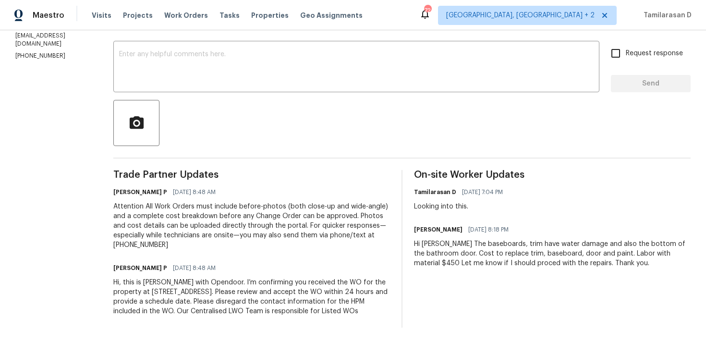
click at [441, 229] on h6 "Victor Gayosso Cazares" at bounding box center [438, 230] width 48 height 10
click at [416, 228] on h6 "Victor Gayosso Cazares" at bounding box center [438, 230] width 48 height 10
click at [436, 231] on h6 "Victor Gayosso Cazares" at bounding box center [438, 230] width 48 height 10
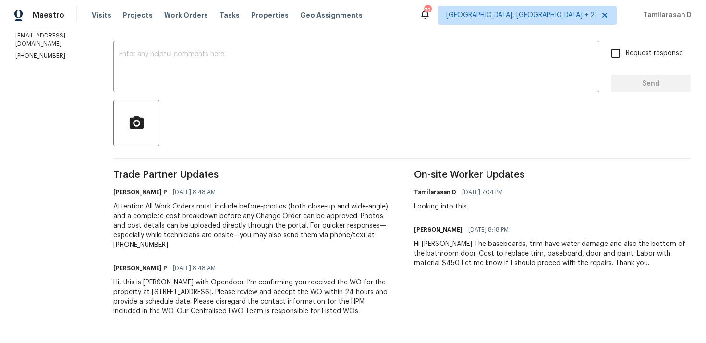
click at [436, 231] on h6 "Victor Gayosso Cazares" at bounding box center [438, 230] width 48 height 10
click at [462, 226] on h6 "Victor Gayosso Cazares" at bounding box center [438, 230] width 48 height 10
click at [443, 227] on h6 "Victor Gayosso Cazares" at bounding box center [438, 230] width 48 height 10
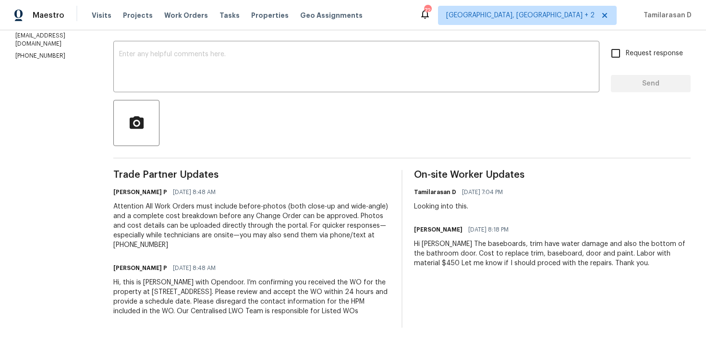
click at [417, 227] on h6 "Victor Gayosso Cazares" at bounding box center [438, 230] width 48 height 10
click at [435, 214] on div "On-site Worker Updates Tamilarasan D 09/08/2025 7:04 PM Looking into this. Vict…" at bounding box center [552, 248] width 276 height 157
click at [425, 195] on h6 "Tamilarasan D" at bounding box center [435, 192] width 42 height 10
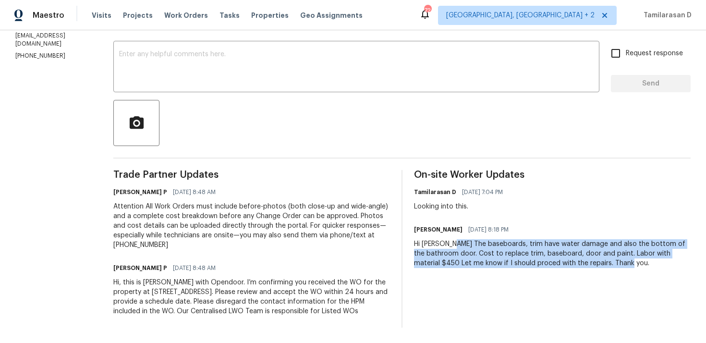
drag, startPoint x: 449, startPoint y: 244, endPoint x: 626, endPoint y: 264, distance: 178.3
click div "Hi Ramyasri The baseboards, trim have water damage and also the bottom of the b…"
copy div "The baseboards, trim have water damage and also the bottom of the bathroom door…"
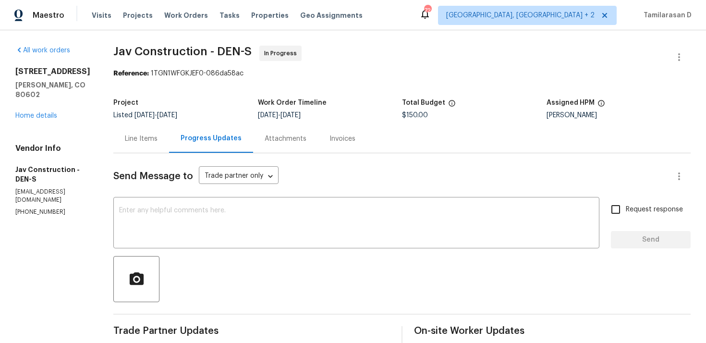
click div "Send Message to Trade partner only Trade partner only ​"
click div "Line Items"
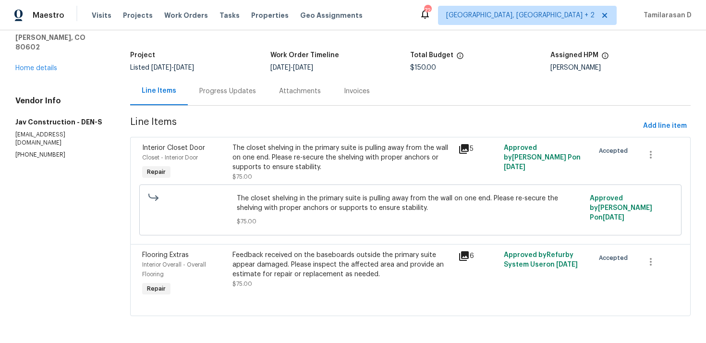
click div "Progress Updates"
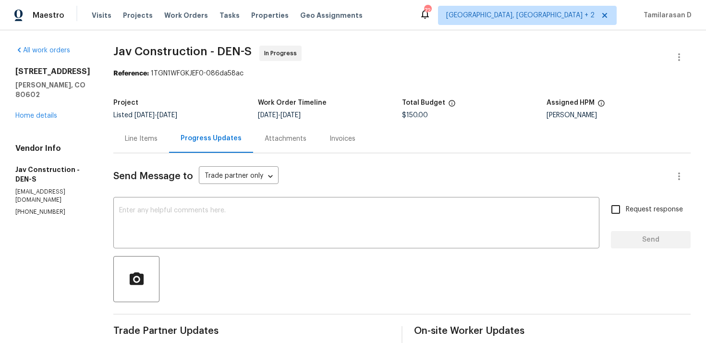
click div "Line Items"
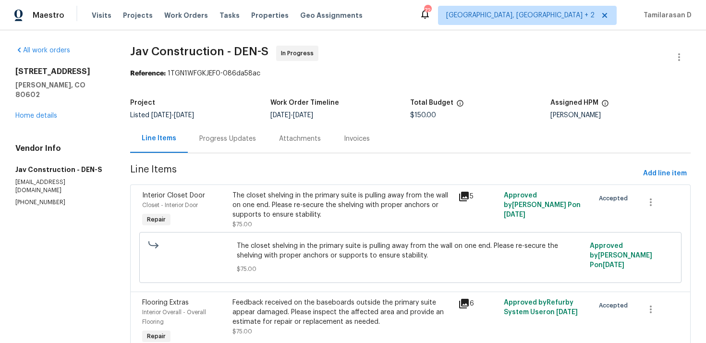
click div "Progress Updates"
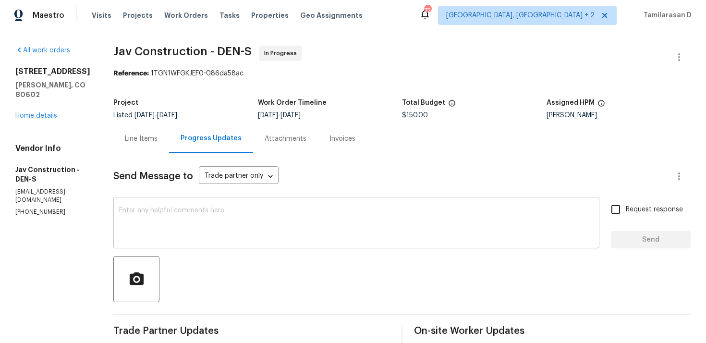
scroll to position [156, 0]
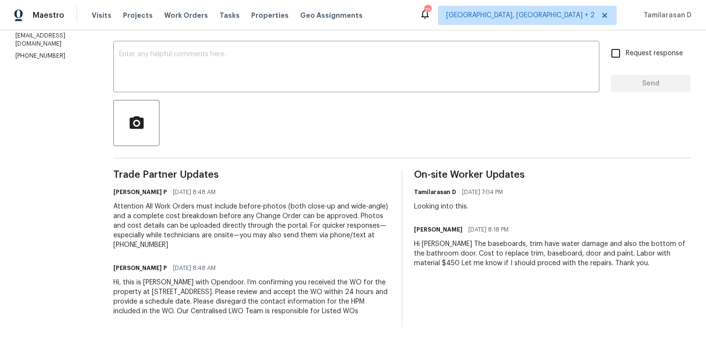
click div "Hi Ramyasri The baseboards, trim have water damage and also the bottom of the b…"
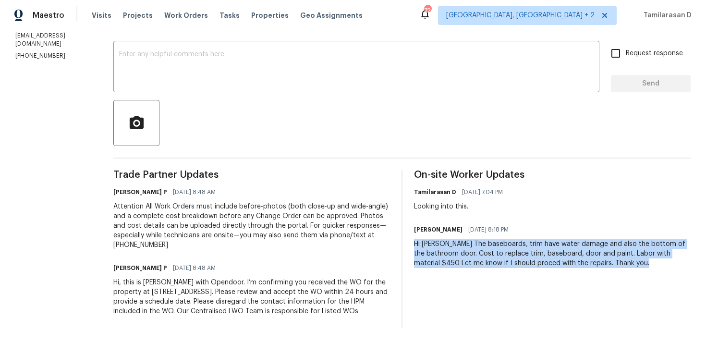
click div "Looking into this."
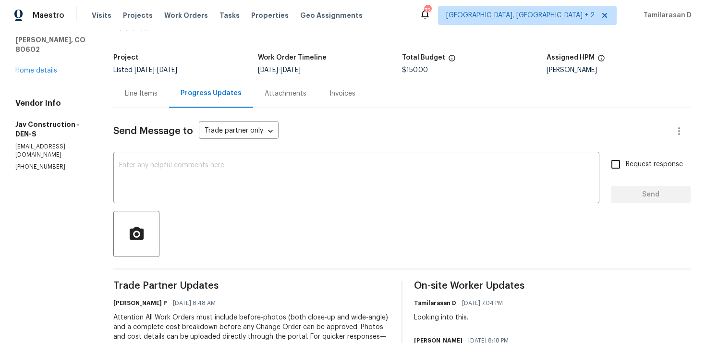
scroll to position [0, 0]
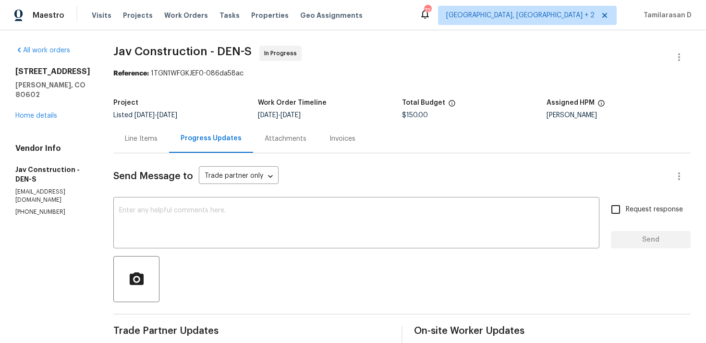
click div "Send Message to Trade partner only Trade partner only ​"
click div "Attachments"
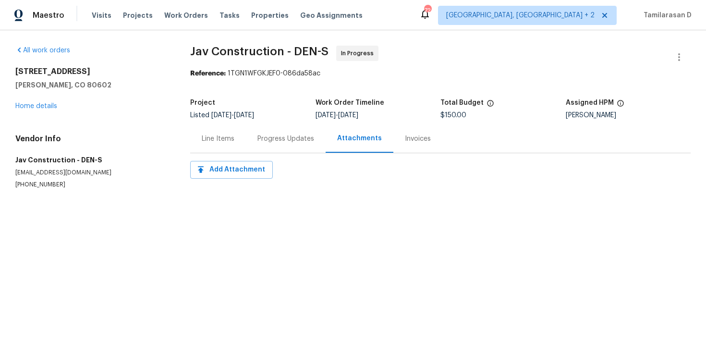
click div "Progress Updates"
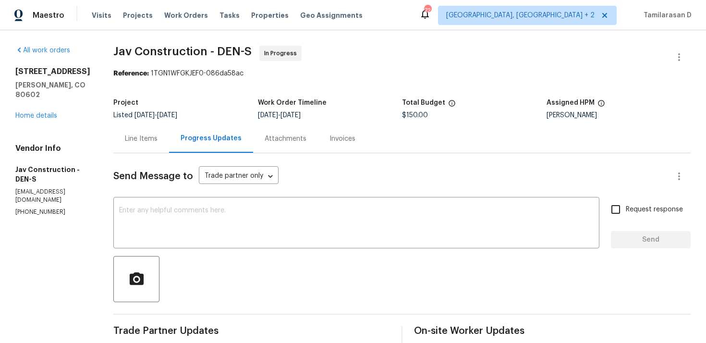
click div "Line Items"
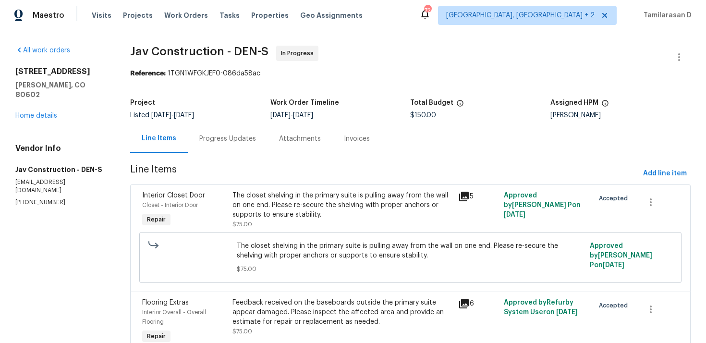
click div "Progress Updates"
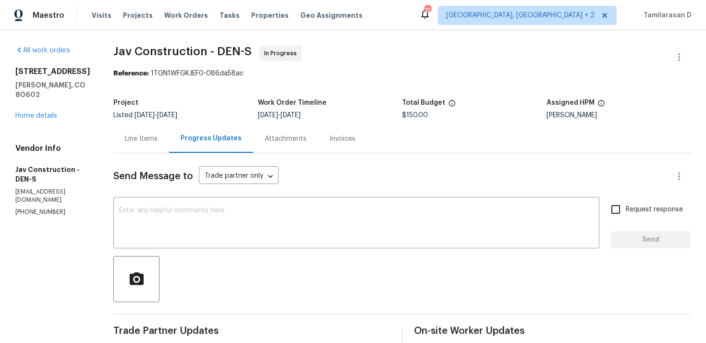
scroll to position [156, 0]
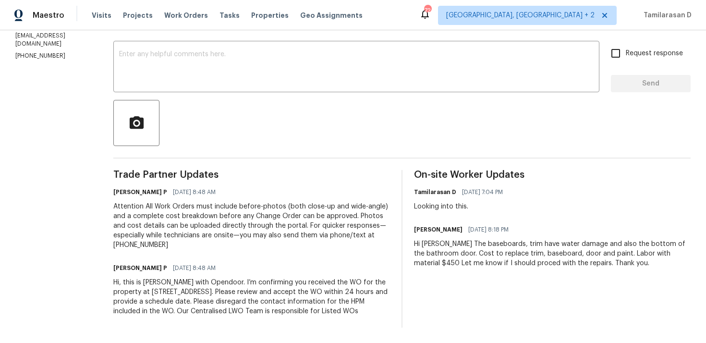
click div "Hi Ramyasri The baseboards, trim have water damage and also the bottom of the b…"
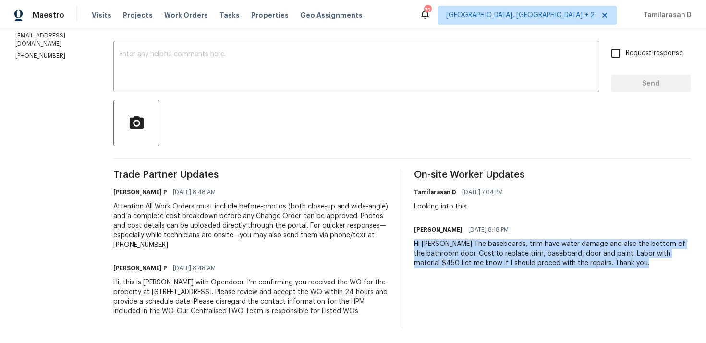
copy div "Hi Ramyasri The baseboards, trim have water damage and also the bottom of the b…"
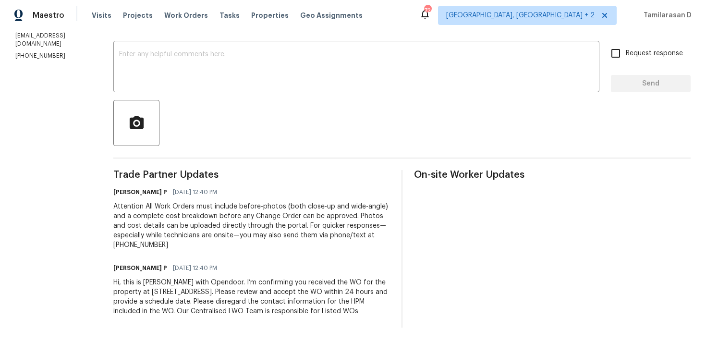
scroll to position [149, 0]
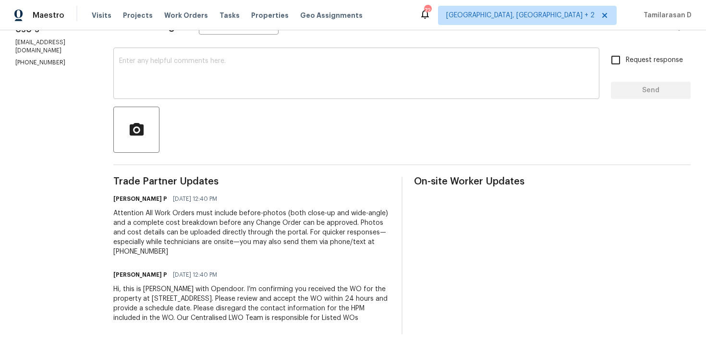
click at [231, 94] on div "x ​" at bounding box center [356, 74] width 486 height 49
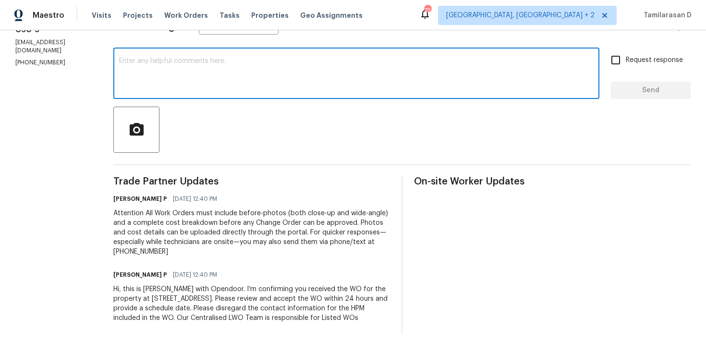
paste textarea "Hey there, Thank you for accepting the work order, could you please let me know…"
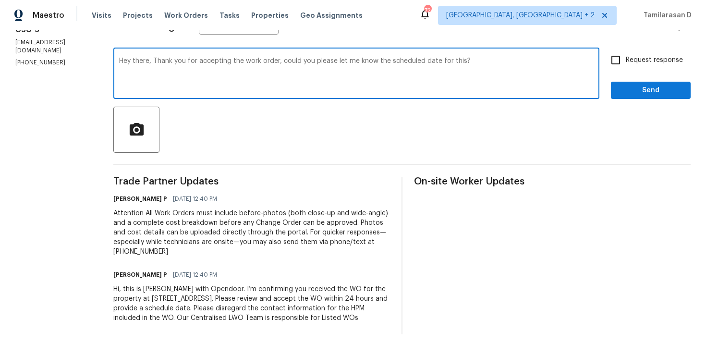
type textarea "Hey there, Thank you for accepting the work order, could you please let me know…"
click at [624, 58] on input "Request response" at bounding box center [615, 60] width 20 height 20
checkbox input "true"
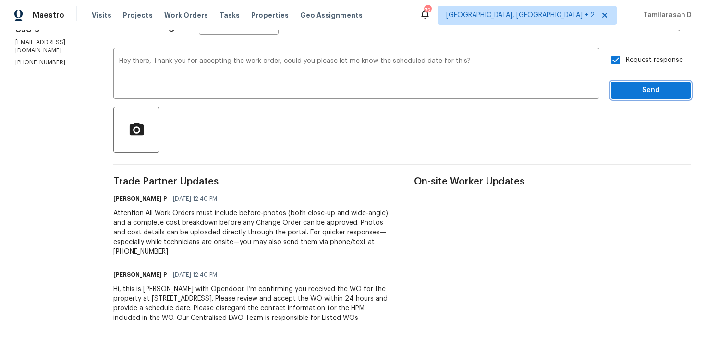
click at [648, 93] on span "Send" at bounding box center [650, 90] width 64 height 12
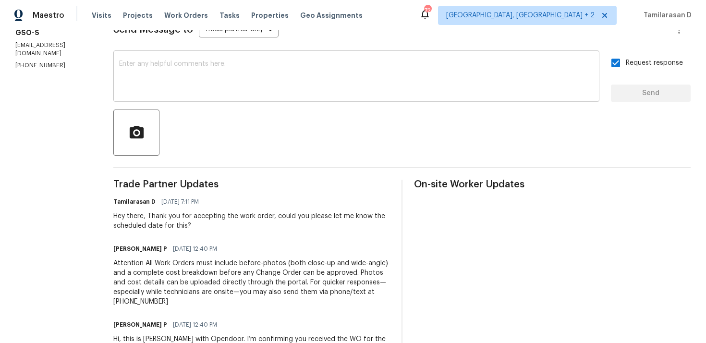
scroll to position [205, 0]
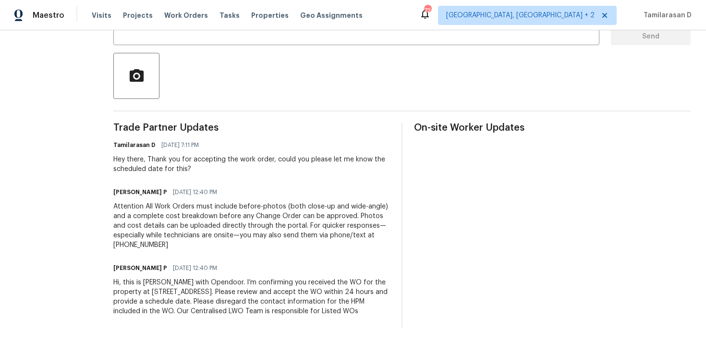
click at [229, 164] on div "Hey there, Thank you for accepting the work order, could you please let me know…" at bounding box center [251, 164] width 276 height 19
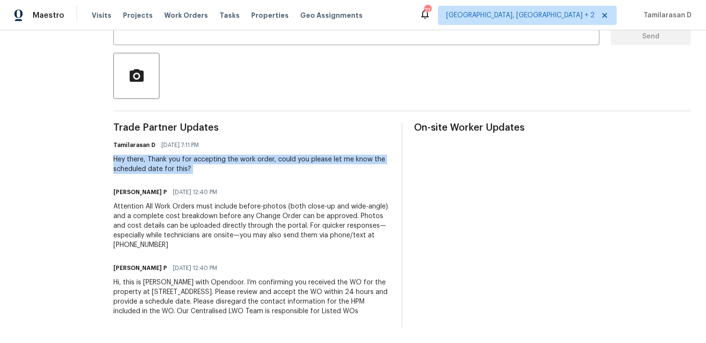
click at [229, 164] on div "Hey there, Thank you for accepting the work order, could you please let me know…" at bounding box center [251, 164] width 276 height 19
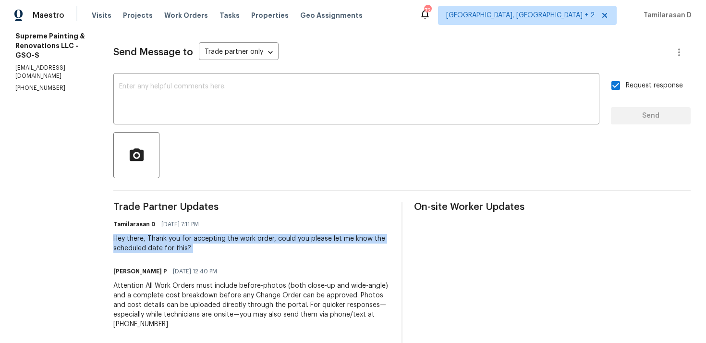
scroll to position [0, 0]
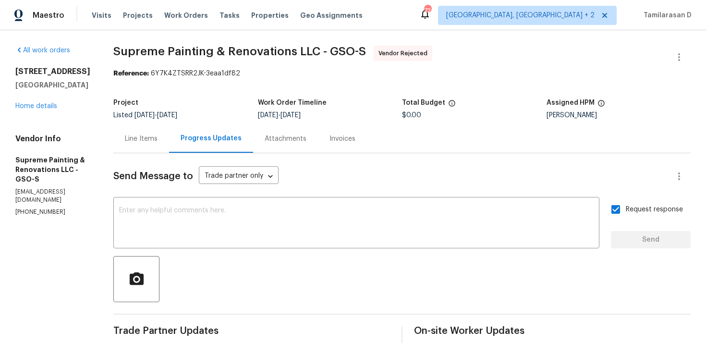
click at [157, 136] on div "Line Items" at bounding box center [141, 139] width 33 height 10
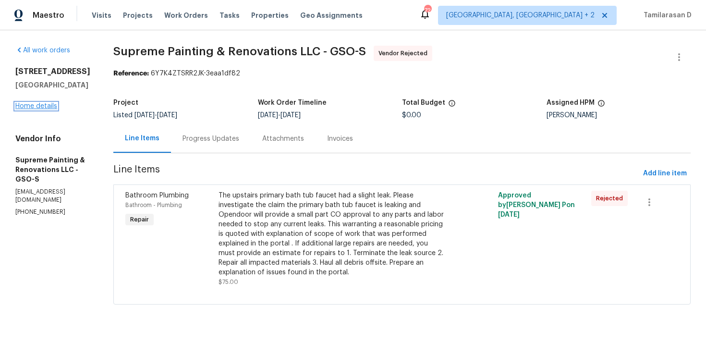
click at [20, 108] on link "Home details" at bounding box center [36, 106] width 42 height 7
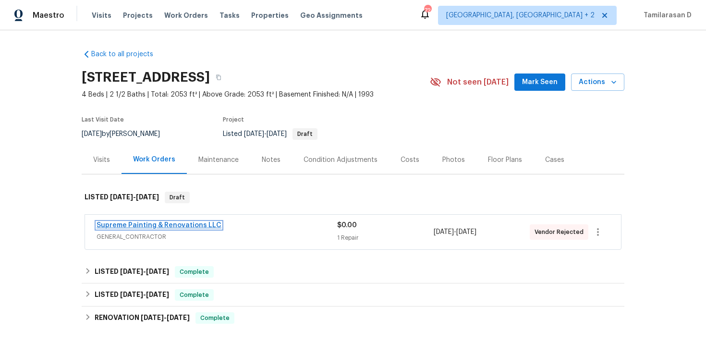
click at [151, 227] on link "Supreme Painting & Renovations LLC" at bounding box center [158, 225] width 125 height 7
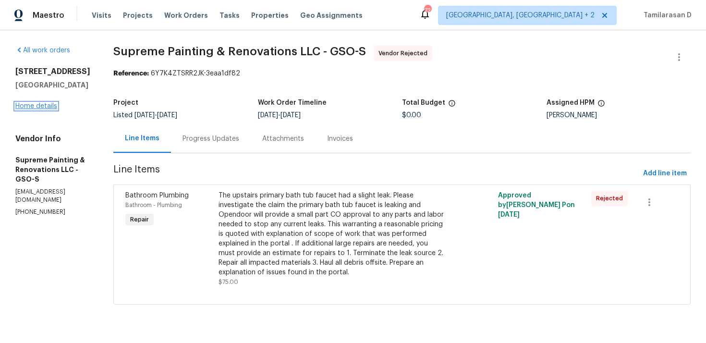
click at [23, 104] on link "Home details" at bounding box center [36, 106] width 42 height 7
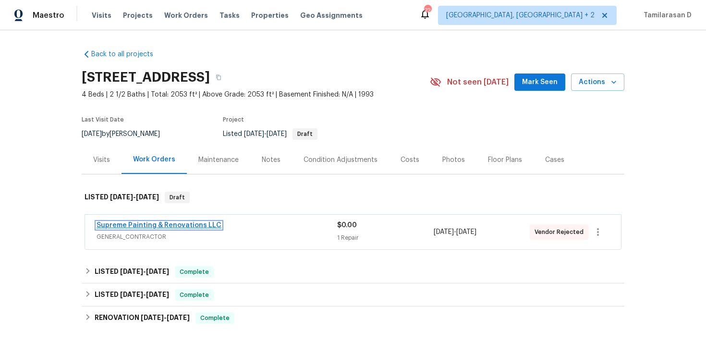
click at [163, 226] on link "Supreme Painting & Renovations LLC" at bounding box center [158, 225] width 125 height 7
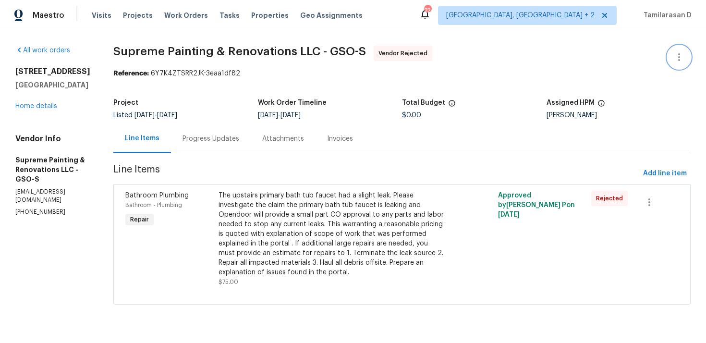
click at [687, 55] on button "button" at bounding box center [678, 57] width 23 height 23
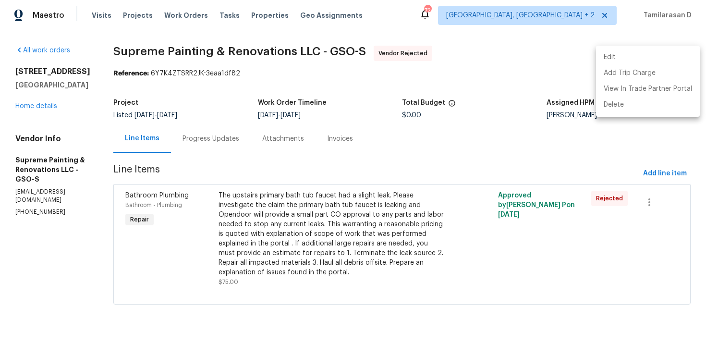
click at [597, 58] on li "Edit" at bounding box center [648, 57] width 104 height 16
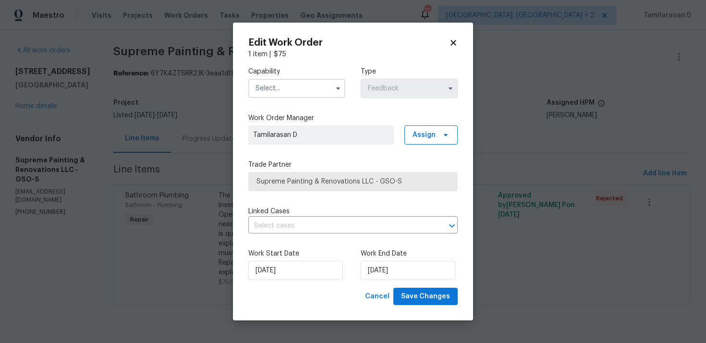
click at [279, 81] on input "text" at bounding box center [296, 88] width 97 height 19
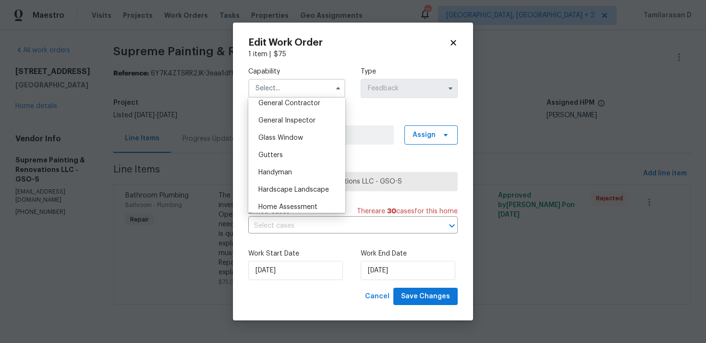
scroll to position [414, 0]
click at [277, 153] on span "General Contractor" at bounding box center [289, 153] width 62 height 7
type input "General Contractor"
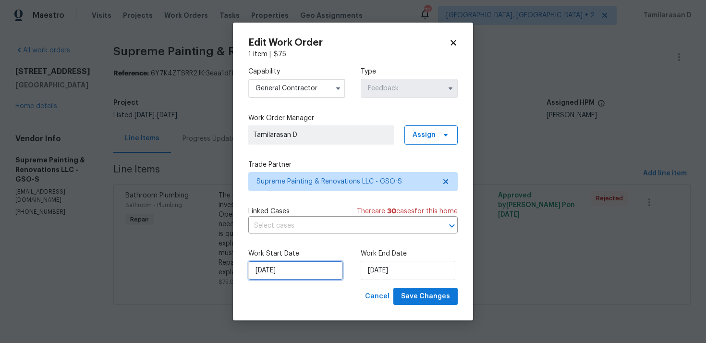
click at [300, 270] on input "05/09/2025" at bounding box center [295, 270] width 95 height 19
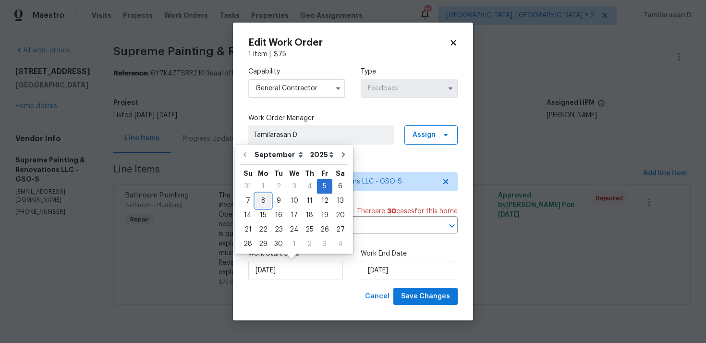
click at [266, 200] on div "8" at bounding box center [262, 200] width 15 height 13
type input "08/09/2025"
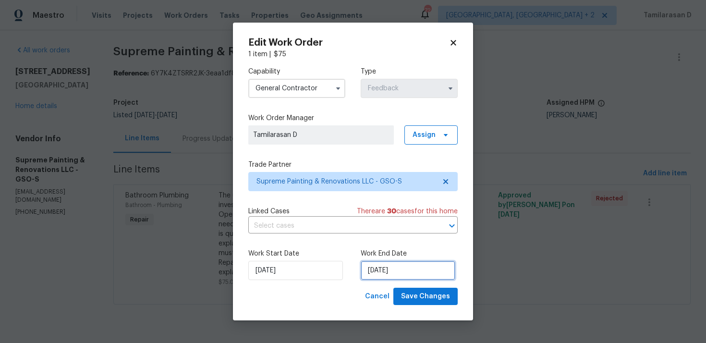
click at [383, 270] on input "09/09/2025" at bounding box center [407, 270] width 95 height 19
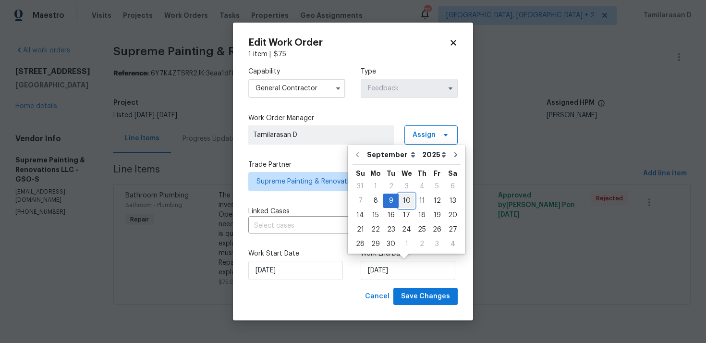
click at [407, 206] on div "10" at bounding box center [406, 200] width 16 height 13
type input "10/09/2025"
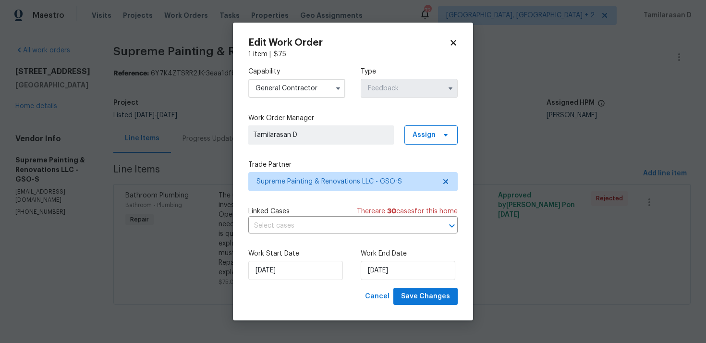
click at [330, 170] on div "Trade Partner Supreme Painting & Renovations LLC - GSO-S" at bounding box center [352, 175] width 209 height 31
click at [323, 181] on span "Supreme Painting & Renovations LLC - GSO-S" at bounding box center [345, 182] width 179 height 10
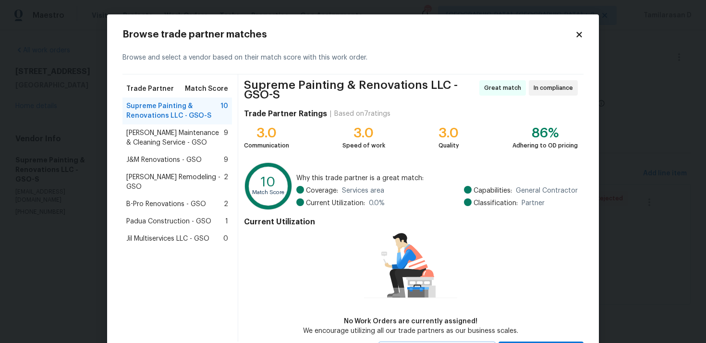
click at [152, 128] on span "Baker's Maintenance & Cleaning Service - GSO" at bounding box center [174, 137] width 97 height 19
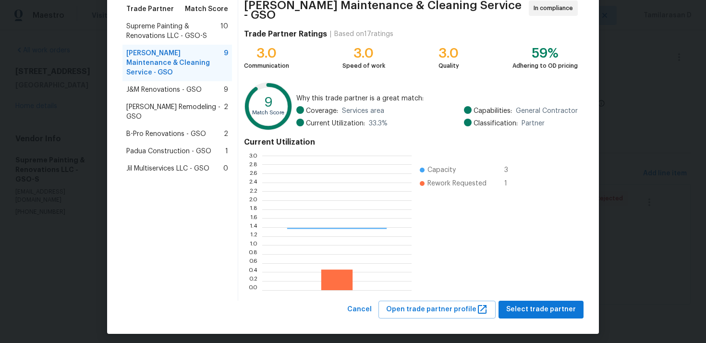
scroll to position [134, 149]
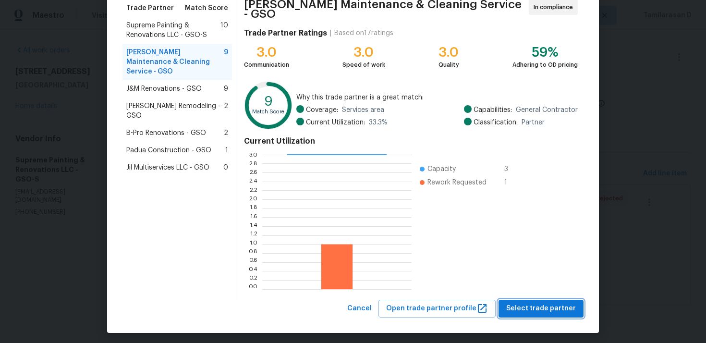
click at [534, 305] on span "Select trade partner" at bounding box center [541, 308] width 70 height 12
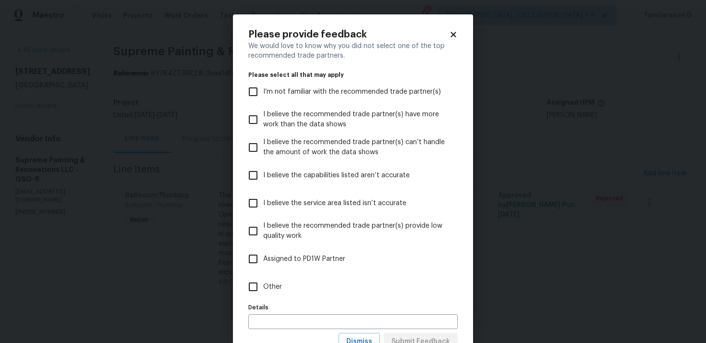
scroll to position [0, 0]
click at [276, 288] on span "Other" at bounding box center [272, 287] width 19 height 10
click at [263, 288] on input "Other" at bounding box center [253, 286] width 20 height 20
checkbox input "true"
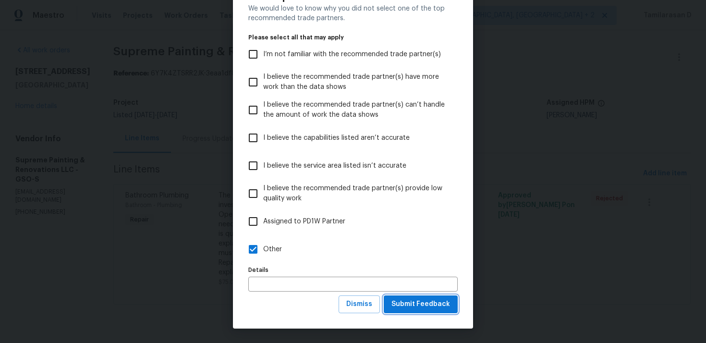
click at [423, 302] on span "Submit Feedback" at bounding box center [420, 304] width 59 height 12
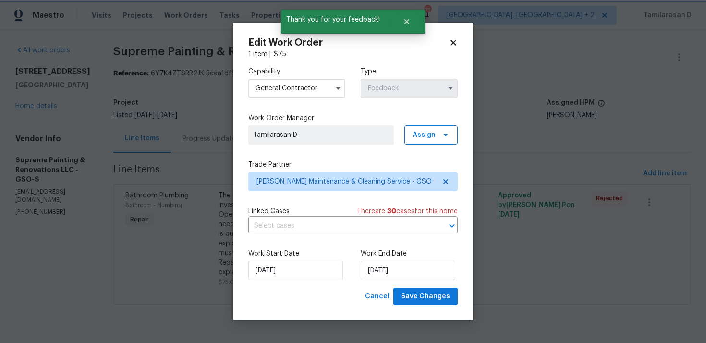
scroll to position [0, 0]
click at [420, 293] on span "Save Changes" at bounding box center [425, 296] width 49 height 12
click at [213, 132] on body "Maestro Visits Projects Work Orders Tasks Properties Geo Assignments 72 Albuque…" at bounding box center [353, 165] width 706 height 331
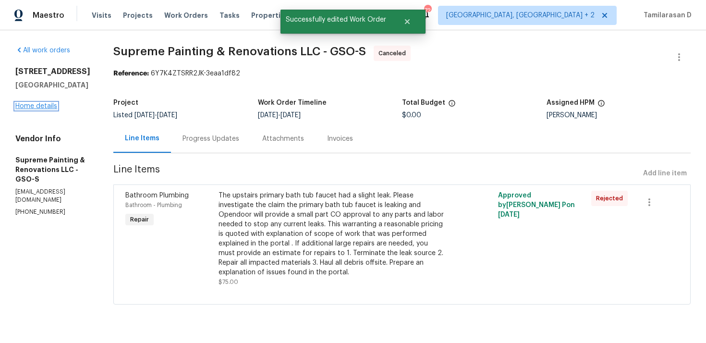
click at [21, 103] on link "Home details" at bounding box center [36, 106] width 42 height 7
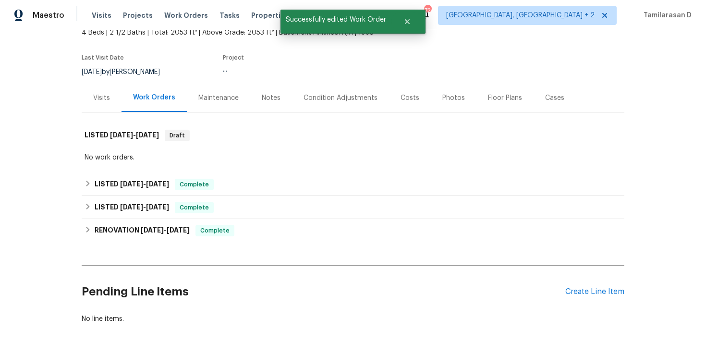
scroll to position [84, 0]
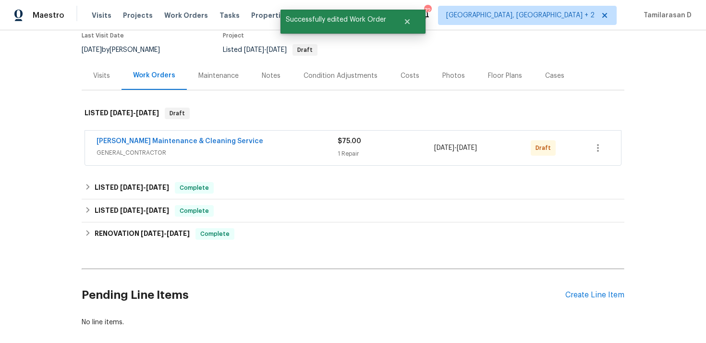
click at [129, 137] on span "Baker's Maintenance & Cleaning Service" at bounding box center [179, 141] width 167 height 10
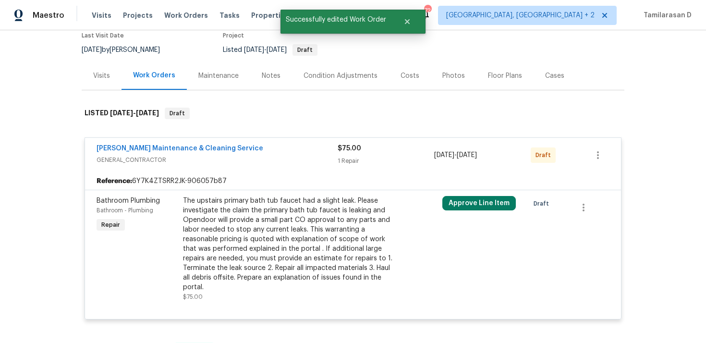
click at [187, 152] on span "Baker's Maintenance & Cleaning Service" at bounding box center [179, 149] width 167 height 10
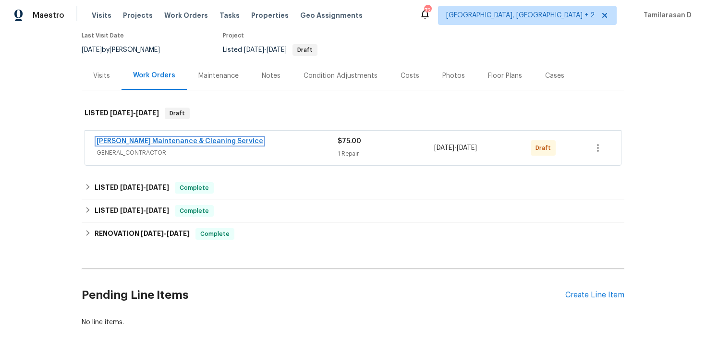
click at [184, 143] on link "Baker's Maintenance & Cleaning Service" at bounding box center [179, 141] width 167 height 7
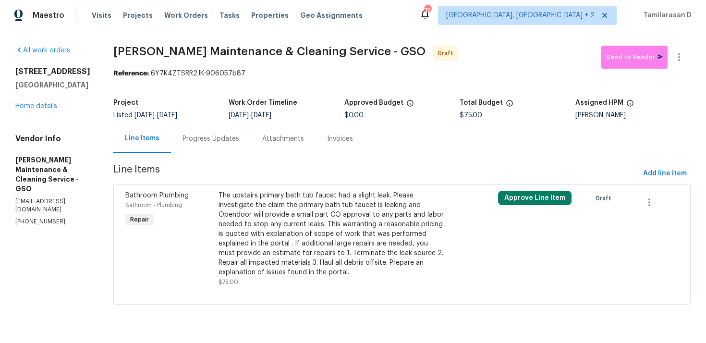
click at [221, 140] on div "Progress Updates" at bounding box center [210, 139] width 57 height 10
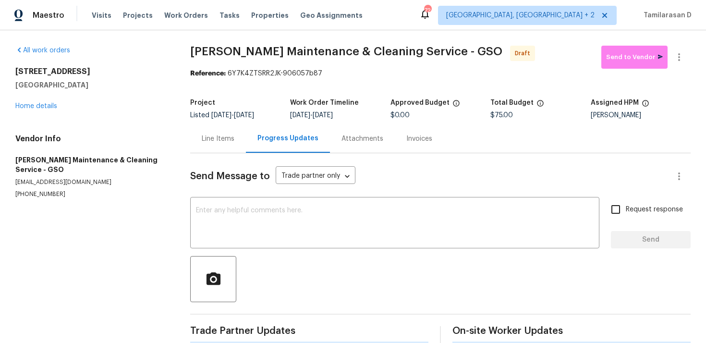
click at [232, 287] on button "button" at bounding box center [213, 279] width 46 height 46
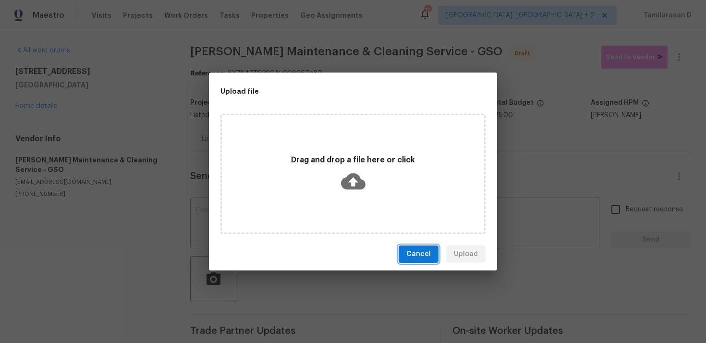
click at [424, 251] on span "Cancel" at bounding box center [418, 254] width 24 height 12
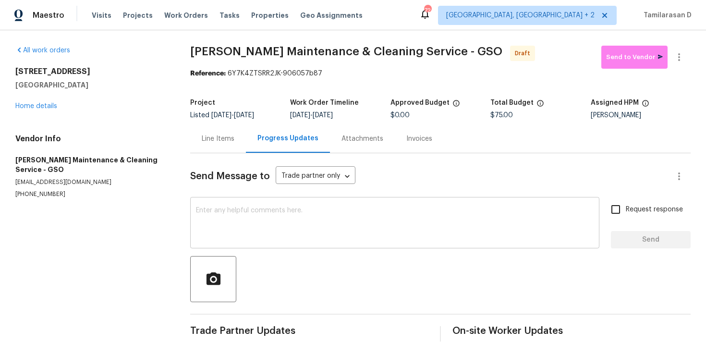
click at [293, 229] on textarea at bounding box center [394, 224] width 397 height 34
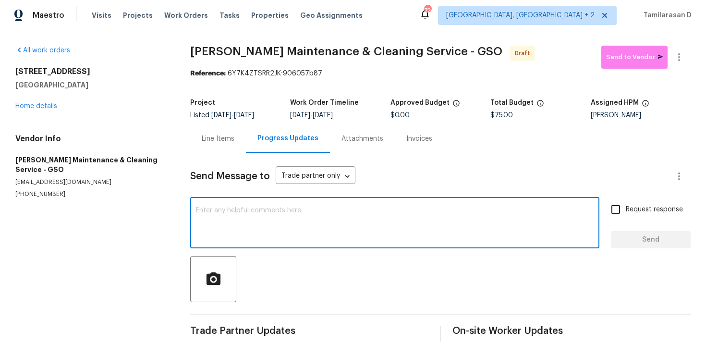
paste textarea "Hey, this is Tamil from Opendoor. I’m confirming you received the WO for the pr…"
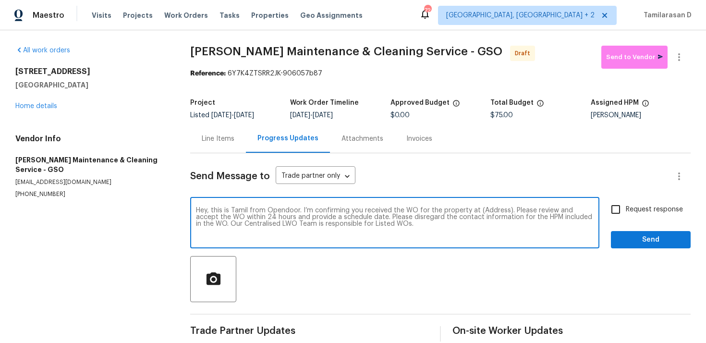
click at [492, 209] on textarea "Hey, this is Tamil from Opendoor. I’m confirming you received the WO for the pr…" at bounding box center [394, 224] width 397 height 34
paste textarea "3319 Timberwolf Ave, High Point, NC 27265"
type textarea "Hey, this is Tamil from Opendoor. I’m confirming you received the WO for the pr…"
click at [611, 207] on input "Request response" at bounding box center [615, 209] width 20 height 20
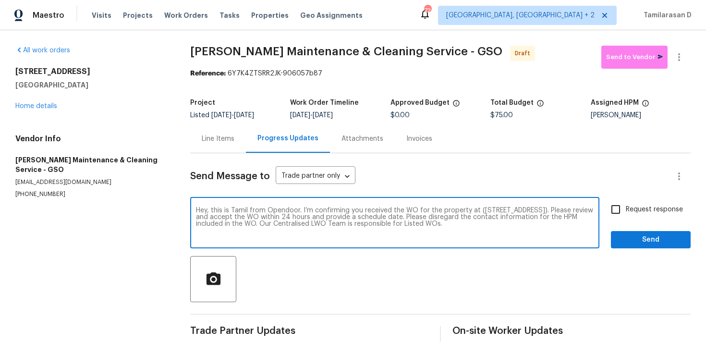
checkbox input "true"
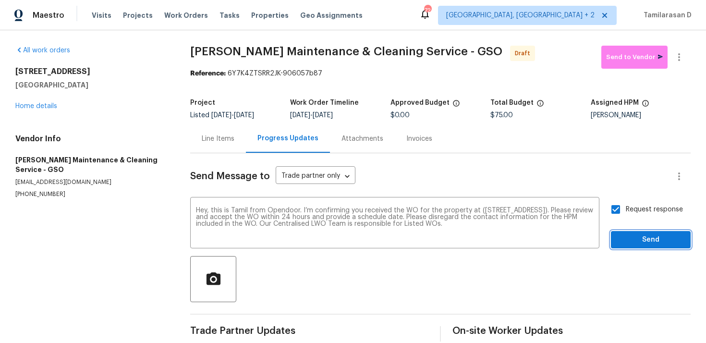
click at [633, 233] on button "Send" at bounding box center [650, 240] width 80 height 18
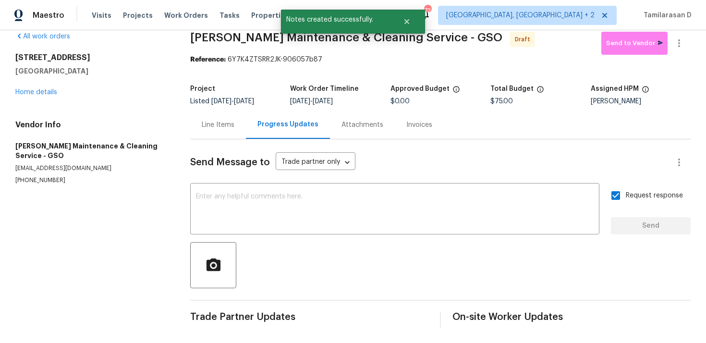
scroll to position [16, 0]
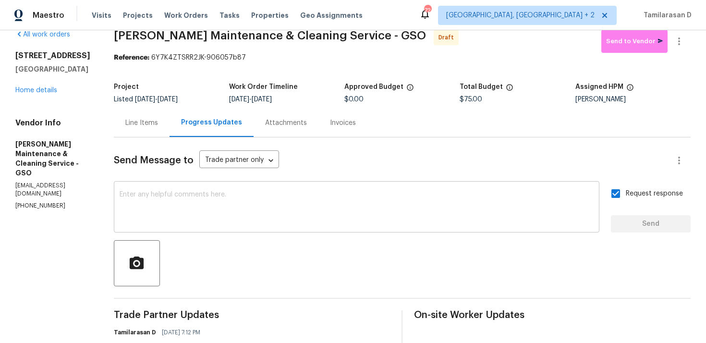
click at [246, 205] on textarea at bounding box center [357, 208] width 474 height 34
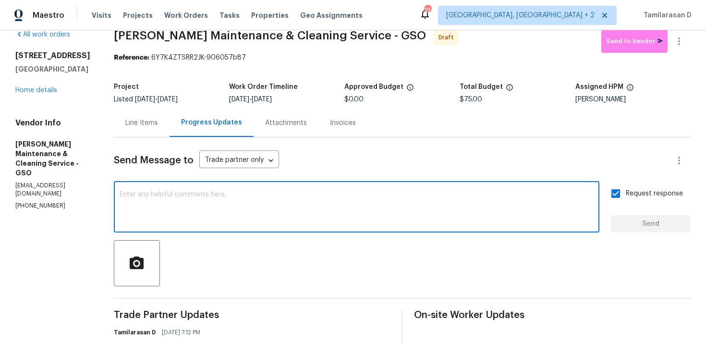
paste textarea "Attention All Work Orders must include before-photos (both close-up and wide-an…"
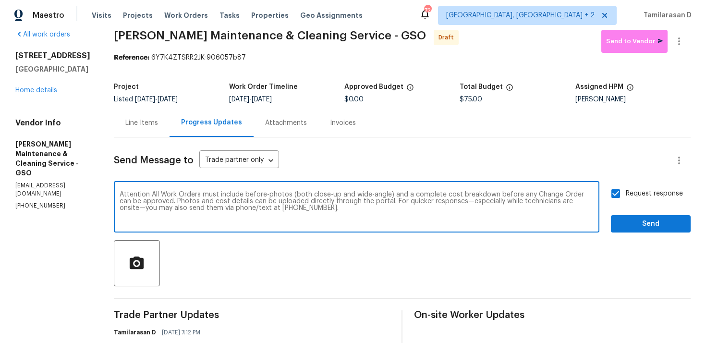
type textarea "Attention All Work Orders must include before-photos (both close-up and wide-an…"
click at [652, 236] on div "Send Message to Trade partner only Trade partner only ​ Attention All Work Orde…" at bounding box center [402, 264] width 576 height 254
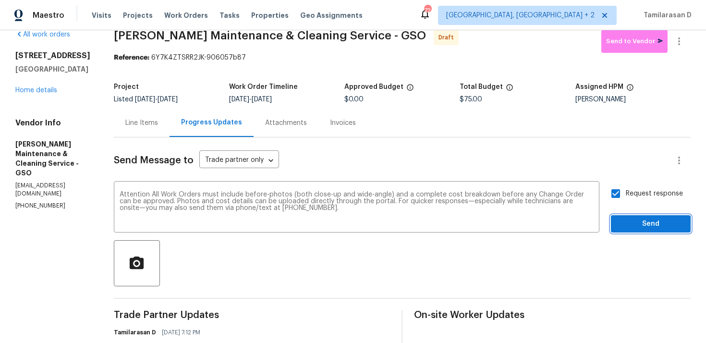
click at [658, 216] on button "Send" at bounding box center [650, 224] width 80 height 18
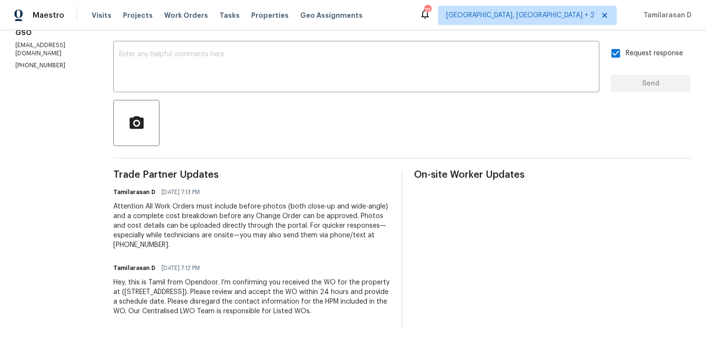
scroll to position [0, 0]
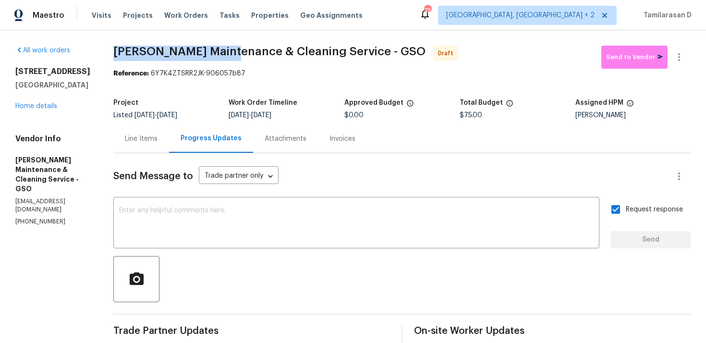
drag, startPoint x: 122, startPoint y: 52, endPoint x: 237, endPoint y: 48, distance: 114.3
click at [237, 48] on div "All work orders 3319 Timberwolf Ave High Point, NC 27265 Home details Vendor In…" at bounding box center [353, 264] width 706 height 468
copy span "Baker's Maintenance"
click at [674, 55] on icon "button" at bounding box center [679, 57] width 12 height 12
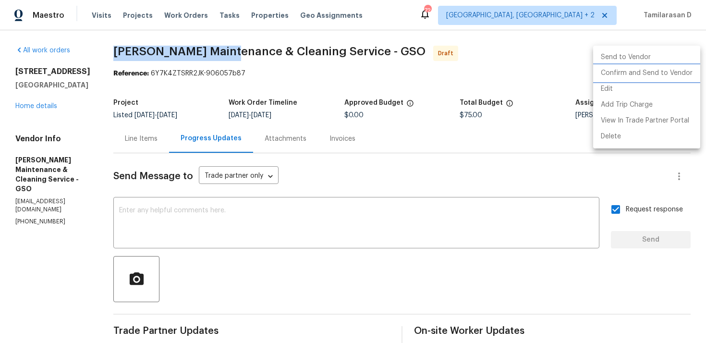
click at [625, 73] on li "Confirm and Send to Vendor" at bounding box center [646, 73] width 107 height 16
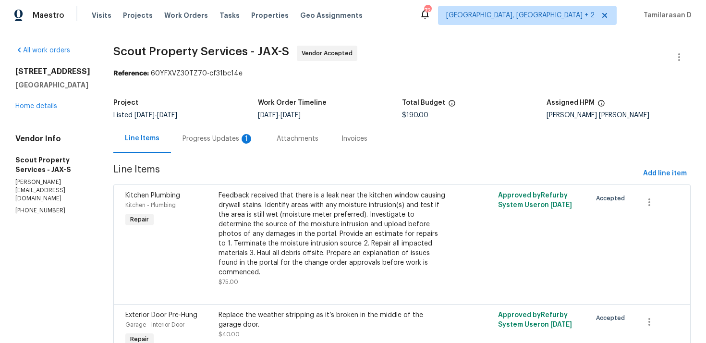
click at [171, 132] on div "Progress Updates 1" at bounding box center [218, 138] width 94 height 28
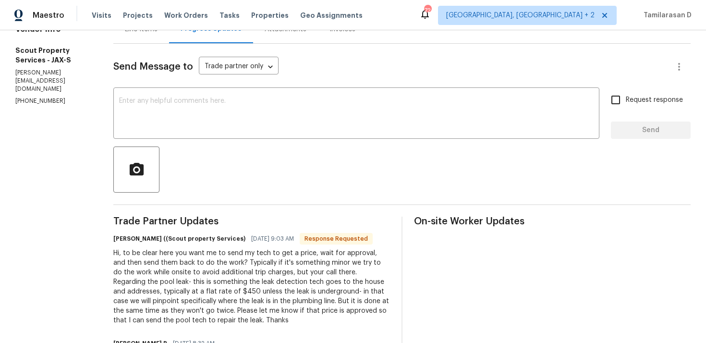
scroll to position [150, 0]
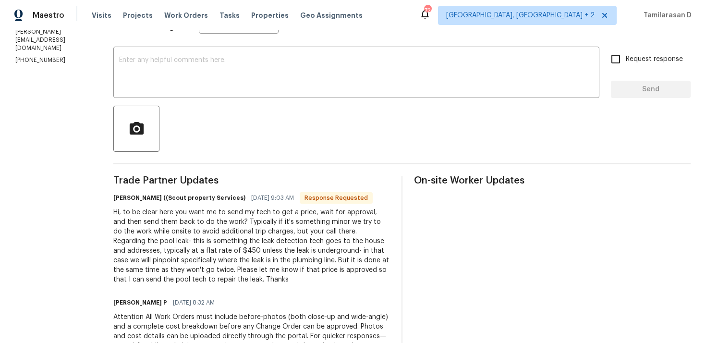
click at [162, 246] on div "Hi, to be clear here you want me to send my tech to get a price, wait for appro…" at bounding box center [251, 245] width 276 height 77
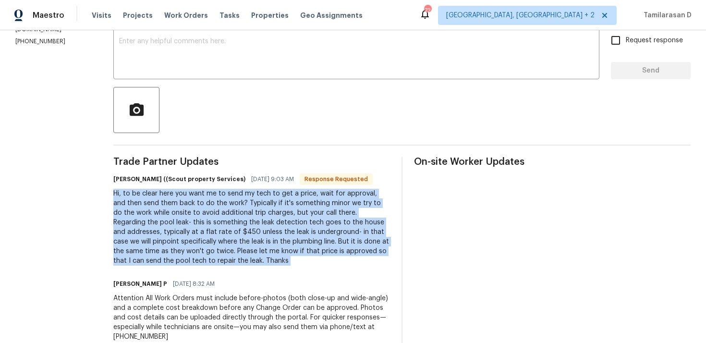
scroll to position [188, 0]
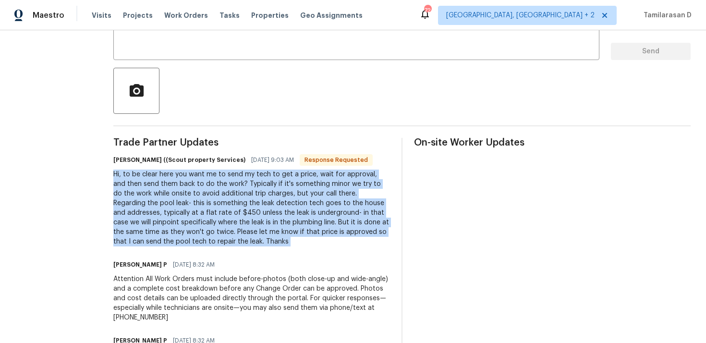
click at [156, 208] on div "Hi, to be clear here you want me to send my tech to get a price, wait for appro…" at bounding box center [251, 207] width 276 height 77
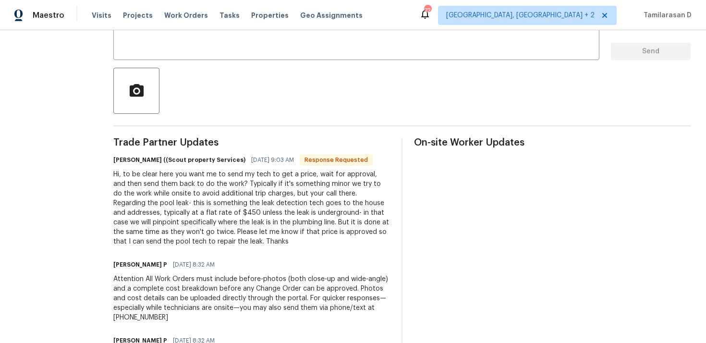
click at [156, 208] on div "Hi, to be clear here you want me to send my tech to get a price, wait for appro…" at bounding box center [251, 207] width 276 height 77
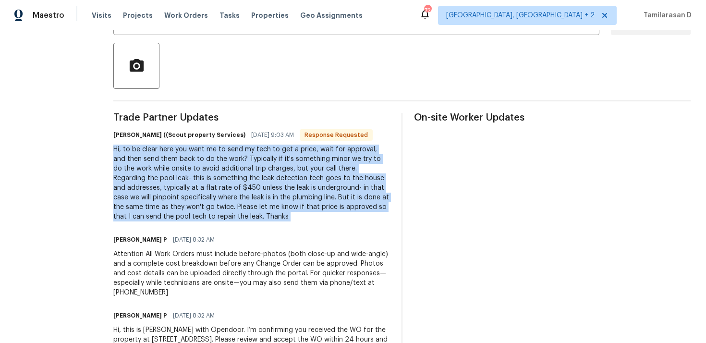
scroll to position [241, 0]
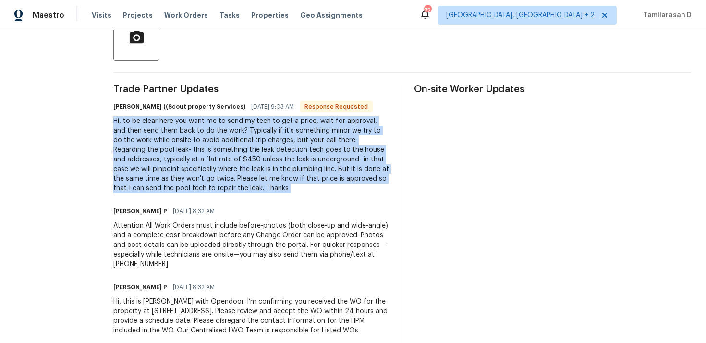
click at [207, 175] on div "Hi, to be clear here you want me to send my tech to get a price, wait for appro…" at bounding box center [251, 154] width 276 height 77
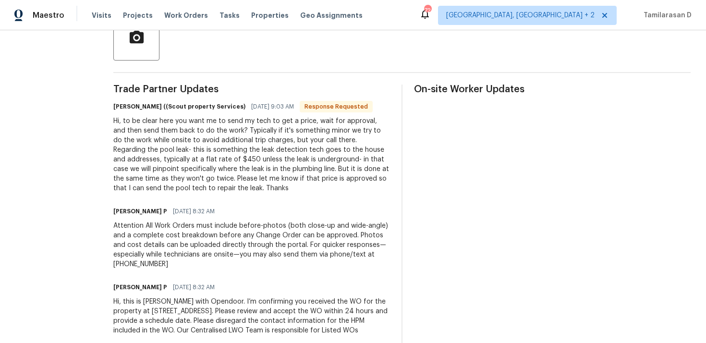
click at [207, 175] on div "Hi, to be clear here you want me to send my tech to get a price, wait for appro…" at bounding box center [251, 154] width 276 height 77
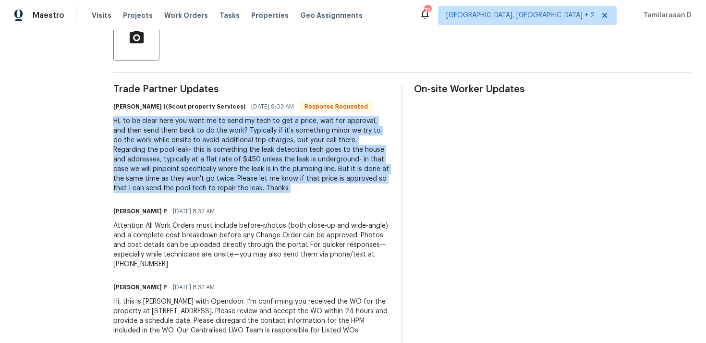
click at [207, 175] on div "Hi, to be clear here you want me to send my tech to get a price, wait for appro…" at bounding box center [251, 154] width 276 height 77
click at [191, 164] on div "Hi, to be clear here you want me to send my tech to get a price, wait for appro…" at bounding box center [251, 154] width 276 height 77
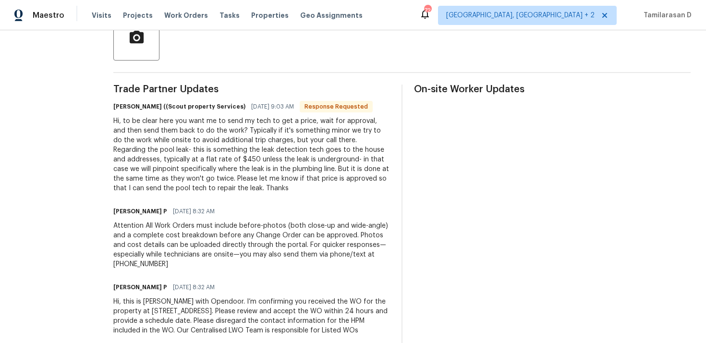
click at [191, 164] on div "Hi, to be clear here you want me to send my tech to get a price, wait for appro…" at bounding box center [251, 154] width 276 height 77
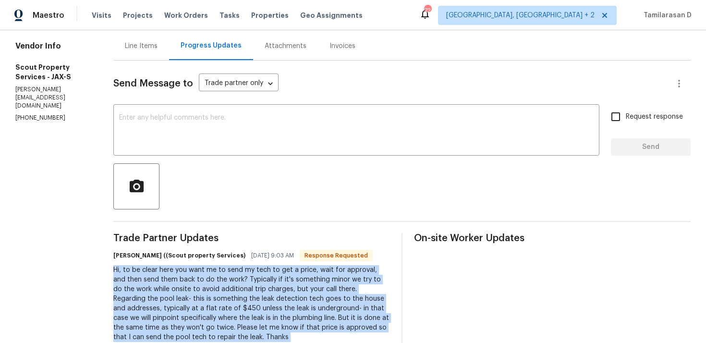
scroll to position [79, 0]
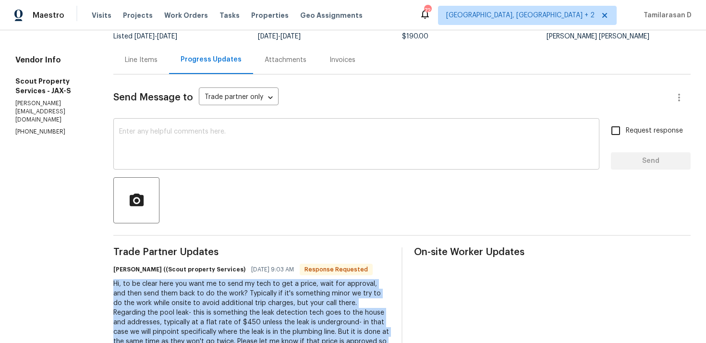
click at [159, 152] on textarea at bounding box center [356, 145] width 474 height 34
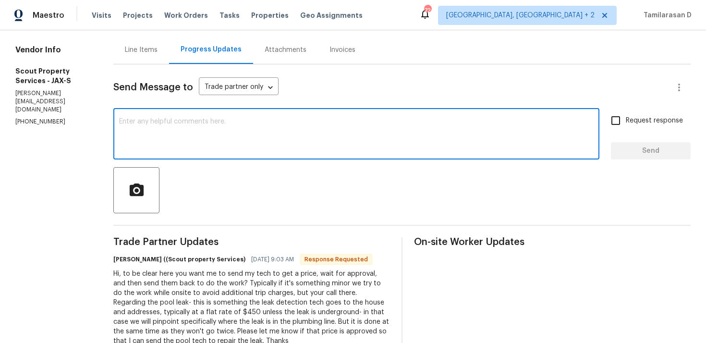
scroll to position [29, 0]
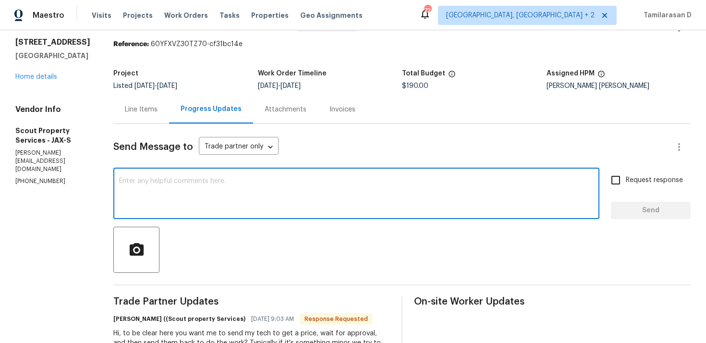
click at [115, 103] on div "Line Items" at bounding box center [141, 109] width 56 height 28
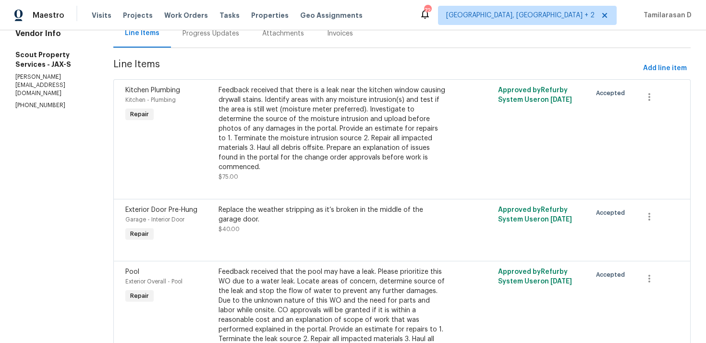
scroll to position [170, 0]
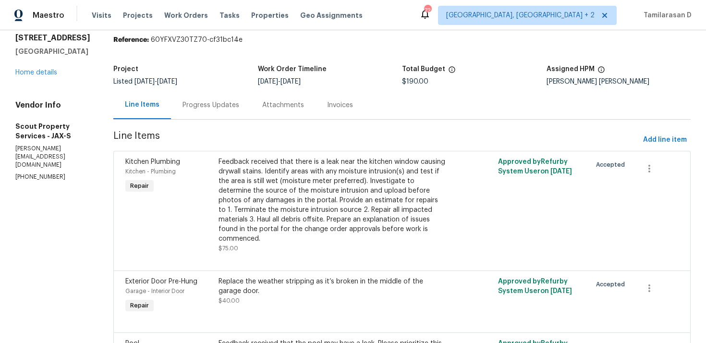
click at [182, 100] on div "Progress Updates" at bounding box center [210, 105] width 57 height 10
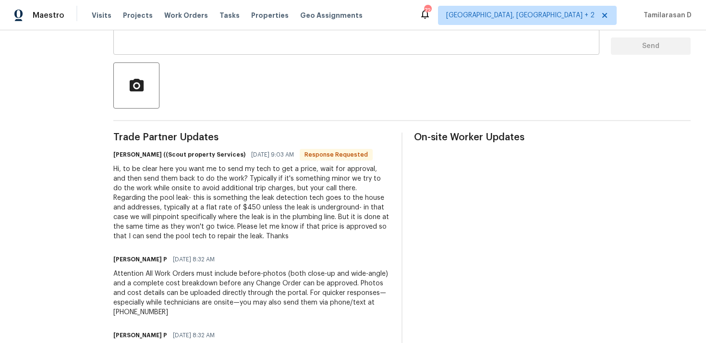
scroll to position [241, 0]
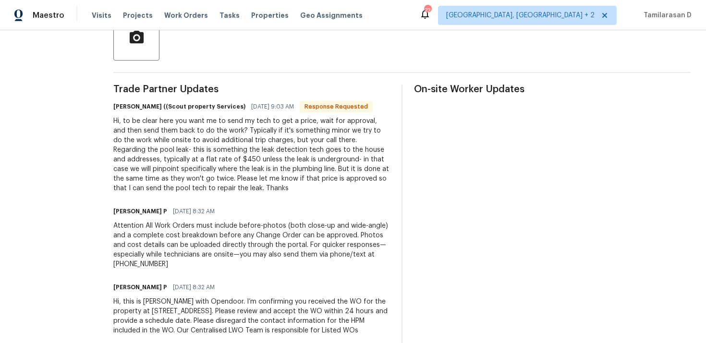
click at [160, 148] on div "Hi, to be clear here you want me to send my tech to get a price, wait for appro…" at bounding box center [251, 154] width 276 height 77
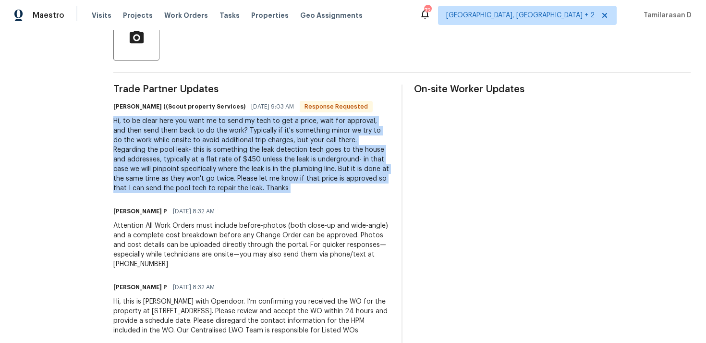
copy div "Hi, to be clear here you want me to send my tech to get a price, wait for appro…"
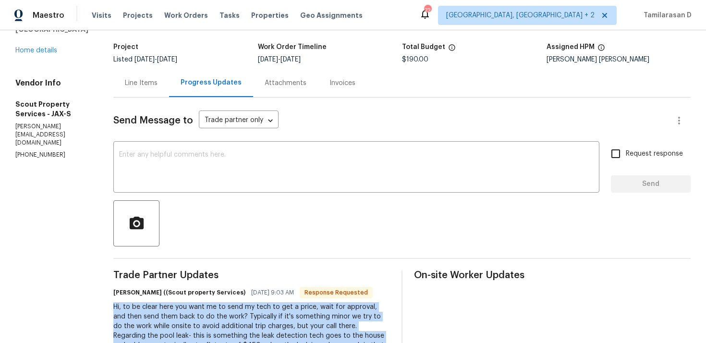
scroll to position [0, 0]
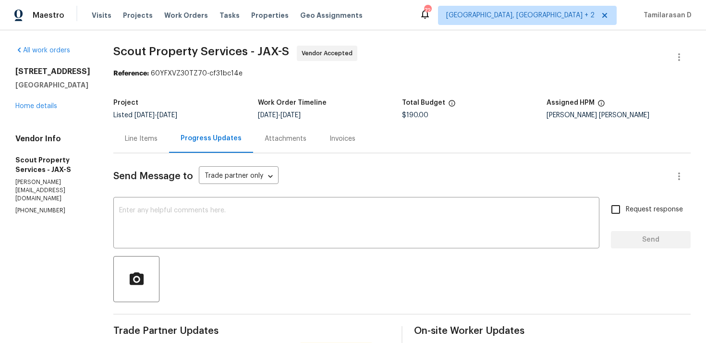
click at [125, 140] on div "Line Items" at bounding box center [141, 139] width 33 height 10
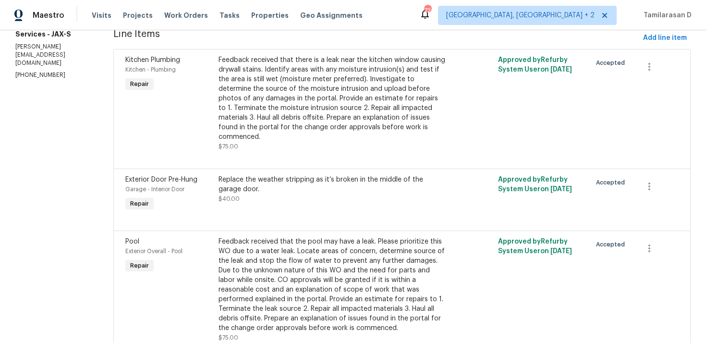
scroll to position [139, 0]
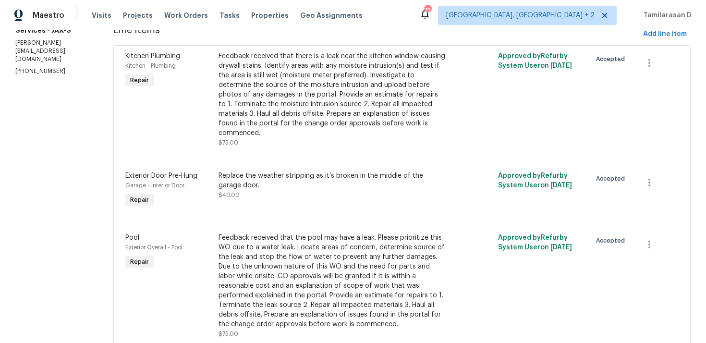
click at [270, 244] on div "Feedback received that the pool may have a leak. Please prioritize this WO due …" at bounding box center [331, 281] width 227 height 96
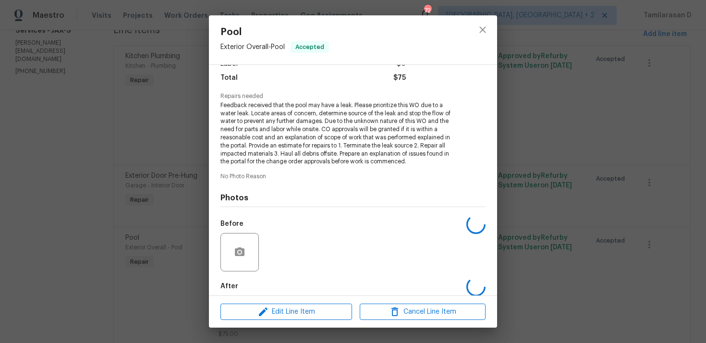
scroll to position [91, 0]
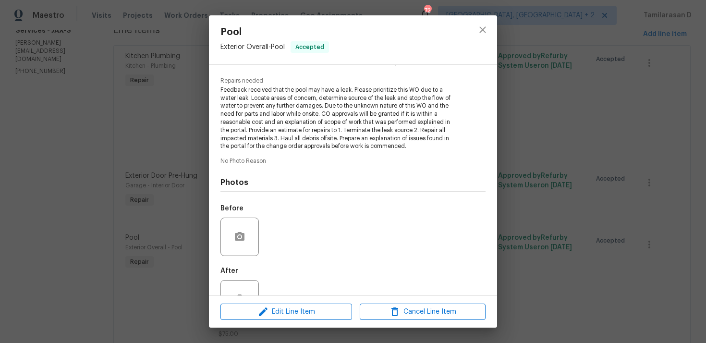
click at [196, 209] on div "Pool Exterior Overall - Pool Accepted Vendor Scout Property Services Account Ca…" at bounding box center [353, 171] width 706 height 343
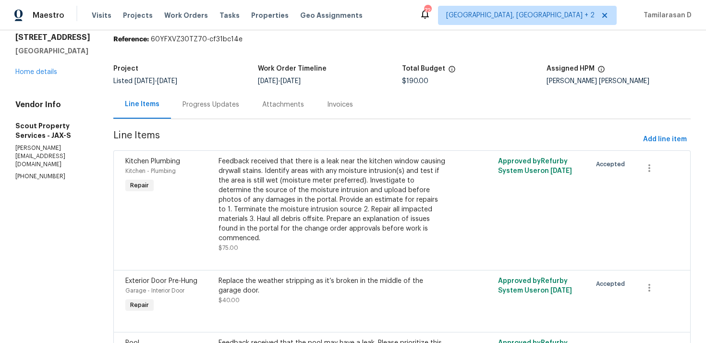
click at [180, 110] on div "Progress Updates" at bounding box center [211, 104] width 80 height 28
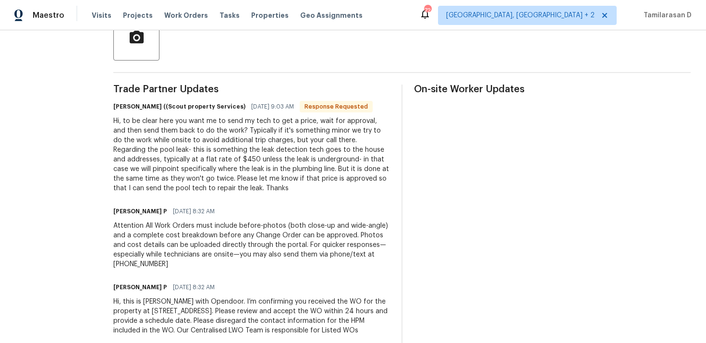
scroll to position [18, 0]
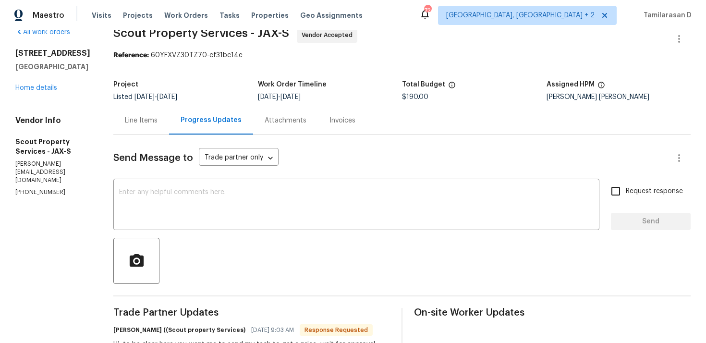
click at [113, 131] on div "Line Items" at bounding box center [141, 120] width 56 height 28
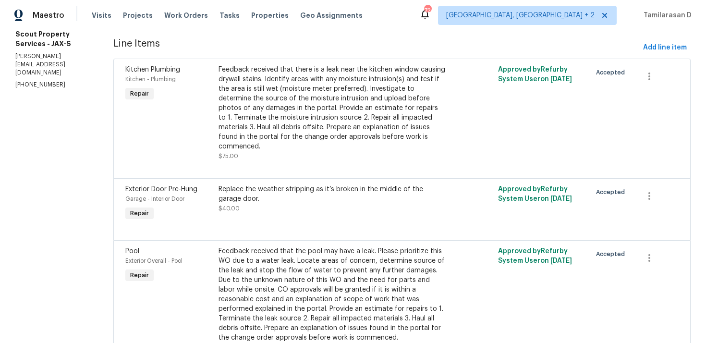
scroll to position [170, 0]
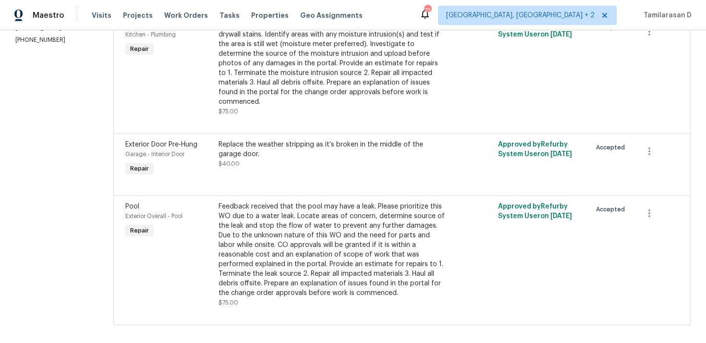
click at [251, 246] on div "Feedback received that the pool may have a leak. Please prioritize this WO due …" at bounding box center [331, 250] width 227 height 96
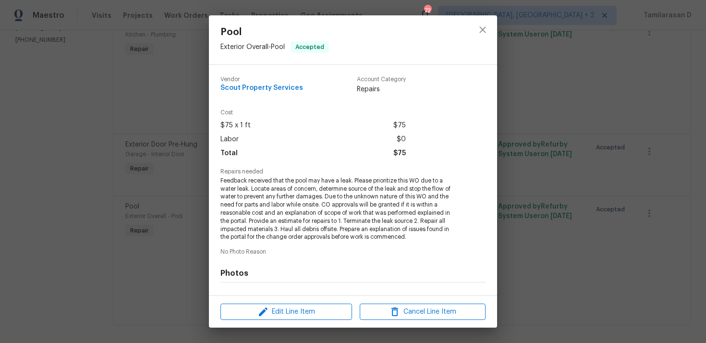
click at [182, 229] on div "Pool Exterior Overall - Pool Accepted Vendor Scout Property Services Account Ca…" at bounding box center [353, 171] width 706 height 343
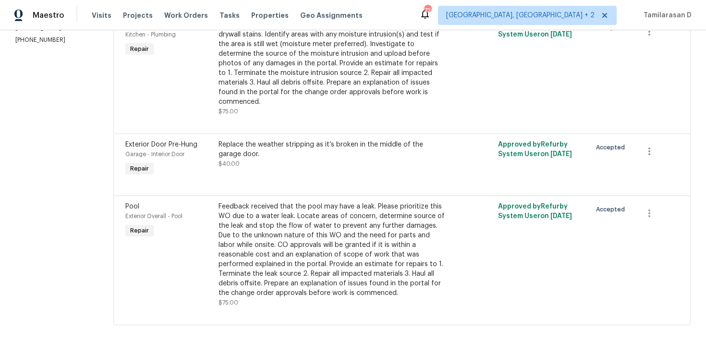
click at [269, 221] on div "Feedback received that the pool may have a leak. Please prioritize this WO due …" at bounding box center [331, 250] width 227 height 96
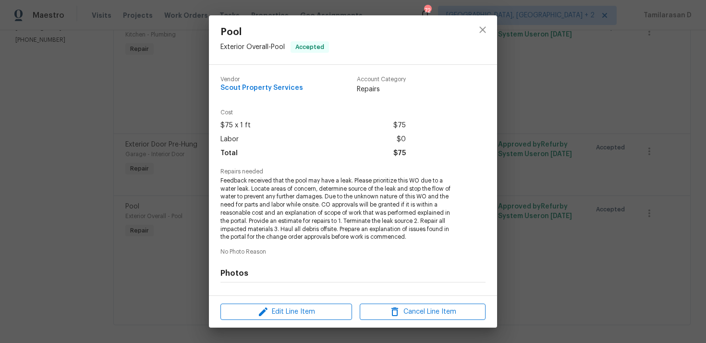
scroll to position [123, 0]
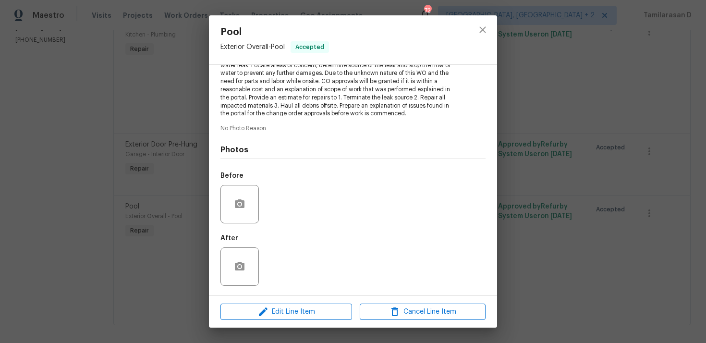
click at [192, 215] on div "Pool Exterior Overall - Pool Accepted Vendor Scout Property Services Account Ca…" at bounding box center [353, 171] width 706 height 343
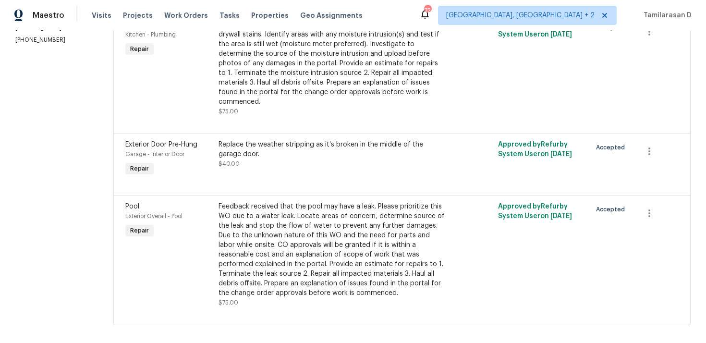
click at [267, 219] on div "Feedback received that the pool may have a leak. Please prioritize this WO due …" at bounding box center [331, 250] width 227 height 96
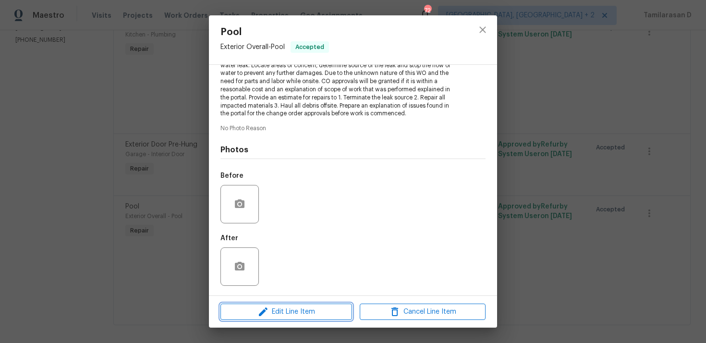
click at [273, 313] on span "Edit Line Item" at bounding box center [286, 312] width 126 height 12
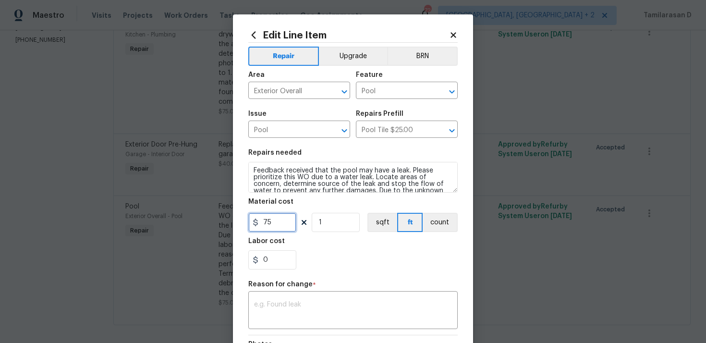
click at [274, 220] on input "75" at bounding box center [272, 222] width 48 height 19
click at [266, 227] on input "75" at bounding box center [272, 222] width 48 height 19
click at [267, 226] on input "75" at bounding box center [272, 222] width 48 height 19
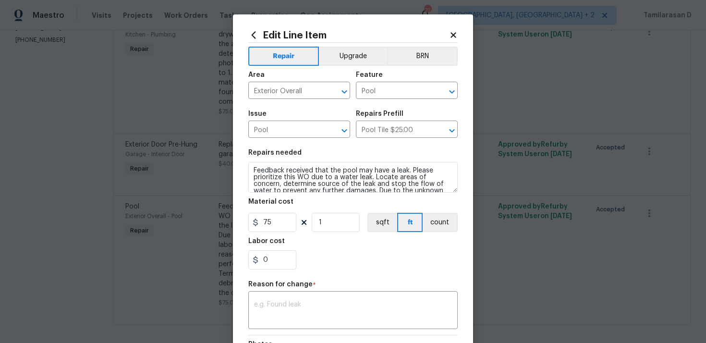
click at [464, 265] on div "Edit Line Item Repair Upgrade BRN Area Exterior Overall ​ Feature Pool ​ Issue …" at bounding box center [353, 236] width 240 height 444
click at [272, 229] on input "75" at bounding box center [272, 222] width 48 height 19
type input "335"
click at [270, 304] on textarea at bounding box center [353, 311] width 198 height 20
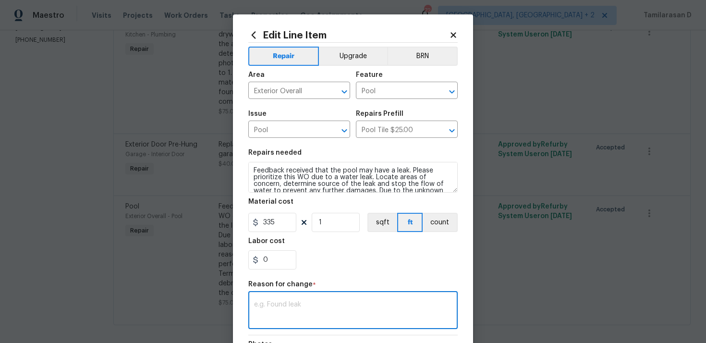
paste textarea "Hi, to be clear here you want me to send my tech to get a price, wait for appro…"
type textarea "Hi, to be clear here you want me to send my tech to get a price, wait for appro…"
paste textarea "(TD) Updated per vendor’s final cost."
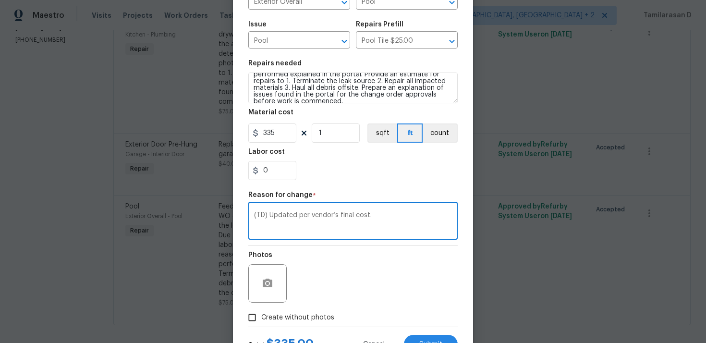
scroll to position [131, 0]
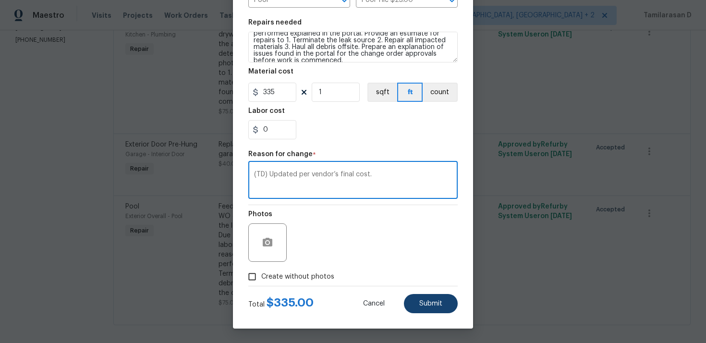
type textarea "(TD) Updated per vendor’s final cost."
click at [408, 299] on button "Submit" at bounding box center [431, 303] width 54 height 19
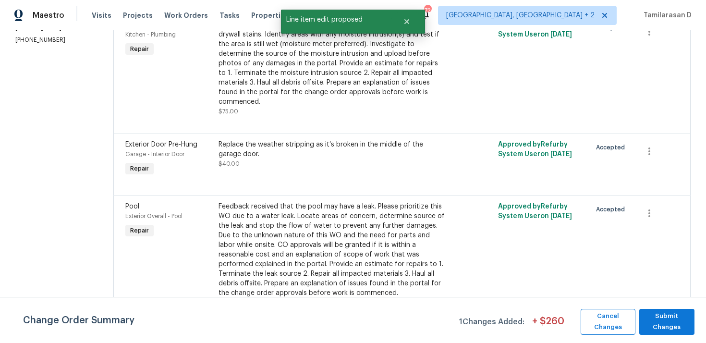
scroll to position [0, 0]
click at [659, 318] on span "Submit Changes" at bounding box center [667, 322] width 46 height 22
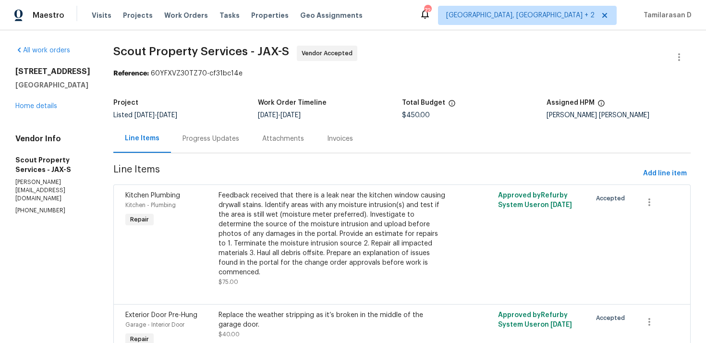
click at [189, 134] on div "Progress Updates" at bounding box center [210, 139] width 57 height 10
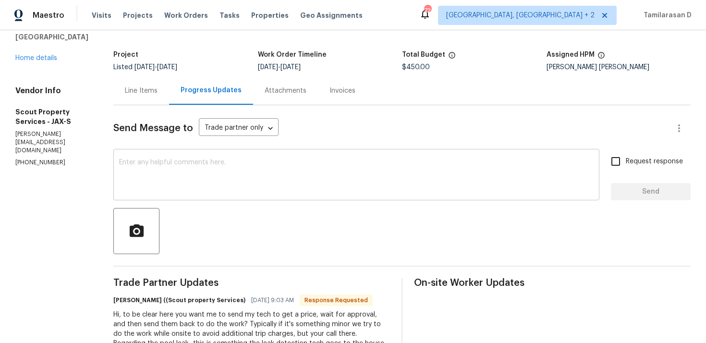
scroll to position [62, 0]
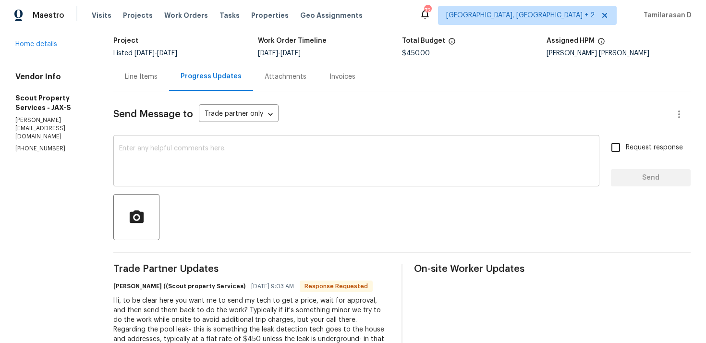
click at [192, 180] on div "x ​" at bounding box center [356, 161] width 486 height 49
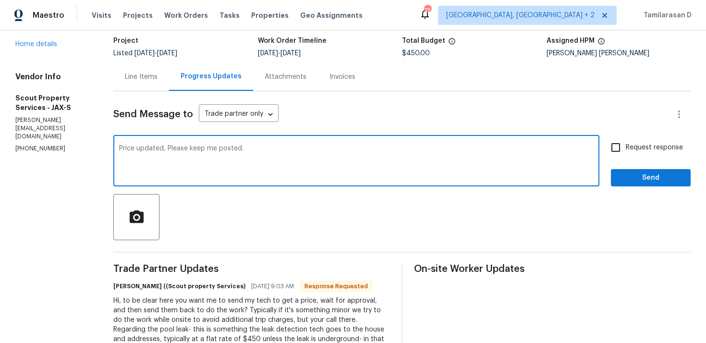
type textarea "Price updated, Please keep me posted."
click at [647, 157] on div "Request response Send" at bounding box center [650, 161] width 80 height 49
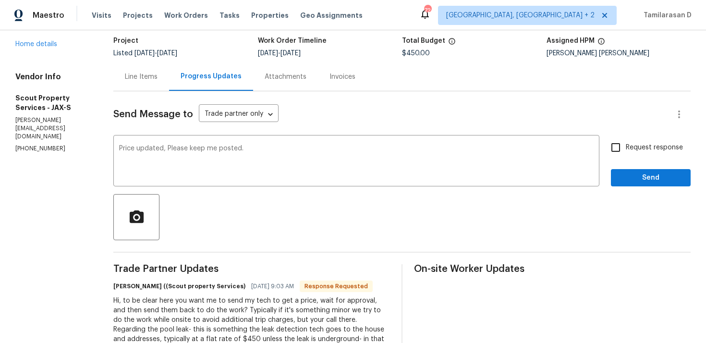
click at [627, 156] on label "Request response" at bounding box center [643, 147] width 77 height 20
click at [625, 156] on input "Request response" at bounding box center [615, 147] width 20 height 20
checkbox input "true"
click at [645, 178] on span "Send" at bounding box center [650, 178] width 64 height 12
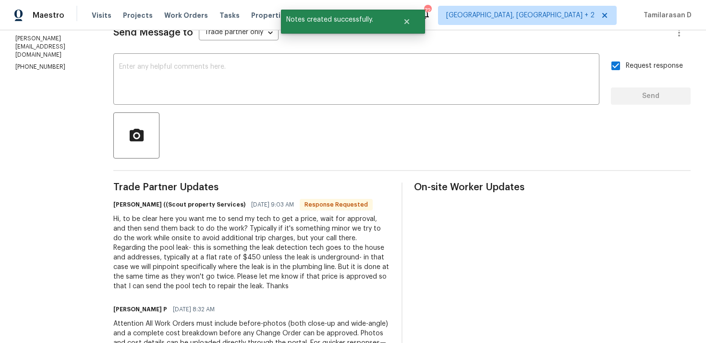
scroll to position [184, 0]
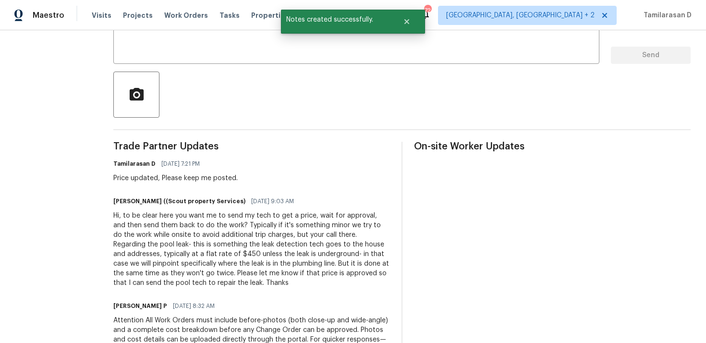
click at [230, 215] on div "Hi, to be clear here you want me to send my tech to get a price, wait for appro…" at bounding box center [251, 249] width 276 height 77
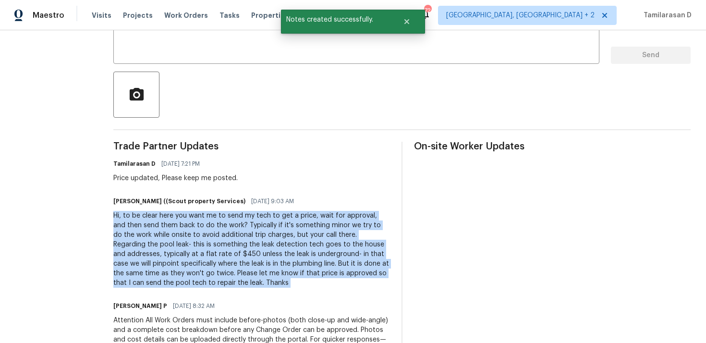
copy div "Hi, to be clear here you want me to send my tech to get a price, wait for appro…"
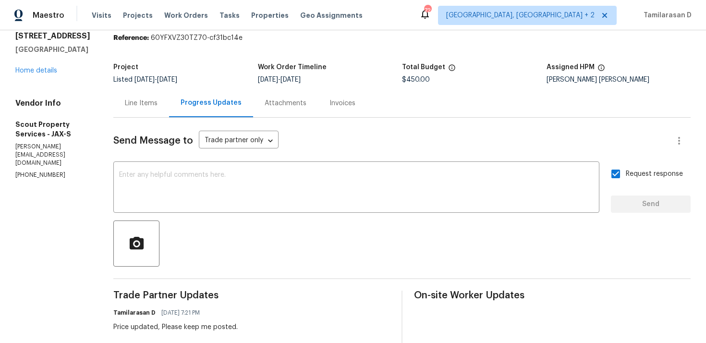
scroll to position [0, 0]
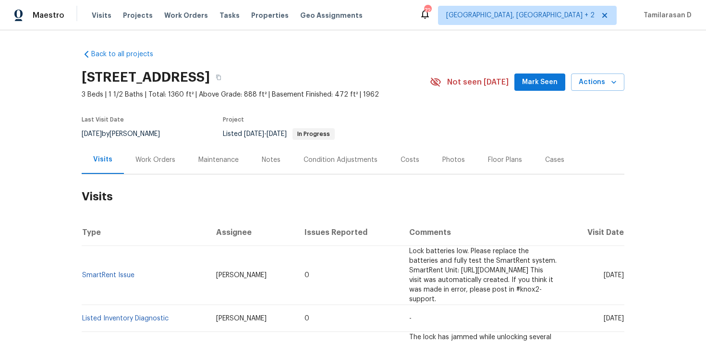
click at [148, 158] on div "Work Orders" at bounding box center [155, 160] width 40 height 10
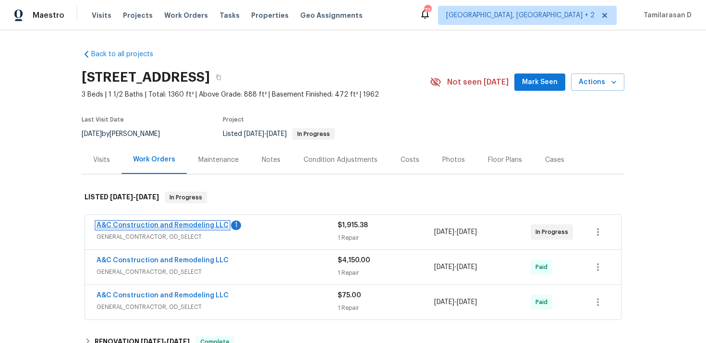
click at [135, 223] on link "A&C Construction and Remodeling LLC" at bounding box center [162, 225] width 132 height 7
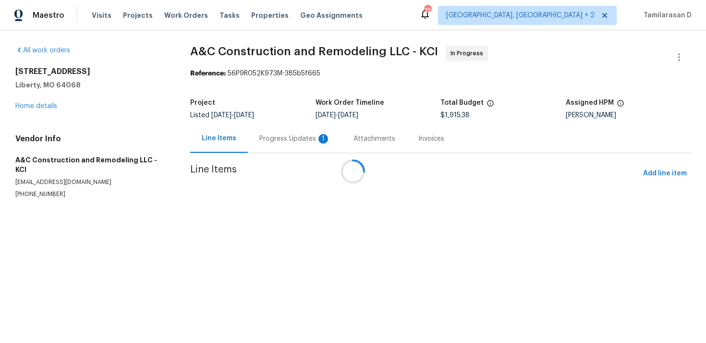
click at [266, 142] on div at bounding box center [353, 171] width 706 height 343
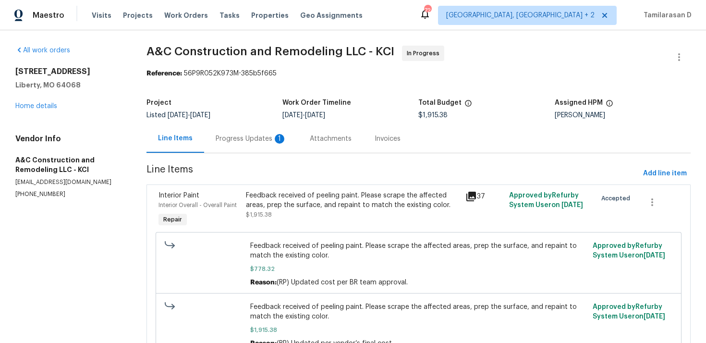
click at [266, 142] on div "Progress Updates 1" at bounding box center [250, 139] width 71 height 10
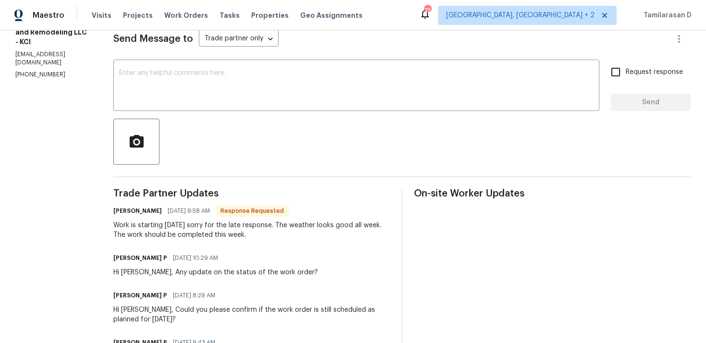
scroll to position [146, 0]
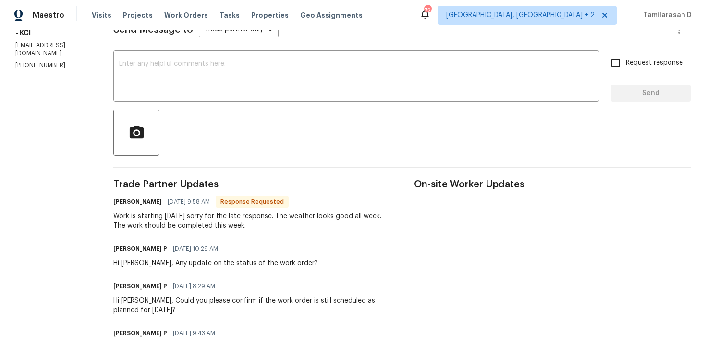
click at [198, 225] on div "Work is starting [DATE] sorry for the late response. The weather looks good all…" at bounding box center [251, 220] width 276 height 19
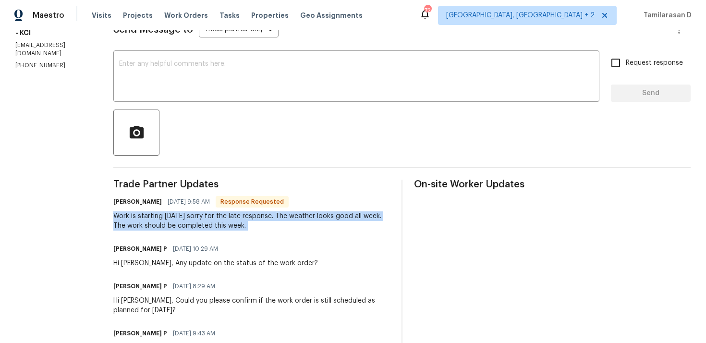
scroll to position [107, 0]
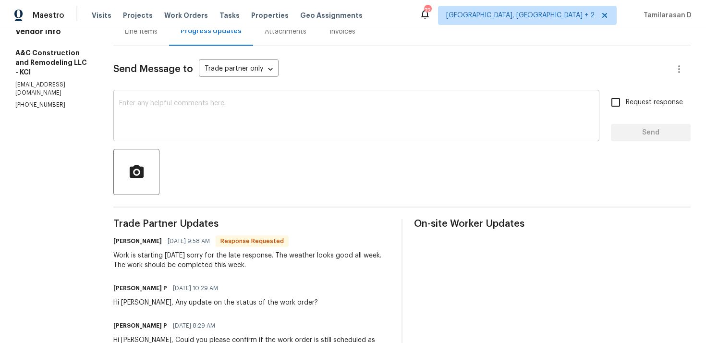
click at [185, 129] on textarea at bounding box center [356, 117] width 474 height 34
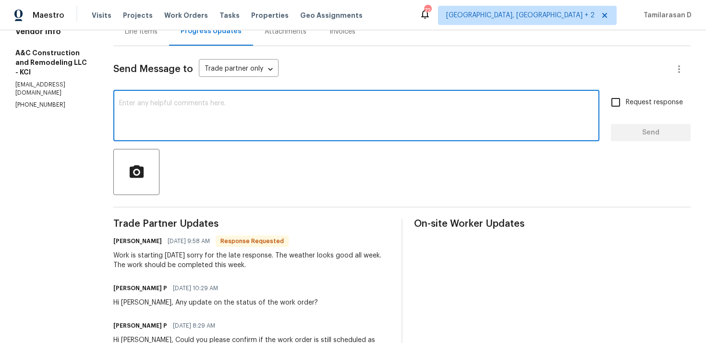
click at [183, 126] on textarea at bounding box center [356, 117] width 474 height 34
click at [179, 118] on textarea at bounding box center [356, 117] width 474 height 34
click at [173, 111] on textarea at bounding box center [356, 116] width 474 height 34
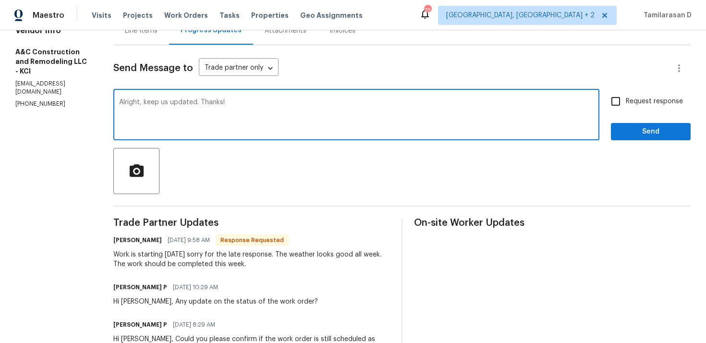
type textarea "Alright, keep us updated. Thanks!"
click at [643, 133] on span "Send" at bounding box center [650, 132] width 64 height 12
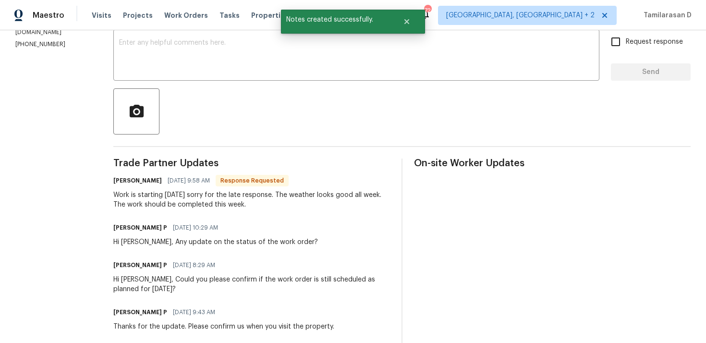
scroll to position [204, 0]
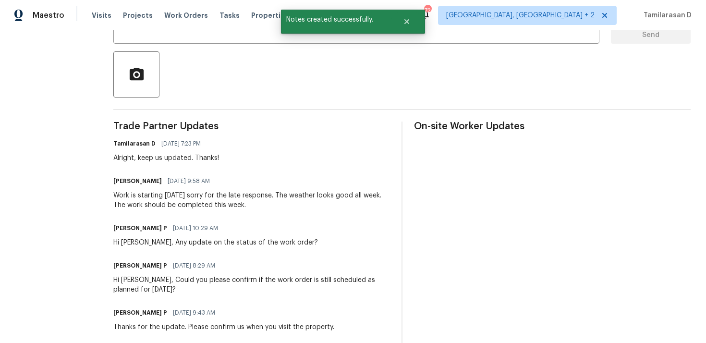
click at [190, 200] on div "Work is starting [DATE] sorry for the late response. The weather looks good all…" at bounding box center [251, 200] width 276 height 19
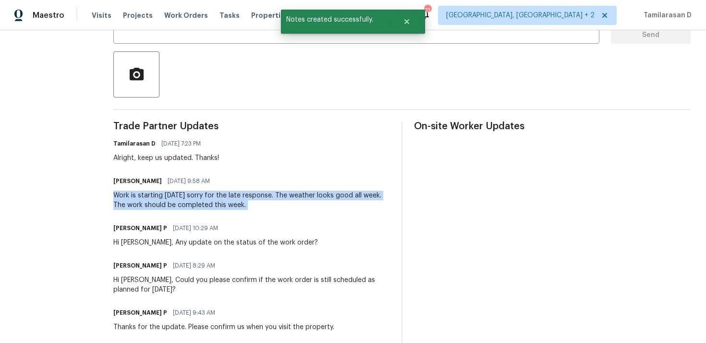
copy div "Work is starting [DATE] sorry for the late response. The weather looks good all…"
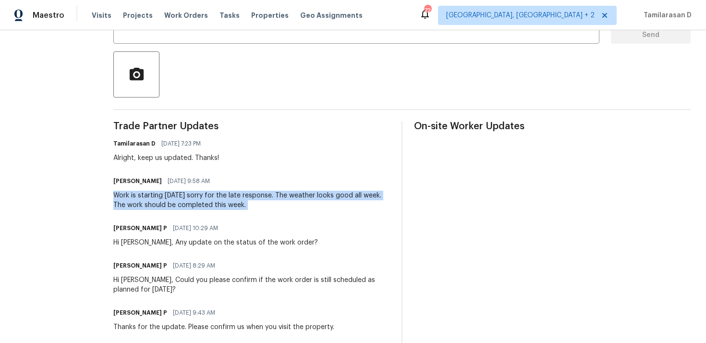
scroll to position [0, 0]
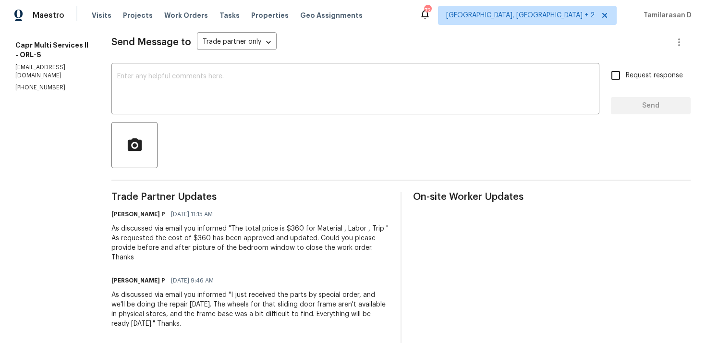
scroll to position [156, 0]
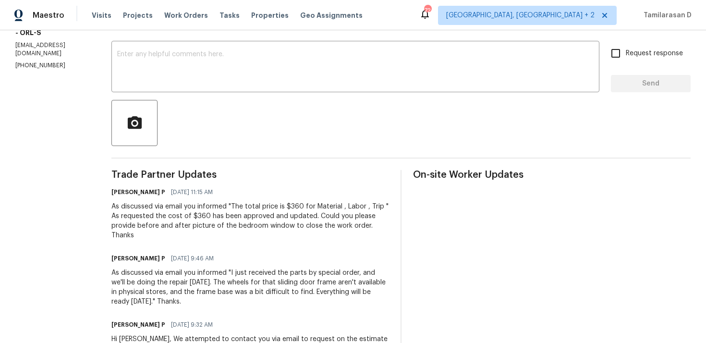
click at [252, 224] on div "As discussed via email you informed "The total price is $360 for Material , Lab…" at bounding box center [249, 221] width 277 height 38
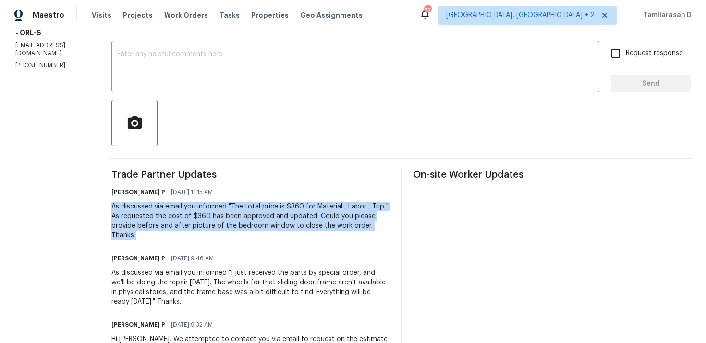
scroll to position [164, 0]
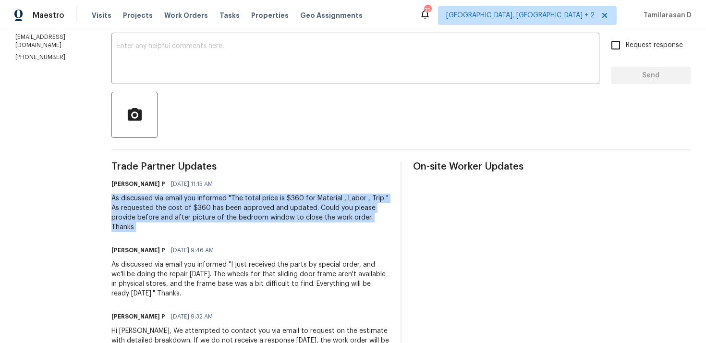
click at [227, 210] on div "As discussed via email you informed "The total price is $360 for Material , Lab…" at bounding box center [249, 212] width 277 height 38
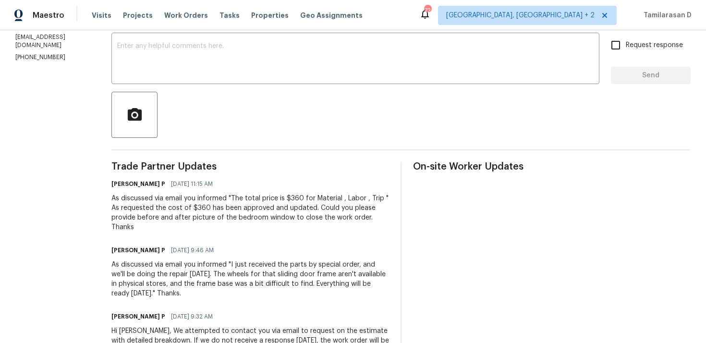
click at [227, 210] on div "As discussed via email you informed "The total price is $360 for Material , Lab…" at bounding box center [249, 212] width 277 height 38
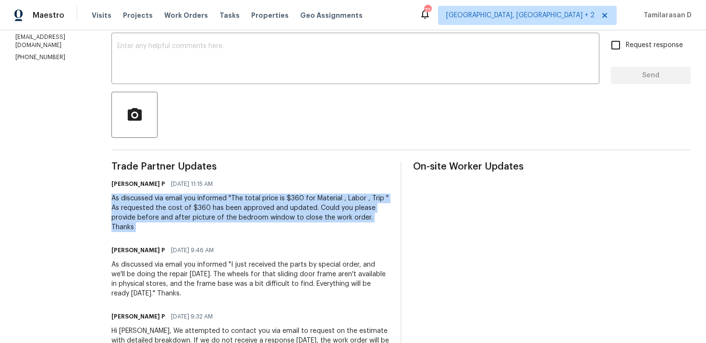
scroll to position [156, 0]
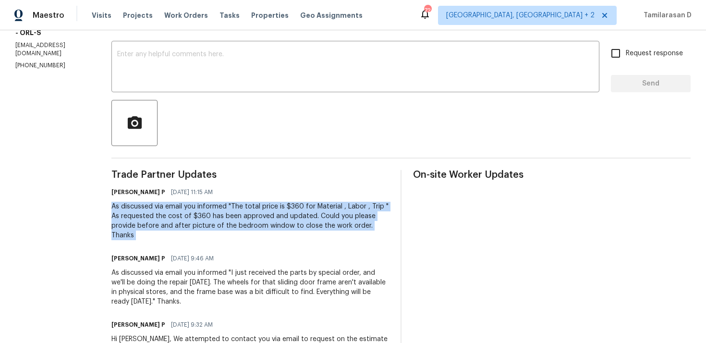
click at [203, 222] on div "As discussed via email you informed "The total price is $360 for Material , Lab…" at bounding box center [249, 221] width 277 height 38
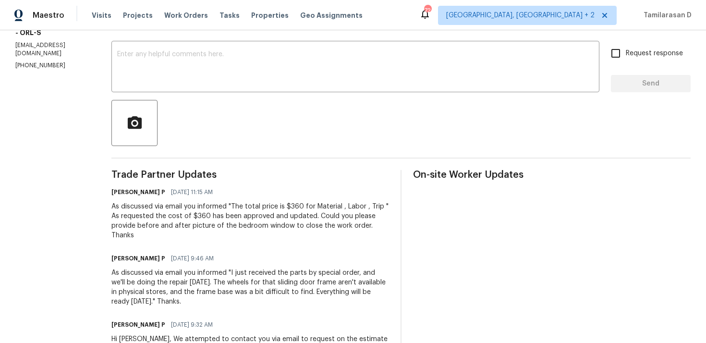
click at [203, 222] on div "As discussed via email you informed "The total price is $360 for Material , Lab…" at bounding box center [249, 221] width 277 height 38
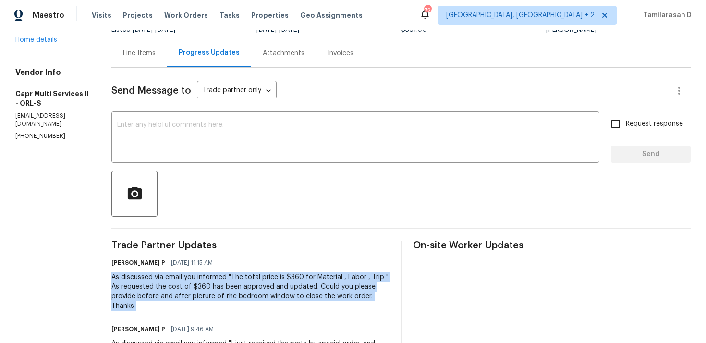
scroll to position [22, 0]
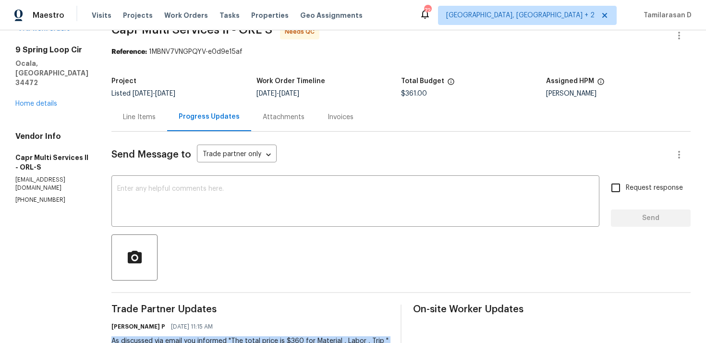
click at [124, 121] on div "Line Items" at bounding box center [139, 117] width 33 height 10
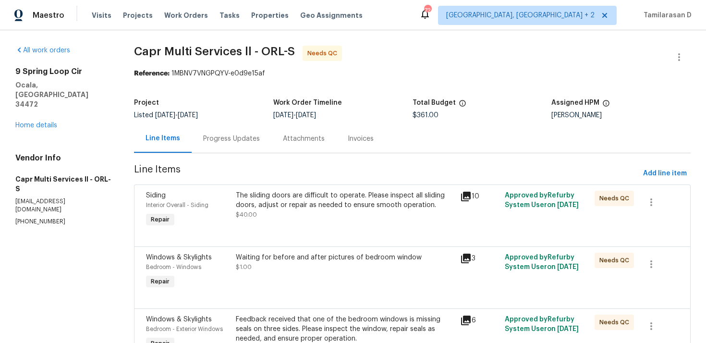
scroll to position [114, 0]
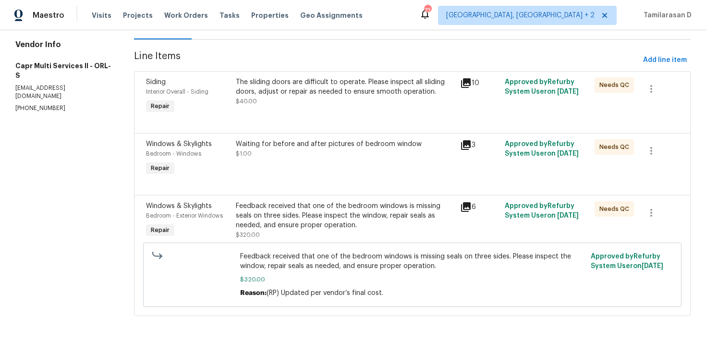
click at [281, 158] on div "Waiting for before and after pictures of bedroom window $1.00" at bounding box center [345, 158] width 224 height 44
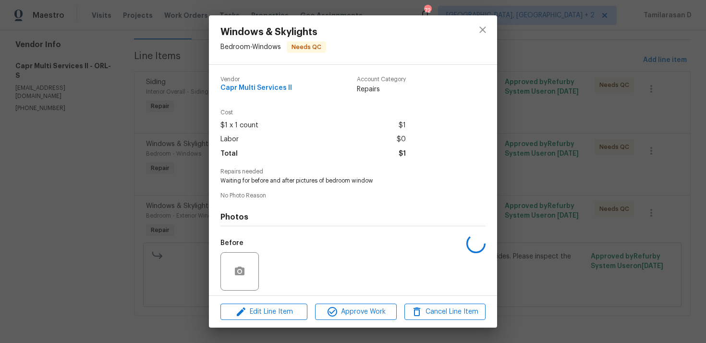
scroll to position [67, 0]
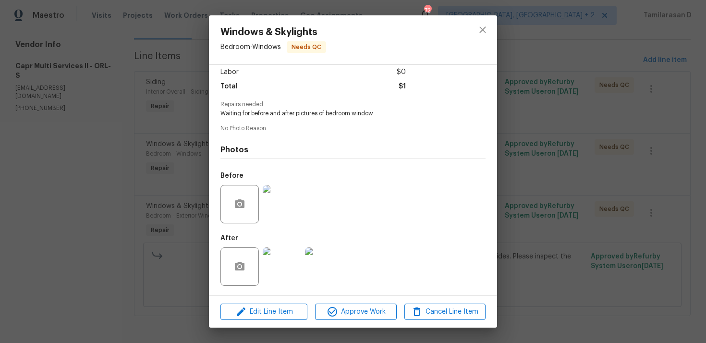
click at [275, 214] on img at bounding box center [282, 204] width 38 height 38
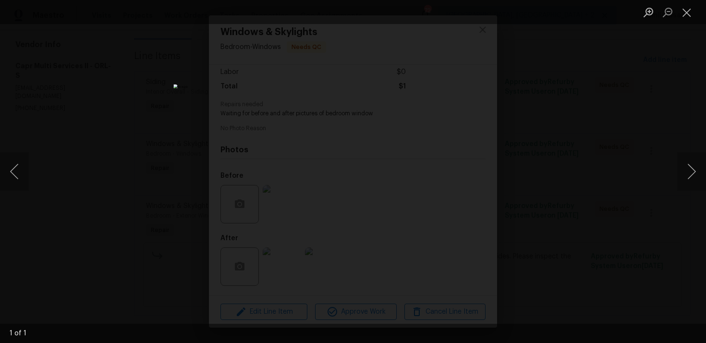
click at [557, 197] on div "Lightbox" at bounding box center [353, 171] width 706 height 343
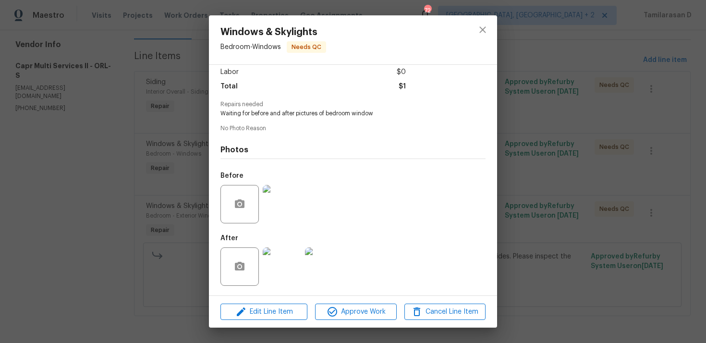
click at [294, 264] on img at bounding box center [282, 266] width 38 height 38
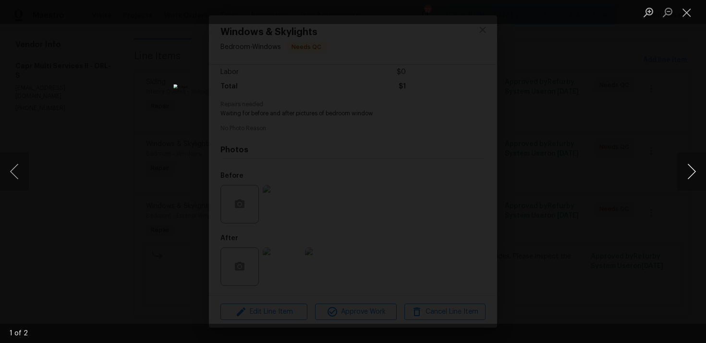
click at [685, 168] on button "Next image" at bounding box center [691, 171] width 29 height 38
click at [575, 208] on div "Lightbox" at bounding box center [353, 171] width 706 height 343
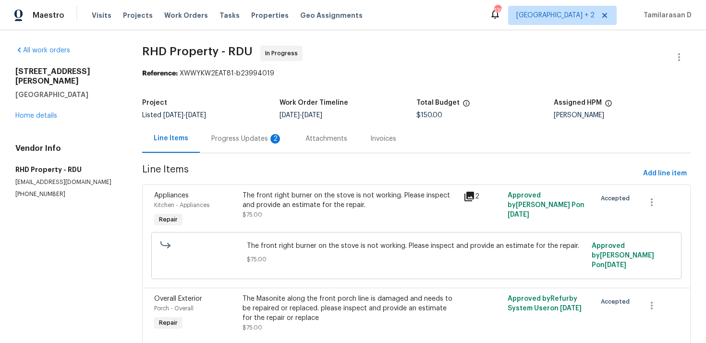
click at [237, 135] on div "Progress Updates 2" at bounding box center [246, 139] width 71 height 10
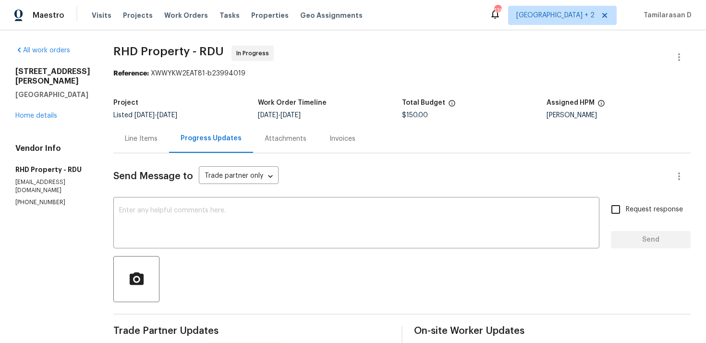
click at [148, 138] on div "Line Items" at bounding box center [141, 139] width 33 height 10
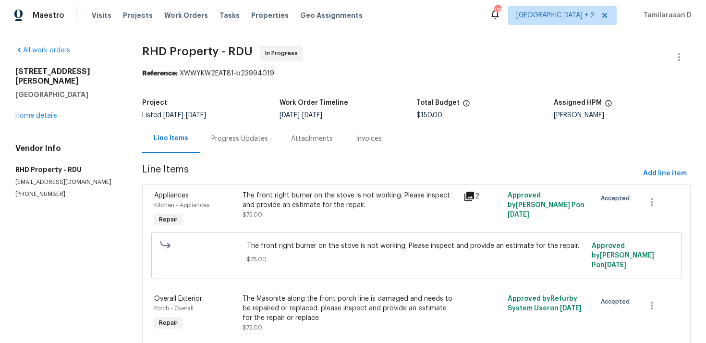
scroll to position [29, 0]
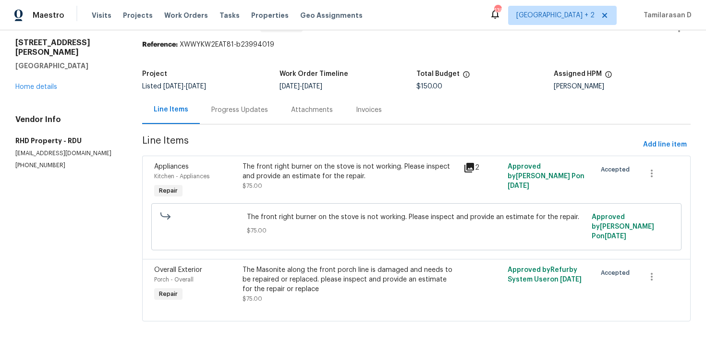
click at [228, 107] on div "Progress Updates" at bounding box center [239, 110] width 57 height 10
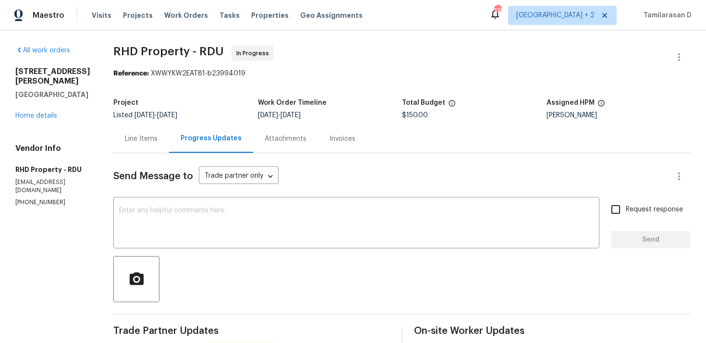
click at [162, 124] on div "Line Items" at bounding box center [141, 138] width 56 height 28
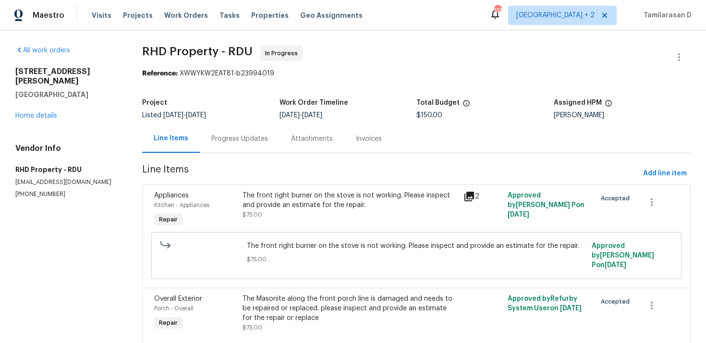
click at [294, 229] on div "The front right burner on the stove is not working. Please inspect and provide …" at bounding box center [416, 255] width 524 height 53
click at [291, 215] on div "The front right burner on the stove is not working. Please inspect and provide …" at bounding box center [349, 205] width 215 height 29
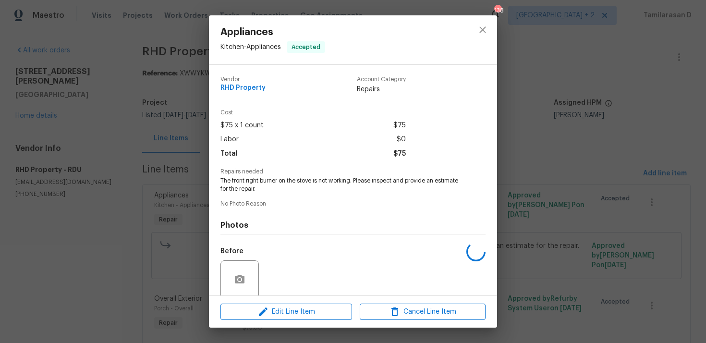
scroll to position [75, 0]
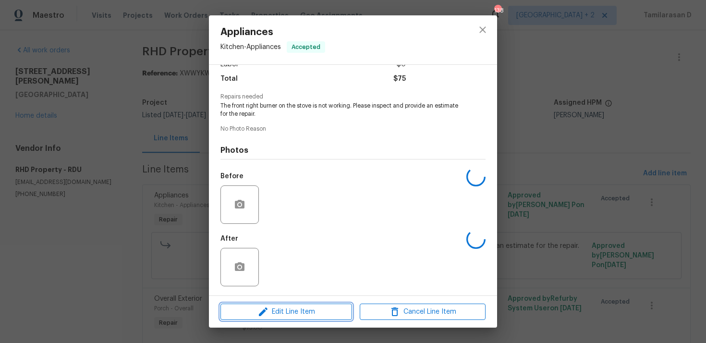
click at [261, 306] on icon "button" at bounding box center [263, 312] width 12 height 12
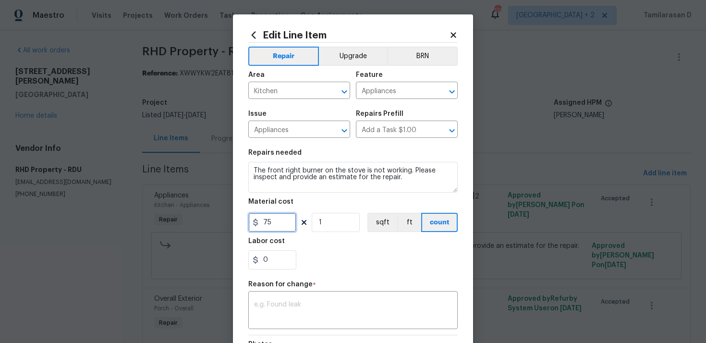
click at [268, 221] on input "75" at bounding box center [272, 222] width 48 height 19
type input "125"
click at [266, 307] on textarea at bounding box center [353, 311] width 198 height 20
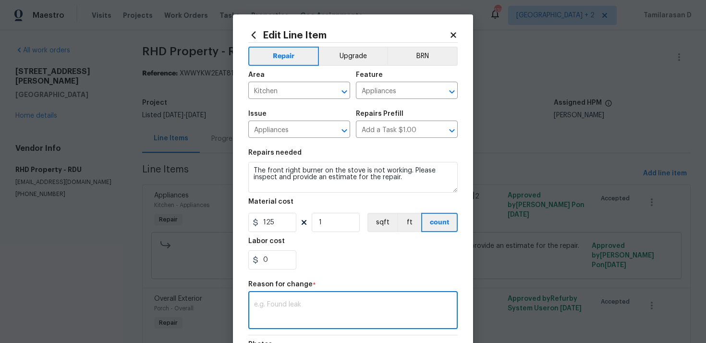
paste textarea "(TD) Updated per vendor’s final cost."
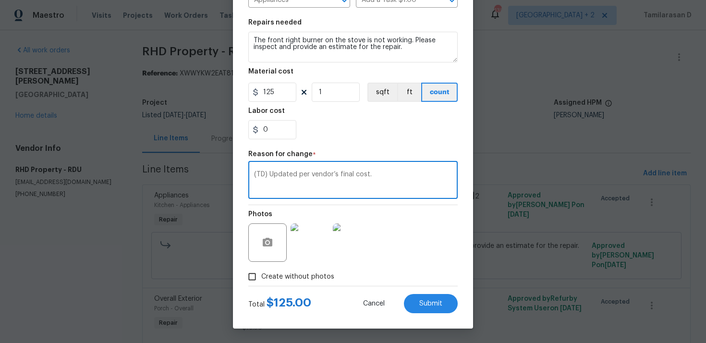
type textarea "(TD) Updated per vendor’s final cost."
click at [424, 293] on div "Total $ 125.00 Cancel Submit" at bounding box center [352, 299] width 209 height 27
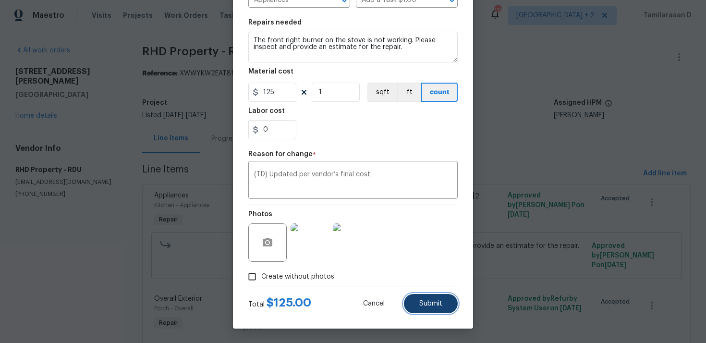
click at [432, 302] on span "Submit" at bounding box center [430, 303] width 23 height 7
type input "75"
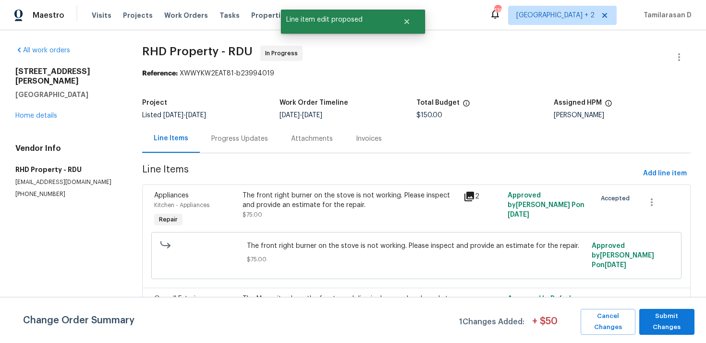
scroll to position [0, 0]
click at [657, 313] on span "Submit Changes" at bounding box center [667, 322] width 46 height 22
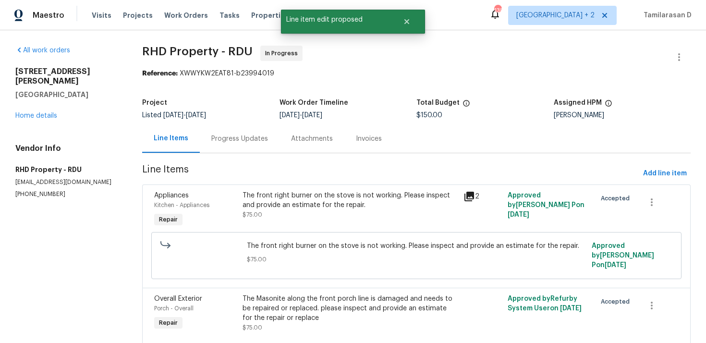
click at [230, 139] on div "Progress Updates" at bounding box center [239, 139] width 57 height 10
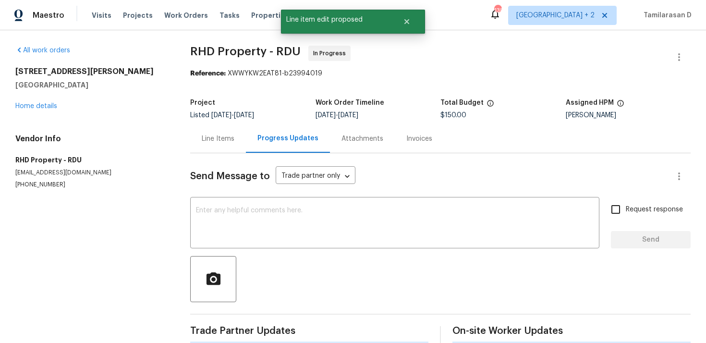
scroll to position [134, 0]
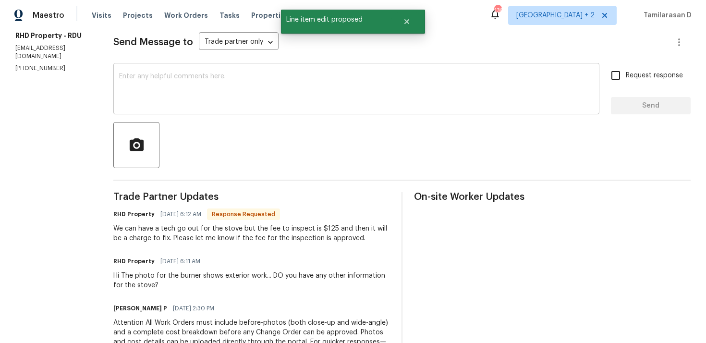
click at [177, 69] on div "x ​" at bounding box center [356, 89] width 486 height 49
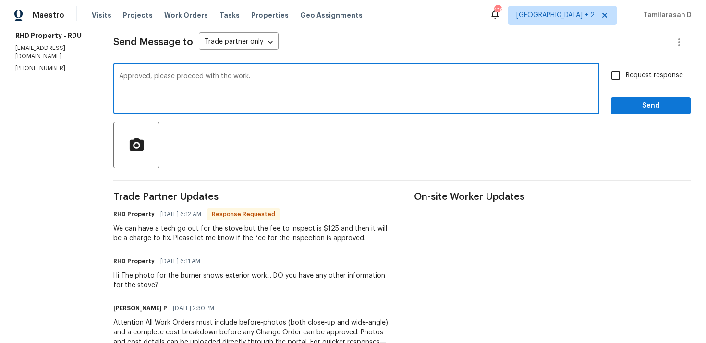
type textarea "Approved, please proceed with the work."
click at [626, 76] on span "Request response" at bounding box center [653, 76] width 57 height 10
click at [625, 76] on input "Request response" at bounding box center [615, 75] width 20 height 20
checkbox input "true"
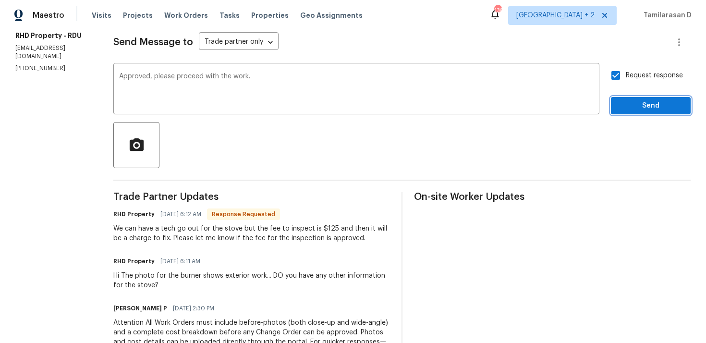
click at [642, 110] on span "Send" at bounding box center [650, 106] width 64 height 12
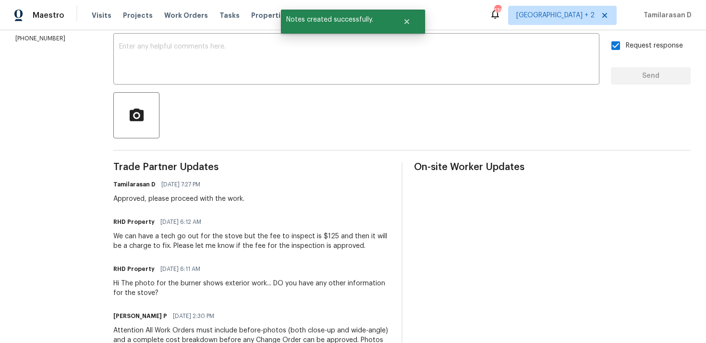
scroll to position [199, 0]
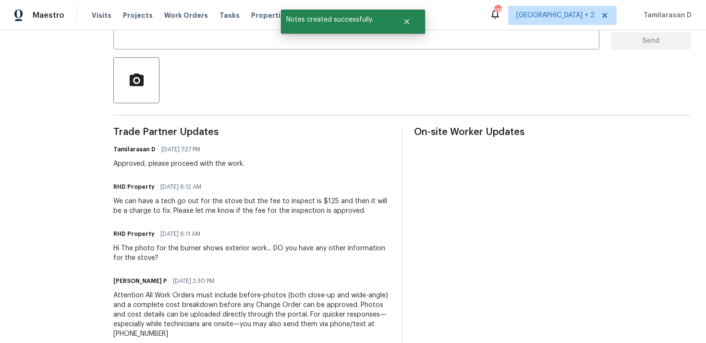
click at [201, 213] on div "We can have a tech go out for the stove but the fee to inspect is $125 and then…" at bounding box center [251, 205] width 276 height 19
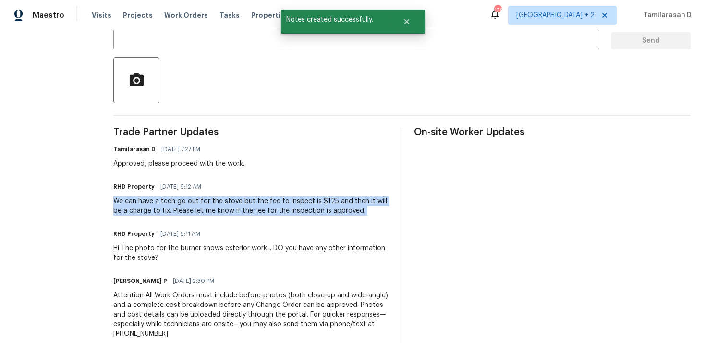
copy div "We can have a tech go out for the stove but the fee to inspect is $125 and then…"
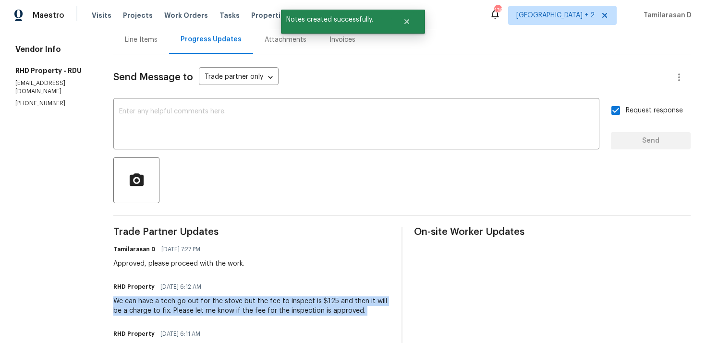
scroll to position [45, 0]
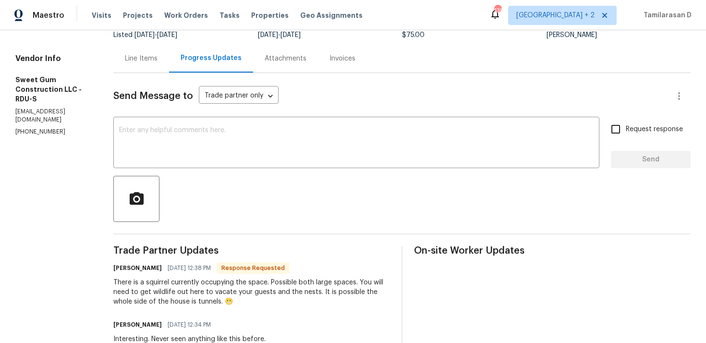
scroll to position [31, 0]
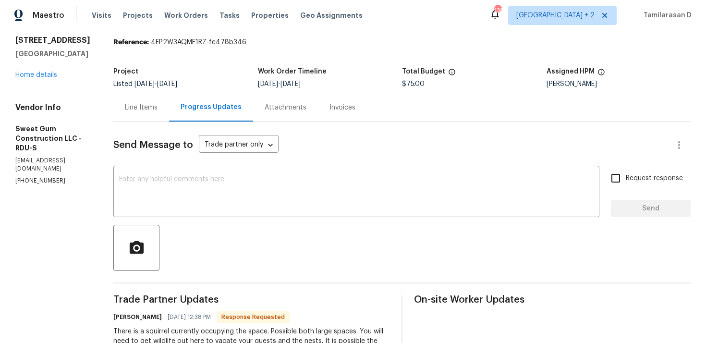
click at [167, 100] on div "Line Items" at bounding box center [141, 107] width 56 height 28
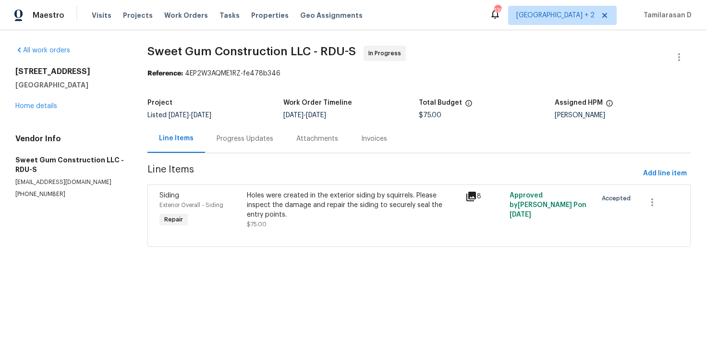
click at [239, 154] on section "Sweet Gum Construction LLC - RDU-S In Progress Reference: 4EP2W3AQME1RZ-fe478b3…" at bounding box center [418, 152] width 543 height 213
click at [247, 143] on div "Progress Updates" at bounding box center [244, 139] width 57 height 10
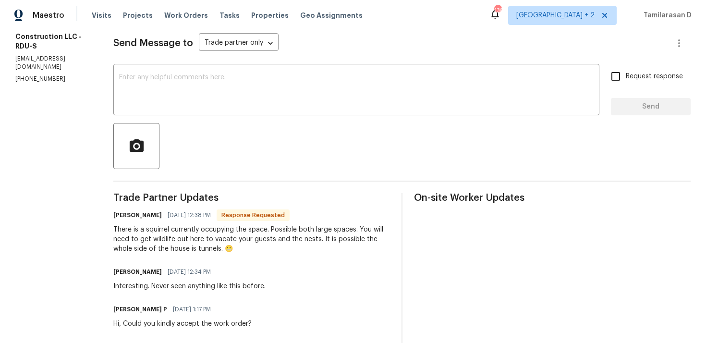
scroll to position [36, 0]
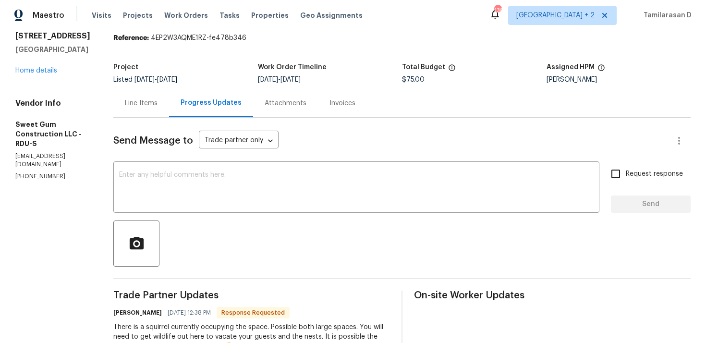
click at [155, 108] on div "Line Items" at bounding box center [141, 103] width 33 height 10
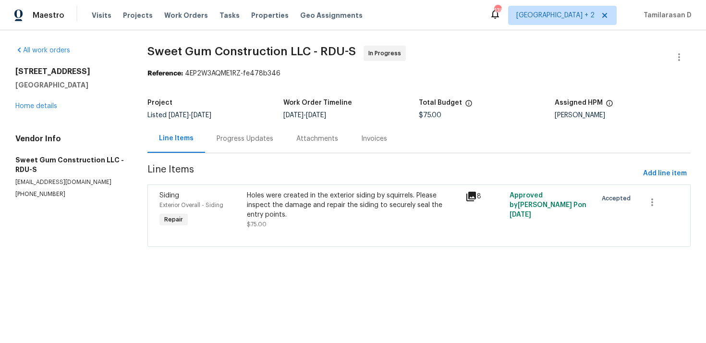
click at [302, 217] on div "Holes were created in the exterior siding by squirrels. Please inspect the dama…" at bounding box center [353, 205] width 213 height 29
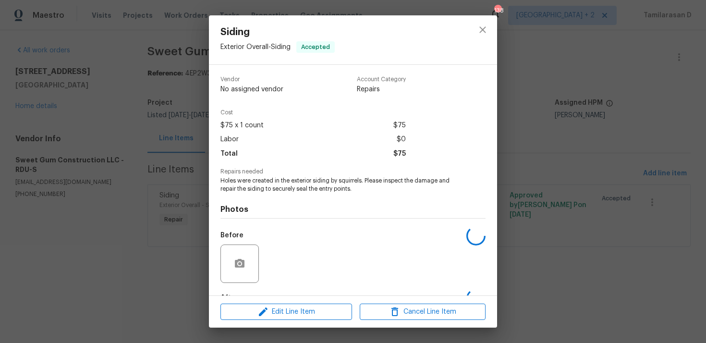
scroll to position [60, 0]
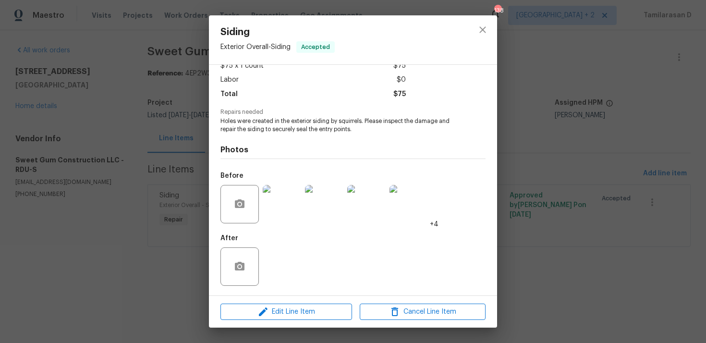
click at [274, 212] on img at bounding box center [282, 204] width 38 height 38
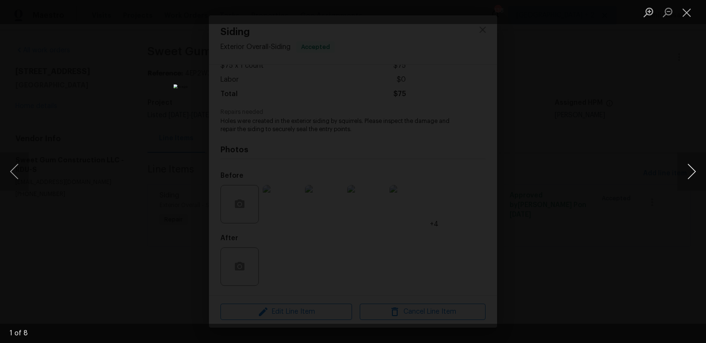
click at [689, 172] on button "Next image" at bounding box center [691, 171] width 29 height 38
click at [684, 166] on button "Next image" at bounding box center [691, 171] width 29 height 38
click at [686, 167] on button "Next image" at bounding box center [691, 171] width 29 height 38
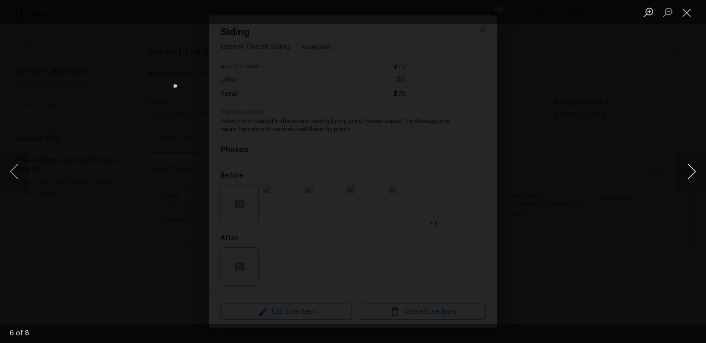
click at [686, 167] on button "Next image" at bounding box center [691, 171] width 29 height 38
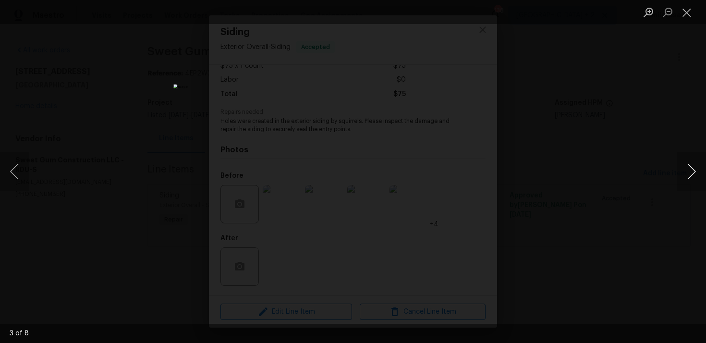
click at [686, 167] on button "Next image" at bounding box center [691, 171] width 29 height 38
click at [685, 169] on button "Next image" at bounding box center [691, 171] width 29 height 38
click at [688, 21] on li "Lightbox" at bounding box center [686, 12] width 19 height 24
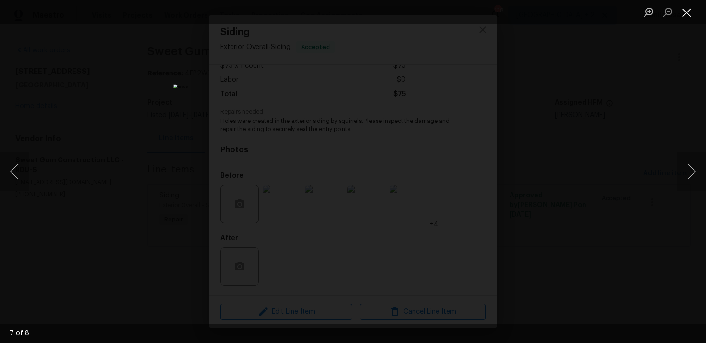
click at [685, 15] on button "Close lightbox" at bounding box center [686, 12] width 19 height 17
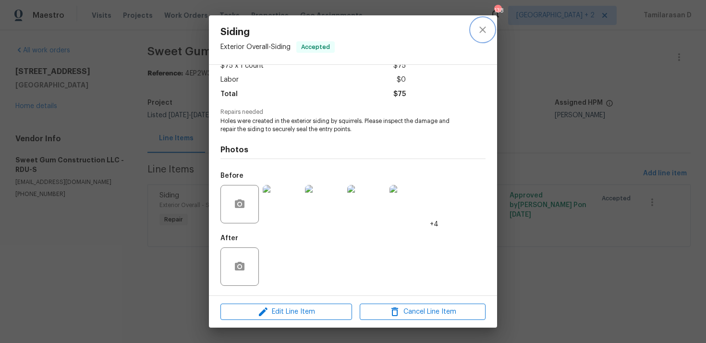
click at [480, 38] on button "close" at bounding box center [482, 29] width 23 height 23
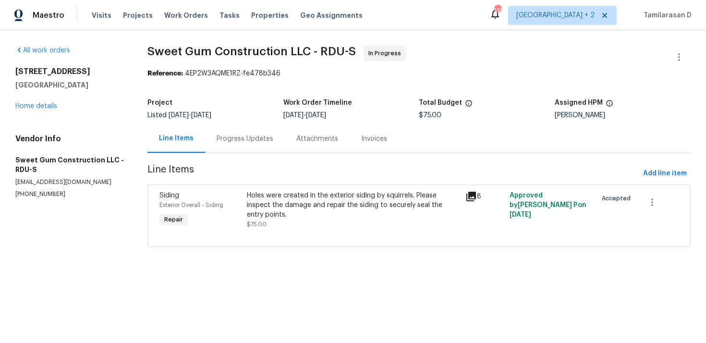
click at [231, 155] on section "Sweet Gum Construction LLC - RDU-S In Progress Reference: 4EP2W3AQME1RZ-fe478b3…" at bounding box center [418, 152] width 543 height 213
click at [240, 146] on div "Progress Updates" at bounding box center [245, 138] width 80 height 28
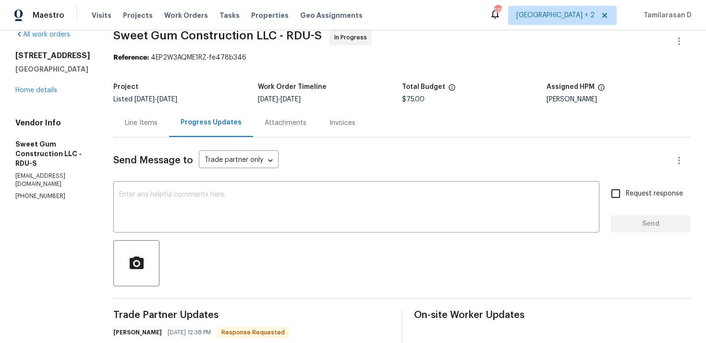
scroll to position [80, 0]
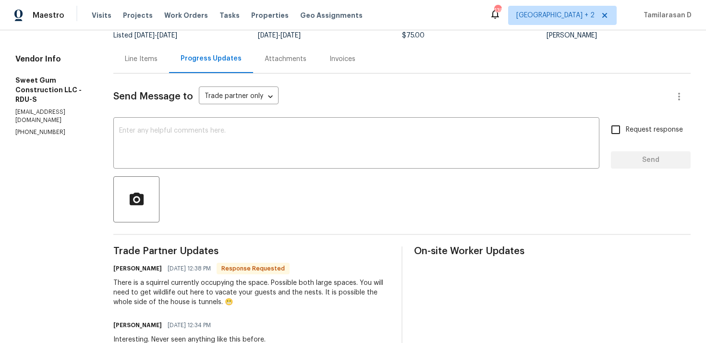
click at [169, 290] on div "There is a squirrel currently occupying the space. Possible both large spaces. …" at bounding box center [251, 292] width 276 height 29
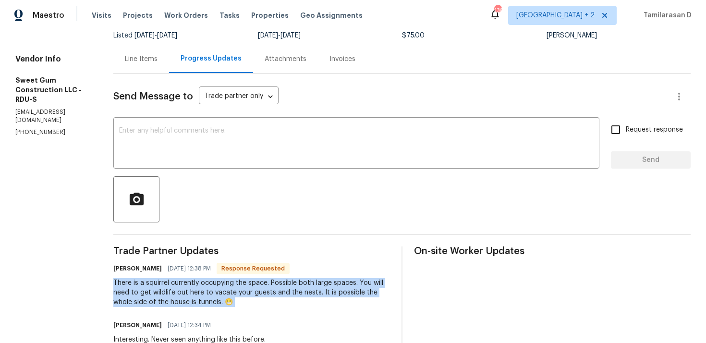
copy div "There is a squirrel currently occupying the space. Possible both large spaces. …"
click at [199, 138] on textarea at bounding box center [356, 144] width 474 height 34
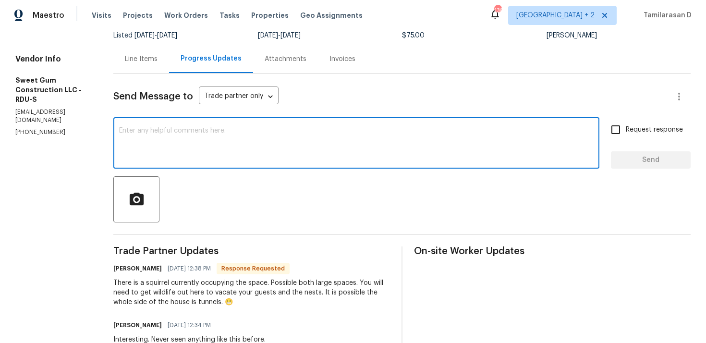
paste textarea "Got it, thanks for the heads up! We’ll get wildlife control out there to clear …"
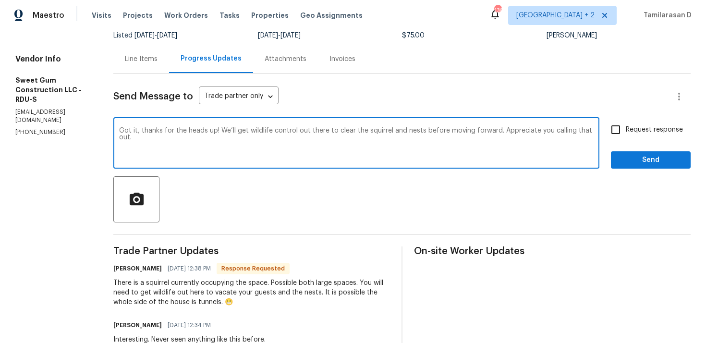
type textarea "Got it, thanks for the heads up! We’ll get wildlife control out there to clear …"
click at [625, 163] on span "Send" at bounding box center [650, 160] width 64 height 12
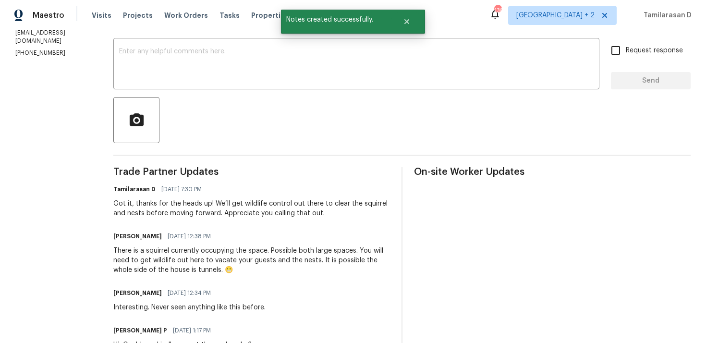
scroll to position [169, 0]
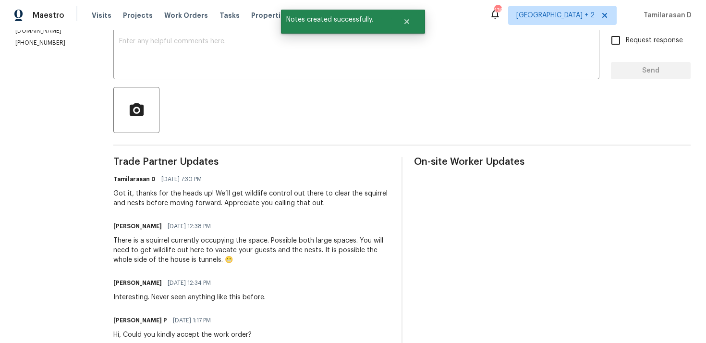
click at [209, 264] on div "There is a squirrel currently occupying the space. Possible both large spaces. …" at bounding box center [251, 250] width 276 height 29
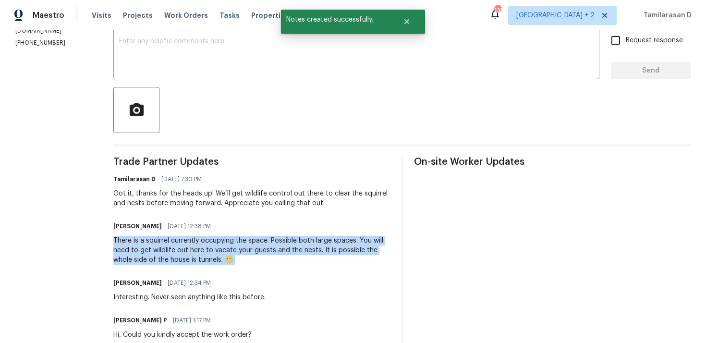
copy div "There is a squirrel currently occupying the space. Possible both large spaces. …"
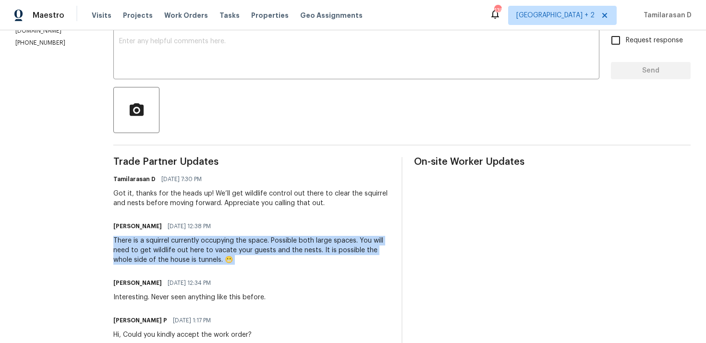
scroll to position [0, 0]
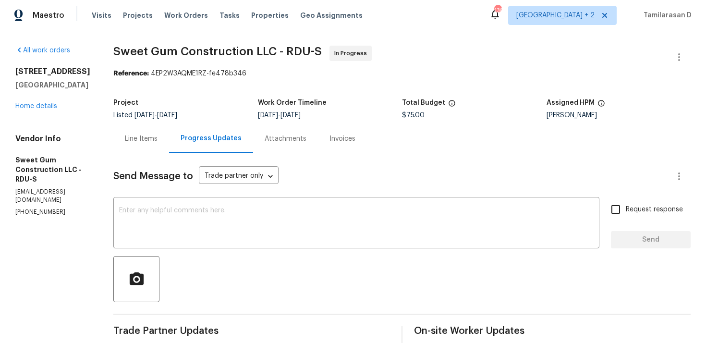
click at [149, 137] on div "Line Items" at bounding box center [141, 139] width 33 height 10
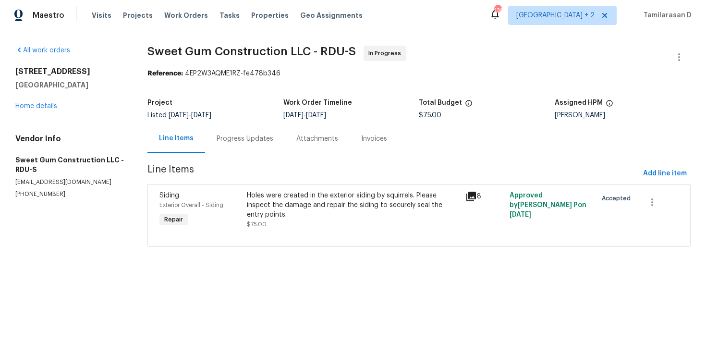
click at [287, 225] on div "Holes were created in the exterior siding by squirrels. Please inspect the dama…" at bounding box center [353, 210] width 213 height 38
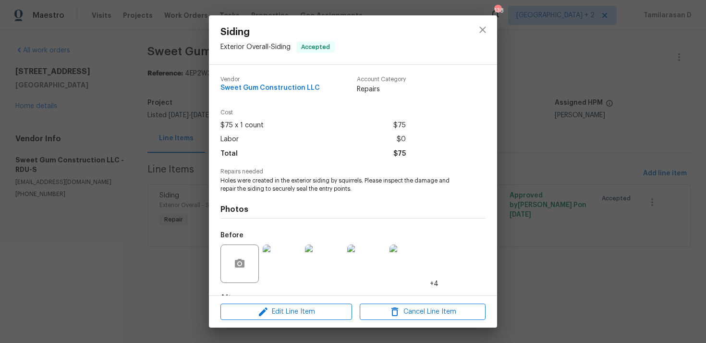
scroll to position [60, 0]
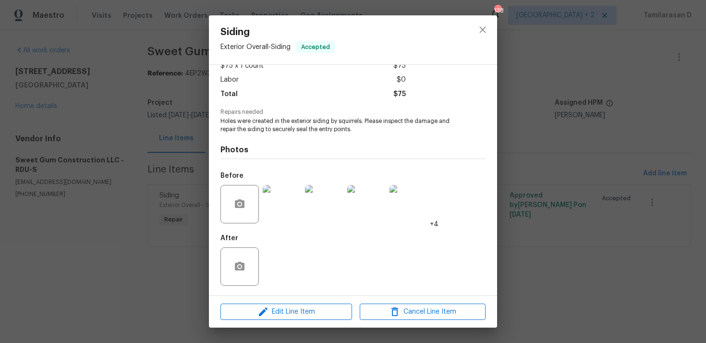
click at [256, 123] on span "Holes were created in the exterior siding by squirrels. Please inspect the dama…" at bounding box center [339, 125] width 239 height 16
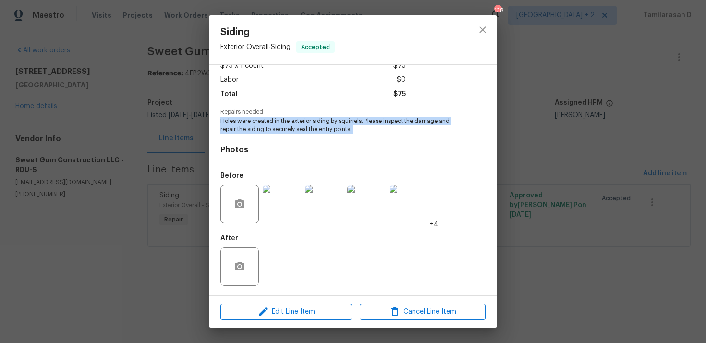
copy span "Holes were created in the exterior siding by squirrels. Please inspect the dama…"
click at [162, 144] on div "Siding Exterior Overall - Siding Accepted Vendor Sweet Gum Construction LLC Acc…" at bounding box center [353, 171] width 706 height 343
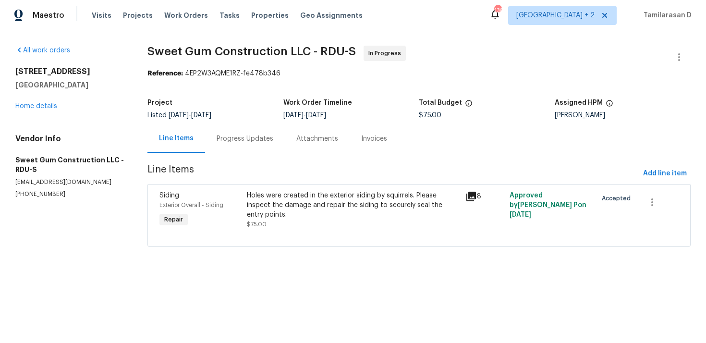
click at [348, 193] on div "Holes were created in the exterior siding by squirrels. Please inspect the dama…" at bounding box center [353, 205] width 213 height 29
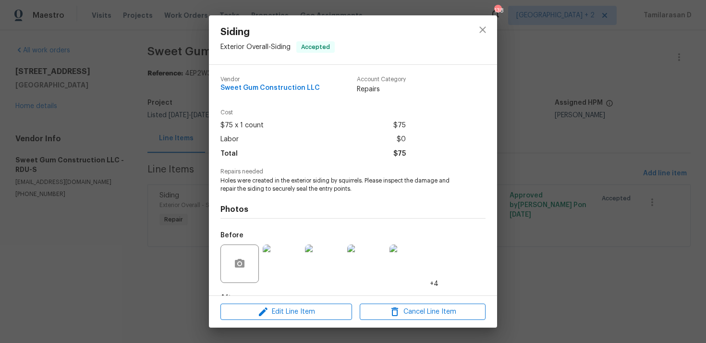
click at [348, 193] on div "Photos Before +4 After" at bounding box center [352, 272] width 265 height 158
click at [131, 174] on div "Siding Exterior Overall - Siding Accepted Vendor Sweet Gum Construction LLC Acc…" at bounding box center [353, 171] width 706 height 343
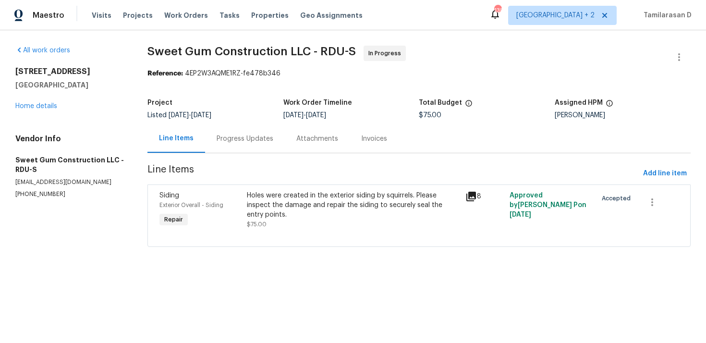
click at [232, 148] on div "Progress Updates" at bounding box center [245, 138] width 80 height 28
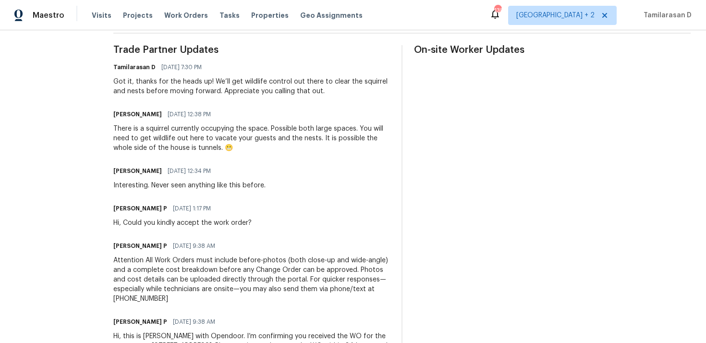
scroll to position [245, 0]
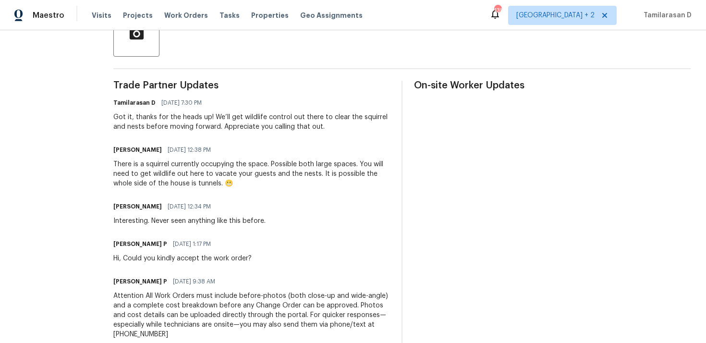
click at [230, 123] on div "Got it, thanks for the heads up! We’ll get wildlife control out there to clear …" at bounding box center [251, 121] width 276 height 19
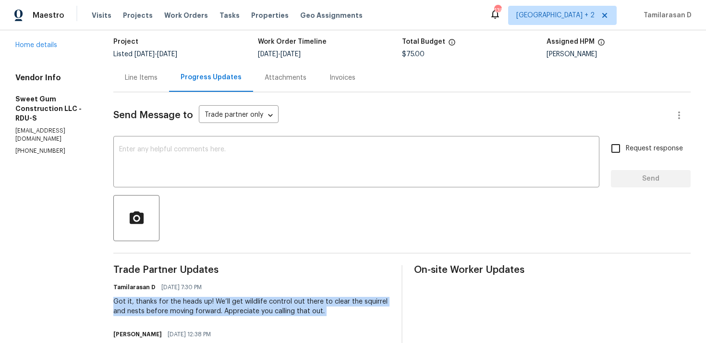
scroll to position [0, 0]
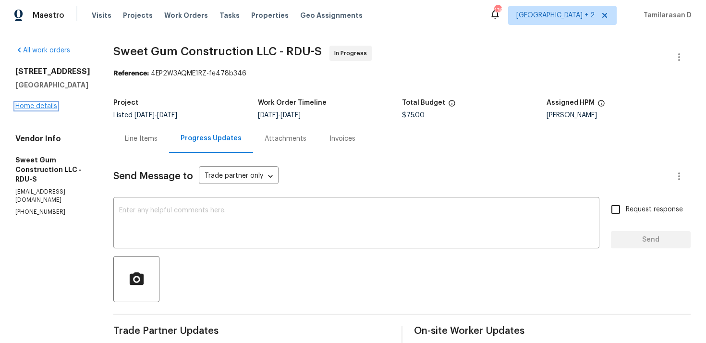
click at [38, 107] on link "Home details" at bounding box center [36, 106] width 42 height 7
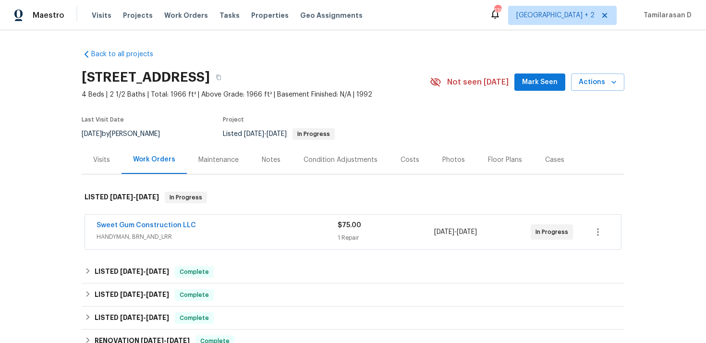
click at [181, 236] on span "HANDYMAN, BRN_AND_LRR" at bounding box center [216, 237] width 241 height 10
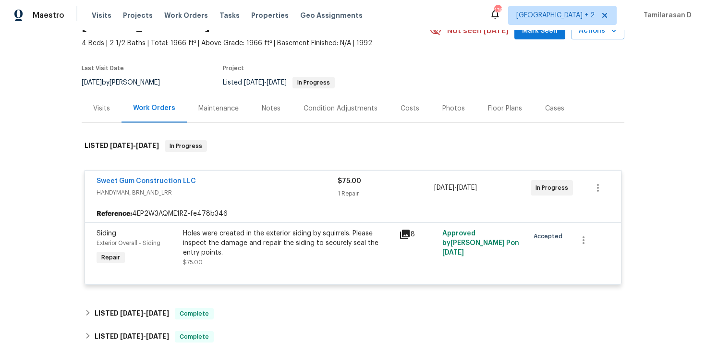
scroll to position [68, 0]
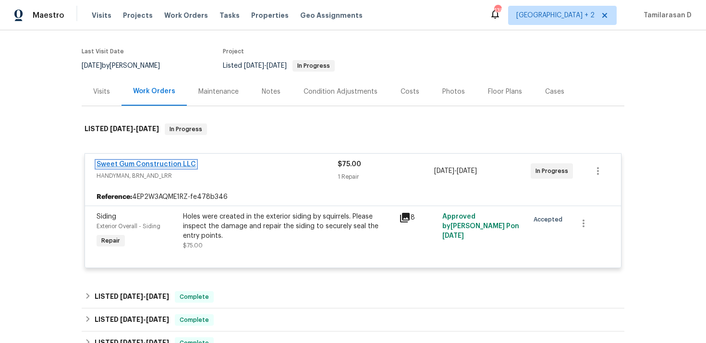
click at [165, 166] on link "Sweet Gum Construction LLC" at bounding box center [145, 164] width 99 height 7
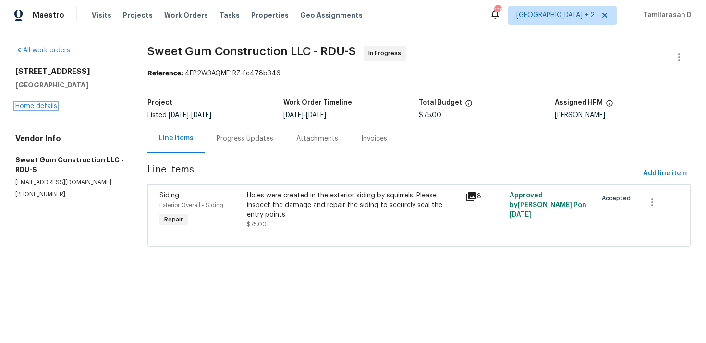
click at [32, 108] on link "Home details" at bounding box center [36, 106] width 42 height 7
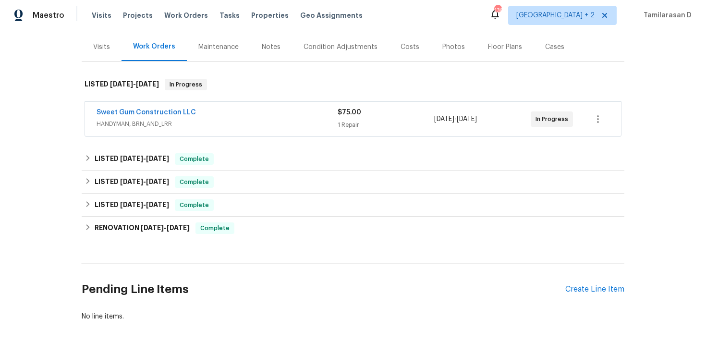
scroll to position [156, 0]
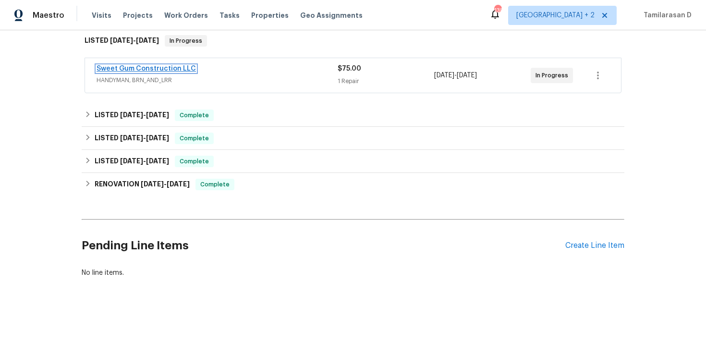
click at [122, 66] on link "Sweet Gum Construction LLC" at bounding box center [145, 68] width 99 height 7
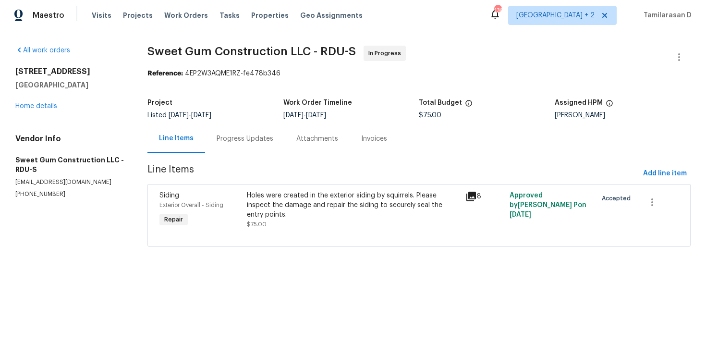
click at [285, 199] on div "Holes were created in the exterior siding by squirrels. Please inspect the dama…" at bounding box center [353, 205] width 213 height 29
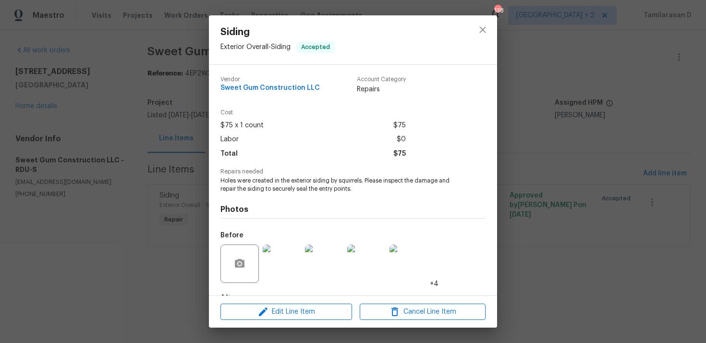
click at [271, 177] on span "Holes were created in the exterior siding by squirrels. Please inspect the dama…" at bounding box center [339, 185] width 239 height 16
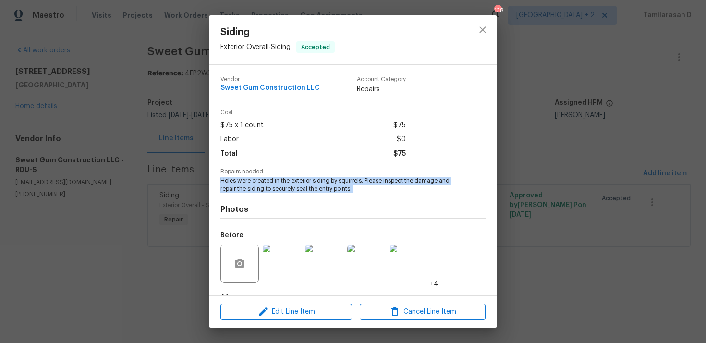
copy span "Holes were created in the exterior siding by squirrels. Please inspect the dama…"
click at [170, 161] on div "Siding Exterior Overall - Siding Accepted Vendor Sweet Gum Construction LLC Acc…" at bounding box center [353, 171] width 706 height 343
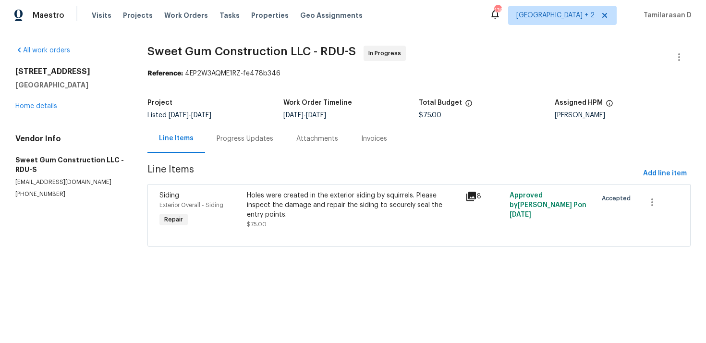
click at [221, 133] on div "Progress Updates" at bounding box center [245, 138] width 80 height 28
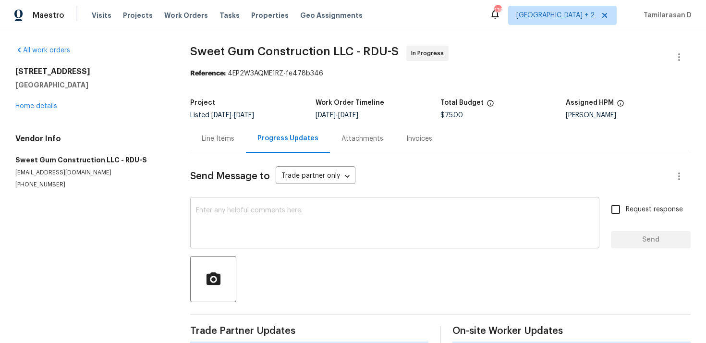
scroll to position [16, 0]
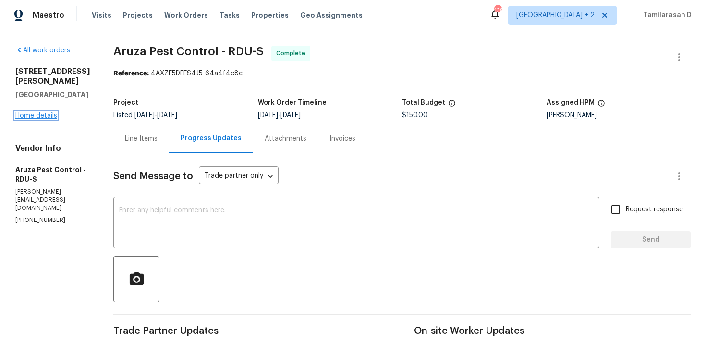
click at [34, 115] on link "Home details" at bounding box center [36, 115] width 42 height 7
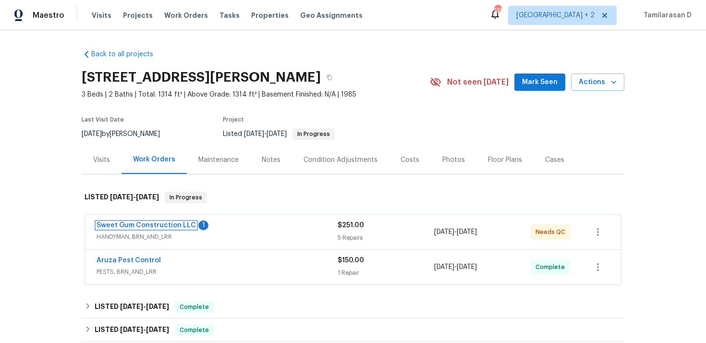
click at [138, 224] on link "Sweet Gum Construction LLC" at bounding box center [145, 225] width 99 height 7
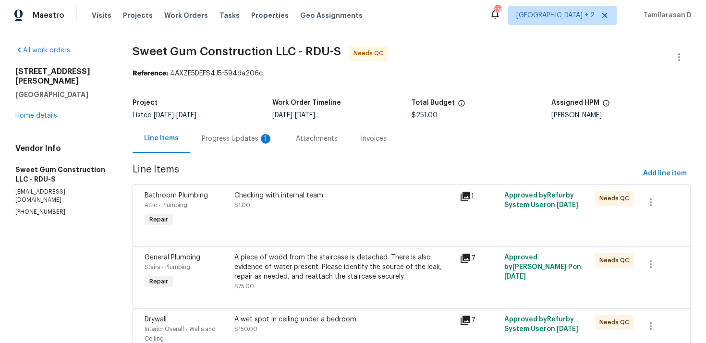
click at [262, 136] on div "1" at bounding box center [266, 139] width 10 height 10
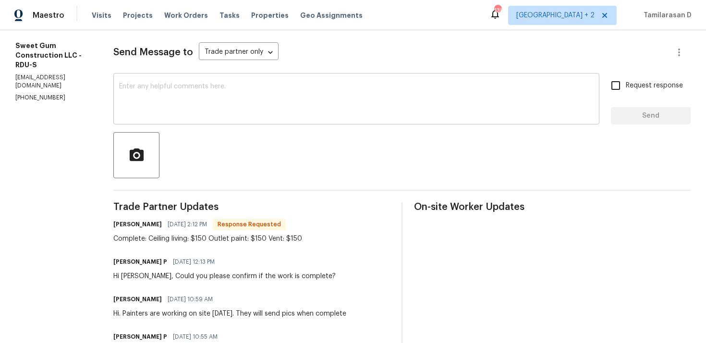
scroll to position [134, 0]
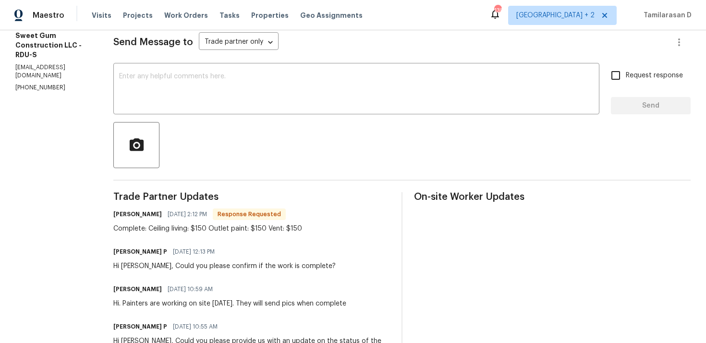
click at [242, 232] on div "Complete: Ceiling living: $150 Outlet paint: $150 Vent: $150" at bounding box center [207, 229] width 189 height 10
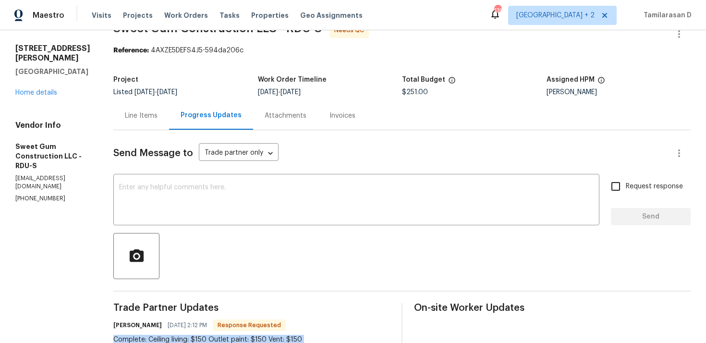
scroll to position [0, 0]
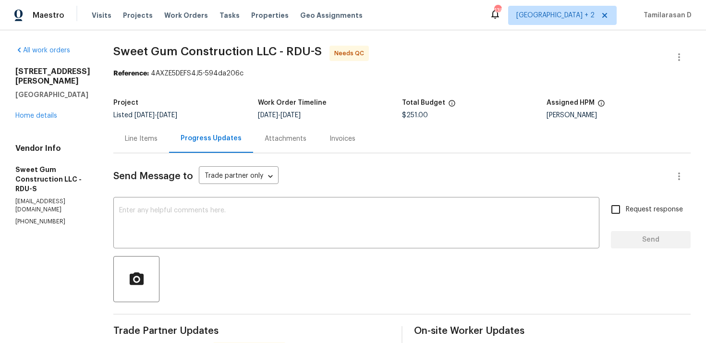
click at [157, 134] on div "Line Items" at bounding box center [141, 139] width 33 height 10
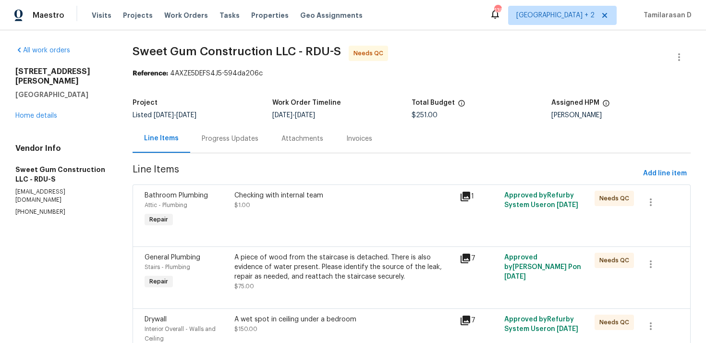
click at [235, 144] on div "Progress Updates" at bounding box center [230, 138] width 80 height 28
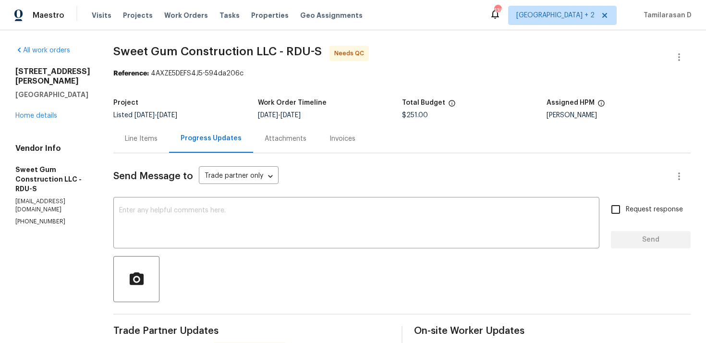
click at [157, 138] on div "Line Items" at bounding box center [141, 139] width 33 height 10
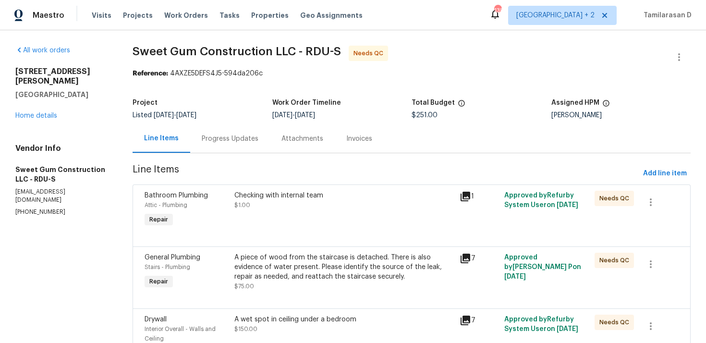
click at [228, 142] on div "Progress Updates" at bounding box center [230, 139] width 57 height 10
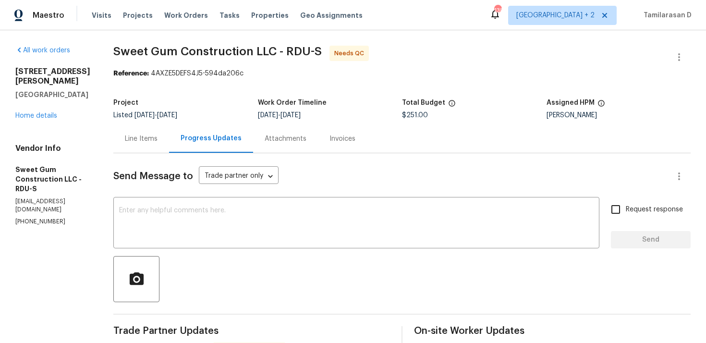
click at [169, 146] on div "Line Items" at bounding box center [141, 138] width 56 height 28
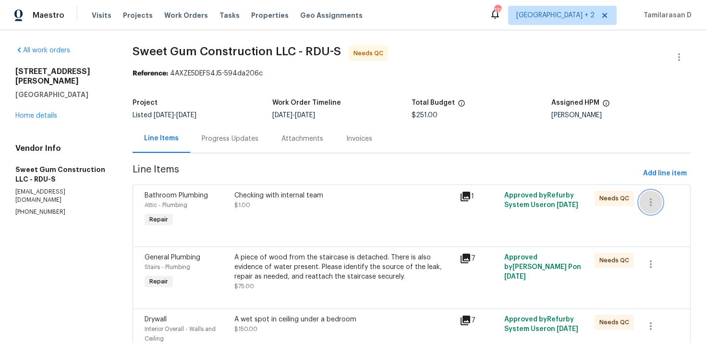
click at [649, 198] on icon "button" at bounding box center [651, 202] width 12 height 12
click at [655, 198] on li "Cancel" at bounding box center [657, 202] width 37 height 16
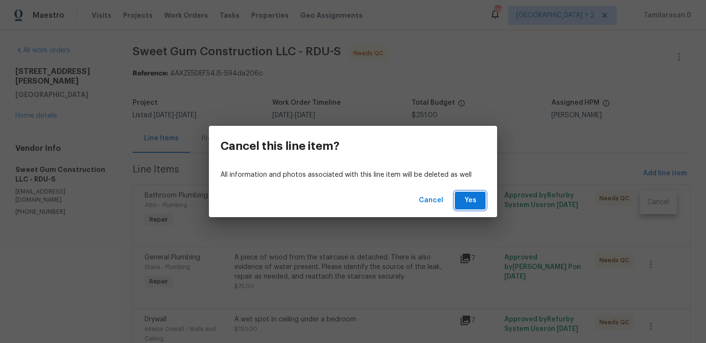
click at [461, 204] on button "Yes" at bounding box center [470, 200] width 31 height 18
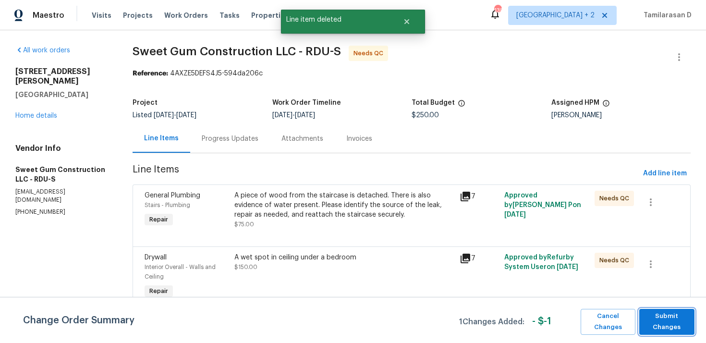
click at [665, 313] on span "Submit Changes" at bounding box center [667, 322] width 46 height 22
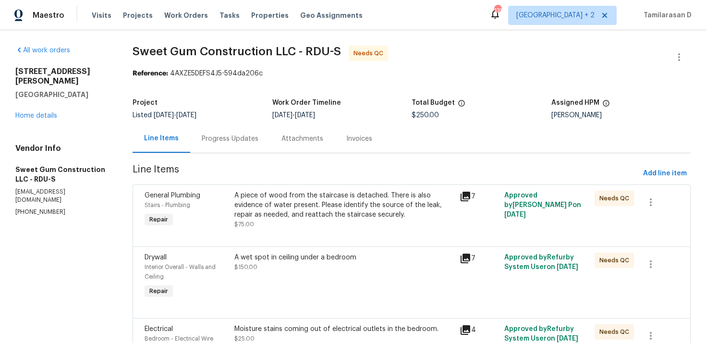
click at [289, 207] on div "A piece of wood from the staircase is detached. There is also evidence of water…" at bounding box center [343, 205] width 219 height 29
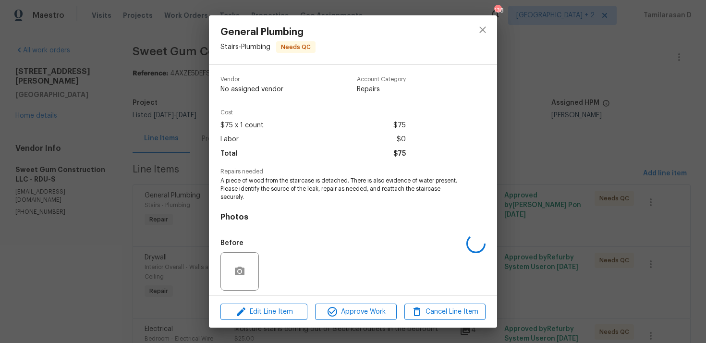
scroll to position [67, 0]
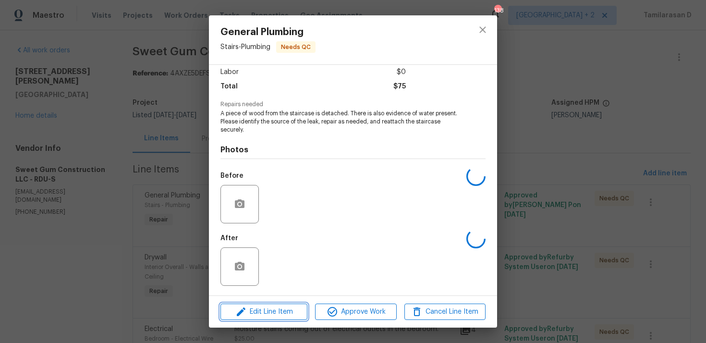
click at [267, 313] on span "Edit Line Item" at bounding box center [263, 312] width 81 height 12
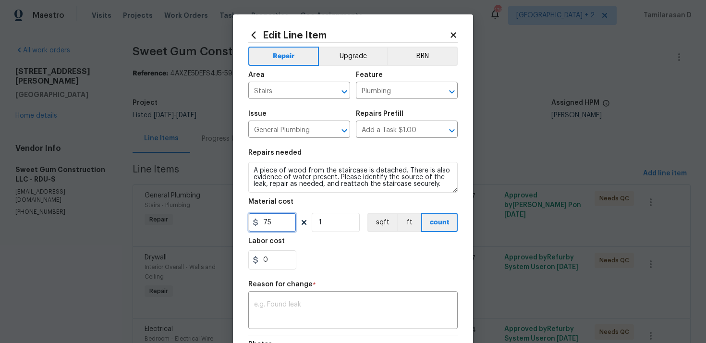
click at [265, 222] on input "75" at bounding box center [272, 222] width 48 height 19
type input "150"
click at [279, 296] on div "x ​" at bounding box center [352, 311] width 209 height 36
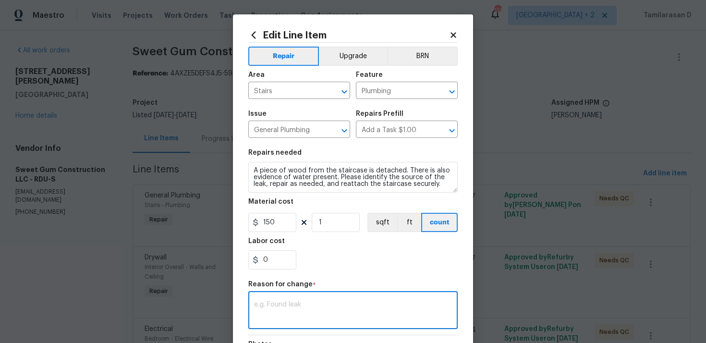
click at [279, 296] on div "x ​" at bounding box center [352, 311] width 209 height 36
paste textarea "Sweet Gum - TP stated "There is a squirrel currently occupying the space. Possi…"
type textarea "Sweet Gum - TP stated "There is a squirrel currently occupying the space. Possi…"
paste textarea "(TD) Updated per vendor’s final cost."
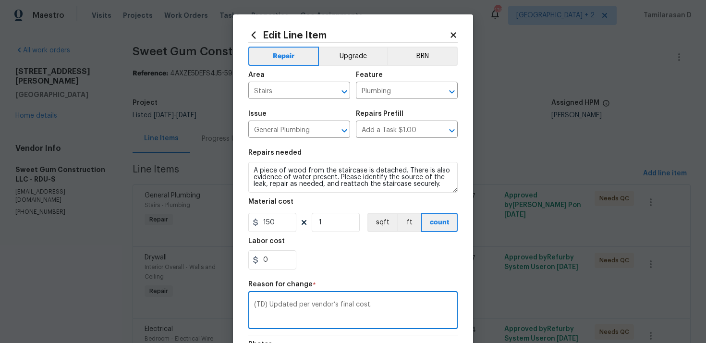
scroll to position [140, 0]
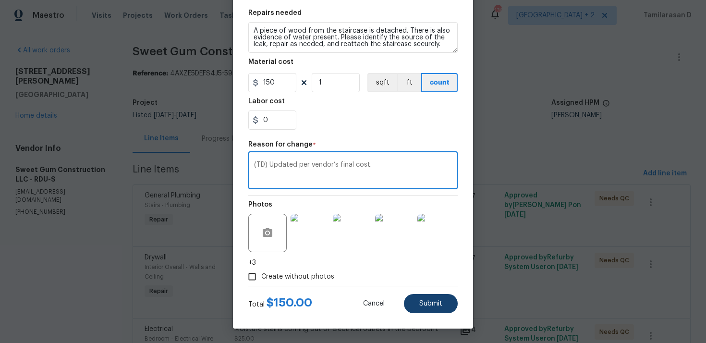
type textarea "(TD) Updated per vendor’s final cost."
click at [427, 297] on button "Submit" at bounding box center [431, 303] width 54 height 19
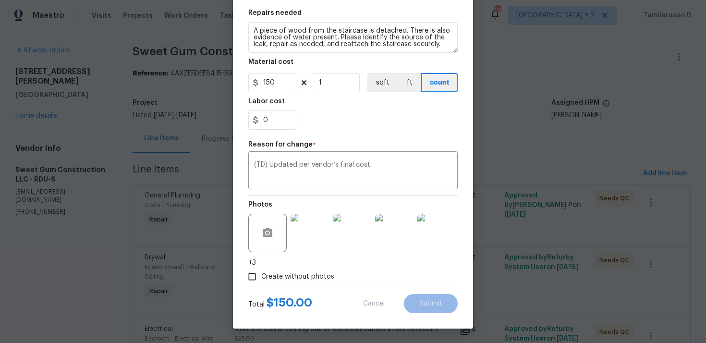
type input "75"
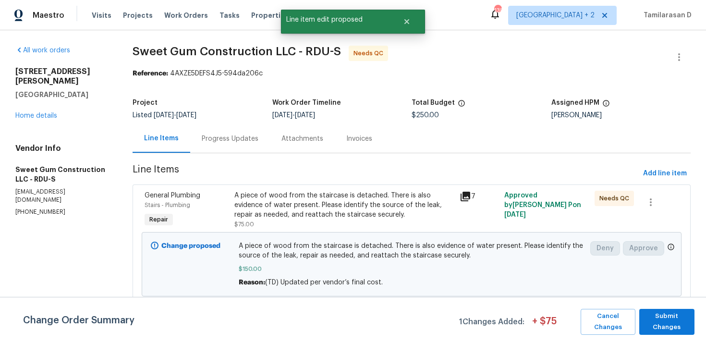
scroll to position [0, 0]
click at [685, 317] on span "Submit Changes" at bounding box center [667, 322] width 46 height 22
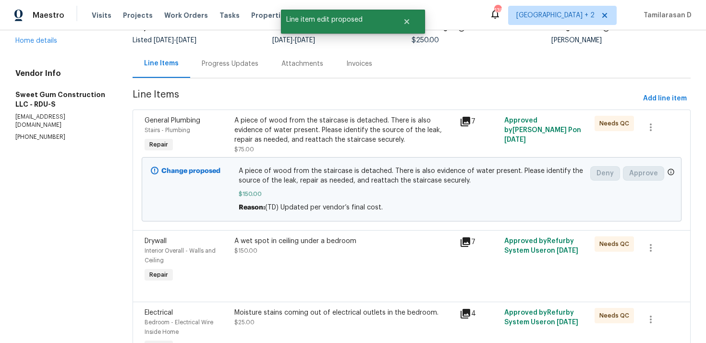
scroll to position [132, 0]
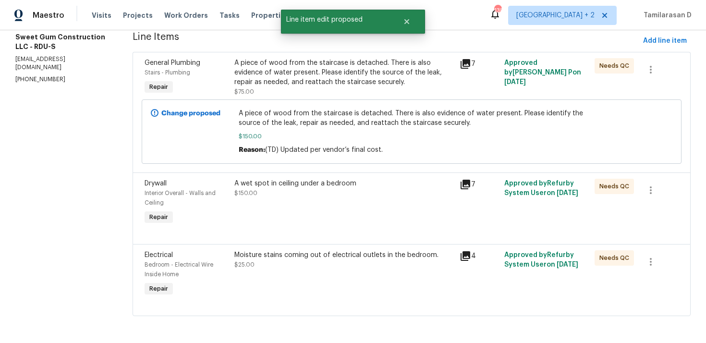
click at [340, 269] on div "Moisture stains coming out of electrical outlets in the bedroom. $25.00" at bounding box center [343, 259] width 219 height 19
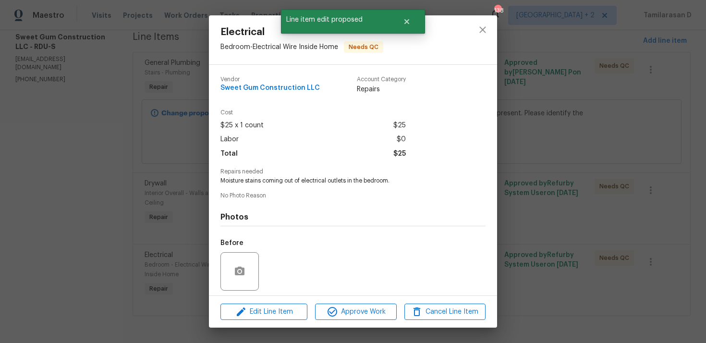
scroll to position [67, 0]
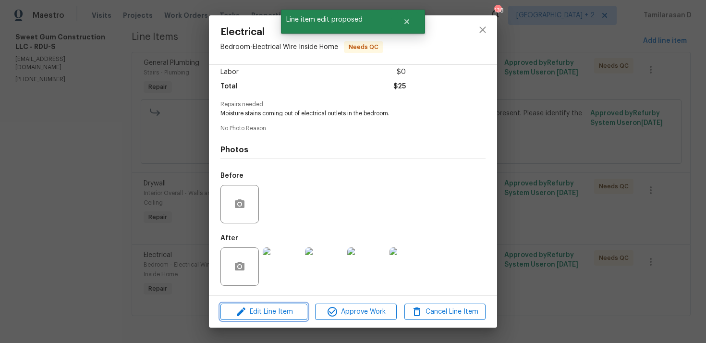
click at [269, 311] on span "Edit Line Item" at bounding box center [263, 312] width 81 height 12
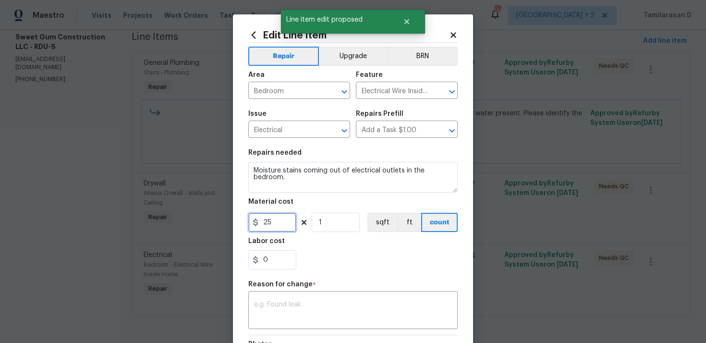
click at [270, 227] on input "25" at bounding box center [272, 222] width 48 height 19
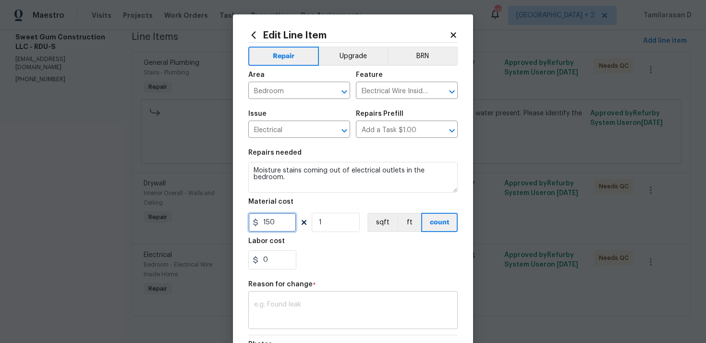
type input "150"
click at [285, 309] on textarea at bounding box center [353, 311] width 198 height 20
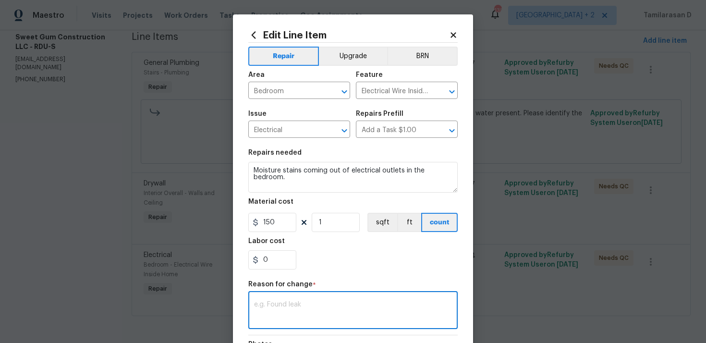
paste textarea "(TD) Updated per vendor’s final cost."
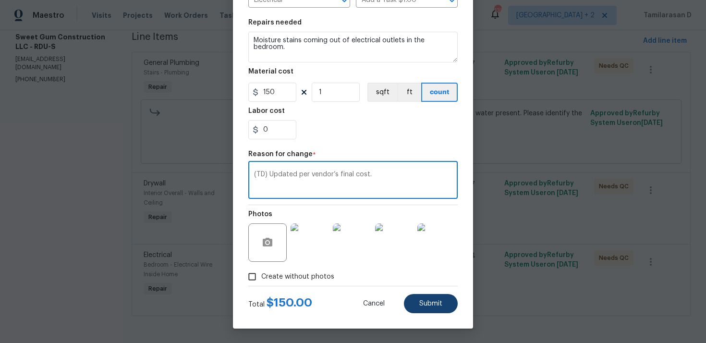
type textarea "(TD) Updated per vendor’s final cost."
click at [429, 302] on span "Submit" at bounding box center [430, 303] width 23 height 7
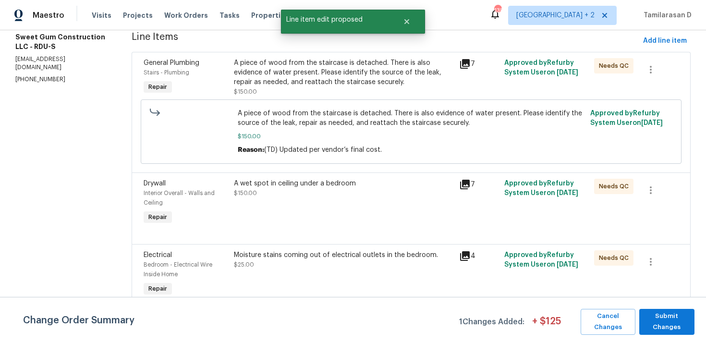
scroll to position [0, 0]
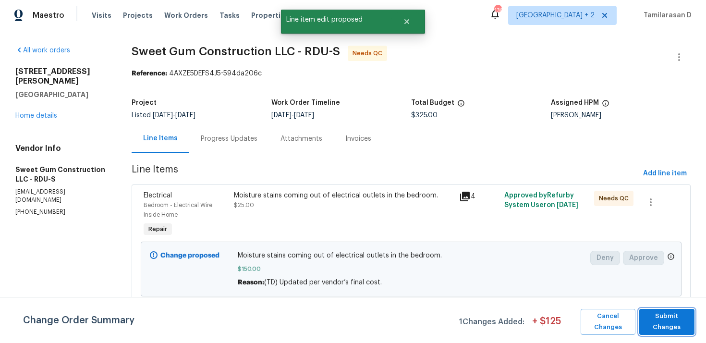
click at [649, 328] on span "Submit Changes" at bounding box center [667, 322] width 46 height 22
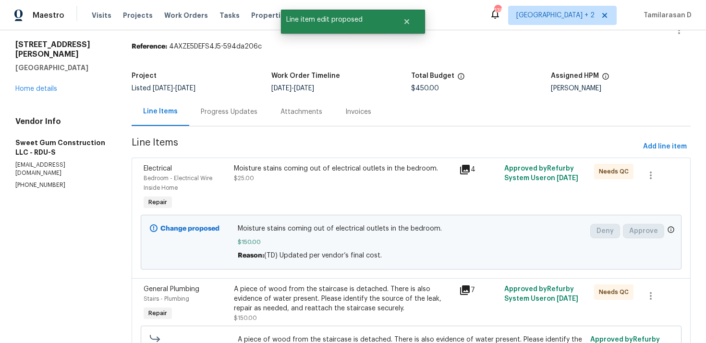
scroll to position [30, 0]
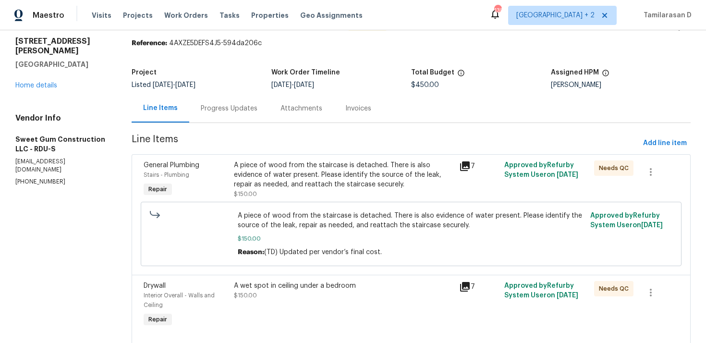
click at [234, 114] on div "Progress Updates" at bounding box center [229, 108] width 80 height 28
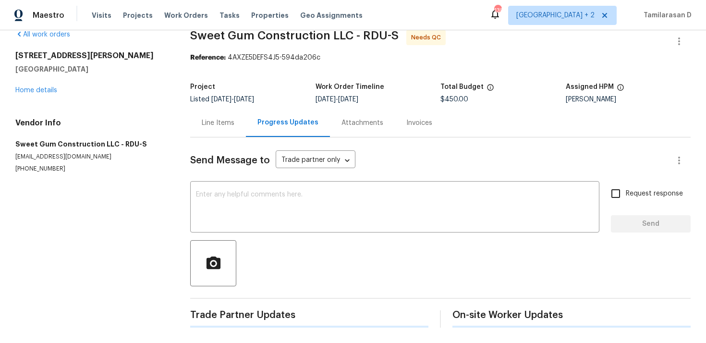
scroll to position [30, 0]
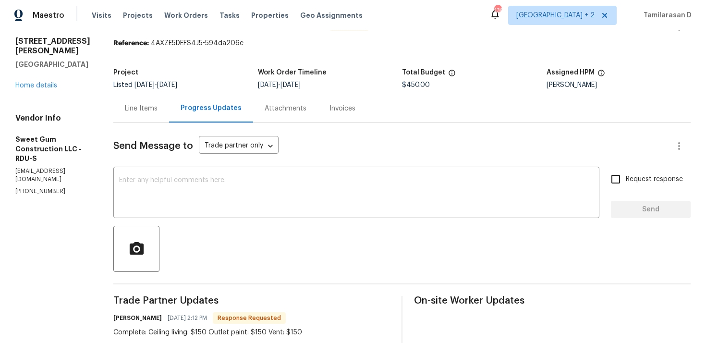
click at [231, 206] on textarea at bounding box center [356, 194] width 474 height 34
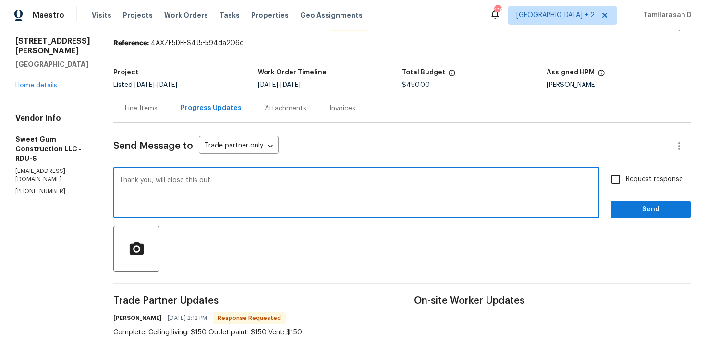
type textarea "Thank you, will close this out."
click at [623, 200] on div "Request response Send" at bounding box center [650, 193] width 80 height 49
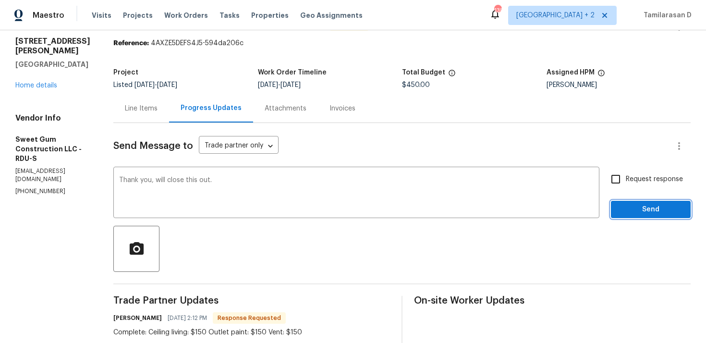
click at [622, 207] on span "Send" at bounding box center [650, 209] width 64 height 12
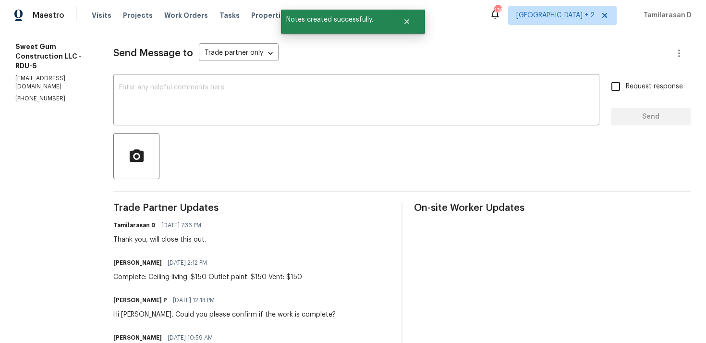
scroll to position [171, 0]
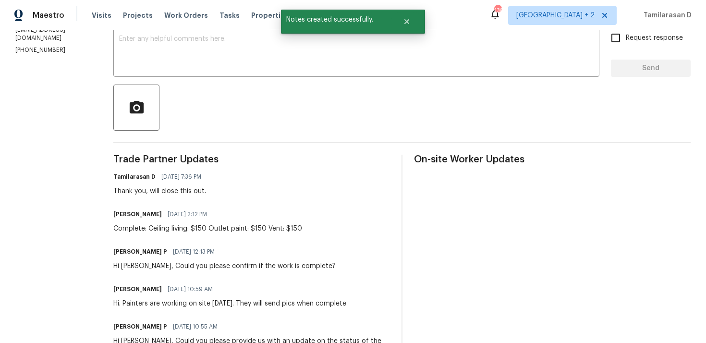
click at [185, 227] on div "Complete: Ceiling living: $150 Outlet paint: $150 Vent: $150" at bounding box center [207, 229] width 189 height 10
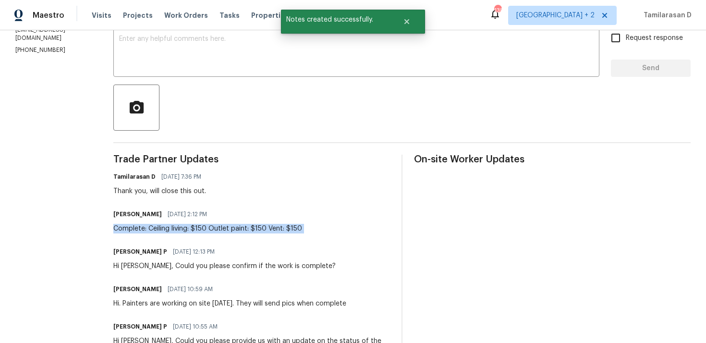
copy div "Complete: Ceiling living: $150 Outlet paint: $150 Vent: $150"
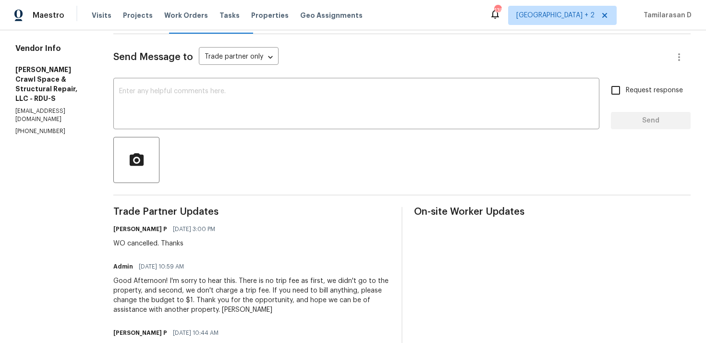
scroll to position [40, 0]
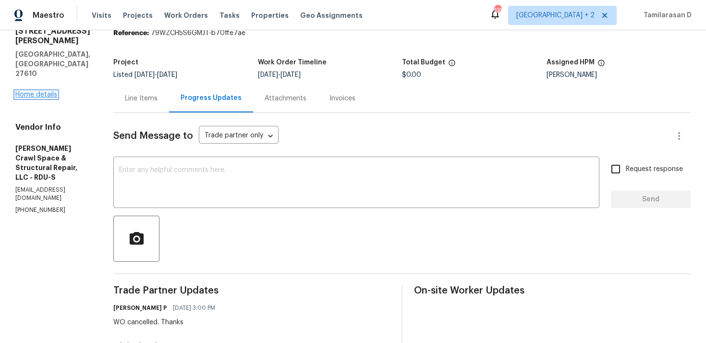
click at [37, 91] on link "Home details" at bounding box center [36, 94] width 42 height 7
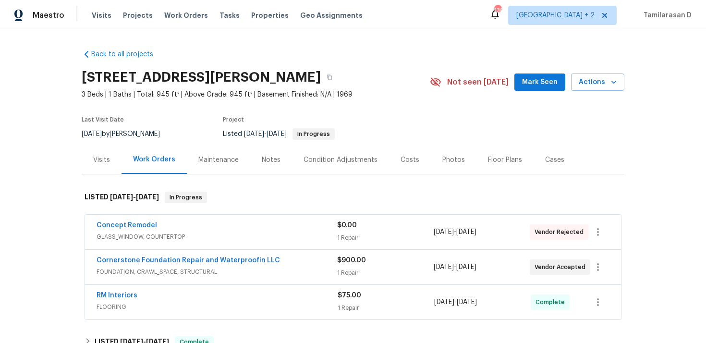
click at [211, 221] on div "Concept Remodel" at bounding box center [216, 226] width 240 height 12
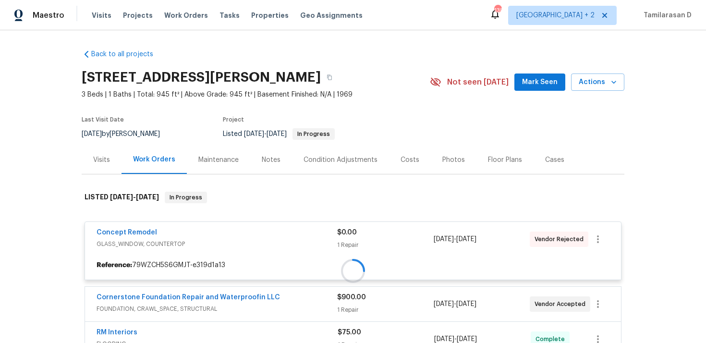
scroll to position [65, 0]
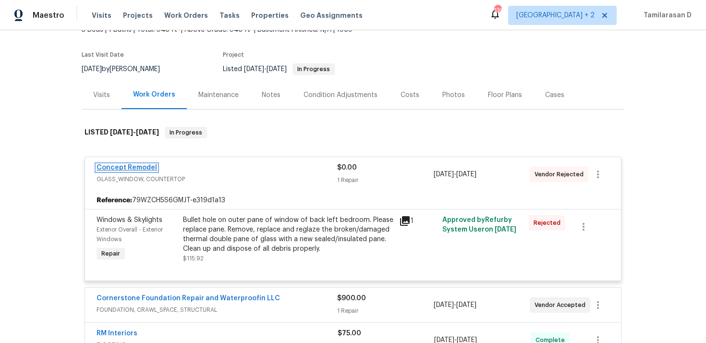
click at [140, 164] on link "Concept Remodel" at bounding box center [126, 167] width 60 height 7
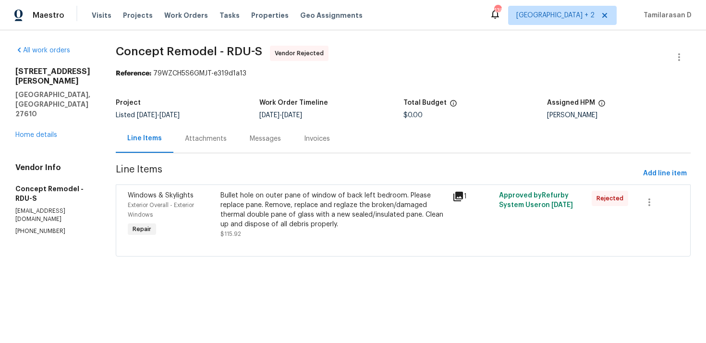
click at [250, 142] on div "Messages" at bounding box center [265, 139] width 31 height 10
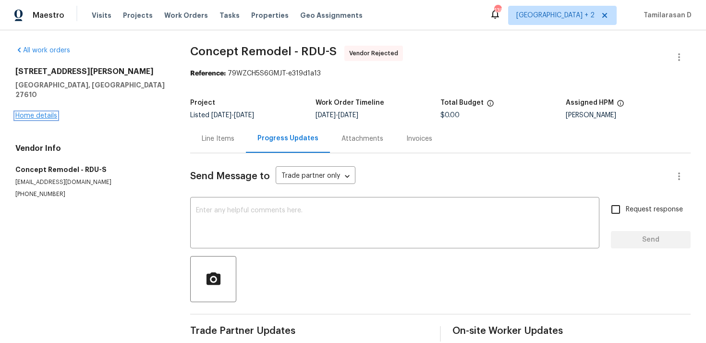
click at [38, 112] on link "Home details" at bounding box center [36, 115] width 42 height 7
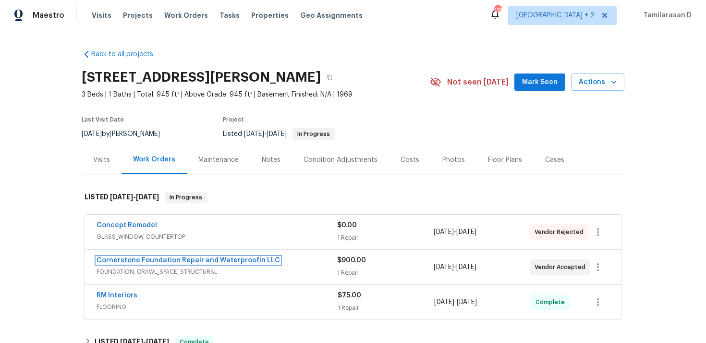
click at [157, 259] on link "Cornerstone Foundation Repair and Waterproofin LLC" at bounding box center [187, 260] width 183 height 7
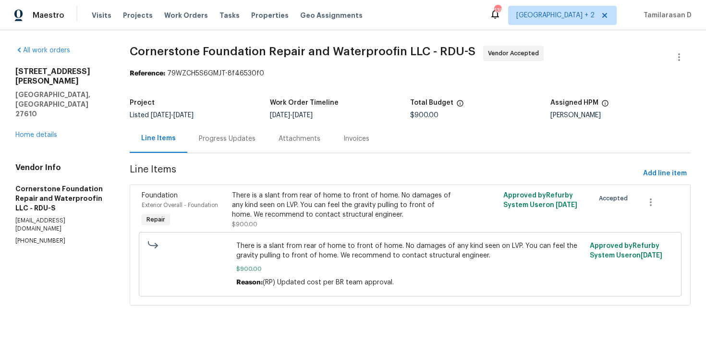
click at [236, 140] on div "Progress Updates" at bounding box center [227, 139] width 57 height 10
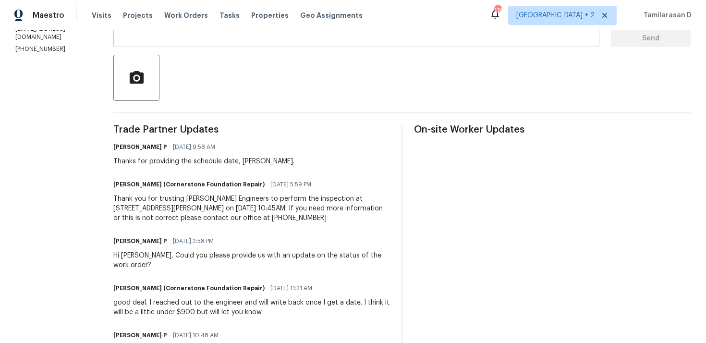
scroll to position [202, 0]
click at [209, 213] on div "Thank you for trusting Giles Flythe Engineers to perform the inspection at 2412…" at bounding box center [251, 207] width 276 height 29
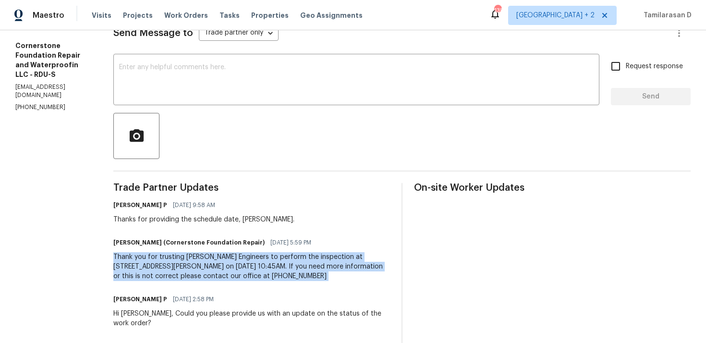
scroll to position [125, 0]
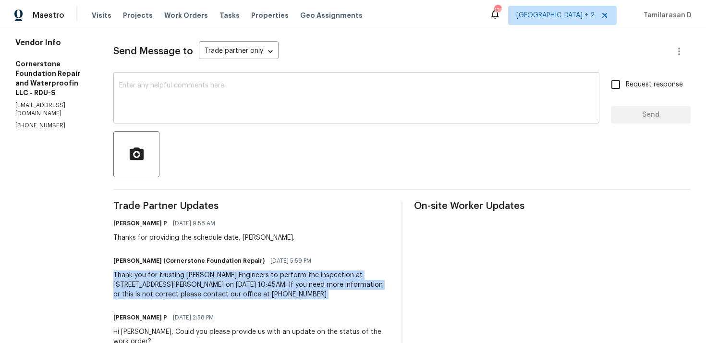
click at [150, 108] on textarea at bounding box center [356, 99] width 474 height 34
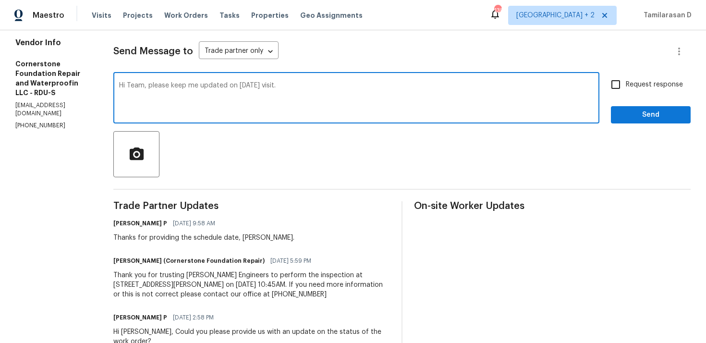
type textarea "Hi Team, please keep me updated on today's visit."
click at [621, 88] on input "Request response" at bounding box center [615, 84] width 20 height 20
checkbox input "true"
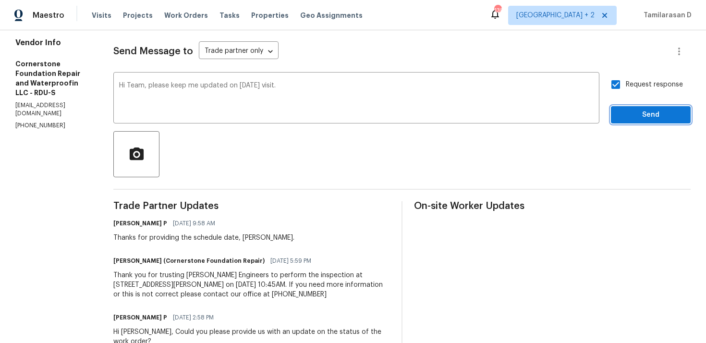
click at [637, 114] on span "Send" at bounding box center [650, 115] width 64 height 12
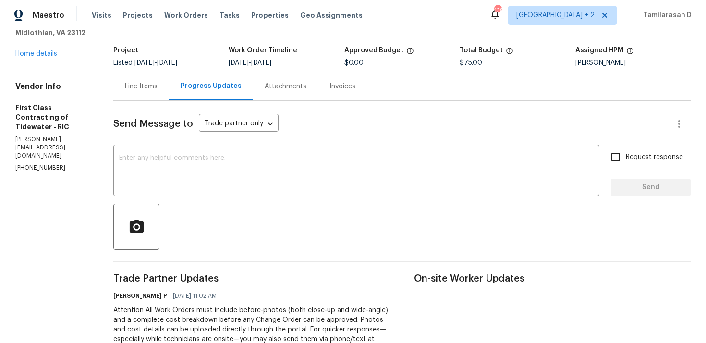
scroll to position [156, 0]
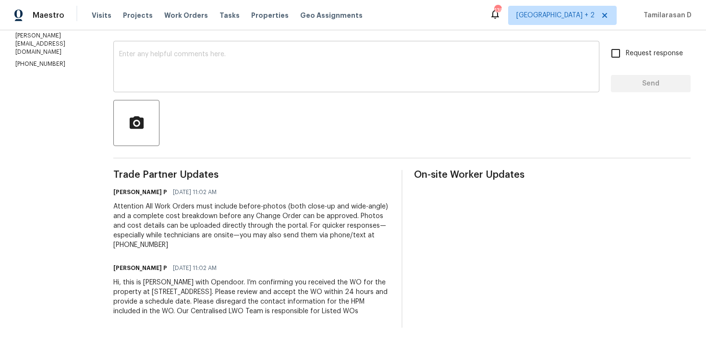
click at [193, 74] on textarea at bounding box center [356, 68] width 474 height 34
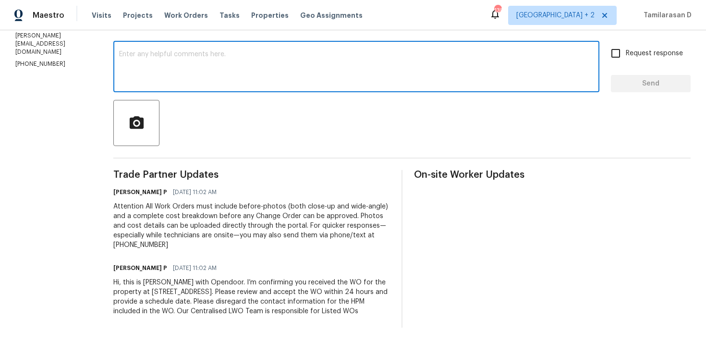
scroll to position [85, 0]
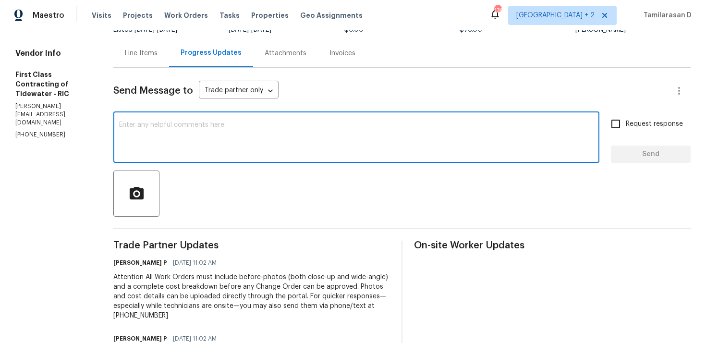
paste textarea "Hello Team, Please confirm your availability by accepting this work order with …"
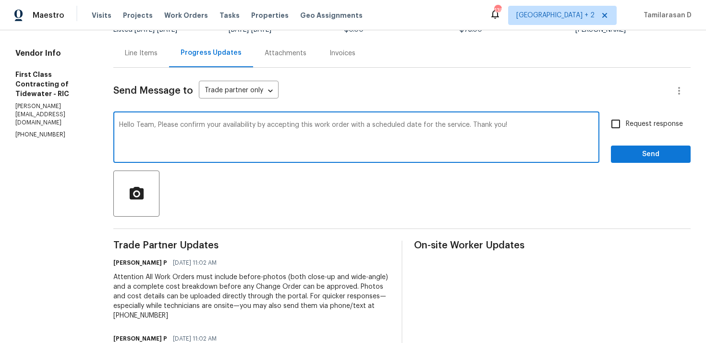
type textarea "Hello Team, Please confirm your availability by accepting this work order with …"
click at [619, 122] on input "Request response" at bounding box center [615, 124] width 20 height 20
checkbox input "true"
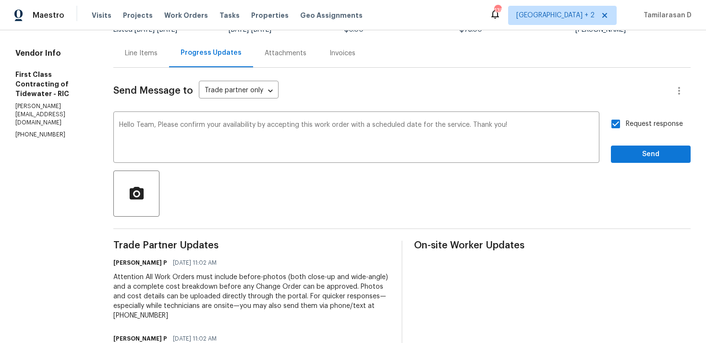
click at [654, 171] on div at bounding box center [401, 193] width 577 height 46
click at [651, 149] on span "Send" at bounding box center [650, 154] width 64 height 12
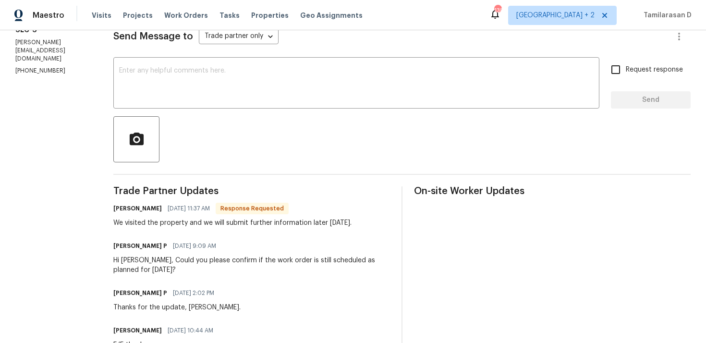
scroll to position [189, 0]
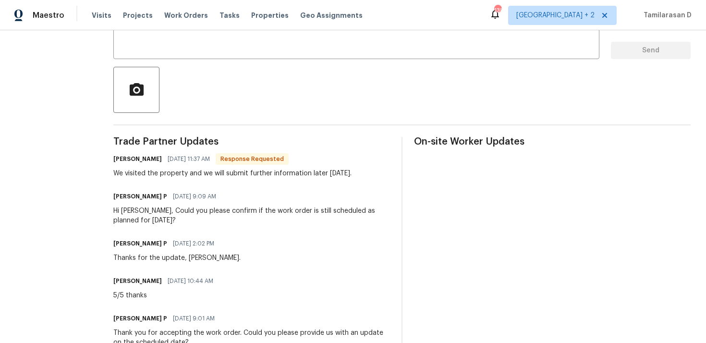
click at [249, 172] on div "We visited the property and we will submit further information later [DATE]." at bounding box center [232, 173] width 238 height 10
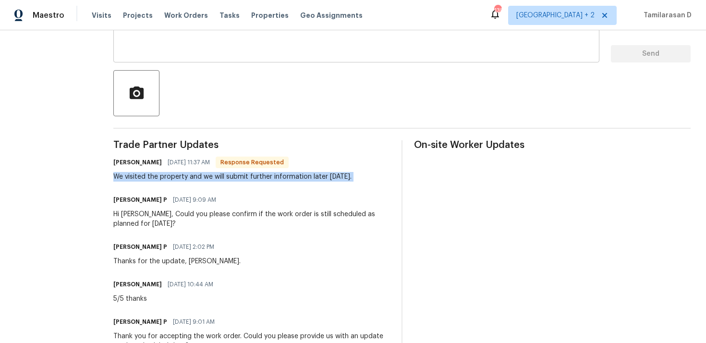
click at [157, 57] on div "x ​" at bounding box center [356, 37] width 486 height 49
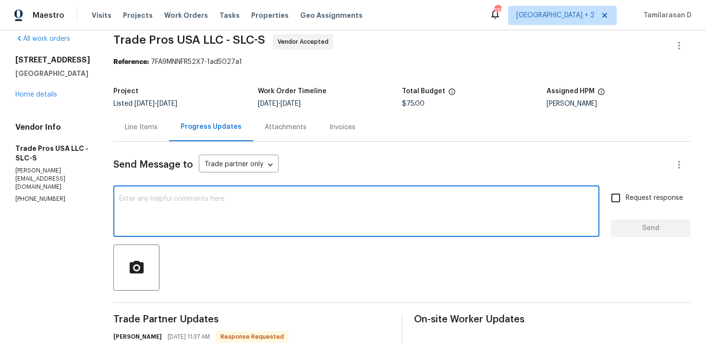
scroll to position [24, 0]
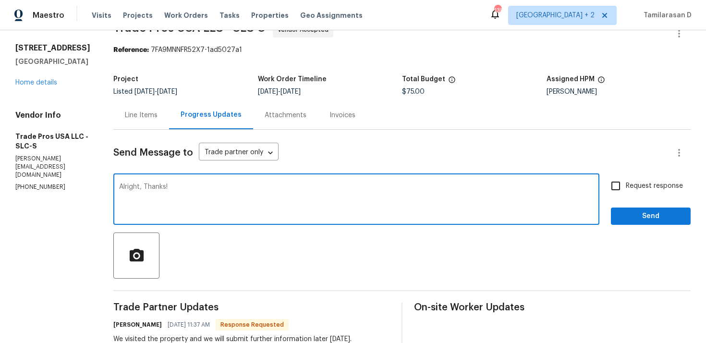
type textarea "Alright, Thanks!"
click at [650, 214] on span "Send" at bounding box center [650, 216] width 64 height 12
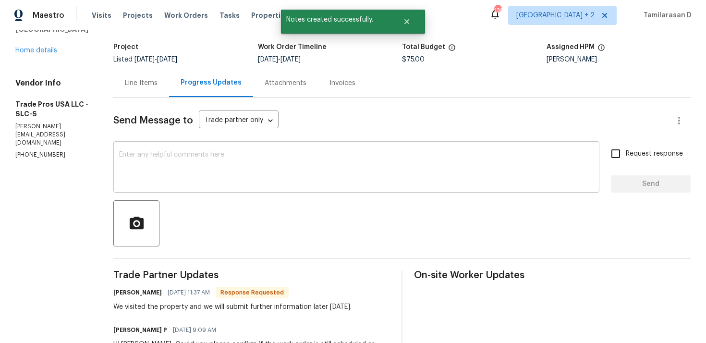
scroll to position [125, 0]
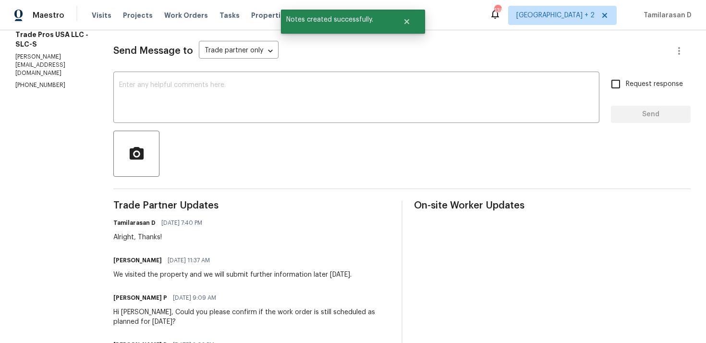
click at [164, 273] on div "We visited the property and we will submit further information later [DATE]." at bounding box center [232, 275] width 238 height 10
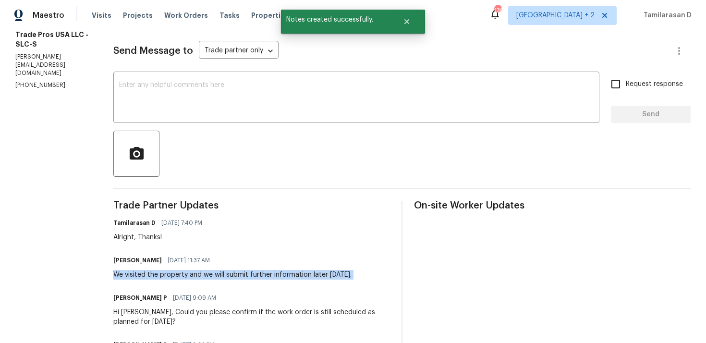
copy div "We visited the property and we will submit further information later [DATE]."
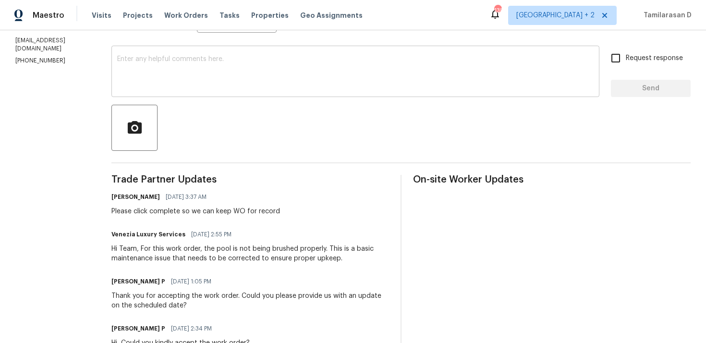
scroll to position [194, 0]
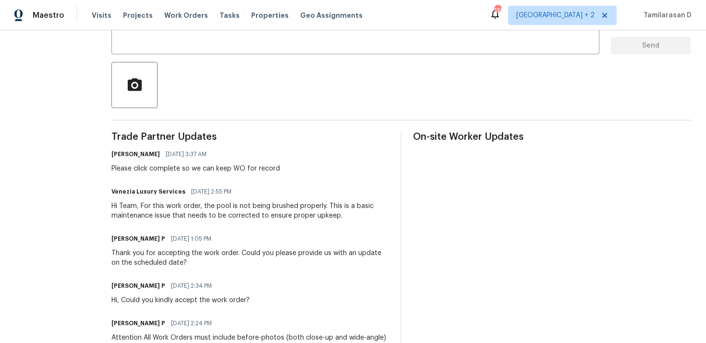
click at [236, 173] on div "Please click complete so we can keep WO for record" at bounding box center [195, 169] width 168 height 10
click at [212, 199] on div "Venezia Luxury Services [DATE] 2:55 PM Hi Team, For this work order, the pool i…" at bounding box center [249, 203] width 277 height 36
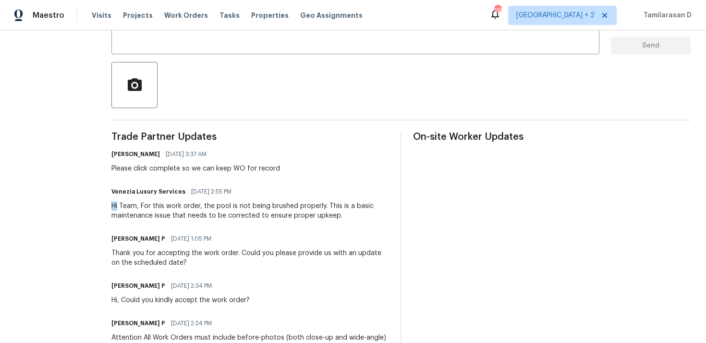
click at [212, 199] on div "Venezia Luxury Services [DATE] 2:55 PM Hi Team, For this work order, the pool i…" at bounding box center [249, 203] width 277 height 36
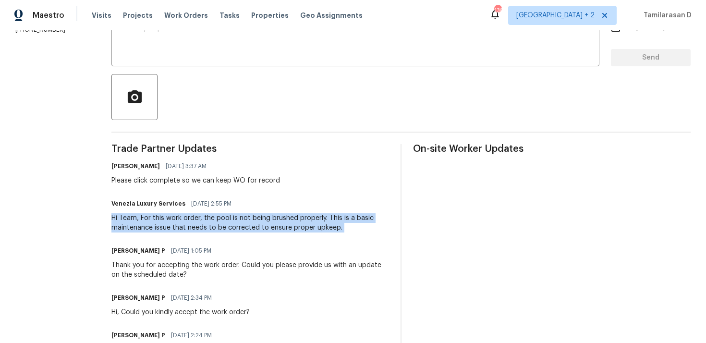
scroll to position [177, 0]
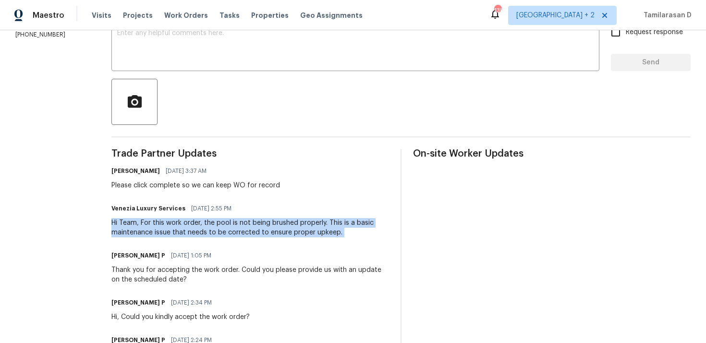
click at [185, 189] on div "Please click complete so we can keep WO for record" at bounding box center [195, 185] width 168 height 10
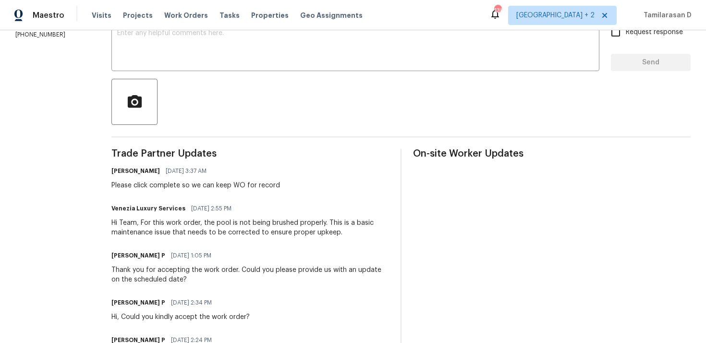
click at [185, 189] on div "Please click complete so we can keep WO for record" at bounding box center [195, 185] width 168 height 10
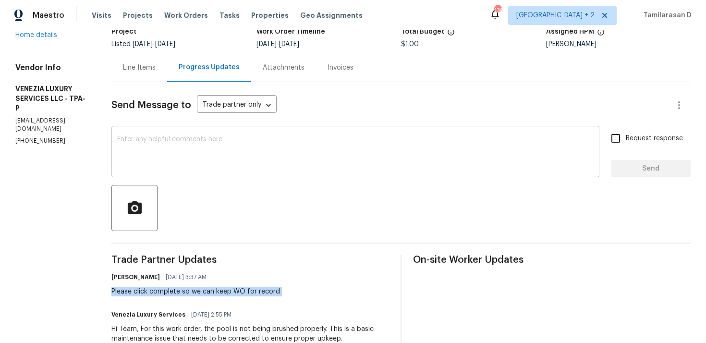
scroll to position [51, 0]
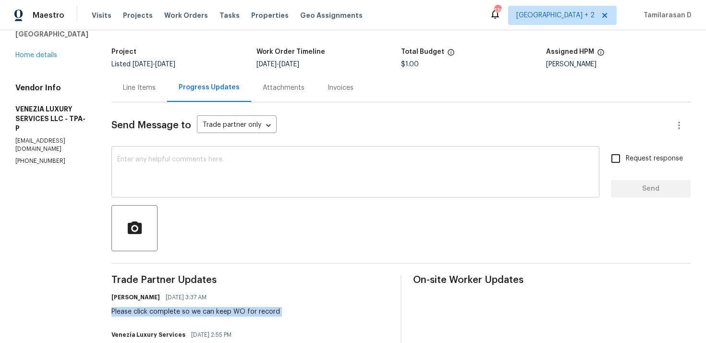
click at [168, 160] on textarea at bounding box center [355, 173] width 476 height 34
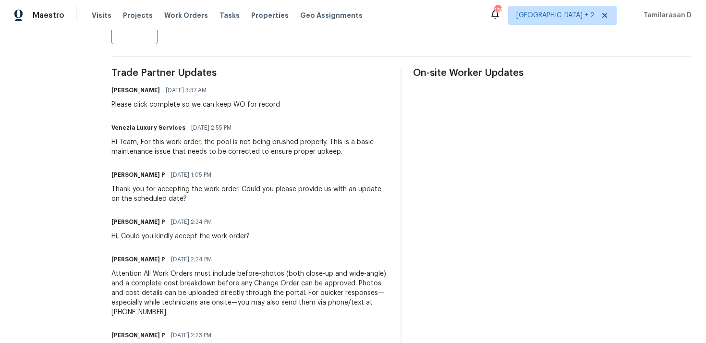
scroll to position [226, 0]
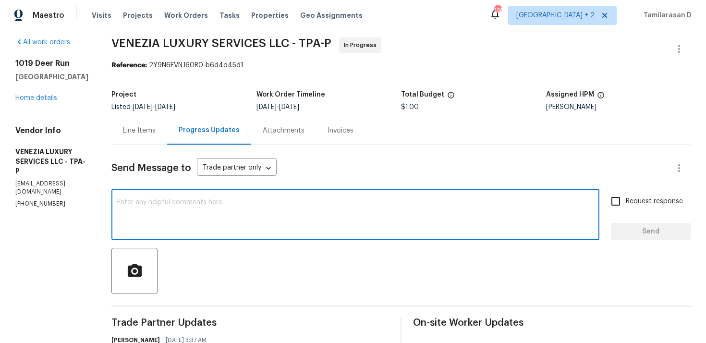
click at [243, 216] on textarea at bounding box center [355, 216] width 476 height 34
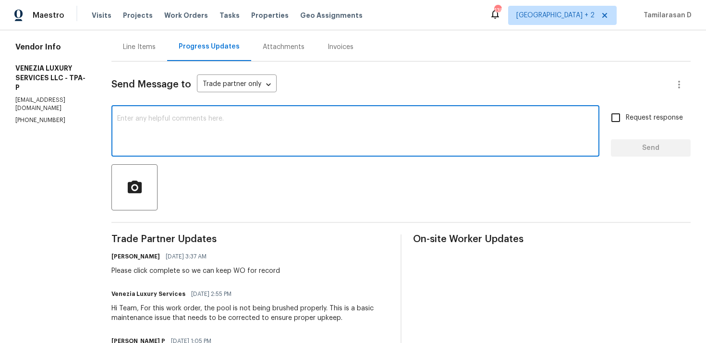
scroll to position [107, 0]
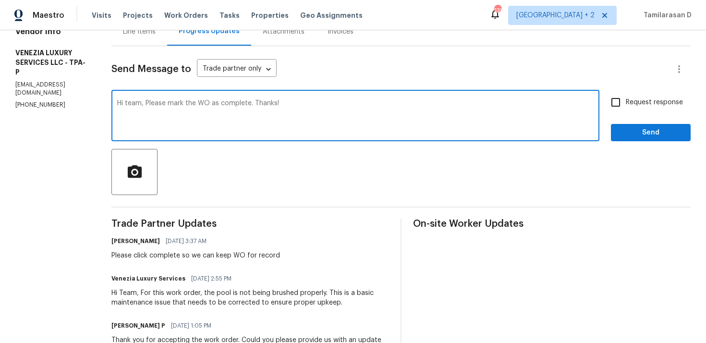
type textarea "Hi team, Please mark the WO as complete. Thanks!"
click at [623, 104] on input "Request response" at bounding box center [615, 102] width 20 height 20
checkbox input "true"
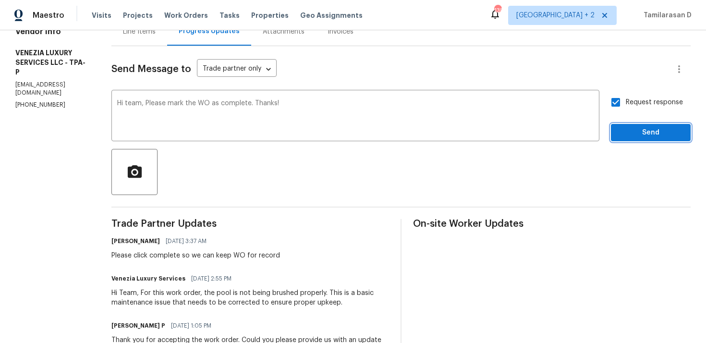
click at [642, 132] on span "Send" at bounding box center [650, 133] width 64 height 12
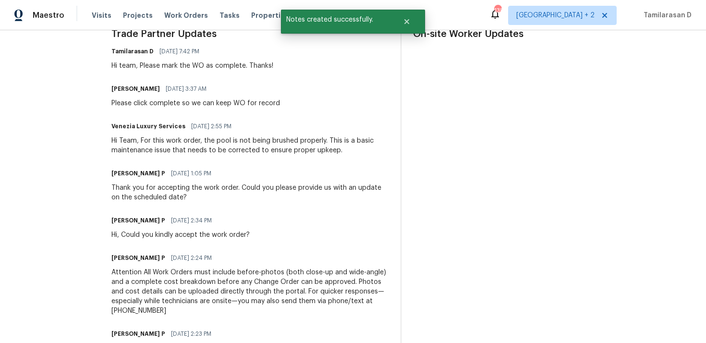
scroll to position [314, 0]
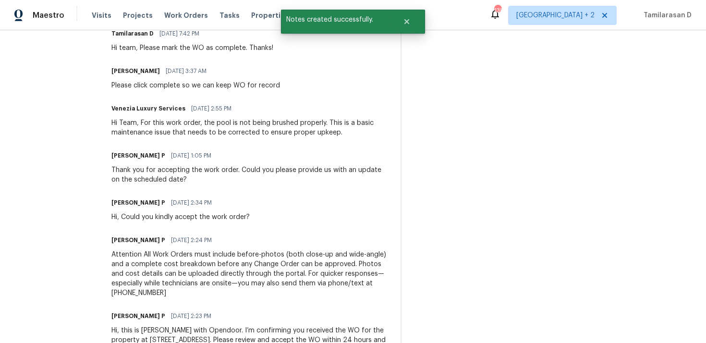
click at [236, 127] on div "Hi Team, For this work order, the pool is not being brushed properly. This is a…" at bounding box center [249, 127] width 277 height 19
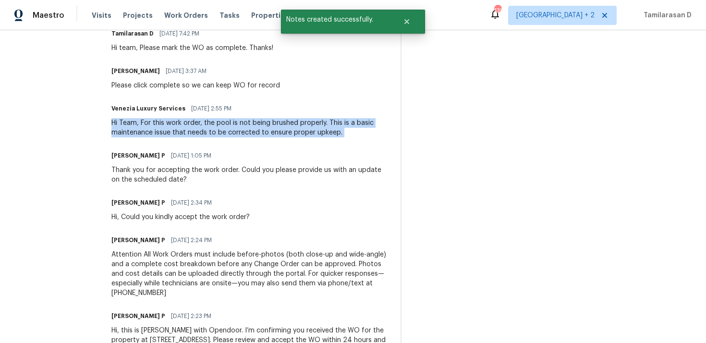
copy div "Hi Team, For this work order, the pool is not being brushed properly. This is a…"
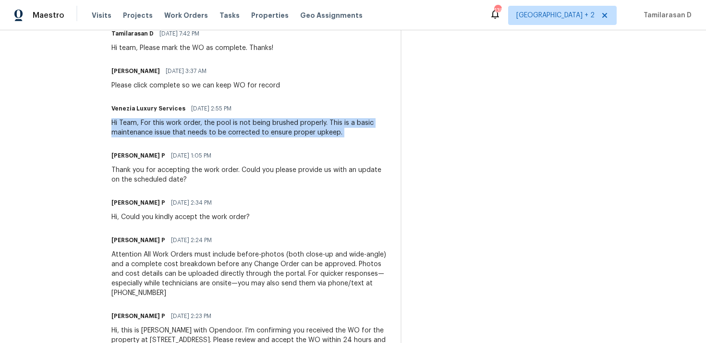
copy div "Hi Team, For this work order, the pool is not being brushed properly. This is a…"
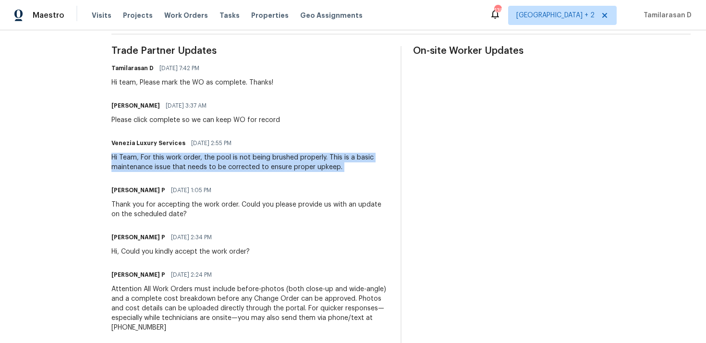
scroll to position [267, 0]
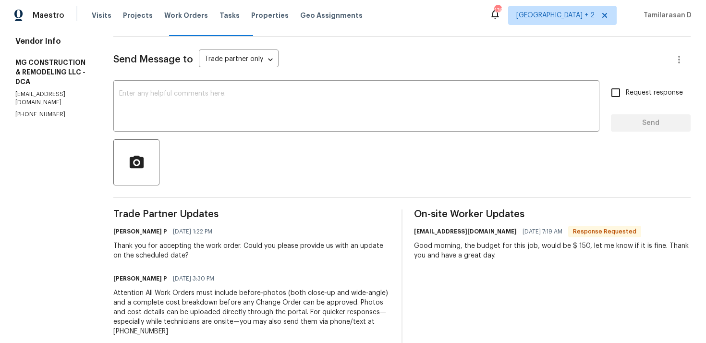
scroll to position [213, 0]
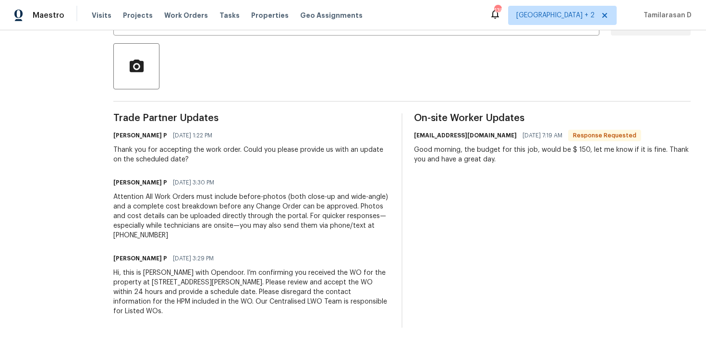
click at [505, 144] on div "[EMAIL_ADDRESS][DOMAIN_NAME] [DATE] 7:19 AM Response Requested Good morning, th…" at bounding box center [552, 147] width 276 height 36
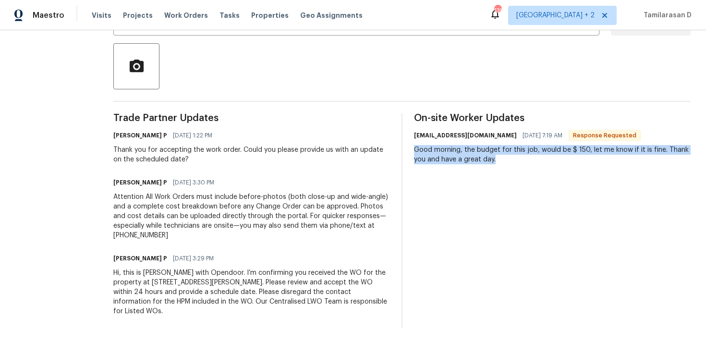
click at [505, 144] on div "[EMAIL_ADDRESS][DOMAIN_NAME] [DATE] 7:19 AM Response Requested Good morning, th…" at bounding box center [552, 147] width 276 height 36
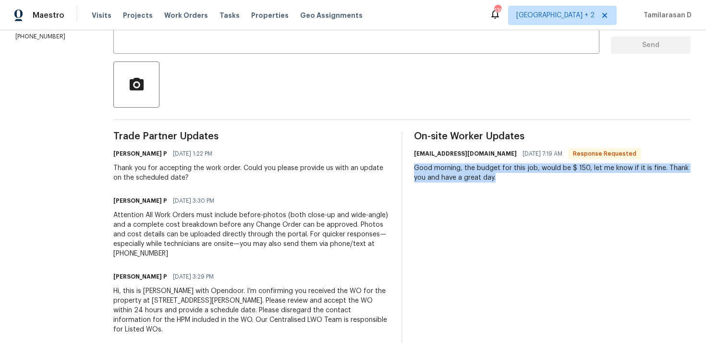
scroll to position [0, 0]
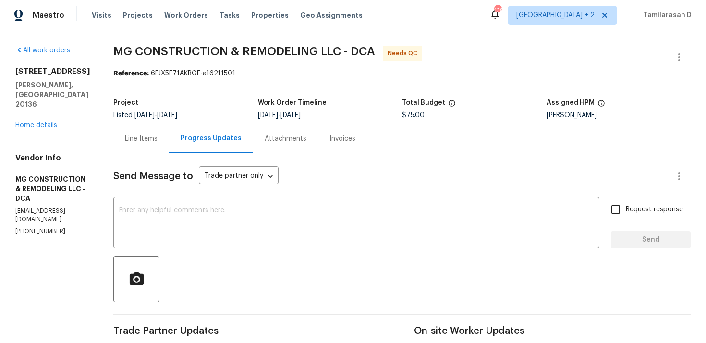
click at [157, 135] on div "Line Items" at bounding box center [141, 139] width 33 height 10
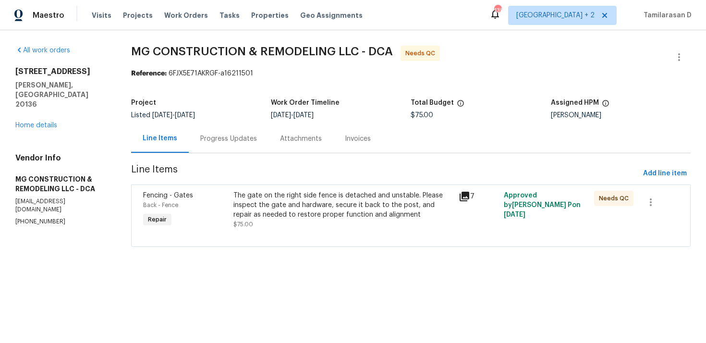
click at [319, 209] on div "The gate on the right side fence is detached and unstable. Please inspect the g…" at bounding box center [343, 205] width 220 height 29
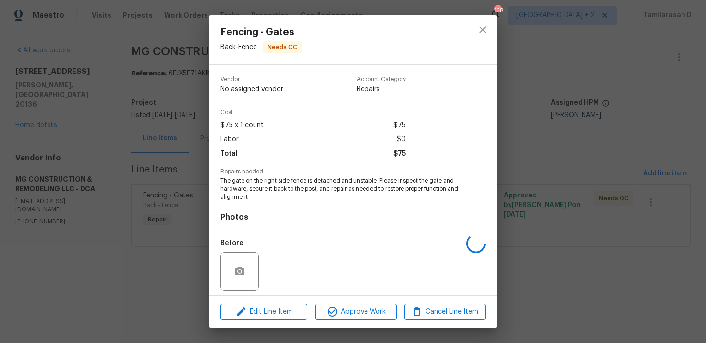
scroll to position [67, 0]
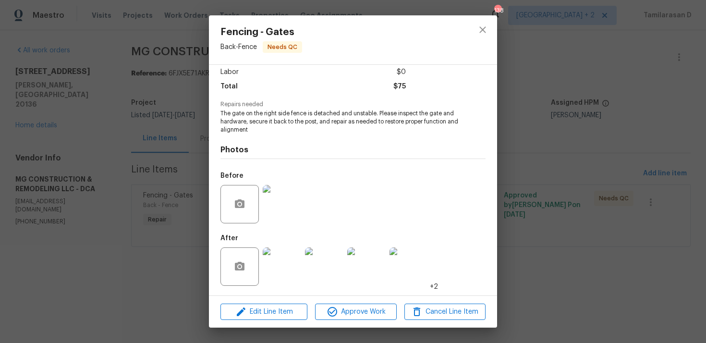
click at [280, 199] on img at bounding box center [282, 204] width 38 height 38
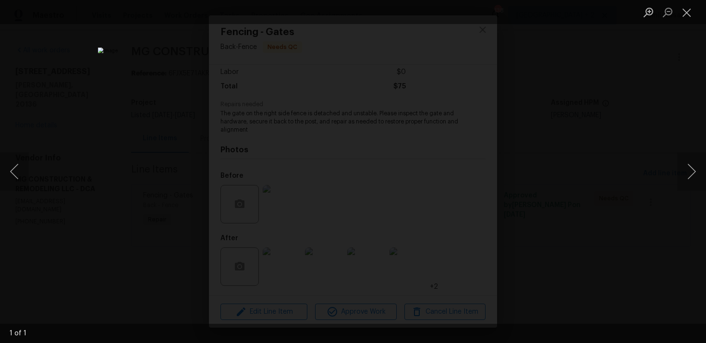
click at [533, 144] on div "Lightbox" at bounding box center [353, 171] width 706 height 343
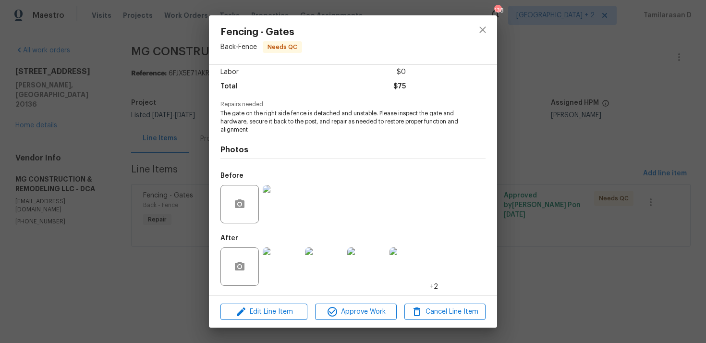
click at [290, 258] on img at bounding box center [282, 266] width 38 height 38
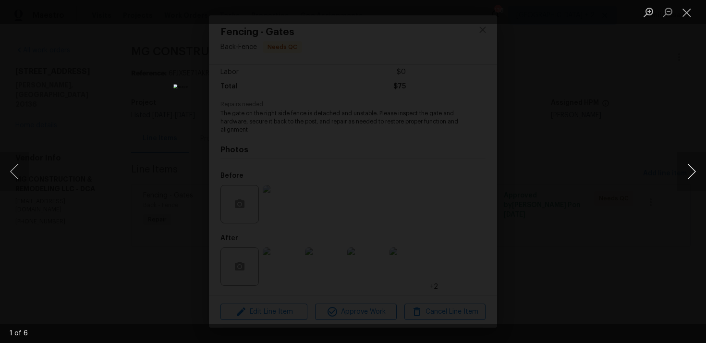
click at [693, 166] on button "Next image" at bounding box center [691, 171] width 29 height 38
click at [683, 18] on button "Close lightbox" at bounding box center [686, 12] width 19 height 17
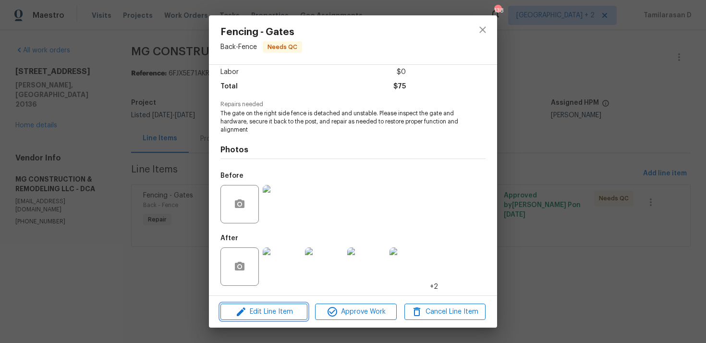
click at [258, 307] on span "Edit Line Item" at bounding box center [263, 312] width 81 height 12
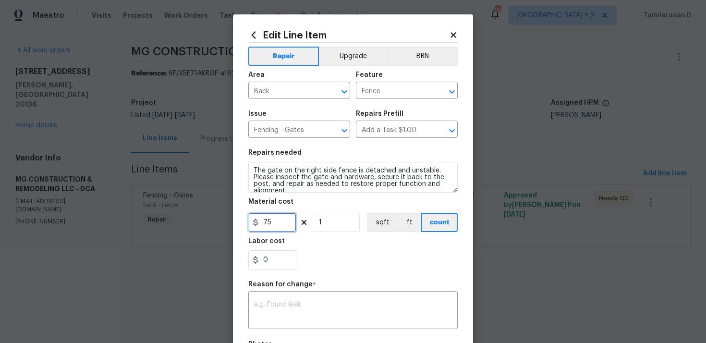
click at [273, 227] on input "75" at bounding box center [272, 222] width 48 height 19
type input "150"
click at [270, 307] on textarea at bounding box center [353, 311] width 198 height 20
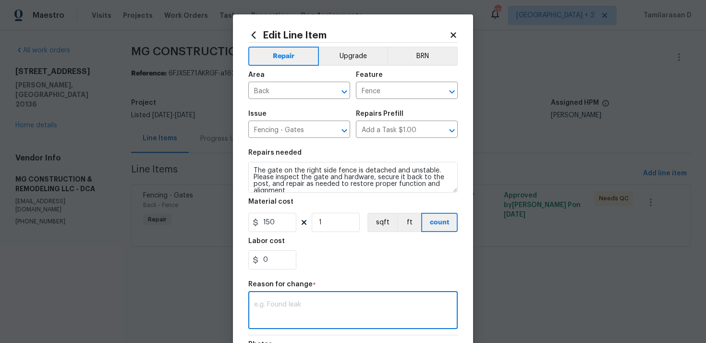
paste textarea "(TD) Updated per vendor’s final cost."
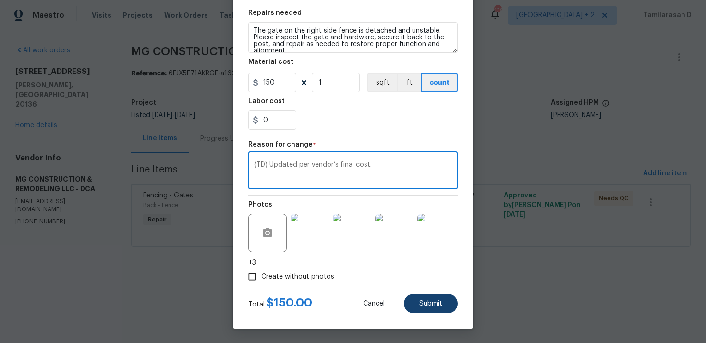
type textarea "(TD) Updated per vendor’s final cost."
click at [429, 302] on span "Submit" at bounding box center [430, 303] width 23 height 7
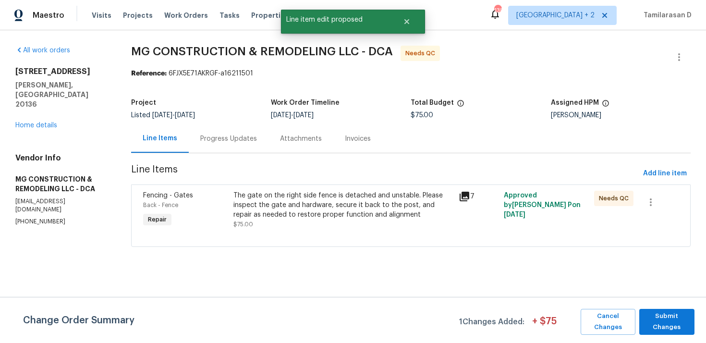
scroll to position [0, 0]
click at [664, 310] on button "Submit Changes" at bounding box center [666, 322] width 55 height 26
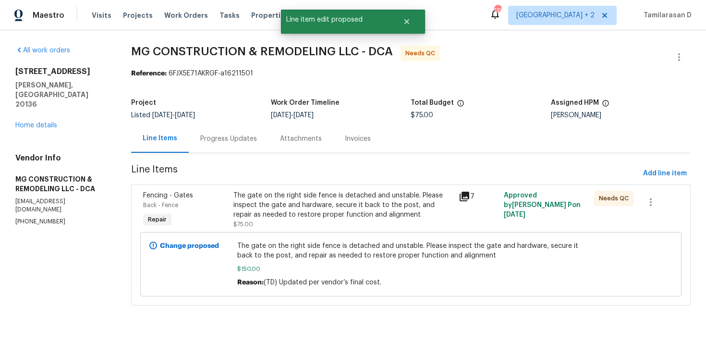
click at [253, 132] on div "Progress Updates" at bounding box center [229, 138] width 80 height 28
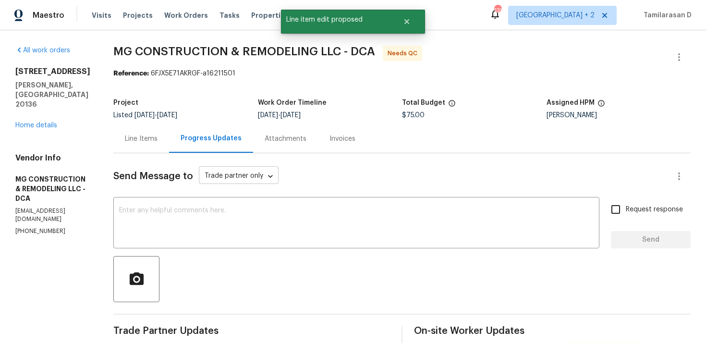
click at [287, 176] on body "Maestro Visits Projects Work Orders Tasks Properties Geo Assignments 138 [GEOGR…" at bounding box center [353, 171] width 706 height 343
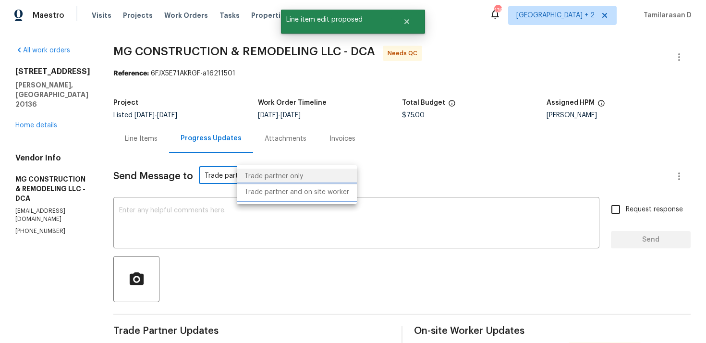
click at [275, 190] on li "Trade partner and on site worker" at bounding box center [297, 192] width 120 height 16
type input "Trade Partner and On-Site Worker"
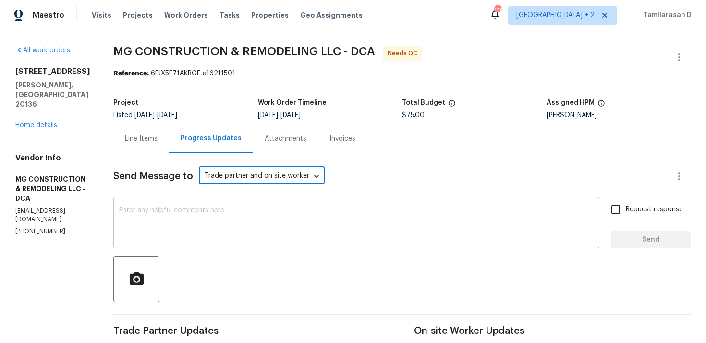
click at [259, 215] on textarea at bounding box center [356, 224] width 474 height 34
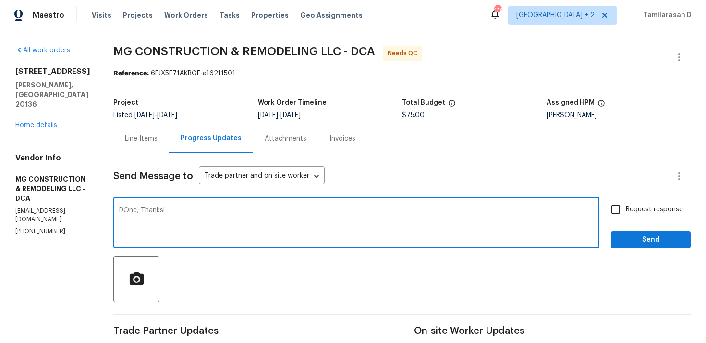
click at [168, 209] on textarea "DOne, Thanks!" at bounding box center [356, 224] width 474 height 34
type textarea "Done, Thanks!"
click at [632, 235] on span "Send" at bounding box center [650, 240] width 64 height 12
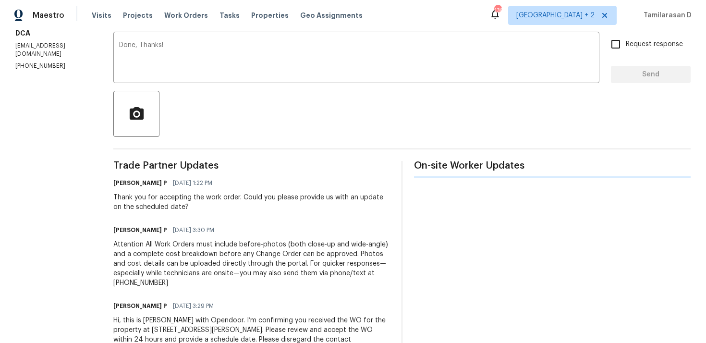
scroll to position [213, 0]
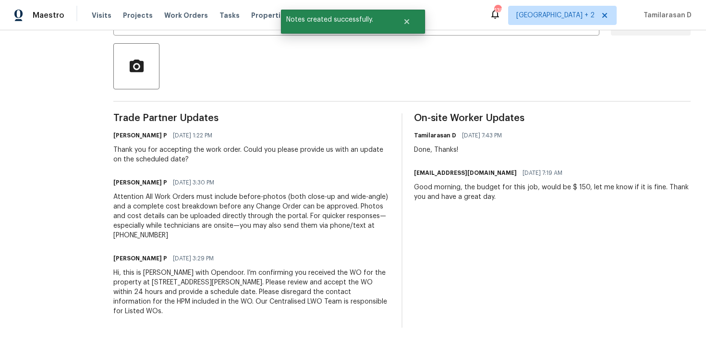
click at [467, 201] on div "Good morning, the budget for this job, would be $ 150, let me know if it is fin…" at bounding box center [552, 191] width 276 height 19
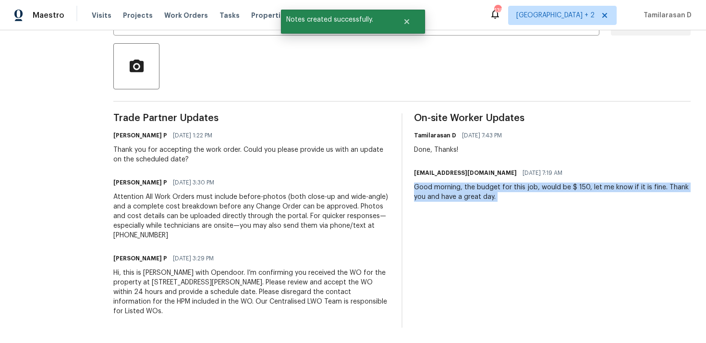
copy div "Good morning, the budget for this job, would be $ 150, let me know if it is fin…"
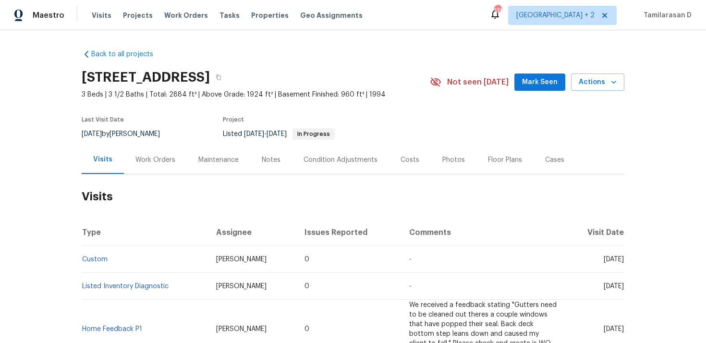
click at [154, 144] on div "Last Visit Date [DATE] by [PERSON_NAME] Project Listed [DATE] - [DATE] In Progr…" at bounding box center [244, 128] width 325 height 35
click at [152, 157] on div "Work Orders" at bounding box center [155, 160] width 40 height 10
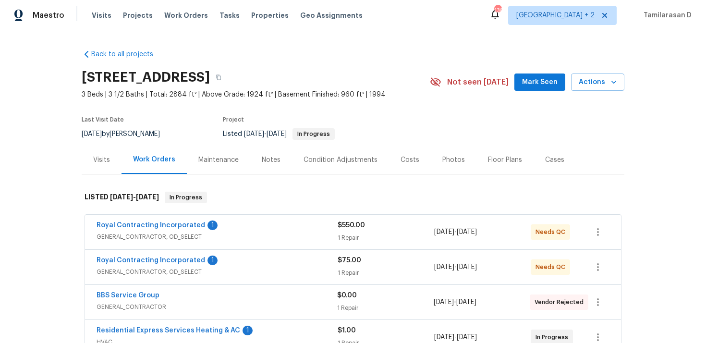
click at [276, 237] on span "GENERAL_CONTRACTOR, OD_SELECT" at bounding box center [216, 237] width 241 height 10
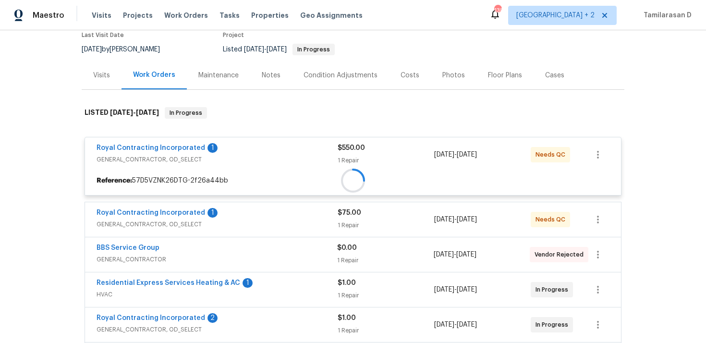
scroll to position [107, 0]
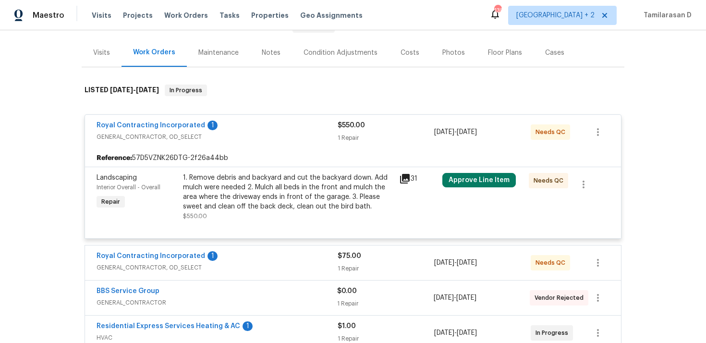
click at [253, 137] on span "GENERAL_CONTRACTOR, OD_SELECT" at bounding box center [216, 137] width 241 height 10
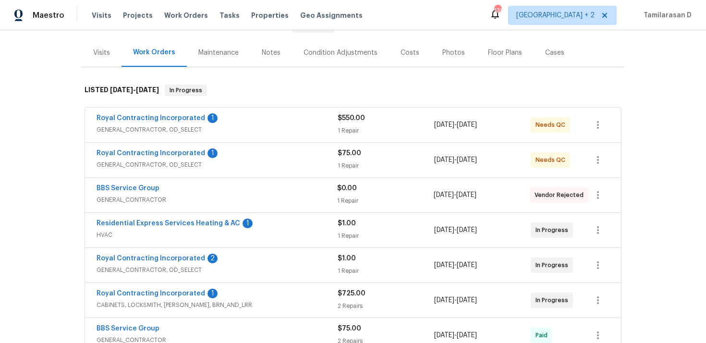
click at [264, 160] on span "GENERAL_CONTRACTOR, OD_SELECT" at bounding box center [216, 165] width 241 height 10
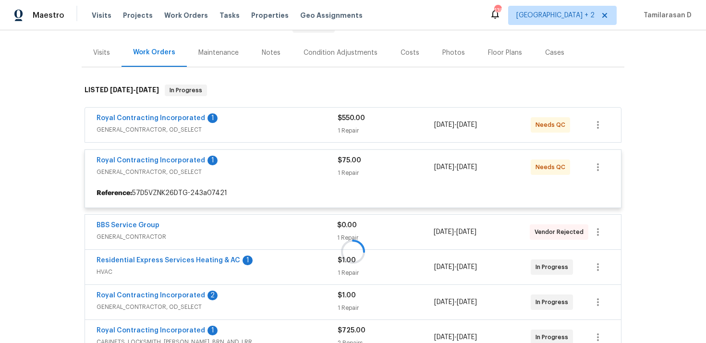
scroll to position [120, 0]
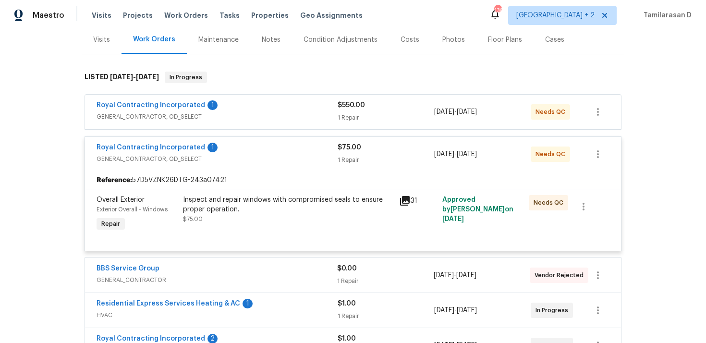
click at [254, 150] on div "Royal Contracting Incorporated 1" at bounding box center [216, 149] width 241 height 12
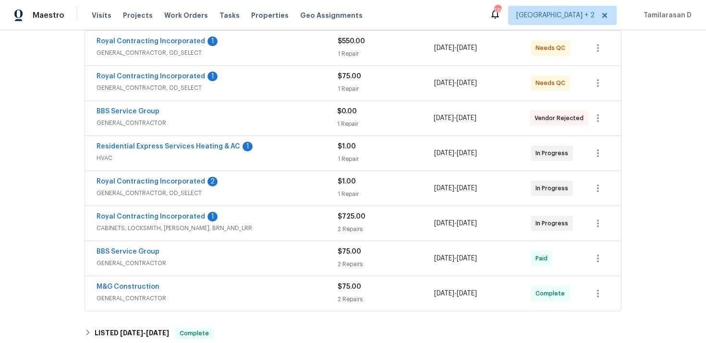
scroll to position [194, 0]
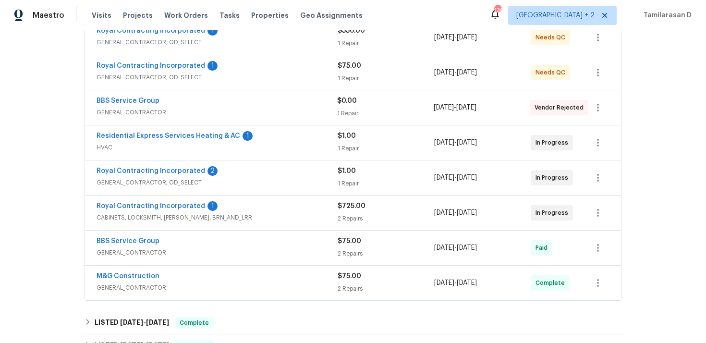
click at [282, 143] on span "HVAC" at bounding box center [216, 148] width 241 height 10
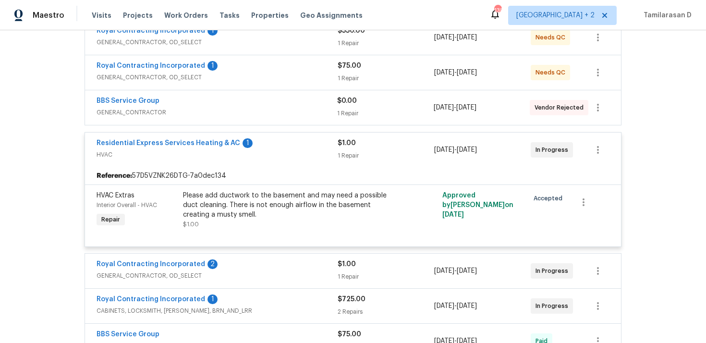
click at [286, 143] on div "Residential Express Services Heating & AC 1" at bounding box center [216, 144] width 241 height 12
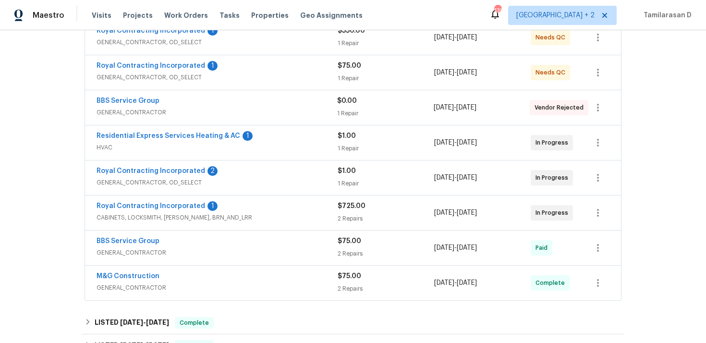
click at [287, 178] on span "GENERAL_CONTRACTOR, OD_SELECT" at bounding box center [216, 183] width 241 height 10
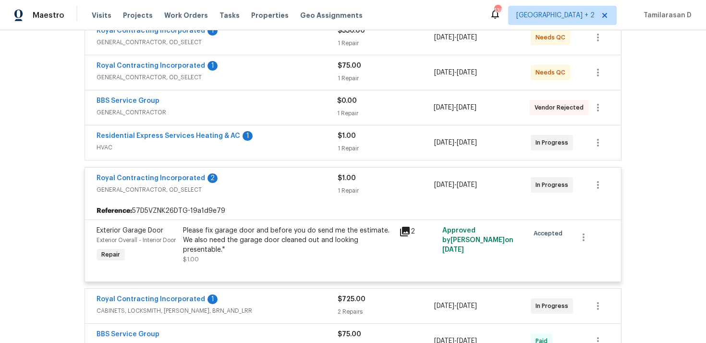
click at [266, 186] on span "GENERAL_CONTRACTOR, OD_SELECT" at bounding box center [216, 190] width 241 height 10
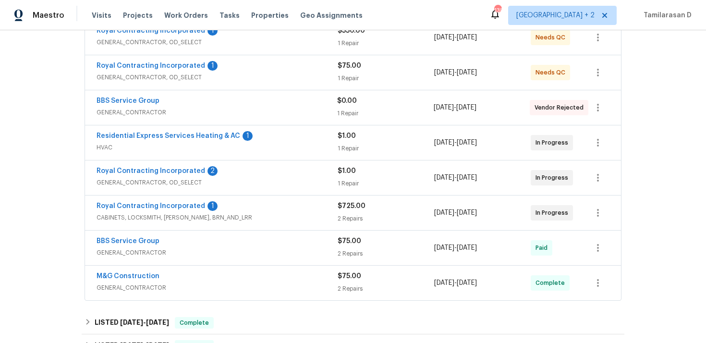
click at [270, 209] on div "Royal Contracting Incorporated 1" at bounding box center [216, 207] width 241 height 12
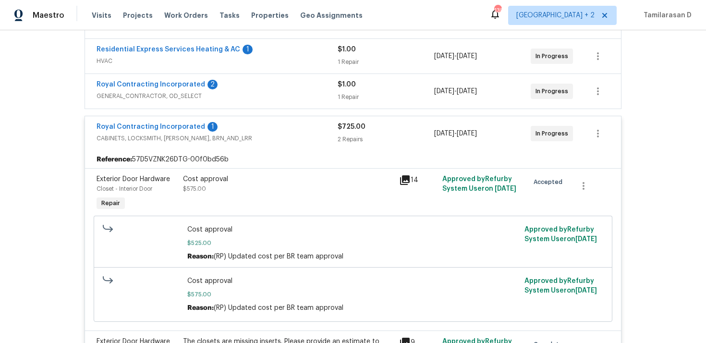
scroll to position [309, 0]
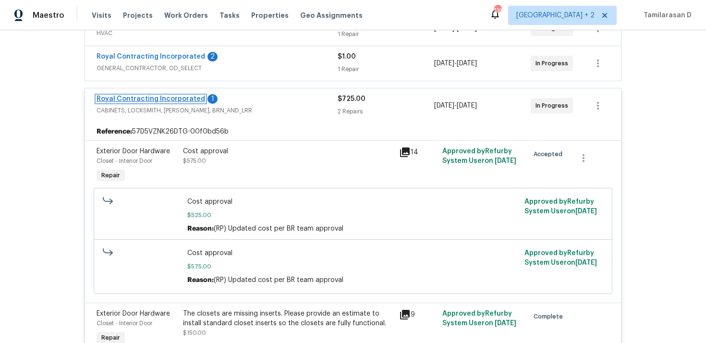
click at [161, 96] on link "Royal Contracting Incorporated" at bounding box center [150, 99] width 108 height 7
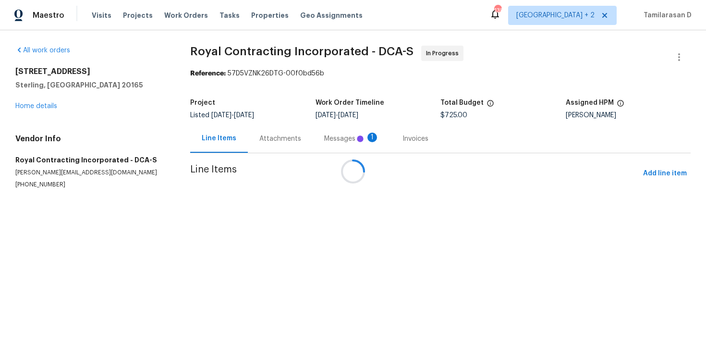
click at [259, 137] on div at bounding box center [353, 171] width 706 height 343
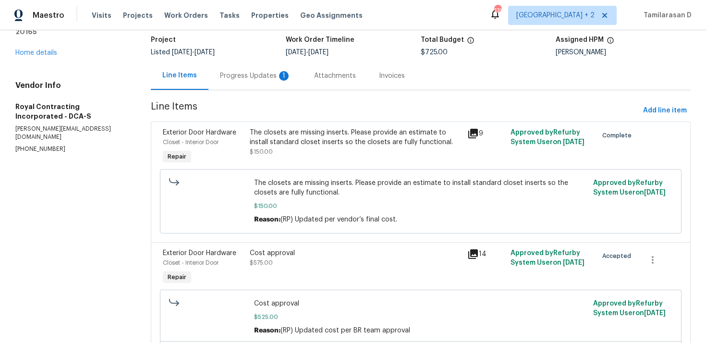
click at [251, 78] on div "Progress Updates 1" at bounding box center [255, 76] width 71 height 10
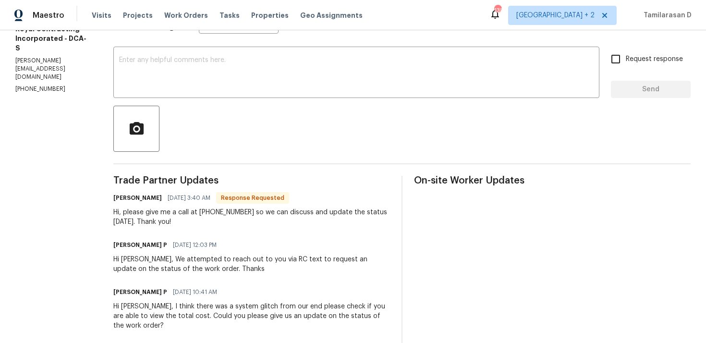
scroll to position [124, 0]
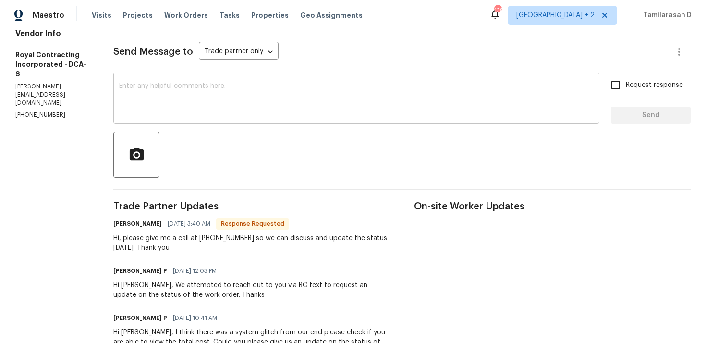
click at [202, 103] on textarea at bounding box center [356, 100] width 474 height 34
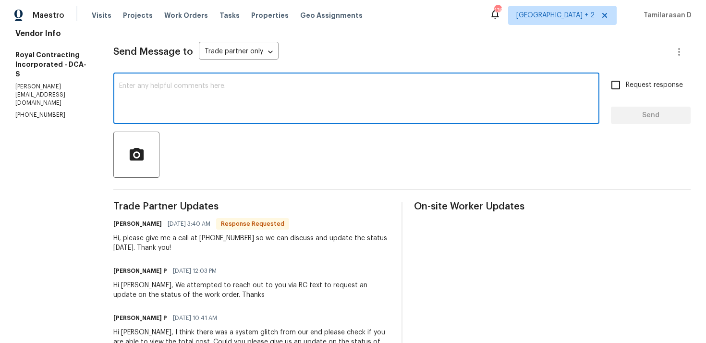
click at [167, 103] on textarea at bounding box center [356, 100] width 474 height 34
click at [167, 241] on div "Hi, please give me a call at [PHONE_NUMBER] so we can discuss and update the st…" at bounding box center [251, 242] width 276 height 19
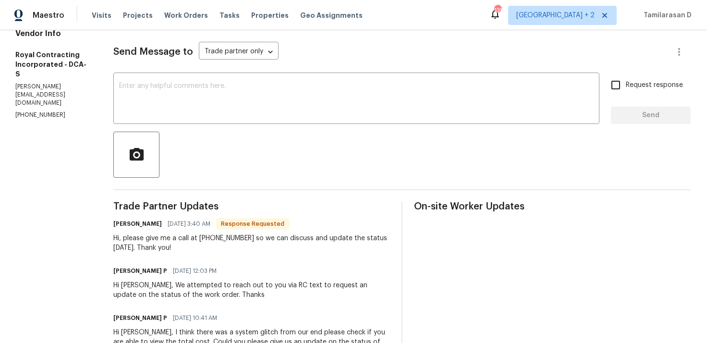
click at [167, 241] on div "Hi, please give me a call at [PHONE_NUMBER] so we can discuss and update the st…" at bounding box center [251, 242] width 276 height 19
click at [163, 113] on textarea at bounding box center [356, 100] width 474 height 34
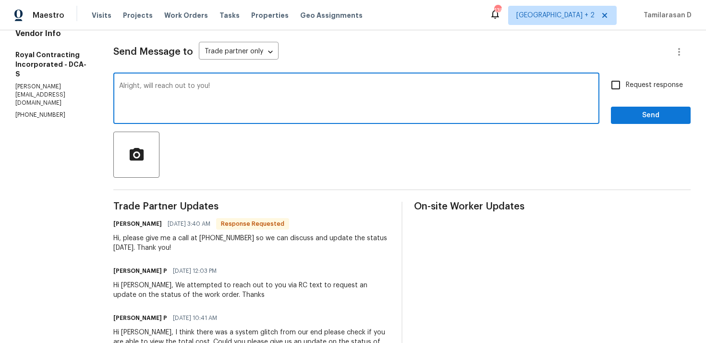
type textarea "Alright, will reach out to you!"
click at [644, 118] on span "Send" at bounding box center [650, 115] width 64 height 12
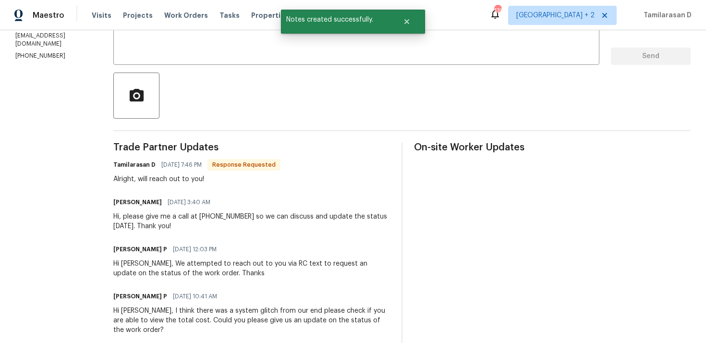
scroll to position [189, 0]
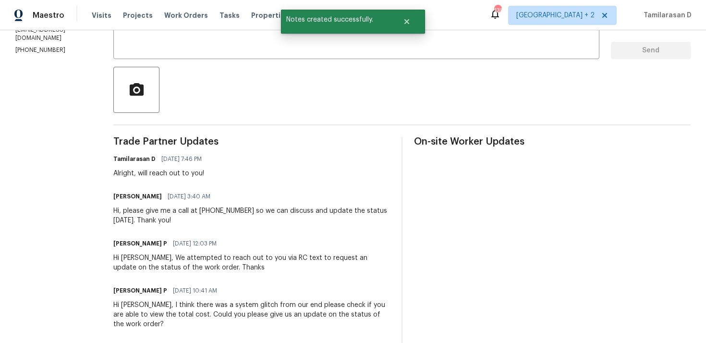
click at [192, 215] on div "Hi, please give me a call at [PHONE_NUMBER] so we can discuss and update the st…" at bounding box center [251, 215] width 276 height 19
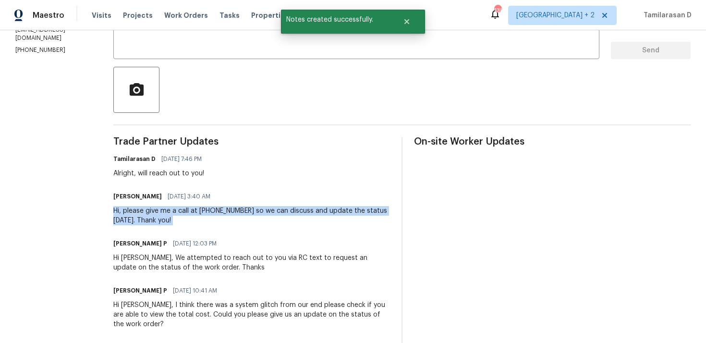
copy div "Hi, please give me a call at [PHONE_NUMBER] so we can discuss and update the st…"
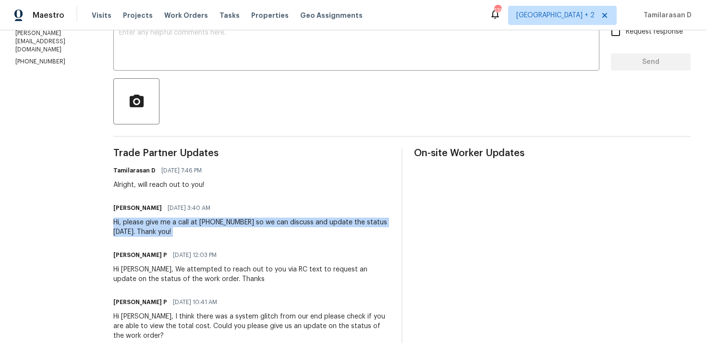
scroll to position [170, 0]
